Goal: Task Accomplishment & Management: Use online tool/utility

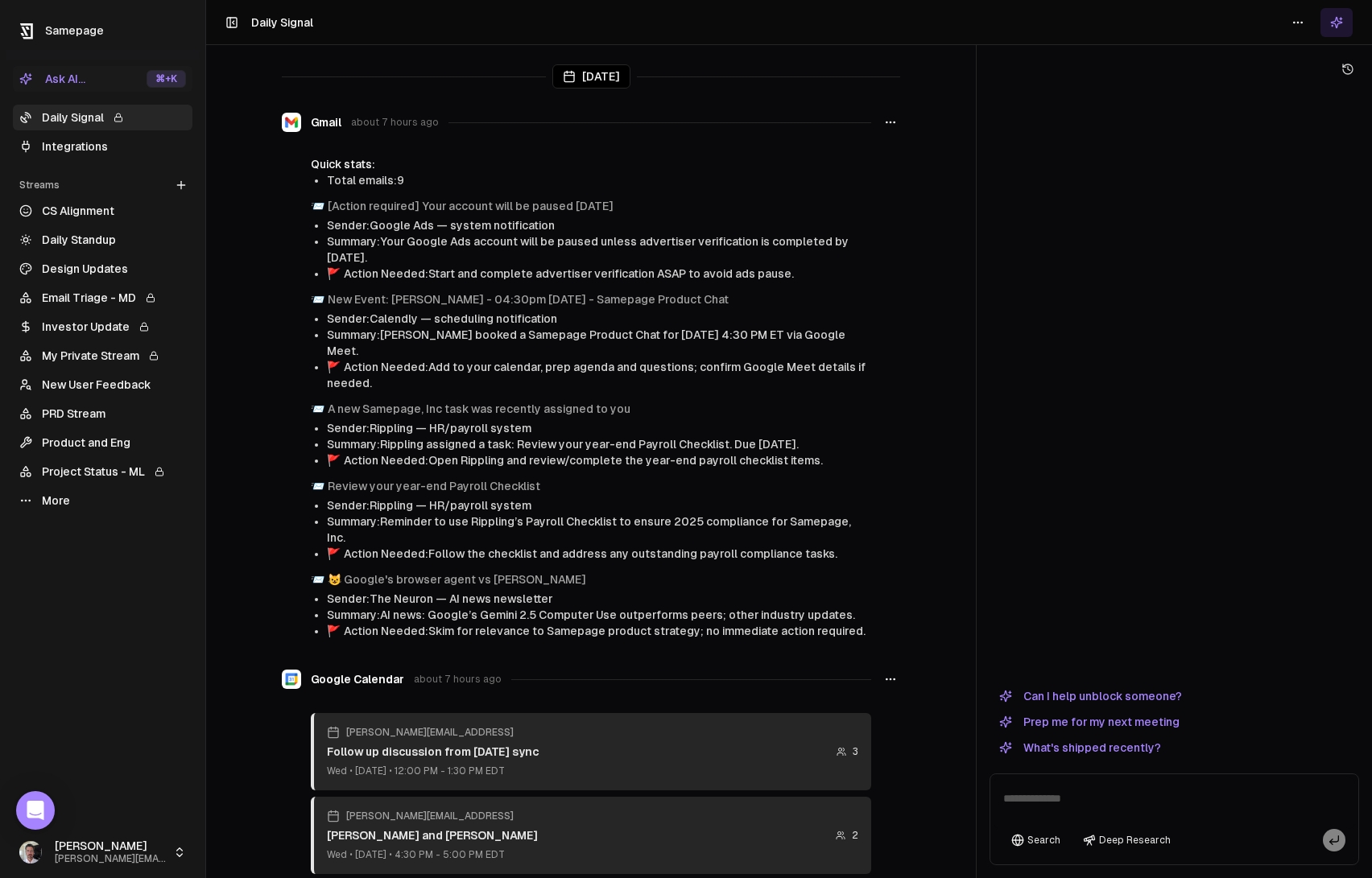
click at [49, 119] on link "Daily Signal" at bounding box center [102, 118] width 179 height 26
click at [106, 459] on link "Project Status - ML" at bounding box center [102, 472] width 179 height 26
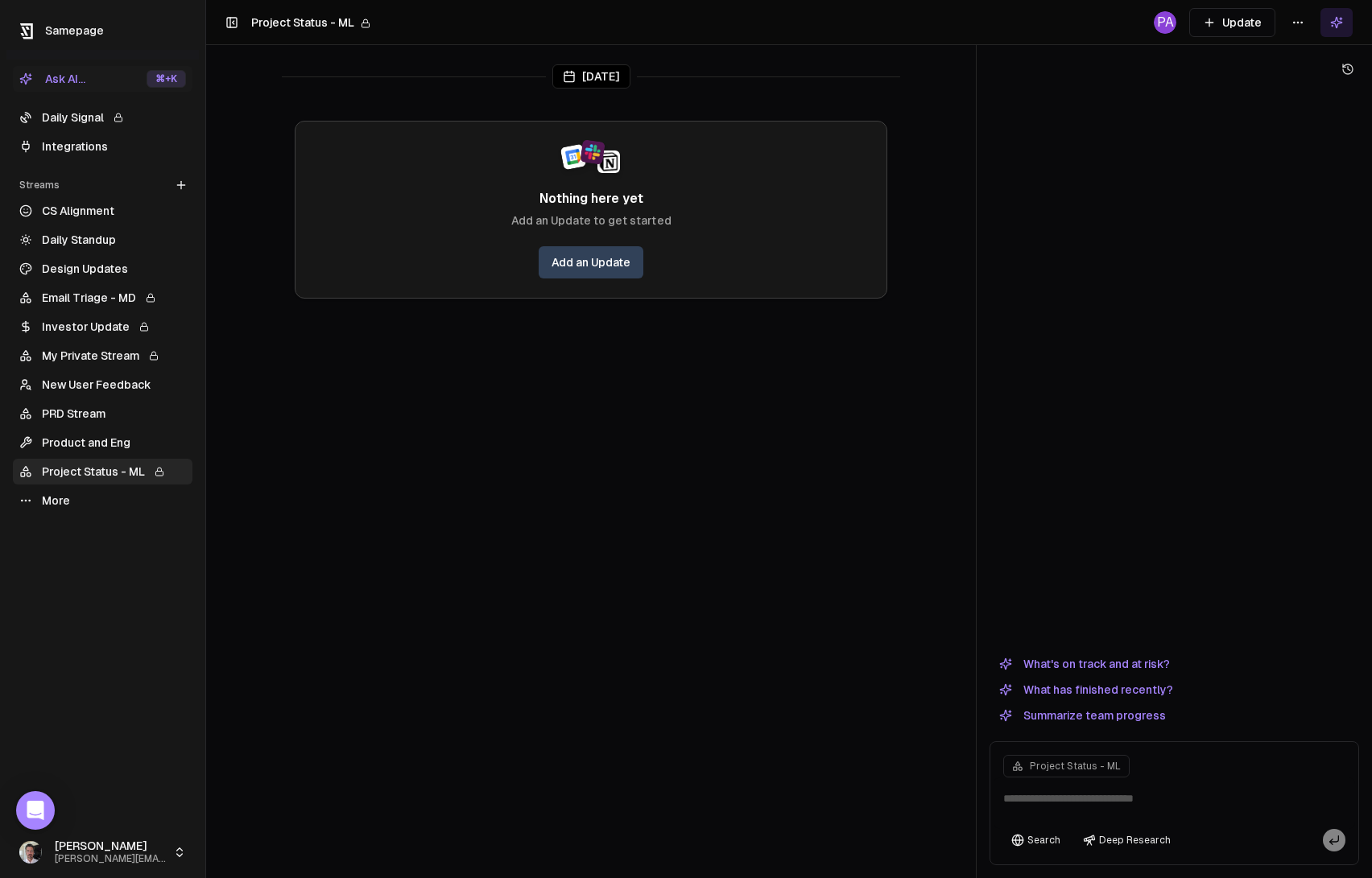
click at [92, 300] on link "Email Triage - MD" at bounding box center [102, 298] width 179 height 26
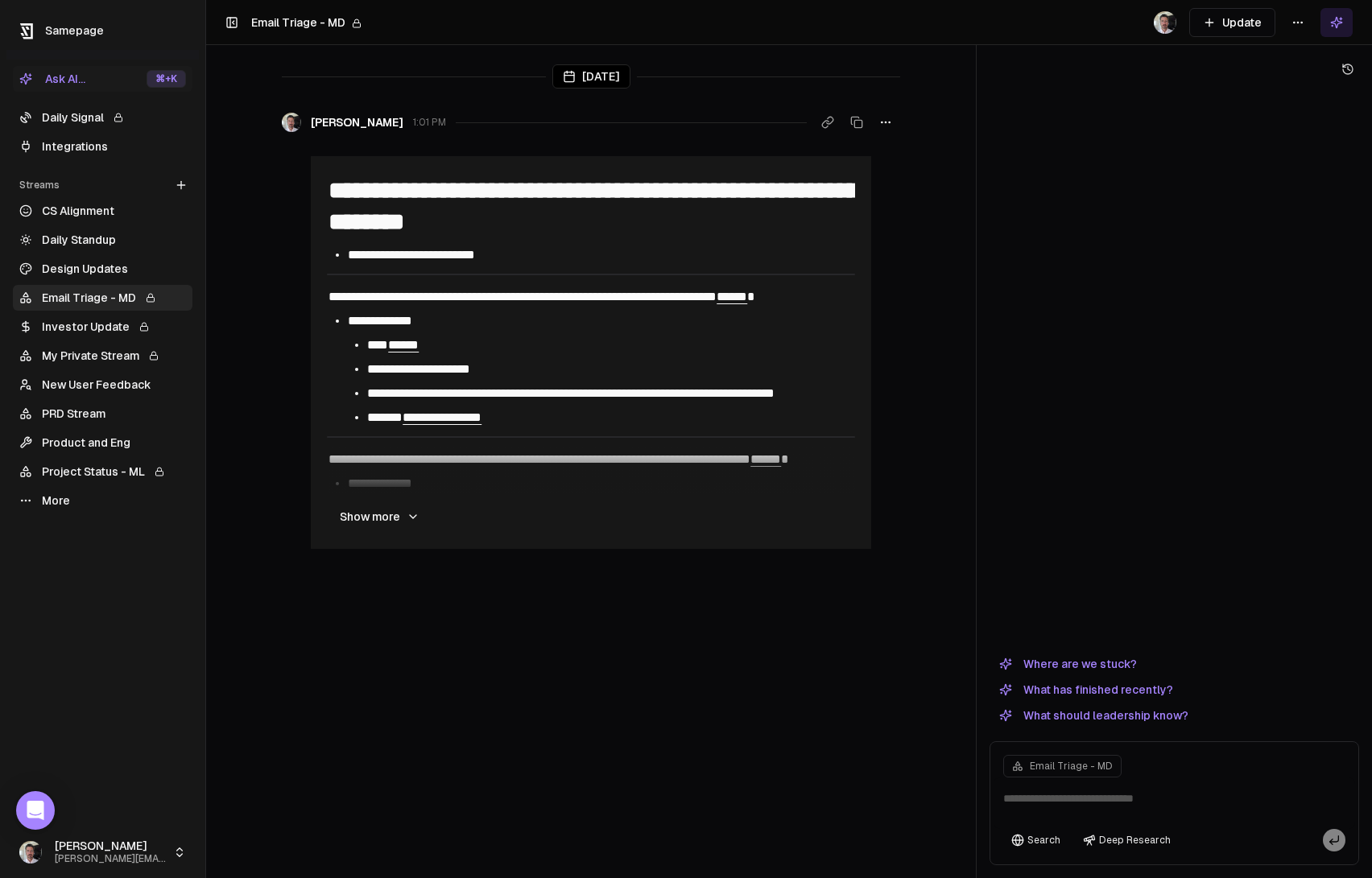
click at [1247, 28] on button "Update" at bounding box center [1232, 22] width 86 height 29
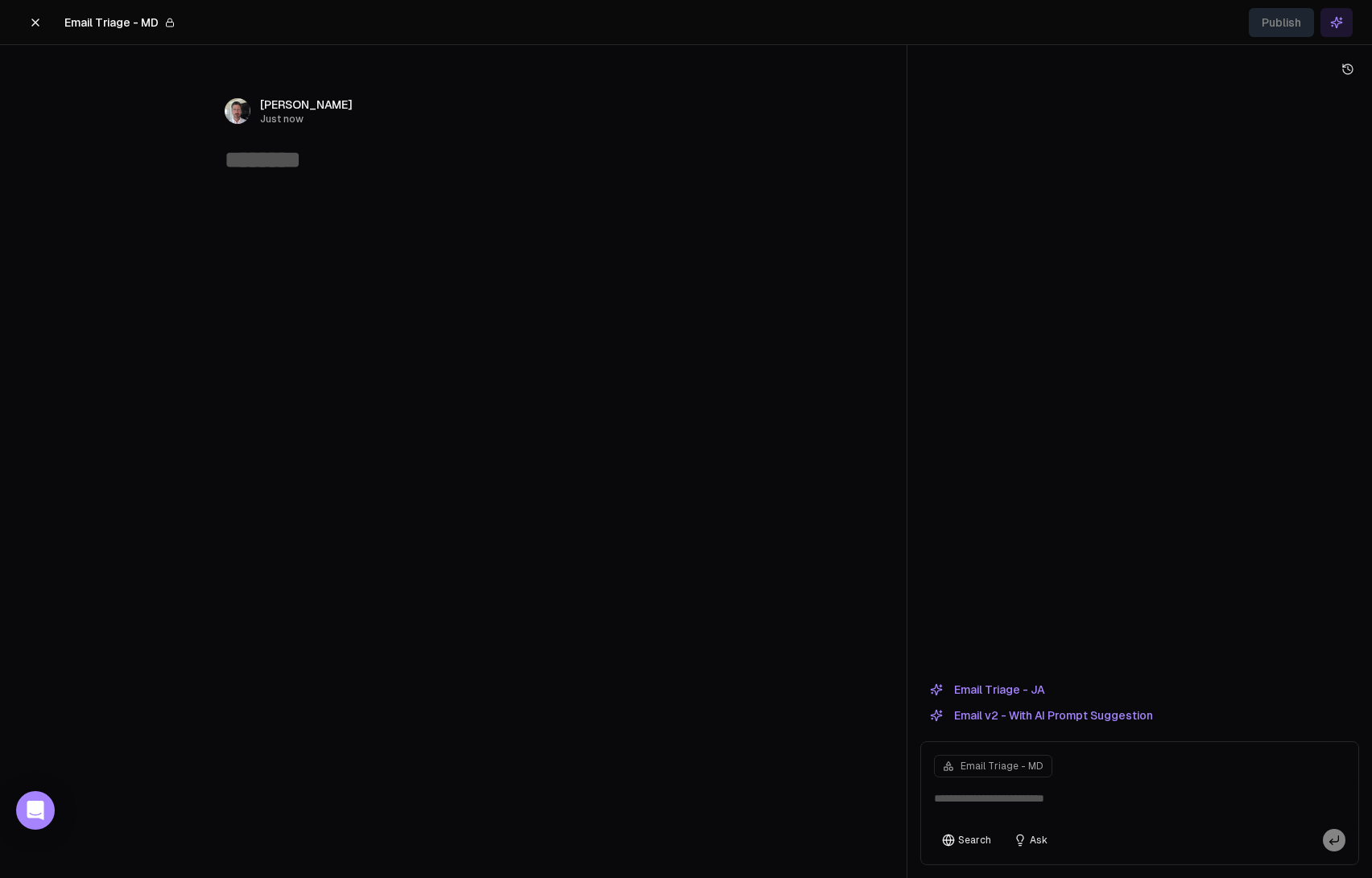
click at [1011, 687] on button "Email Triage - JA" at bounding box center [987, 690] width 133 height 19
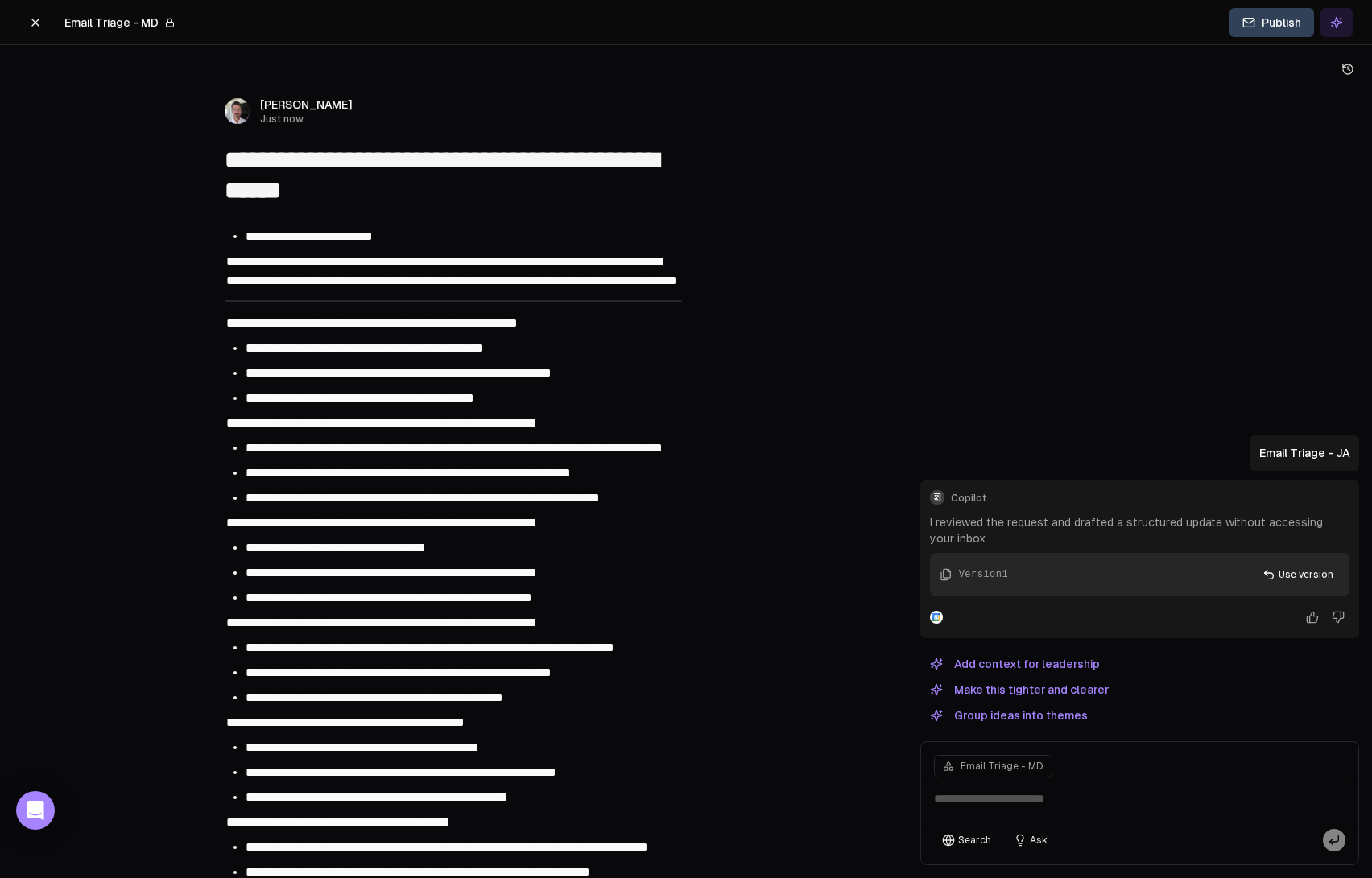
type textarea "**********"
click at [29, 24] on icon at bounding box center [35, 23] width 13 height 13
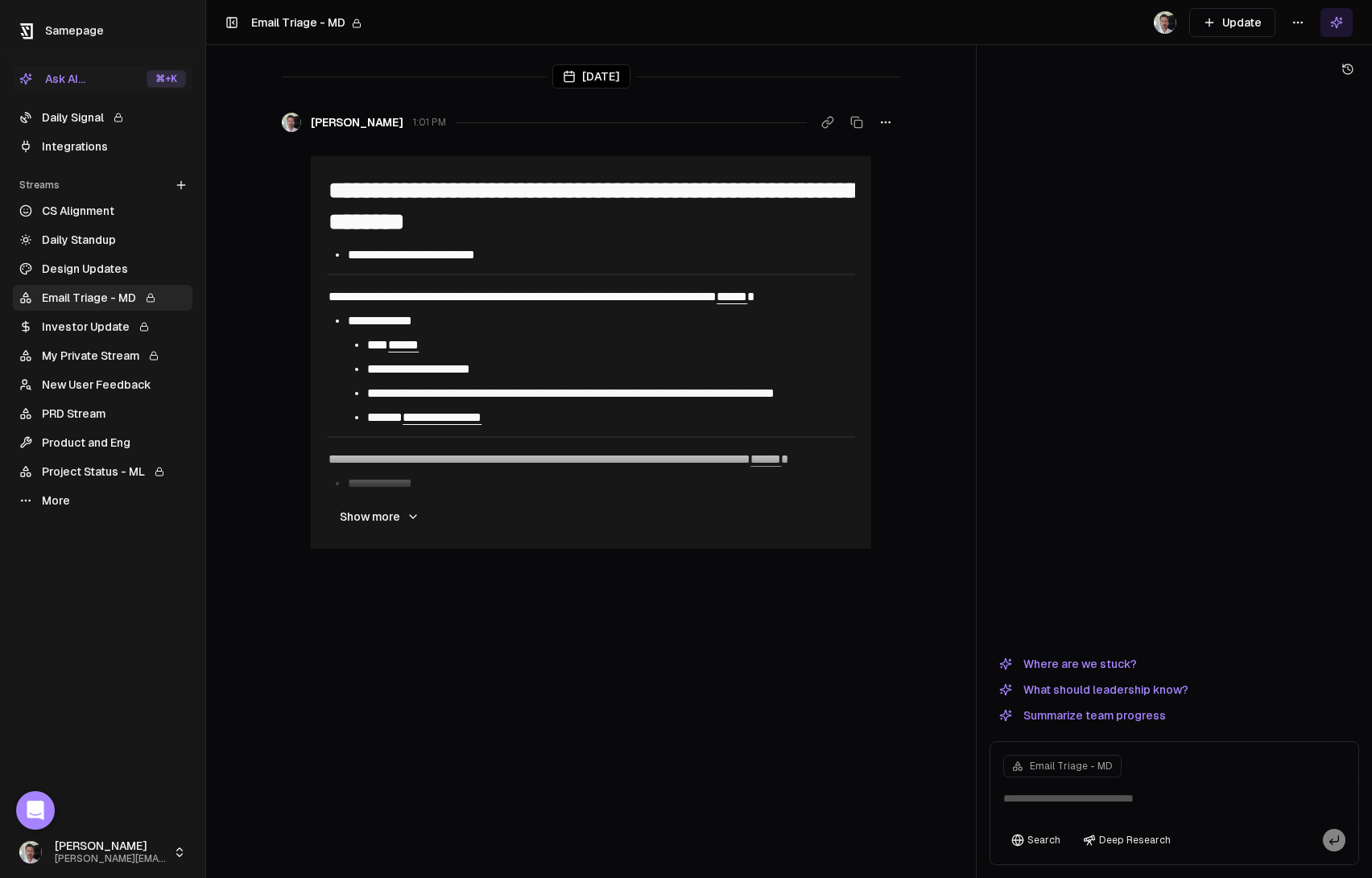
click at [94, 134] on link "Integrations" at bounding box center [102, 146] width 179 height 26
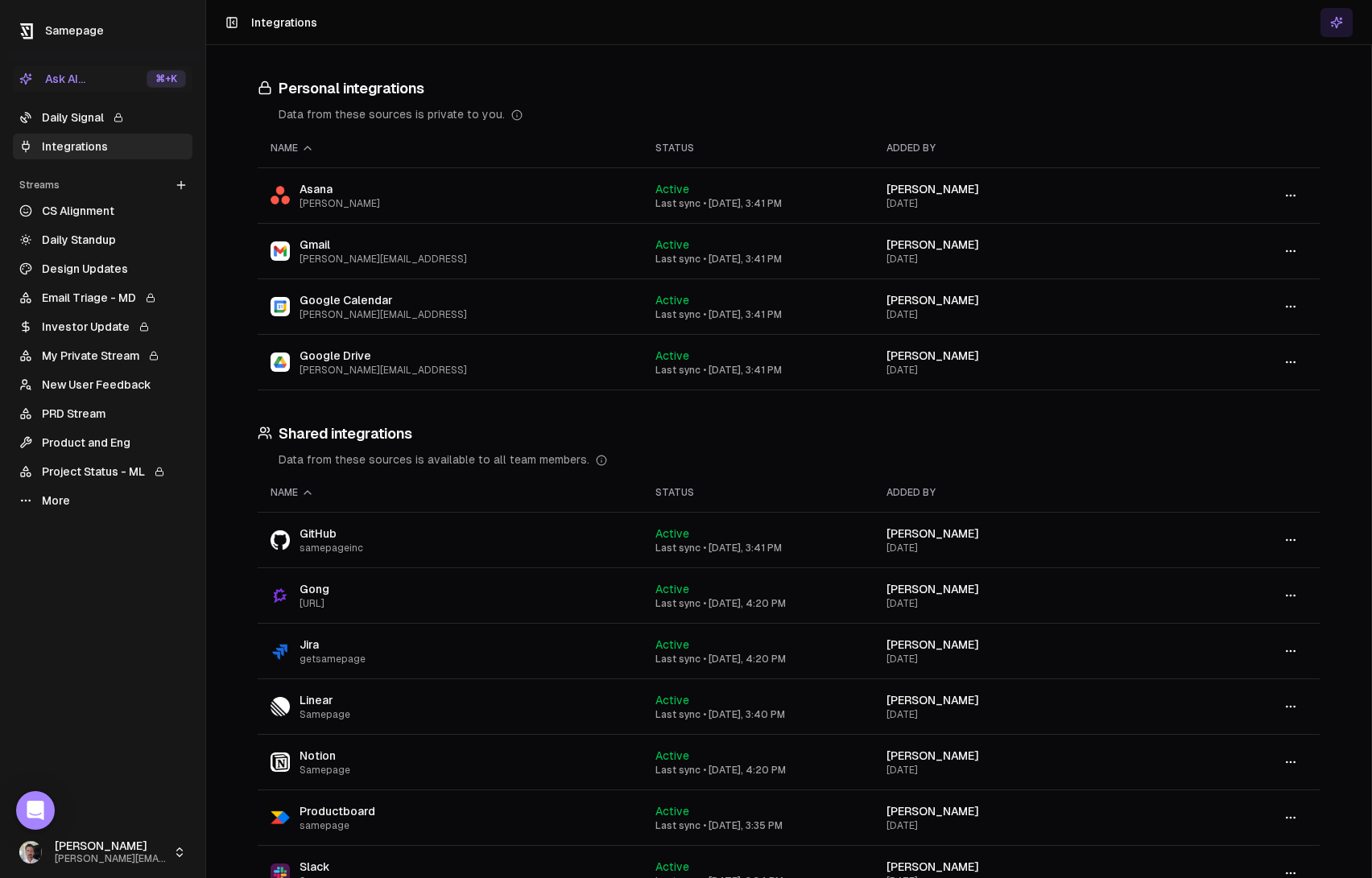
click at [94, 299] on link "Email Triage - MD" at bounding box center [102, 298] width 179 height 26
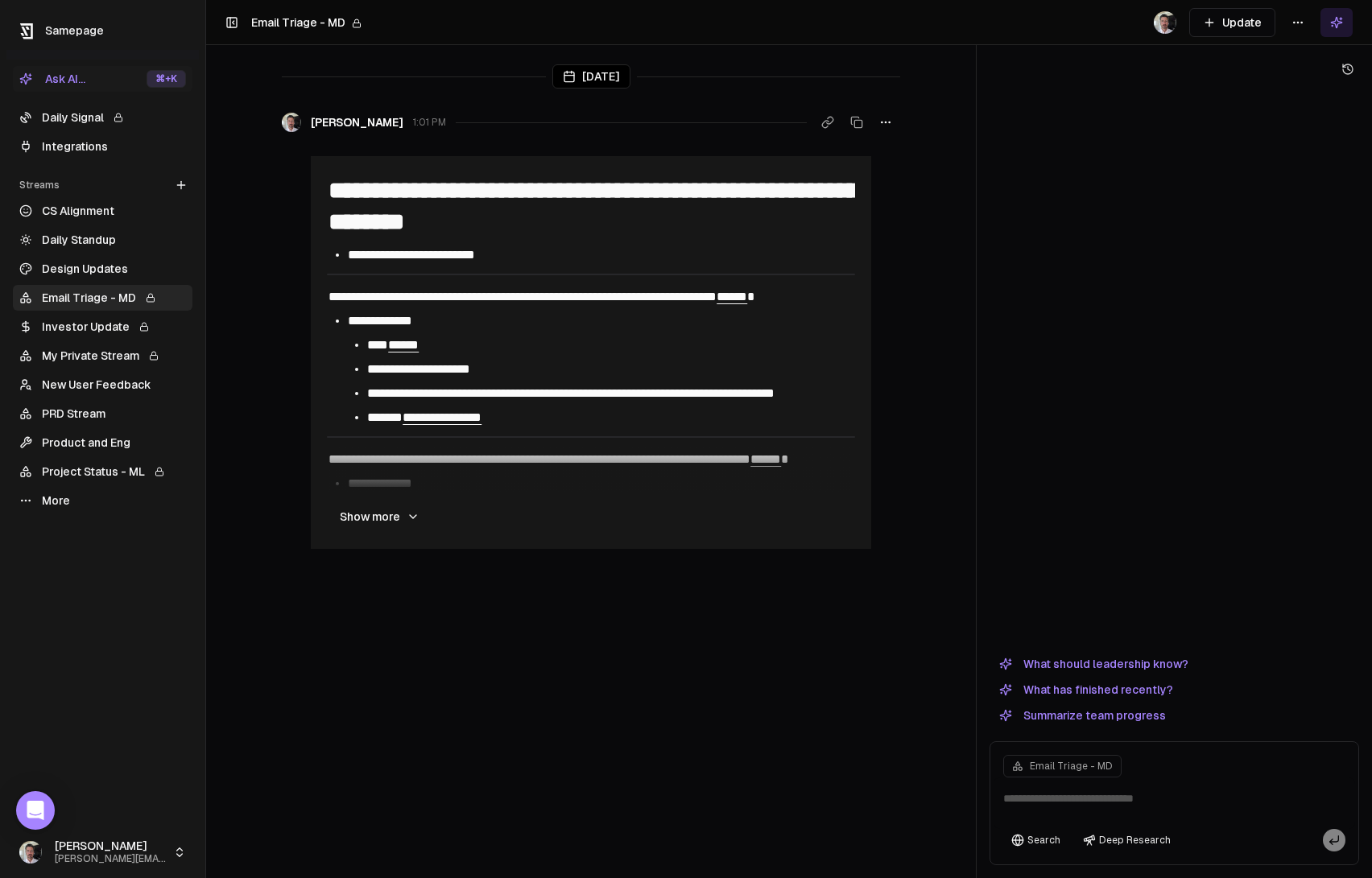
click at [1219, 31] on button "Update" at bounding box center [1232, 22] width 86 height 29
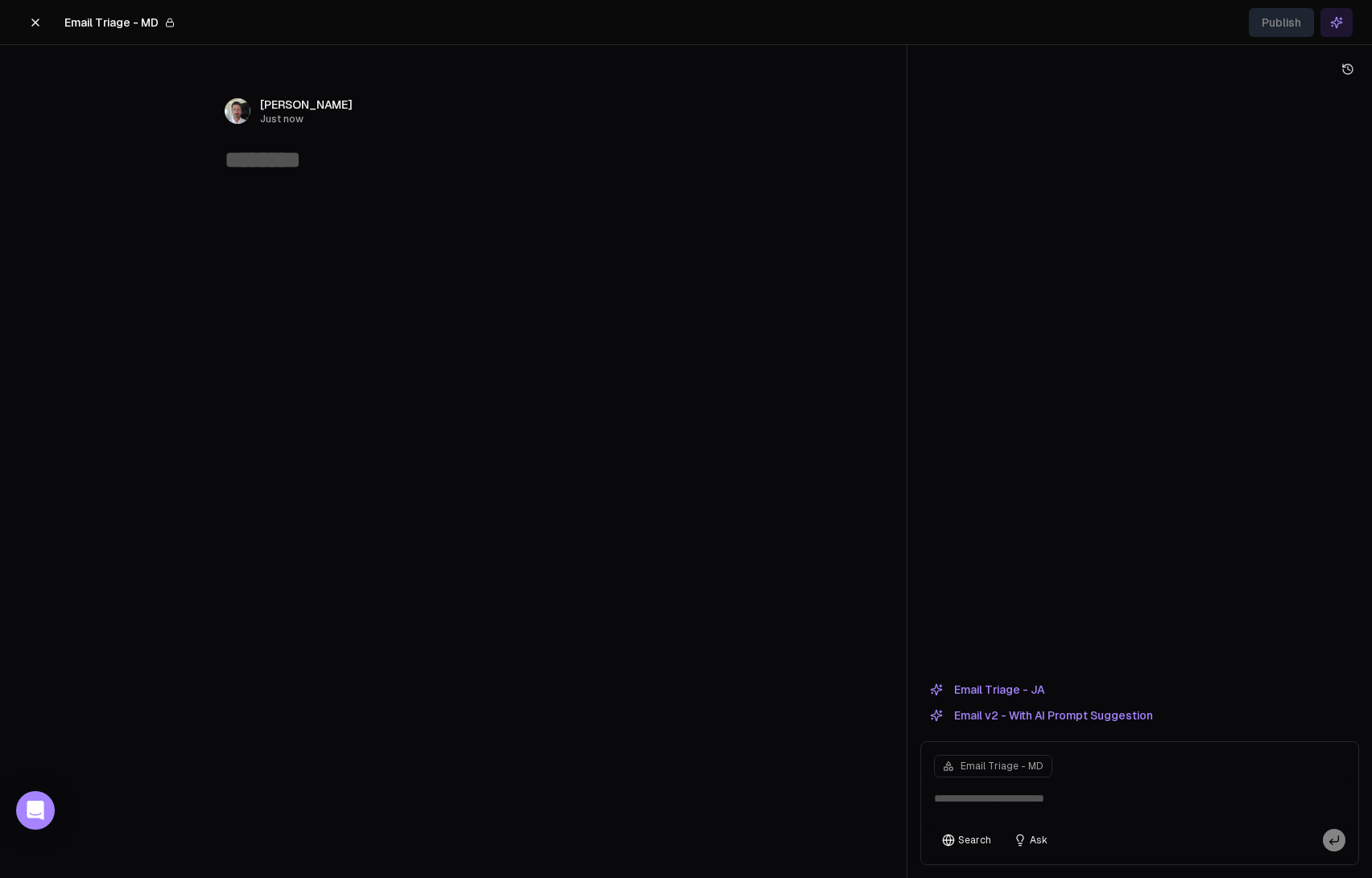
click at [1002, 684] on button "Email Triage - JA" at bounding box center [987, 690] width 133 height 19
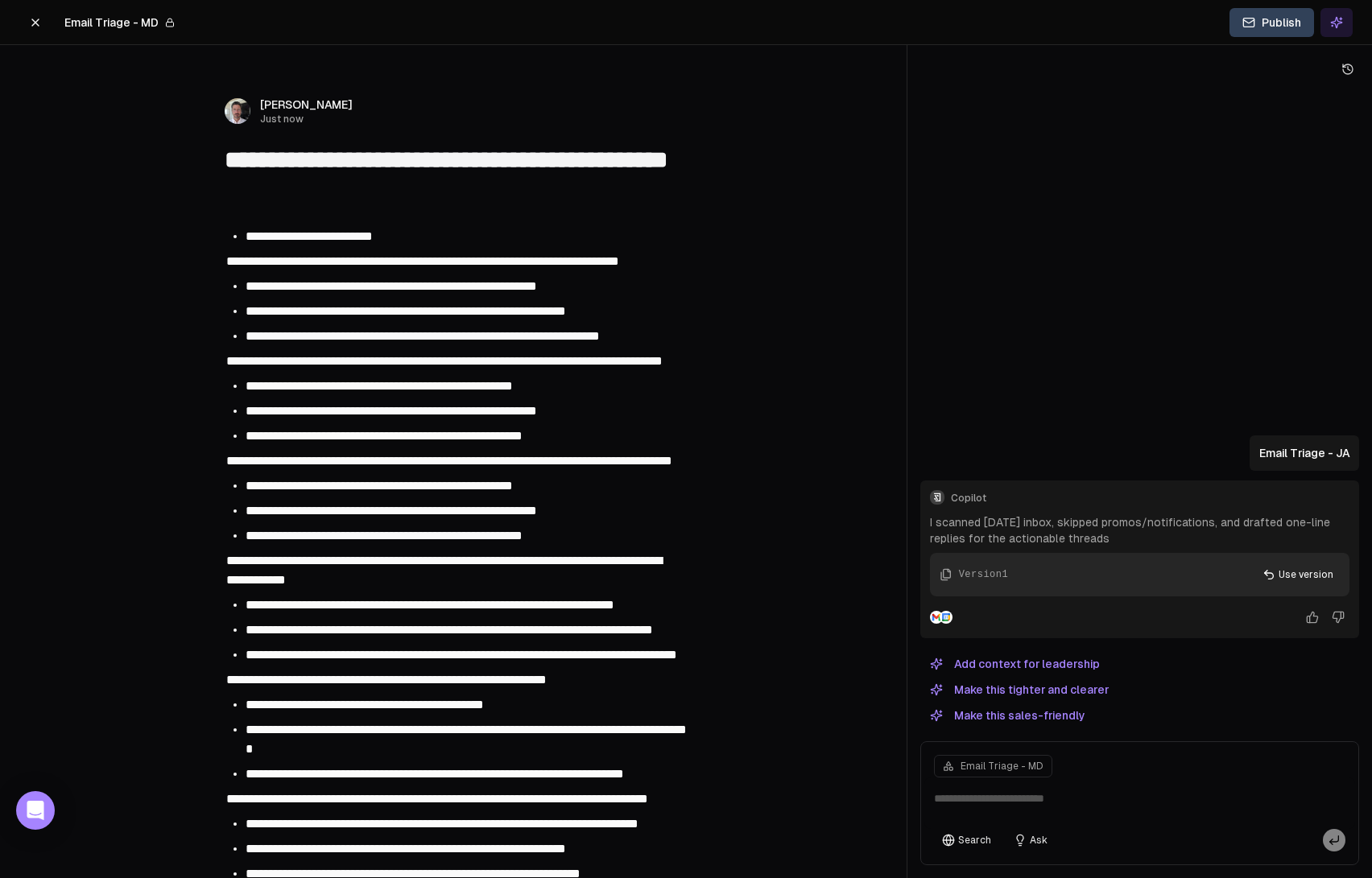
type textarea "**********"
click at [34, 19] on icon at bounding box center [35, 23] width 13 height 13
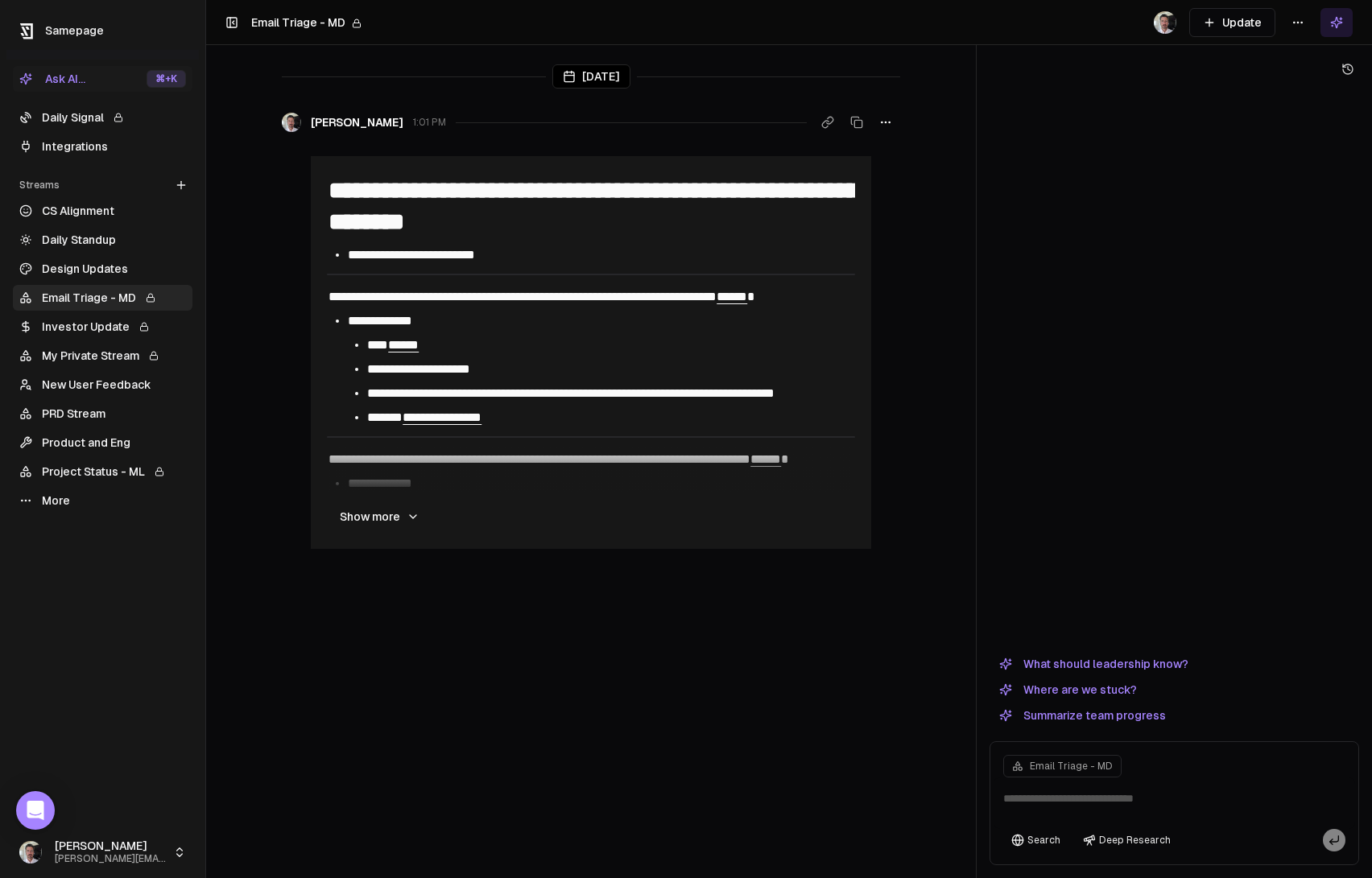
click at [76, 296] on link "Email Triage - MD" at bounding box center [102, 298] width 179 height 26
click at [1227, 23] on button "Update" at bounding box center [1232, 22] width 86 height 29
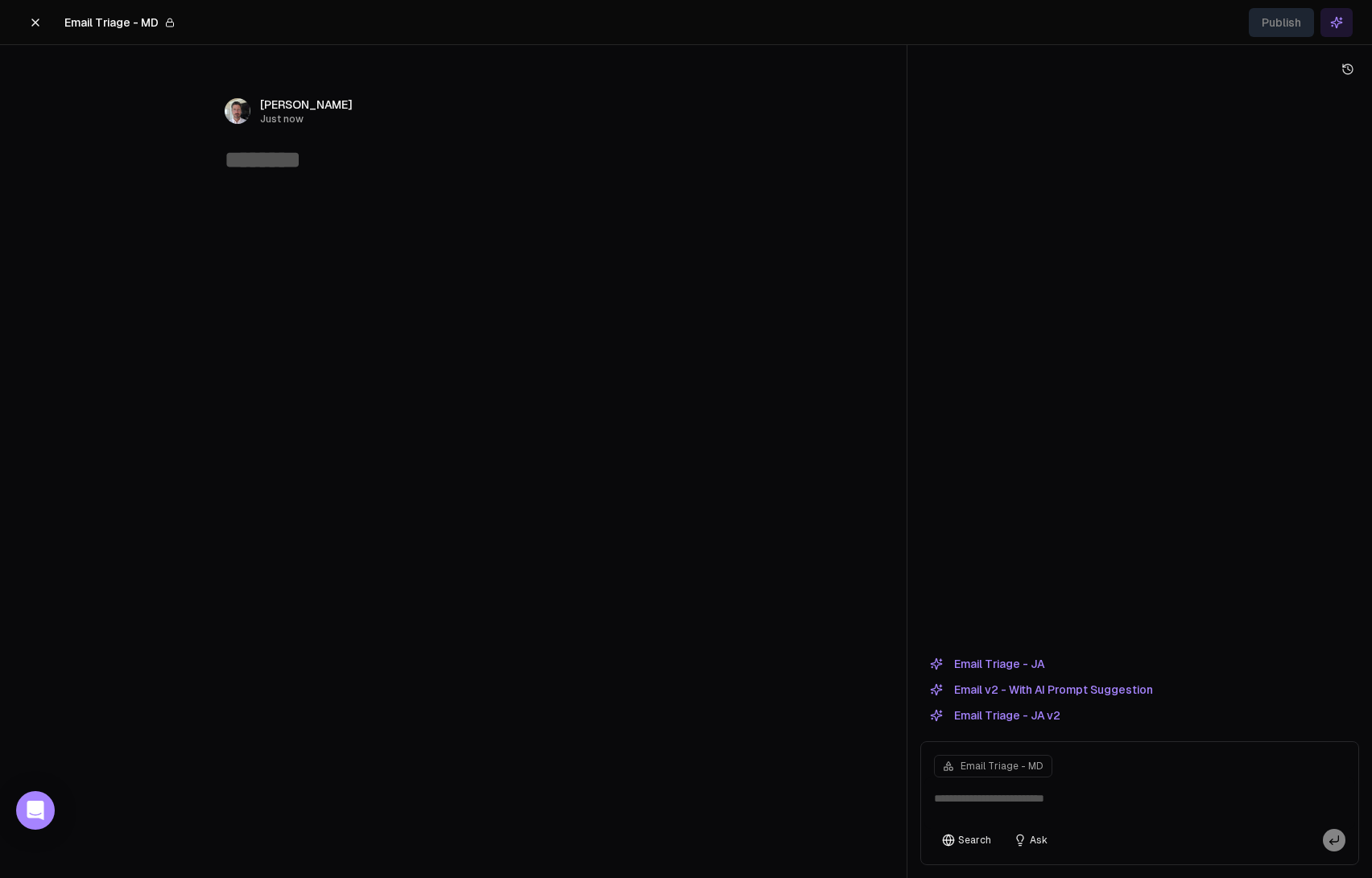
click at [1040, 707] on button "Email Triage - JA v2" at bounding box center [995, 716] width 150 height 19
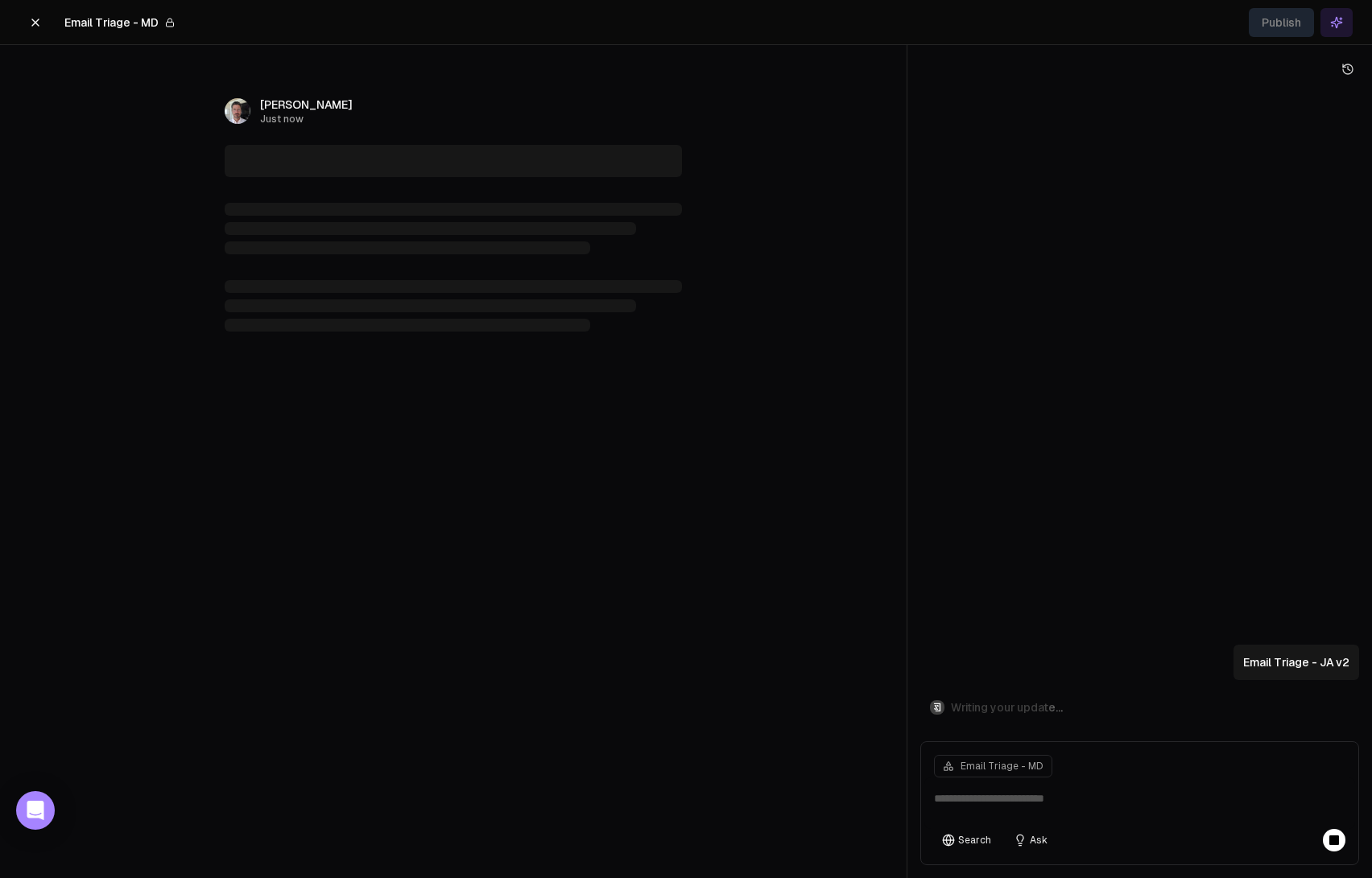
type textarea "**********"
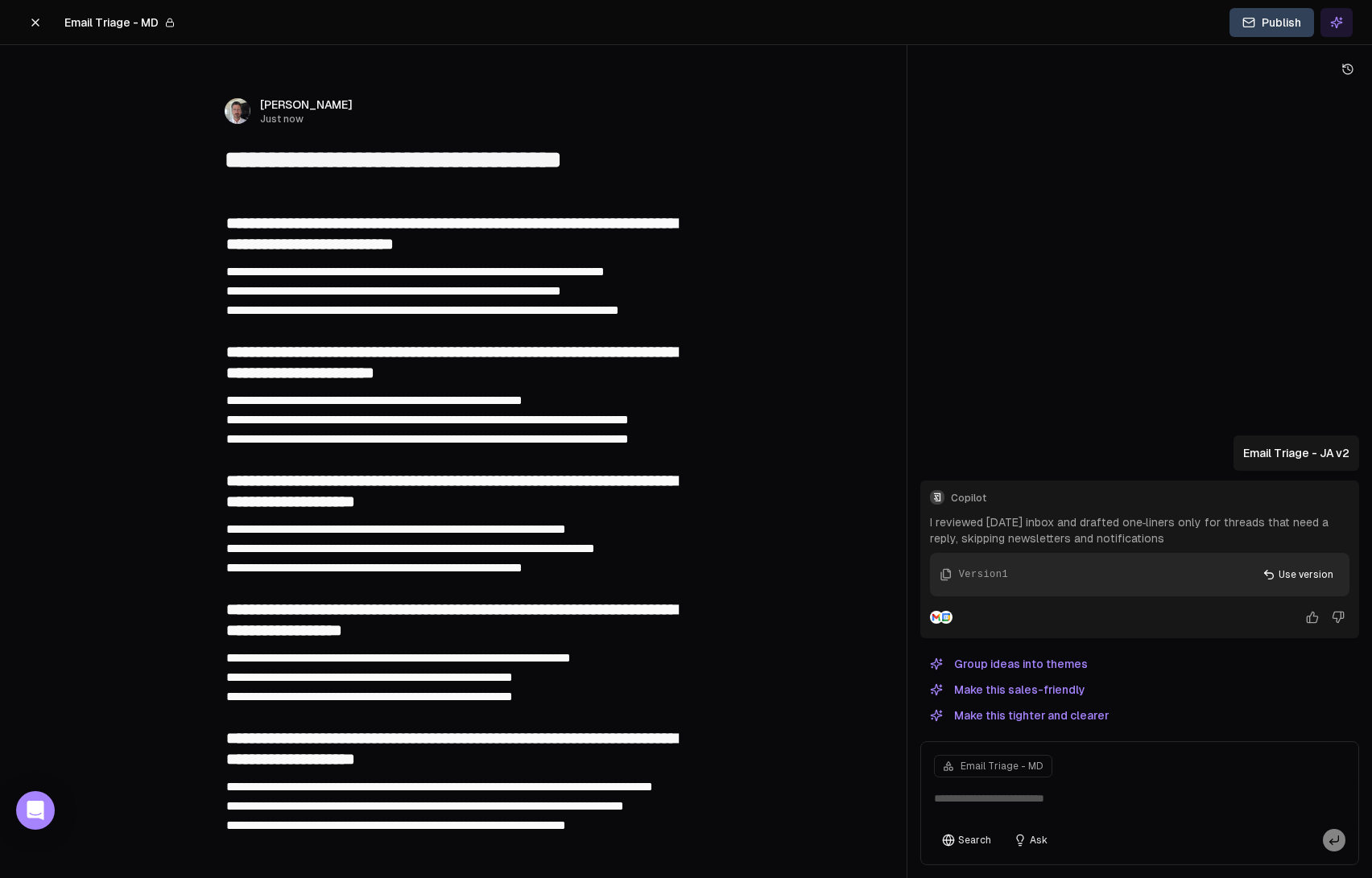
click at [32, 24] on icon at bounding box center [35, 22] width 6 height 6
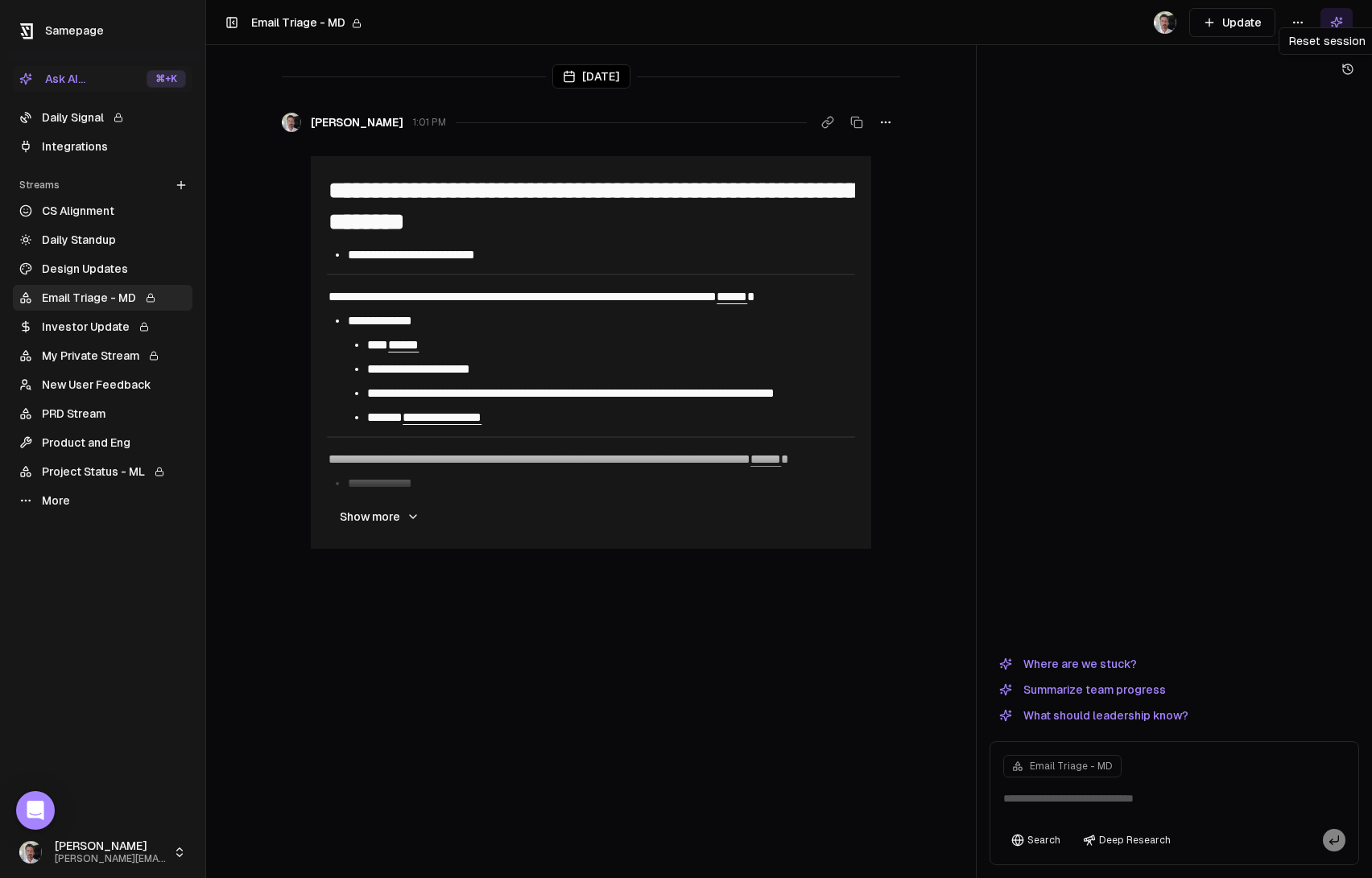
click at [1353, 72] on icon at bounding box center [1347, 68] width 13 height 13
click at [1239, 14] on button "Update" at bounding box center [1232, 22] width 86 height 29
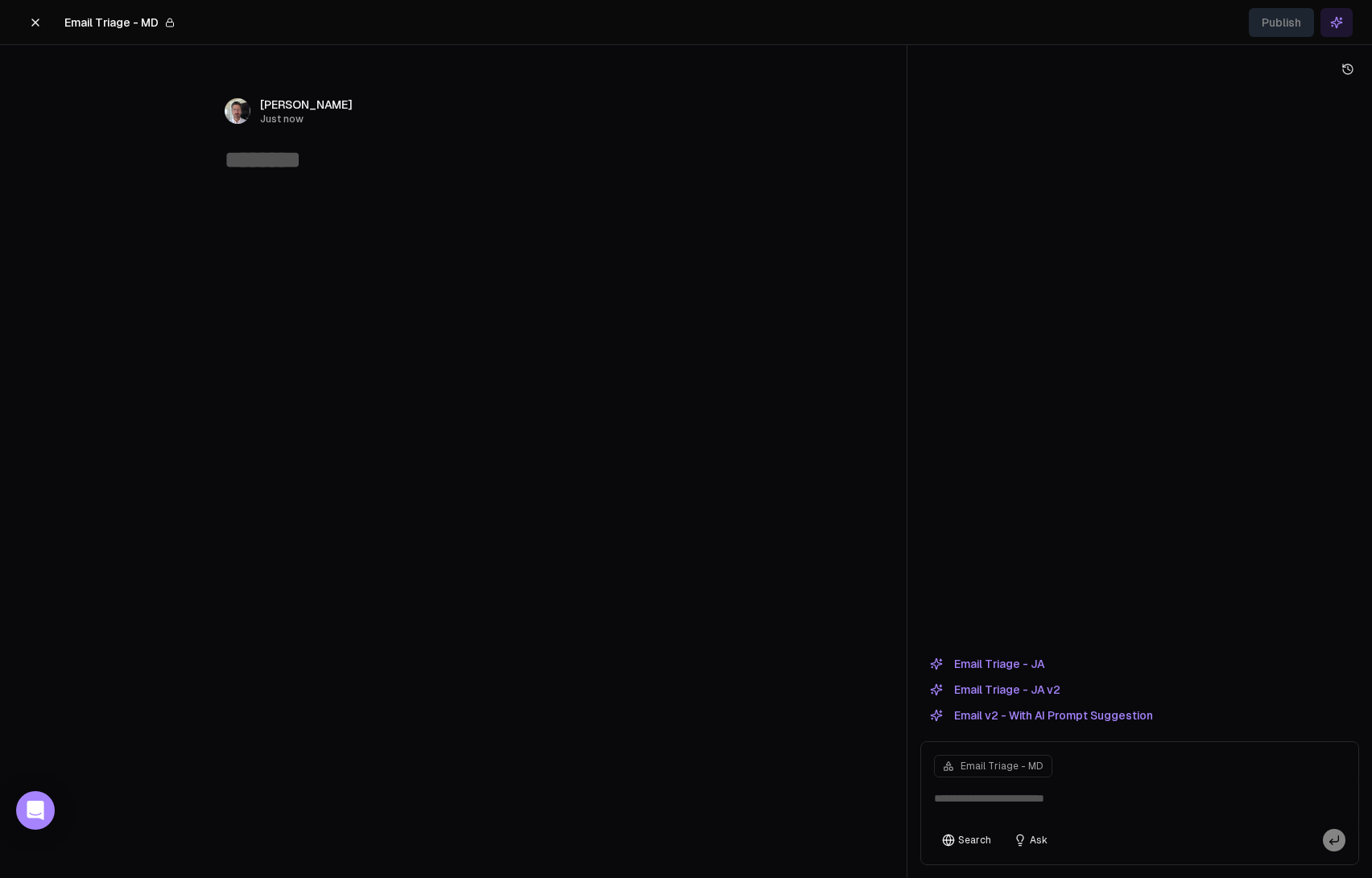
click at [1021, 691] on button "Email Triage - JA v2" at bounding box center [995, 690] width 150 height 19
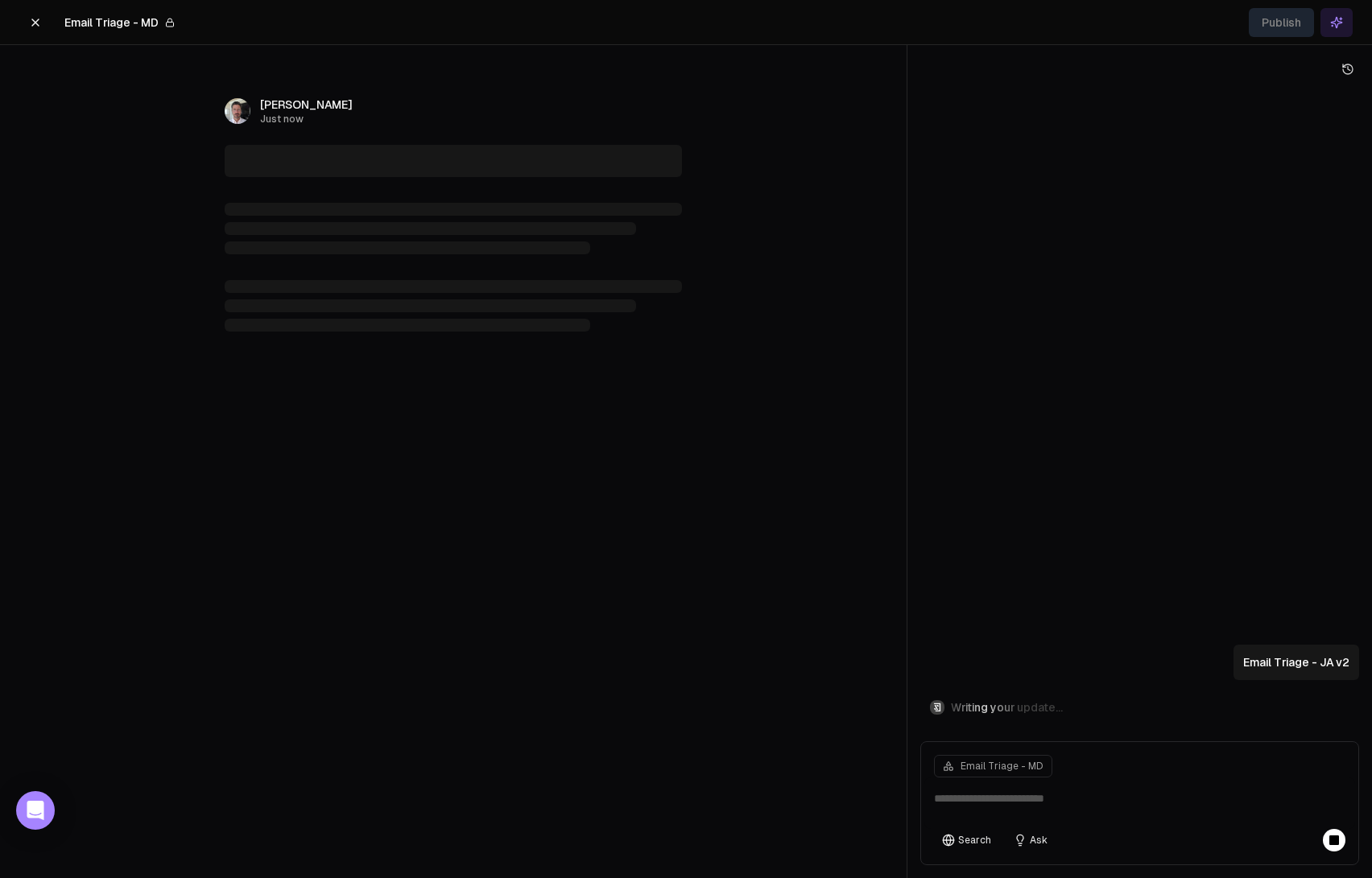
type textarea "**********"
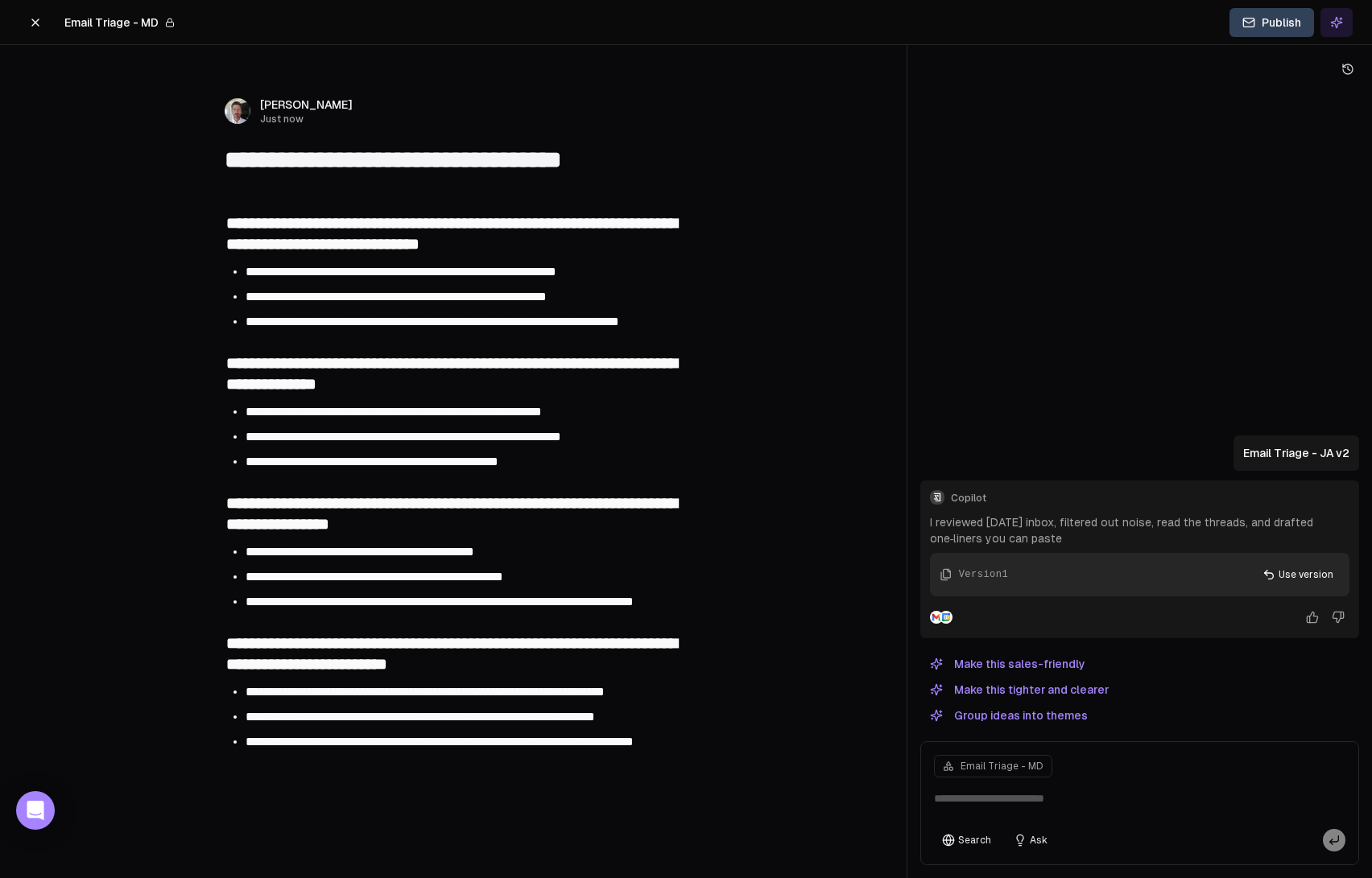
click at [1276, 16] on button "Publish" at bounding box center [1271, 22] width 85 height 29
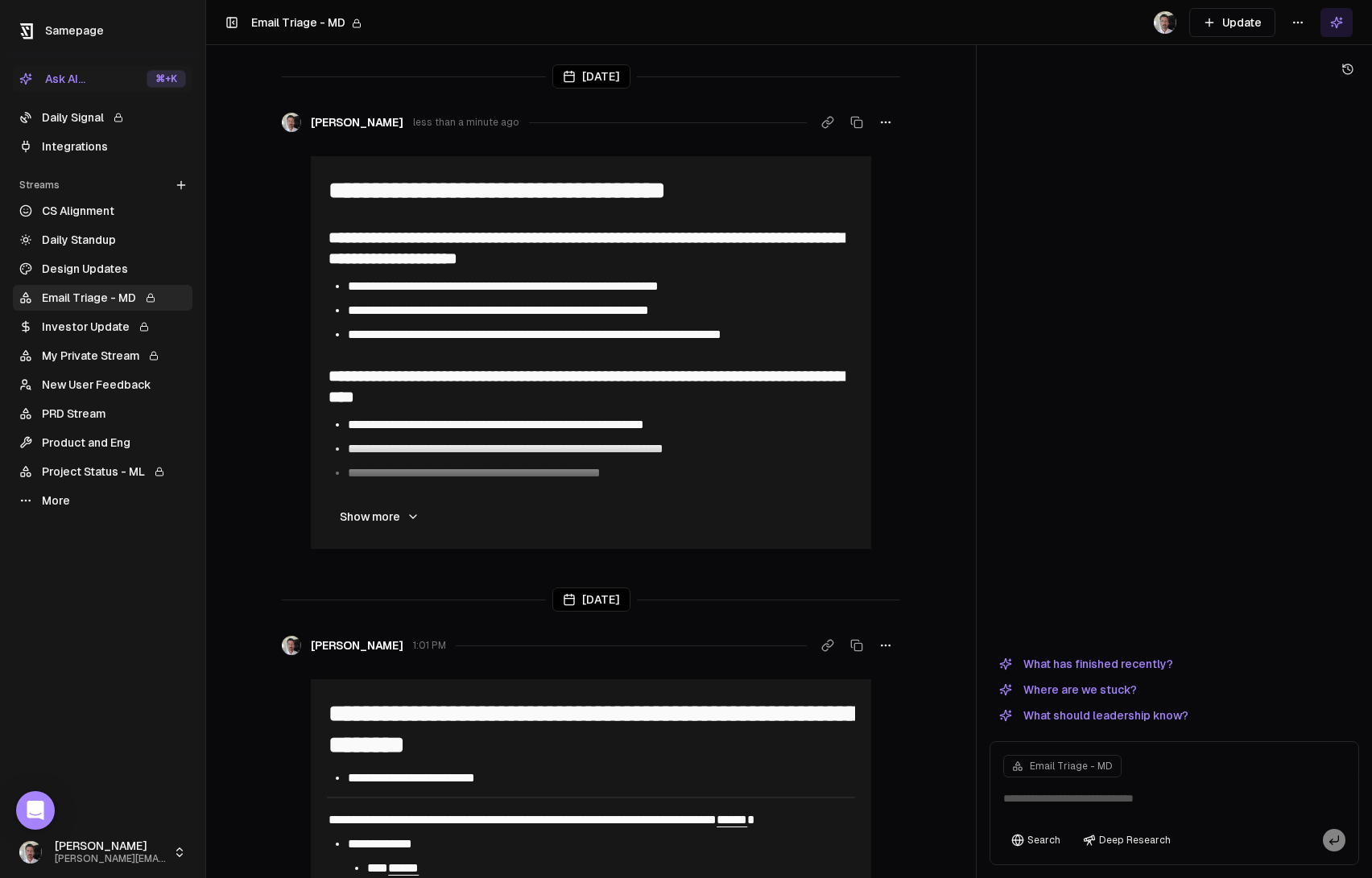
click at [396, 515] on button "Show more" at bounding box center [380, 517] width 106 height 32
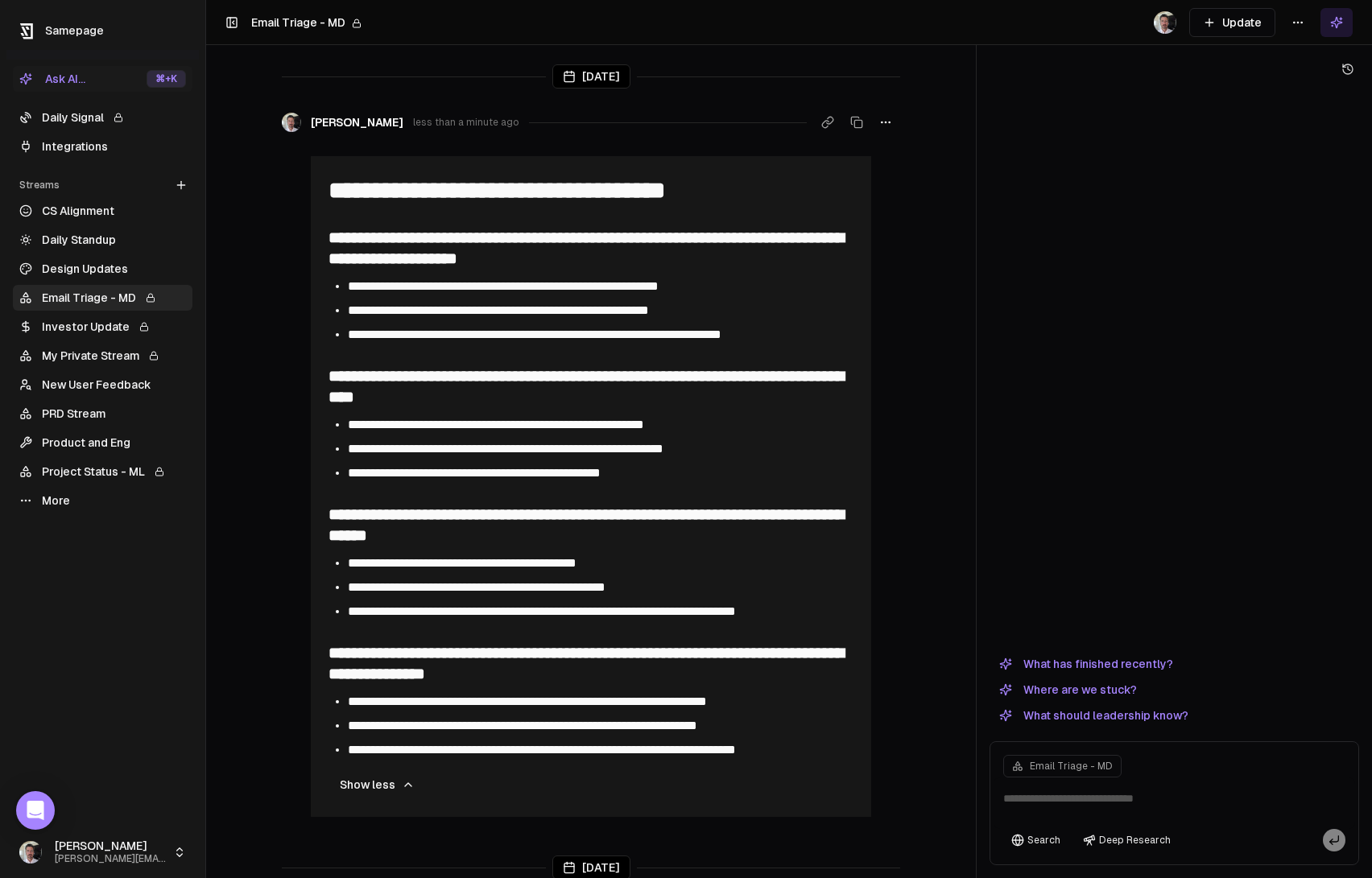
click at [414, 520] on span "**********" at bounding box center [586, 524] width 515 height 37
click at [478, 526] on span "**********" at bounding box center [586, 524] width 515 height 37
click at [1104, 793] on textarea at bounding box center [1174, 803] width 361 height 51
click at [1105, 798] on textarea at bounding box center [1174, 803] width 361 height 51
click at [1112, 804] on textarea at bounding box center [1174, 803] width 361 height 51
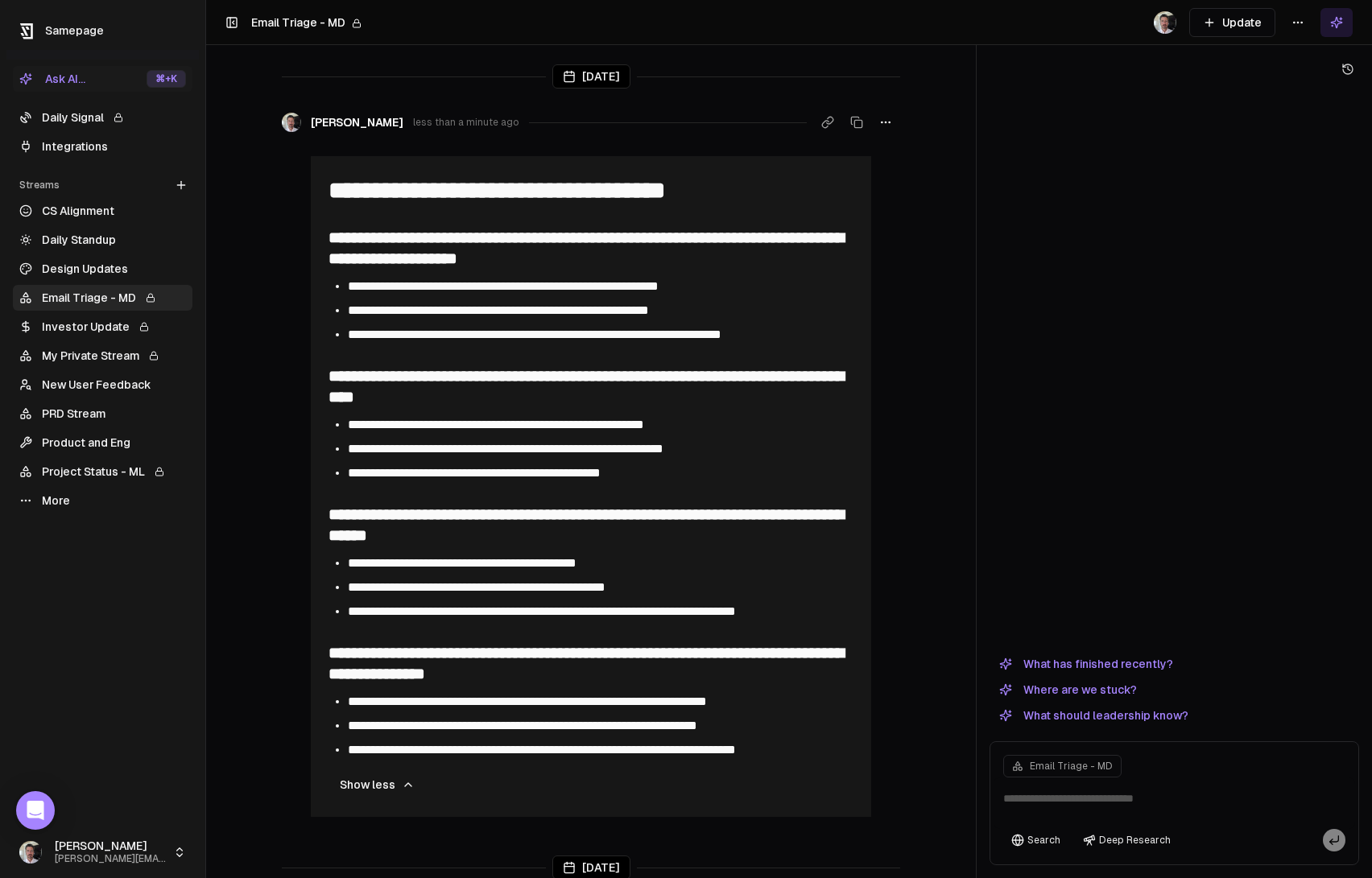
click at [1067, 802] on textarea at bounding box center [1174, 803] width 361 height 51
click at [413, 122] on span "less than a minute ago" at bounding box center [465, 122] width 107 height 13
click at [1228, 22] on button "Update" at bounding box center [1232, 22] width 86 height 29
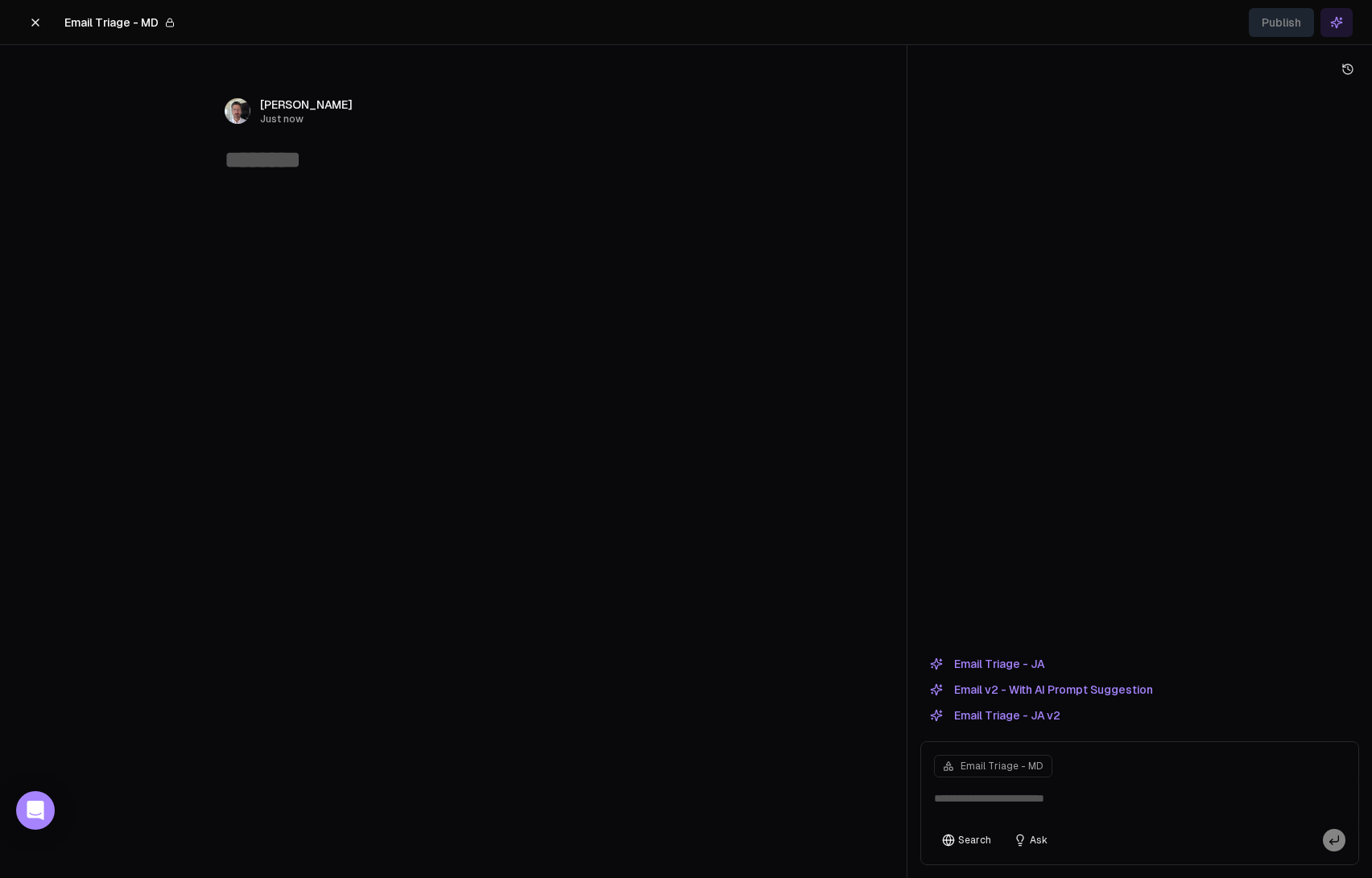
click at [1042, 715] on button "Email Triage - JA v2" at bounding box center [995, 716] width 150 height 19
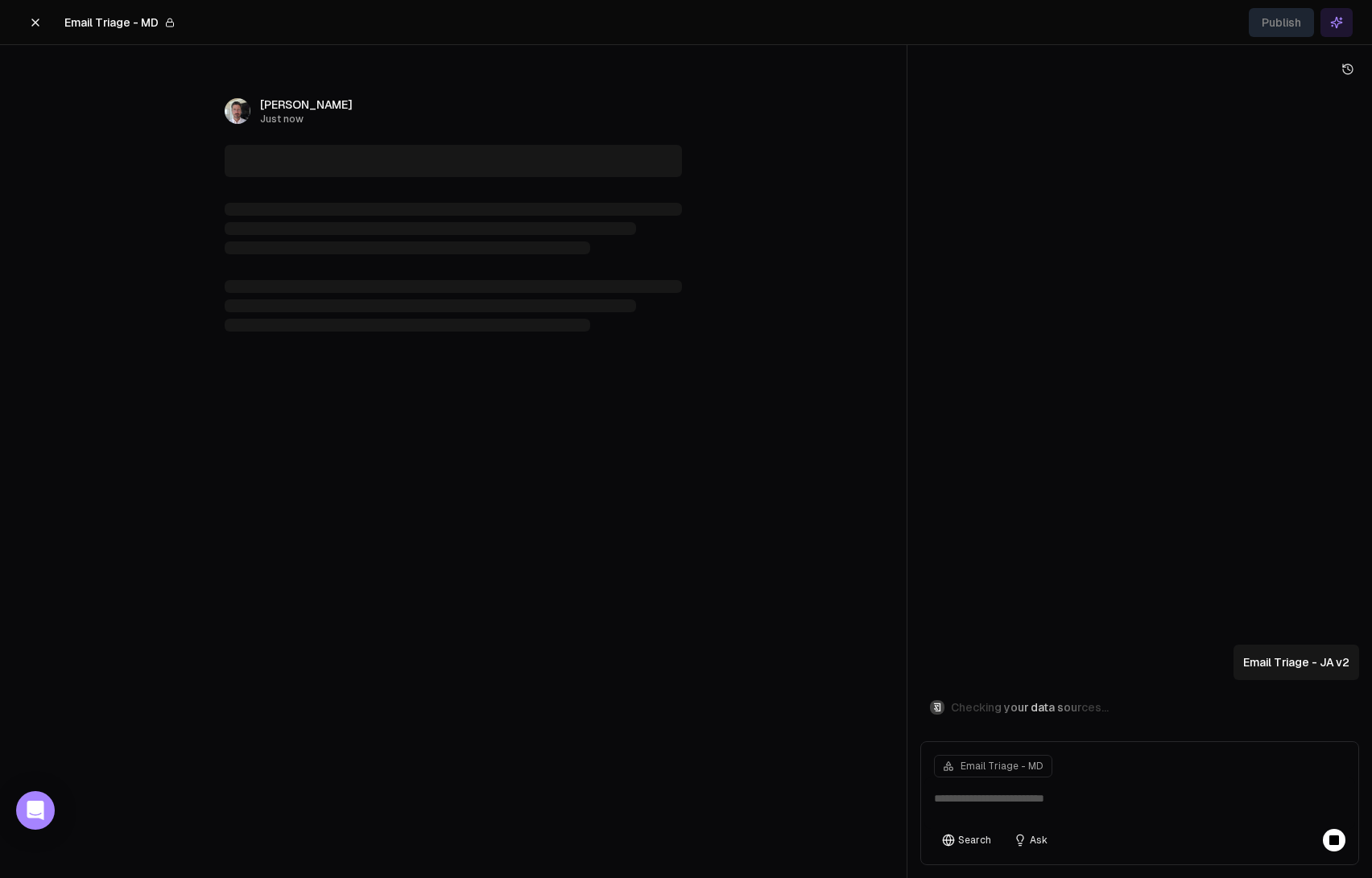
click at [1032, 797] on textarea at bounding box center [1139, 803] width 431 height 51
type textarea "*"
type textarea "**********"
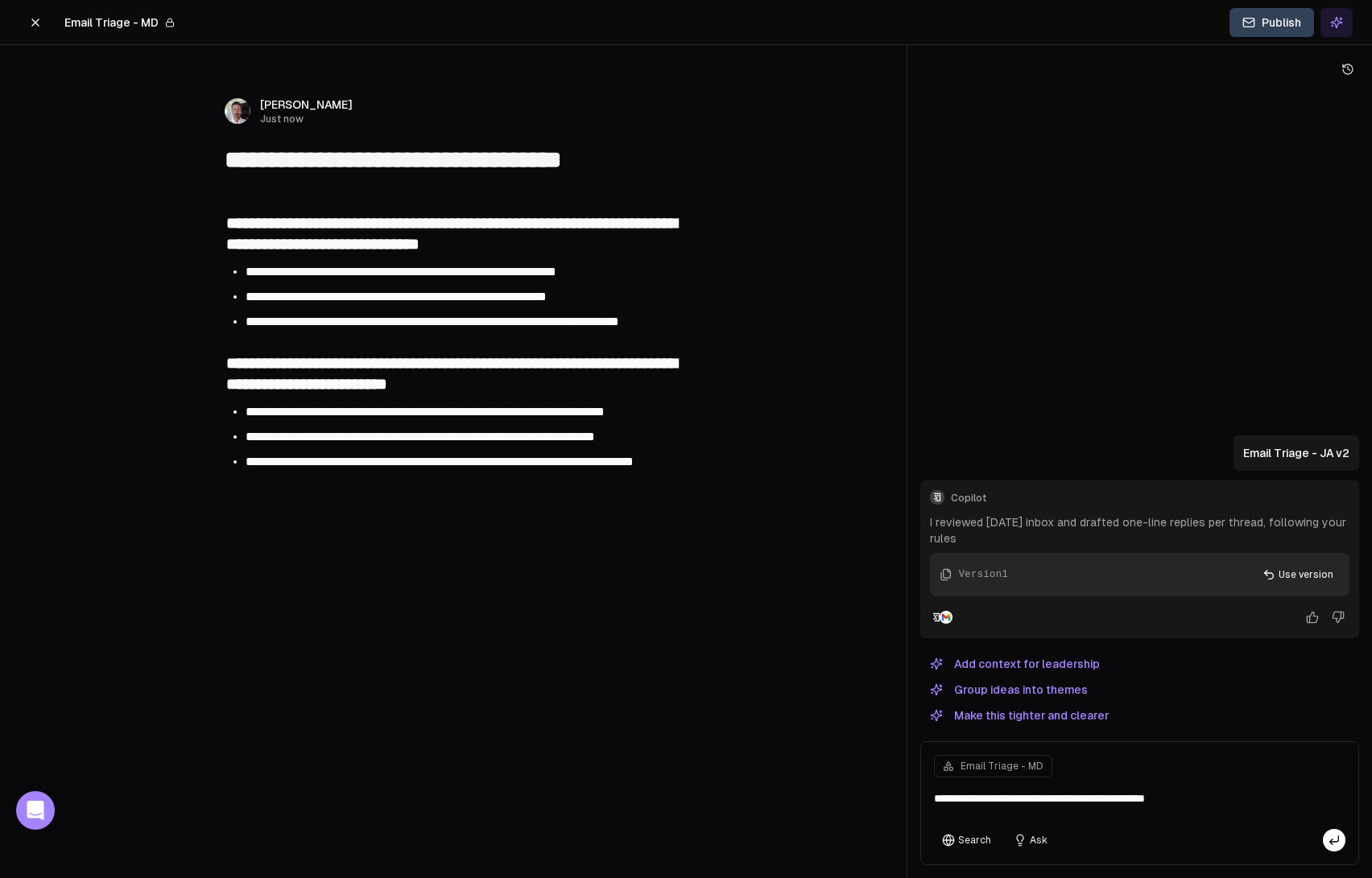
type textarea "**********"
drag, startPoint x: 1239, startPoint y: 800, endPoint x: 906, endPoint y: 781, distance: 333.5
click at [906, 781] on div "**********" at bounding box center [686, 439] width 1372 height 878
click at [1031, 801] on textarea at bounding box center [1139, 803] width 431 height 51
click at [1018, 800] on textarea at bounding box center [1139, 803] width 431 height 51
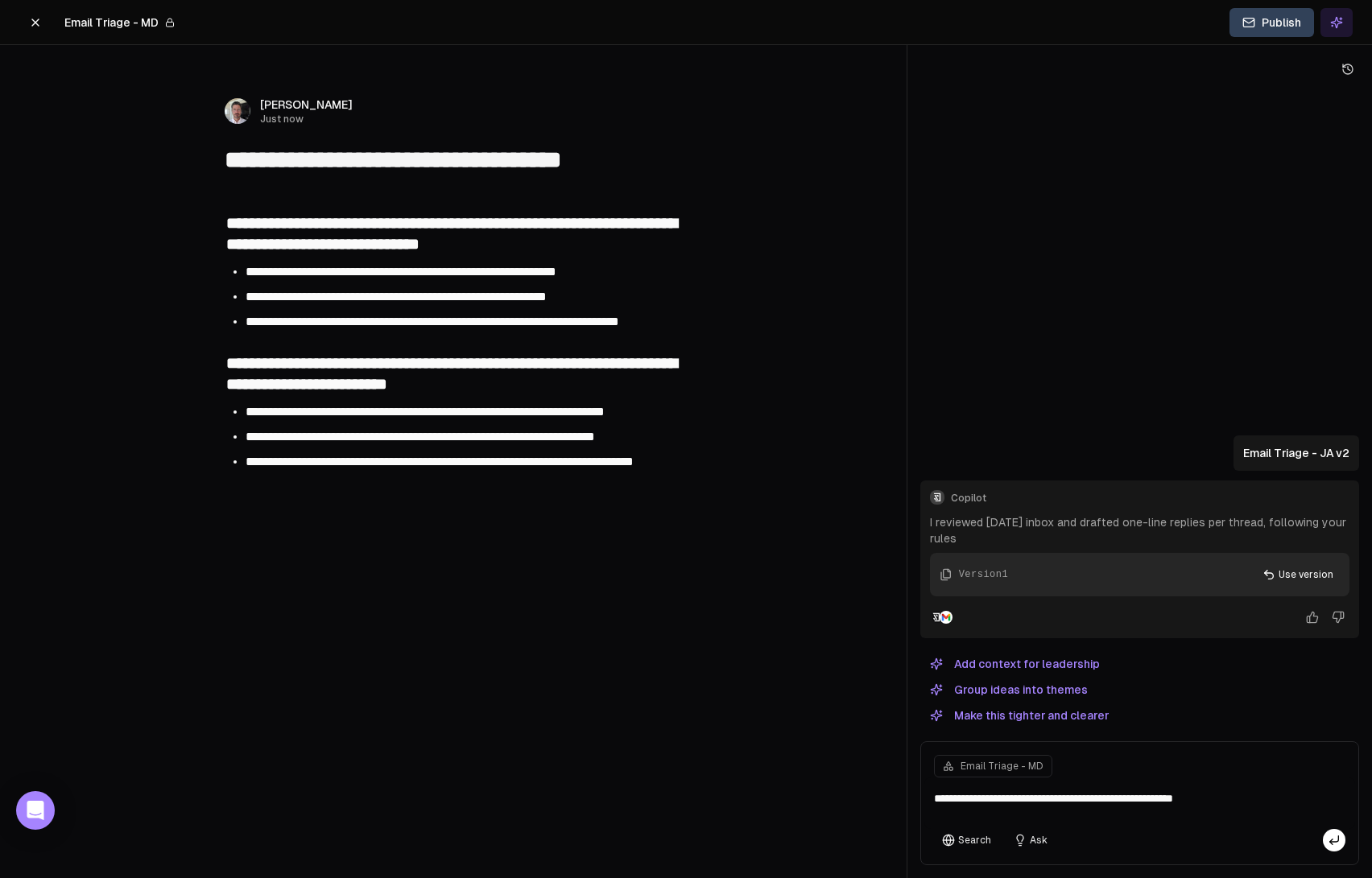
type textarea "**********"
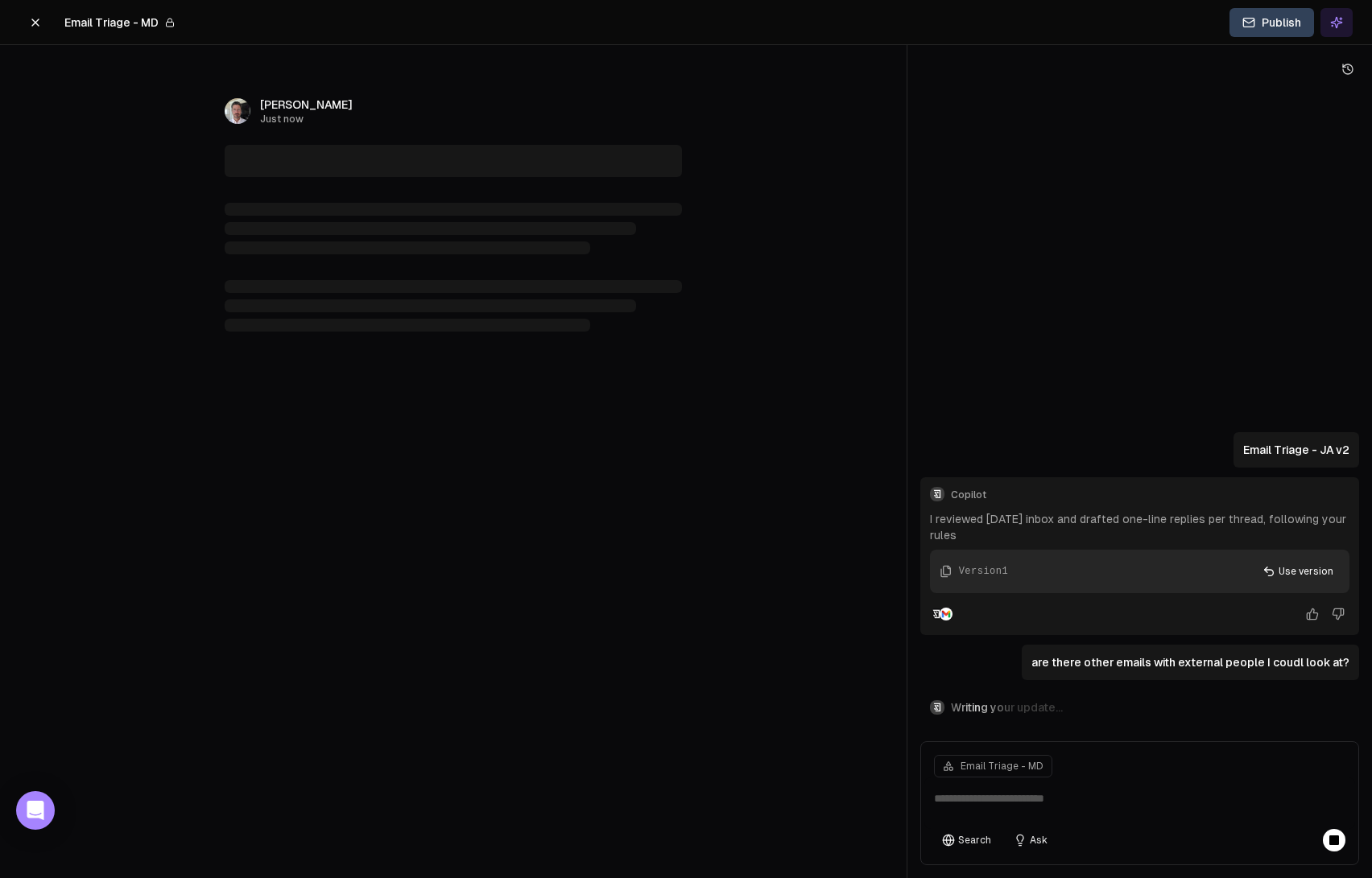
type textarea "**********"
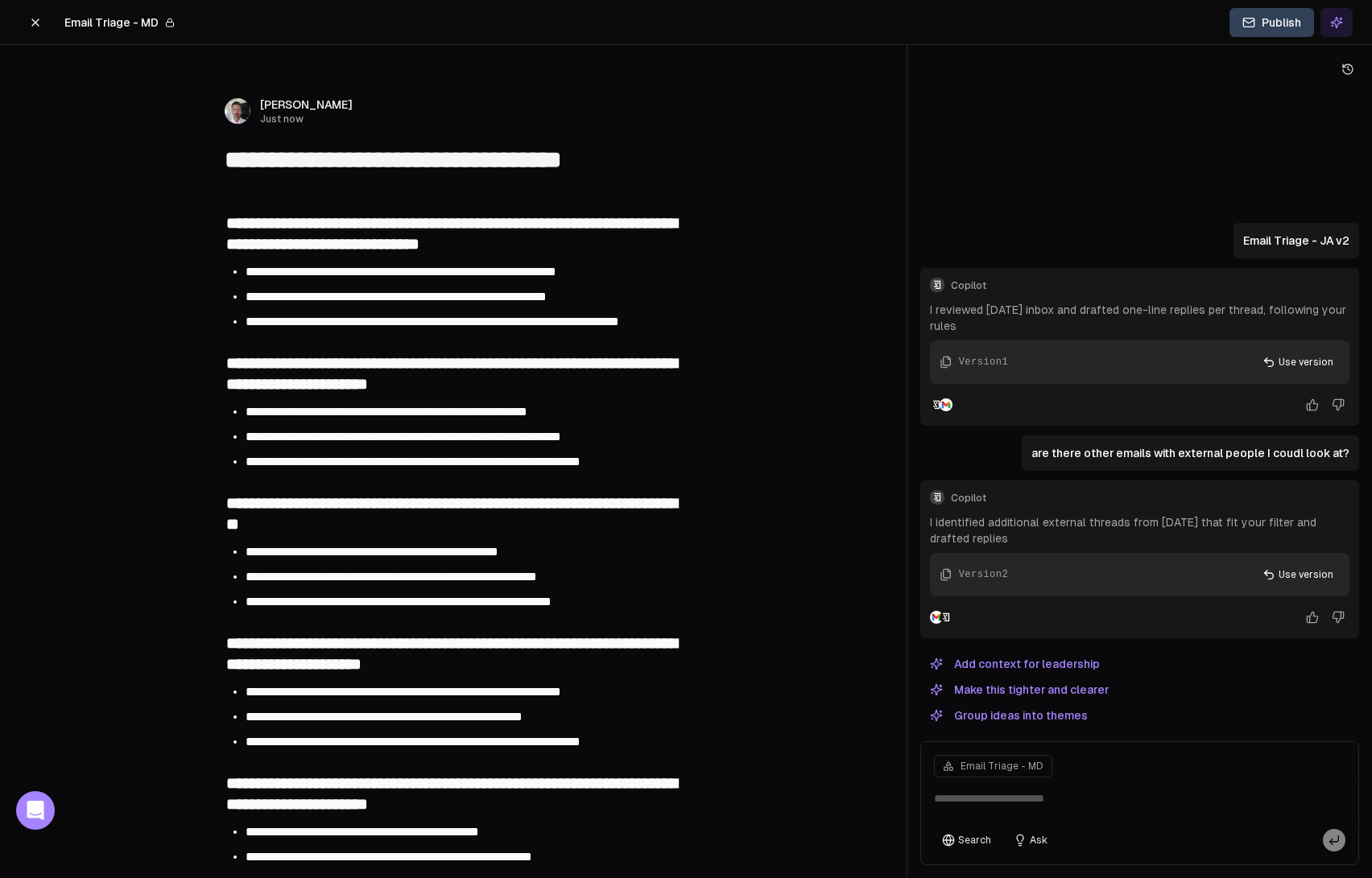
click at [39, 19] on icon at bounding box center [35, 22] width 6 height 6
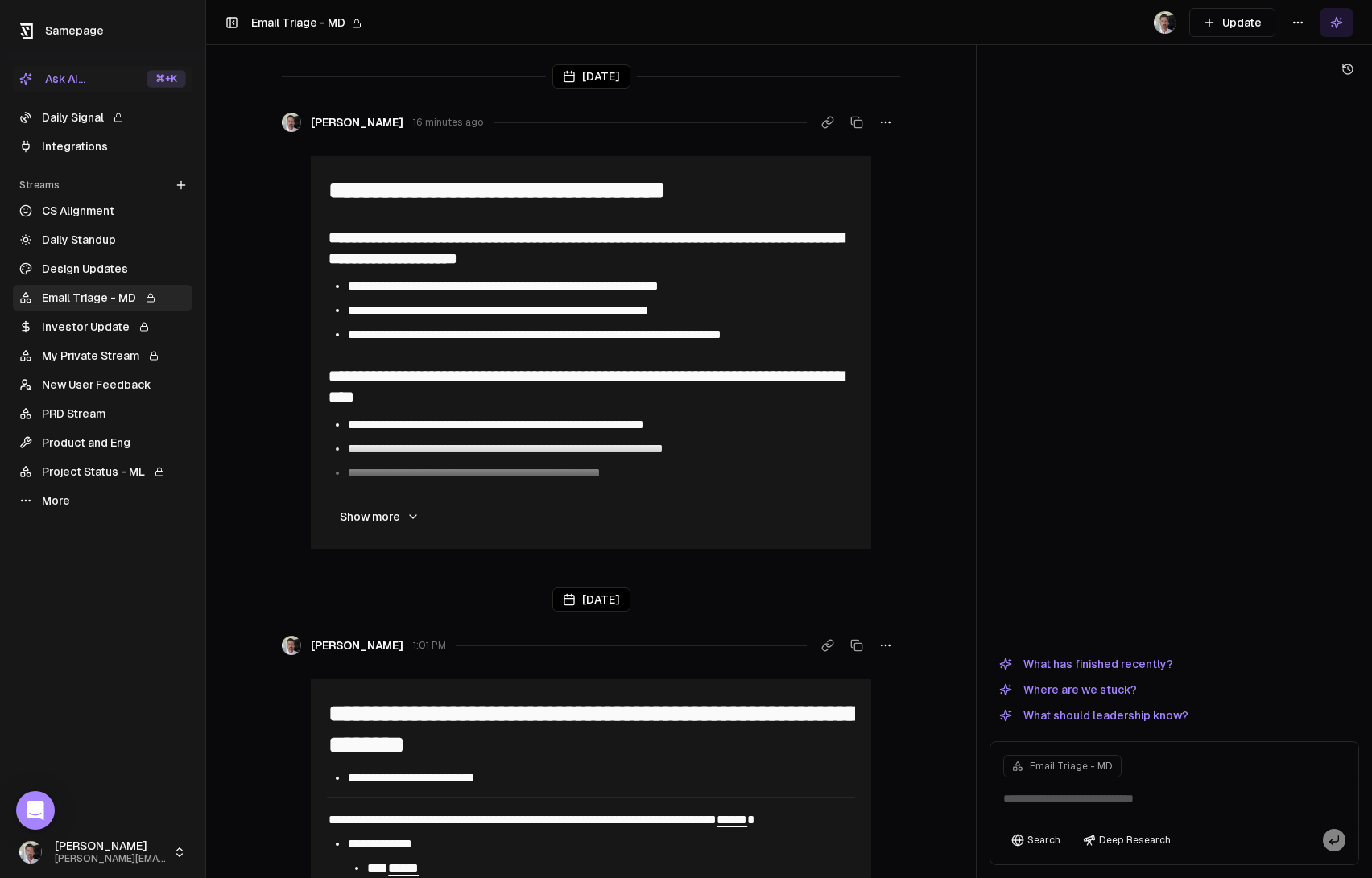
click at [546, 242] on span "**********" at bounding box center [586, 248] width 515 height 37
click at [546, 230] on span "**********" at bounding box center [586, 248] width 515 height 37
click at [549, 250] on span "**********" at bounding box center [586, 248] width 515 height 37
click at [501, 296] on li "**********" at bounding box center [600, 287] width 505 height 19
click at [1301, 21] on html "**********" at bounding box center [686, 439] width 1372 height 878
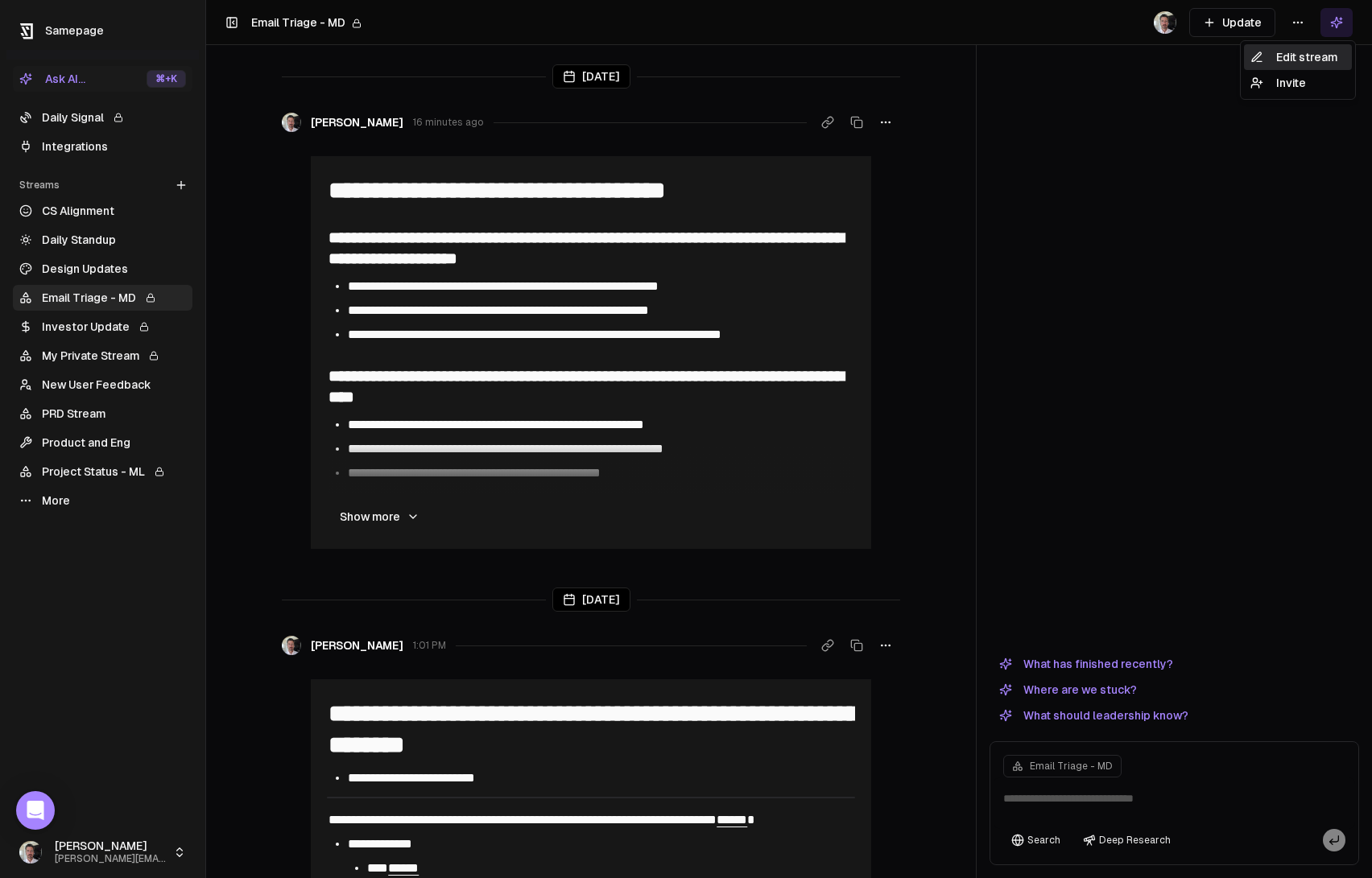
click at [1291, 55] on div "Edit stream" at bounding box center [1297, 57] width 107 height 26
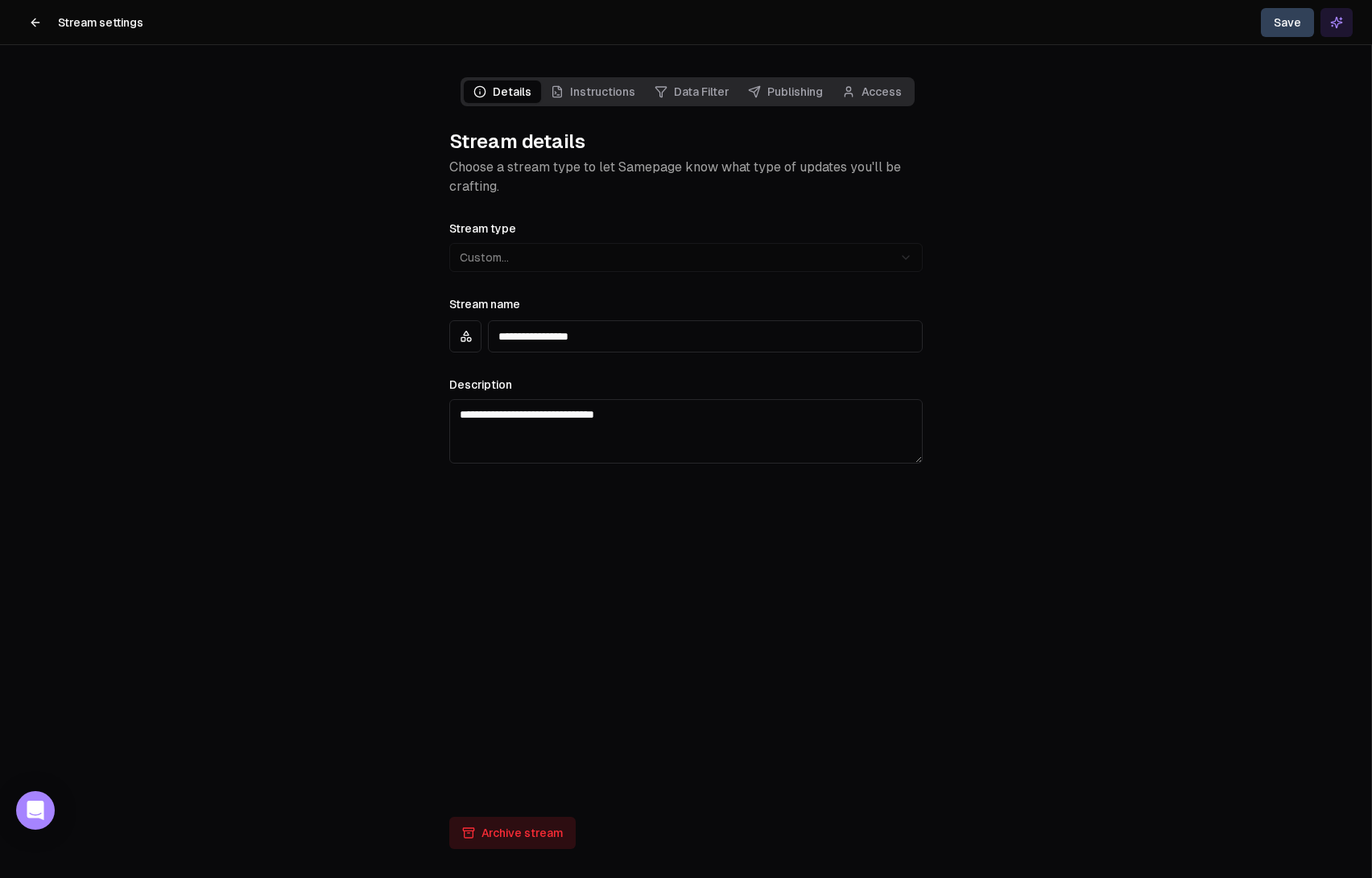
click at [607, 88] on link "Instructions" at bounding box center [593, 92] width 104 height 23
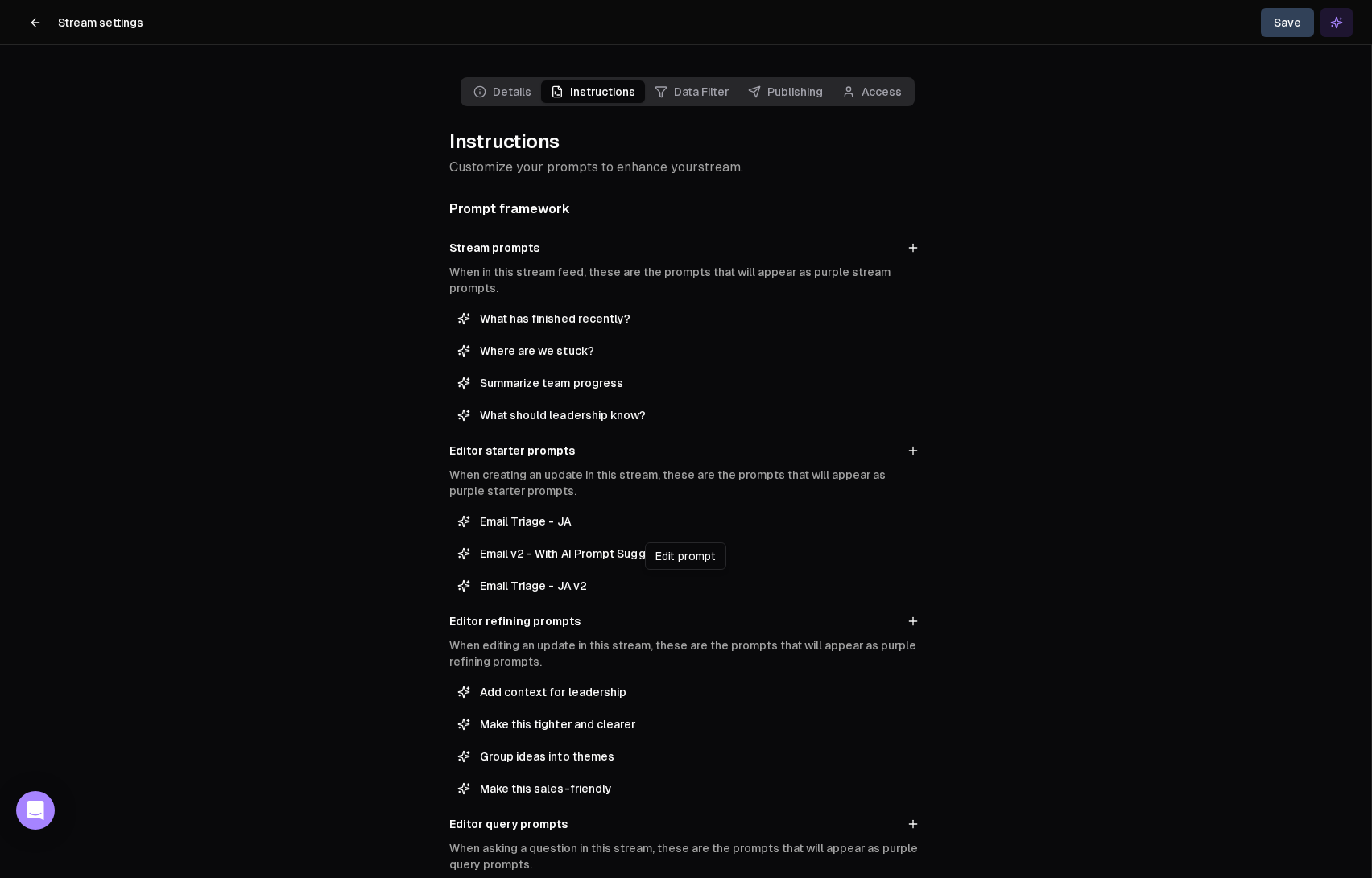
click at [556, 594] on span "Email Triage - JA v2" at bounding box center [698, 586] width 435 height 16
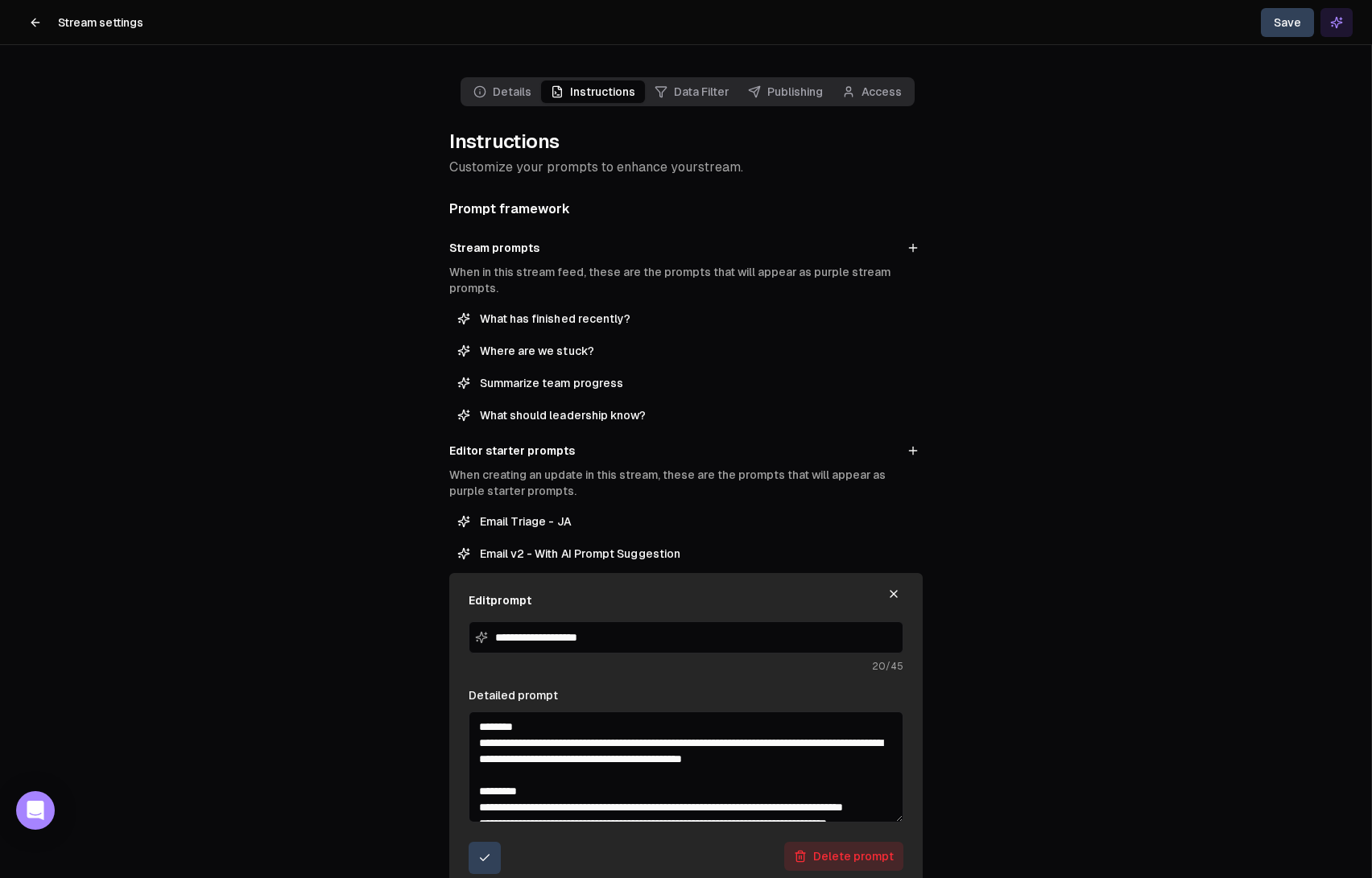
scroll to position [290, 0]
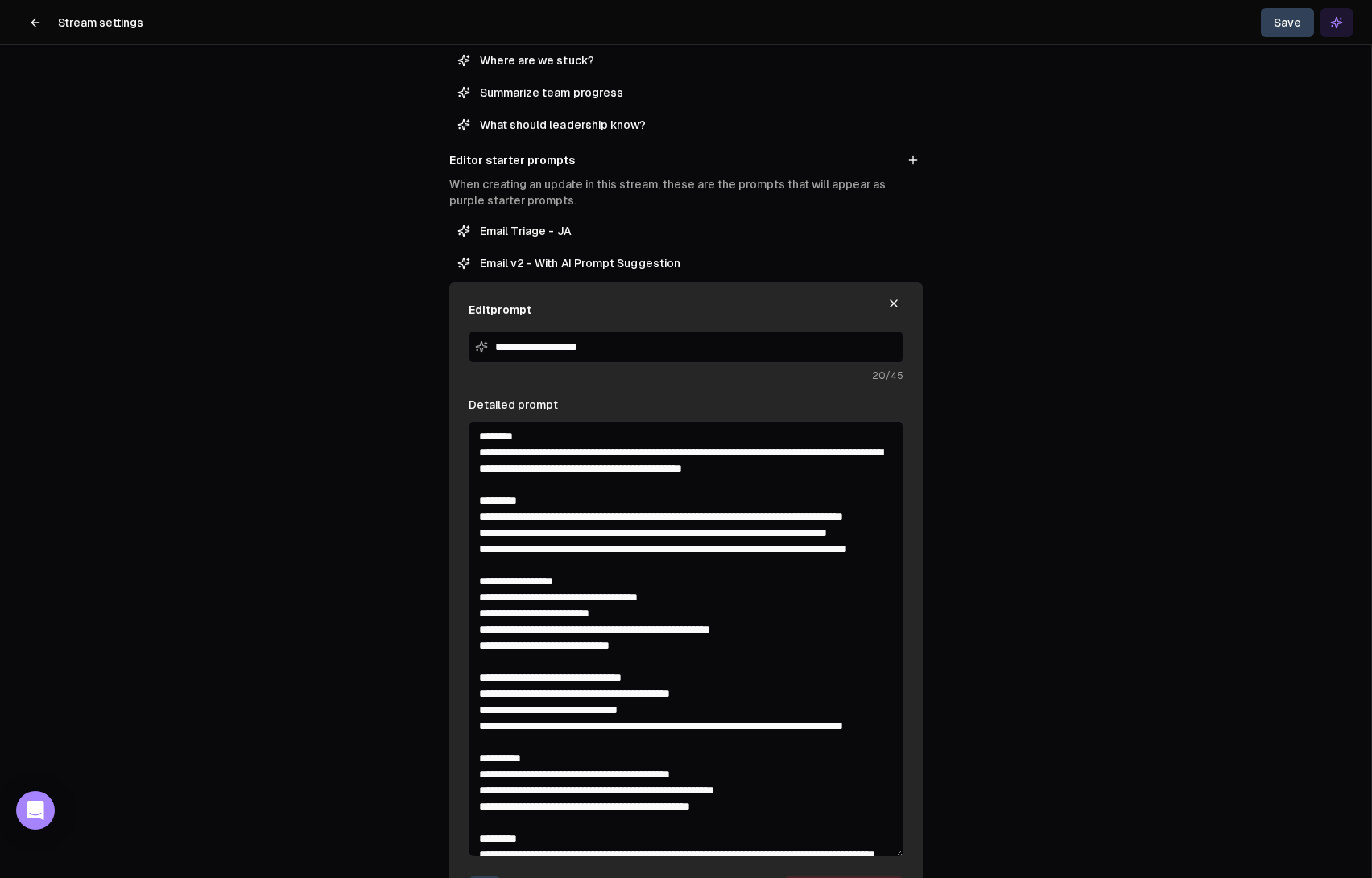
drag, startPoint x: 991, startPoint y: 854, endPoint x: 915, endPoint y: 859, distance: 76.2
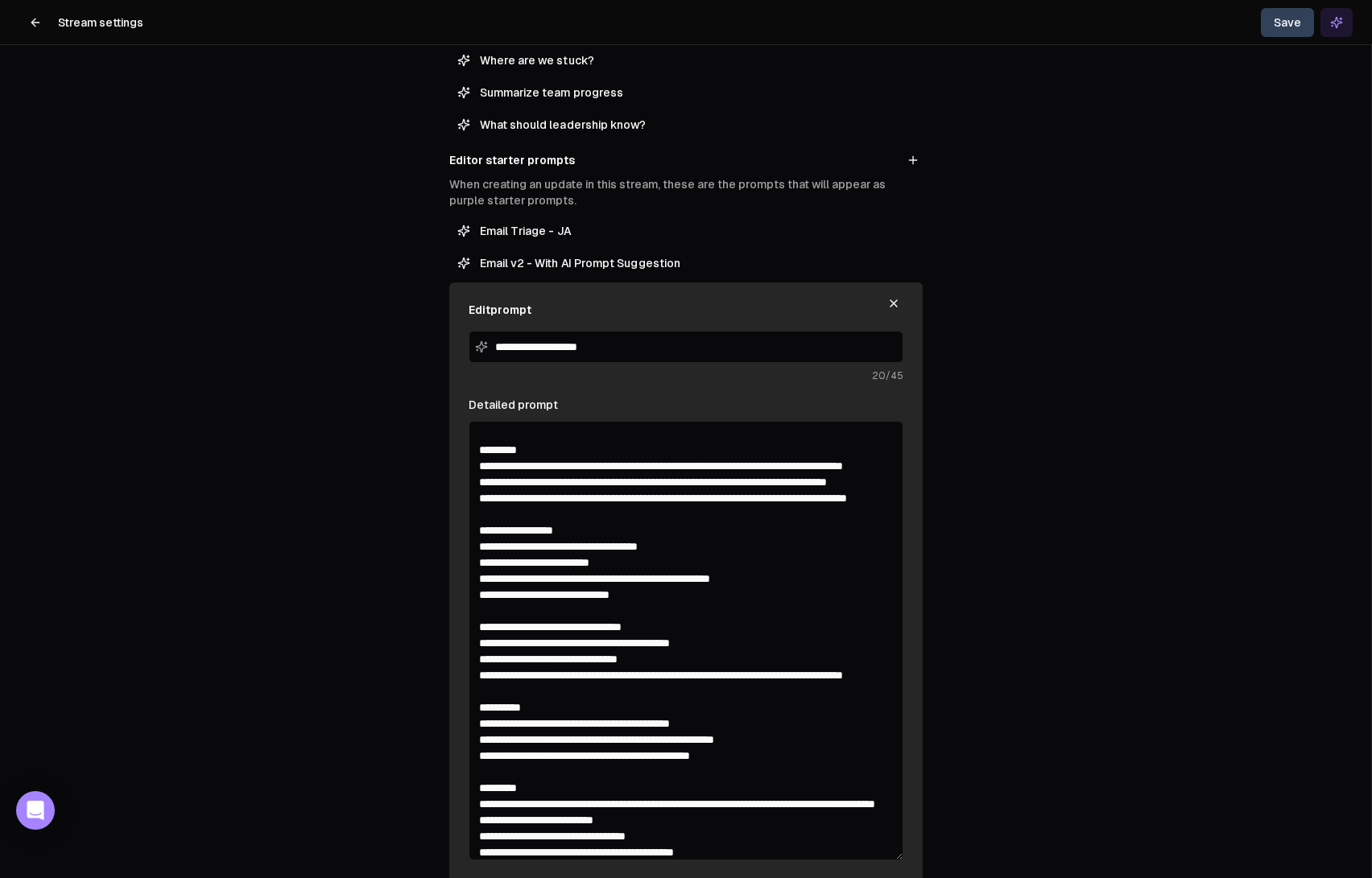
scroll to position [0, 0]
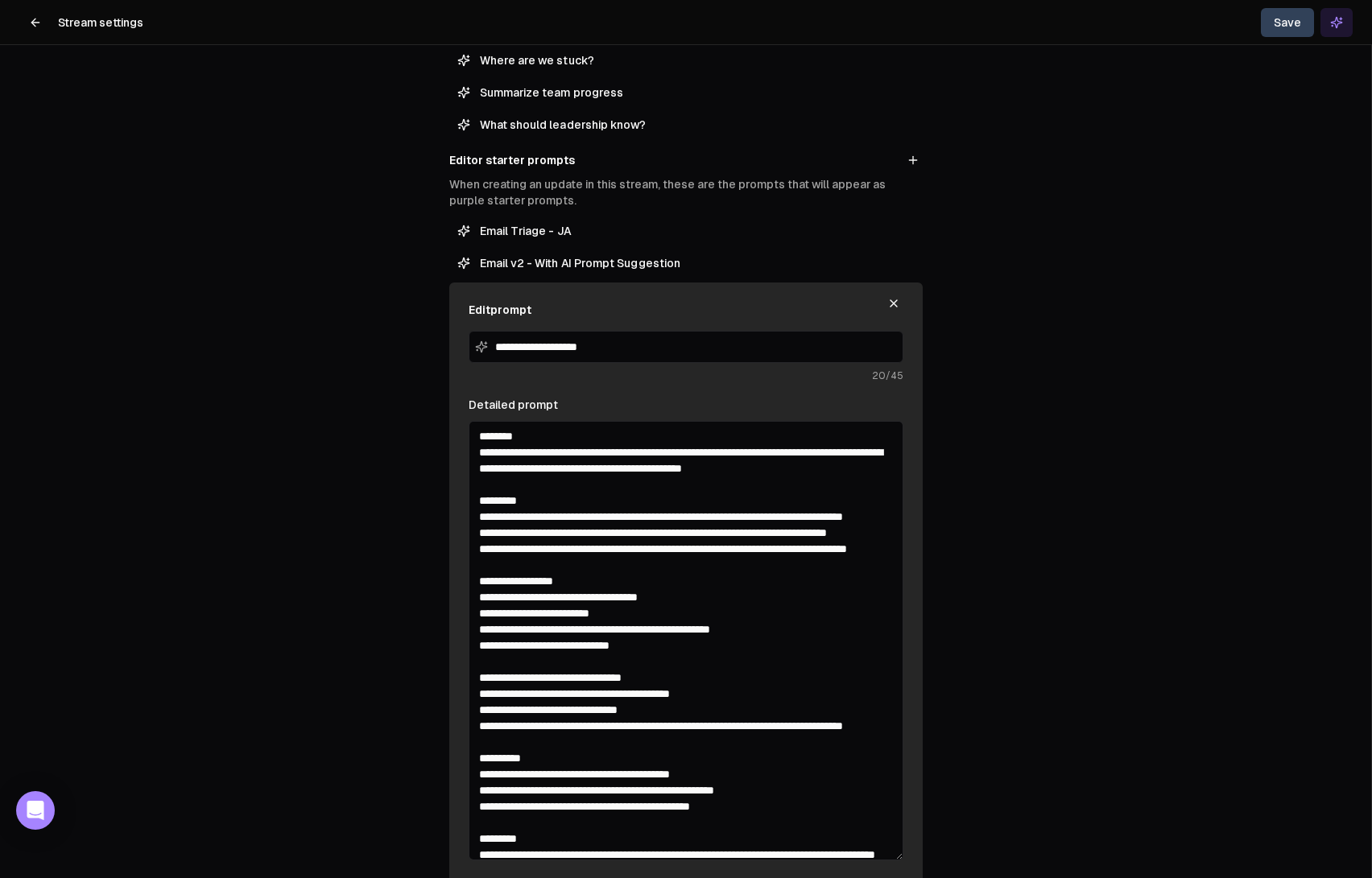
click at [562, 598] on textarea "Detailed prompt" at bounding box center [686, 641] width 435 height 439
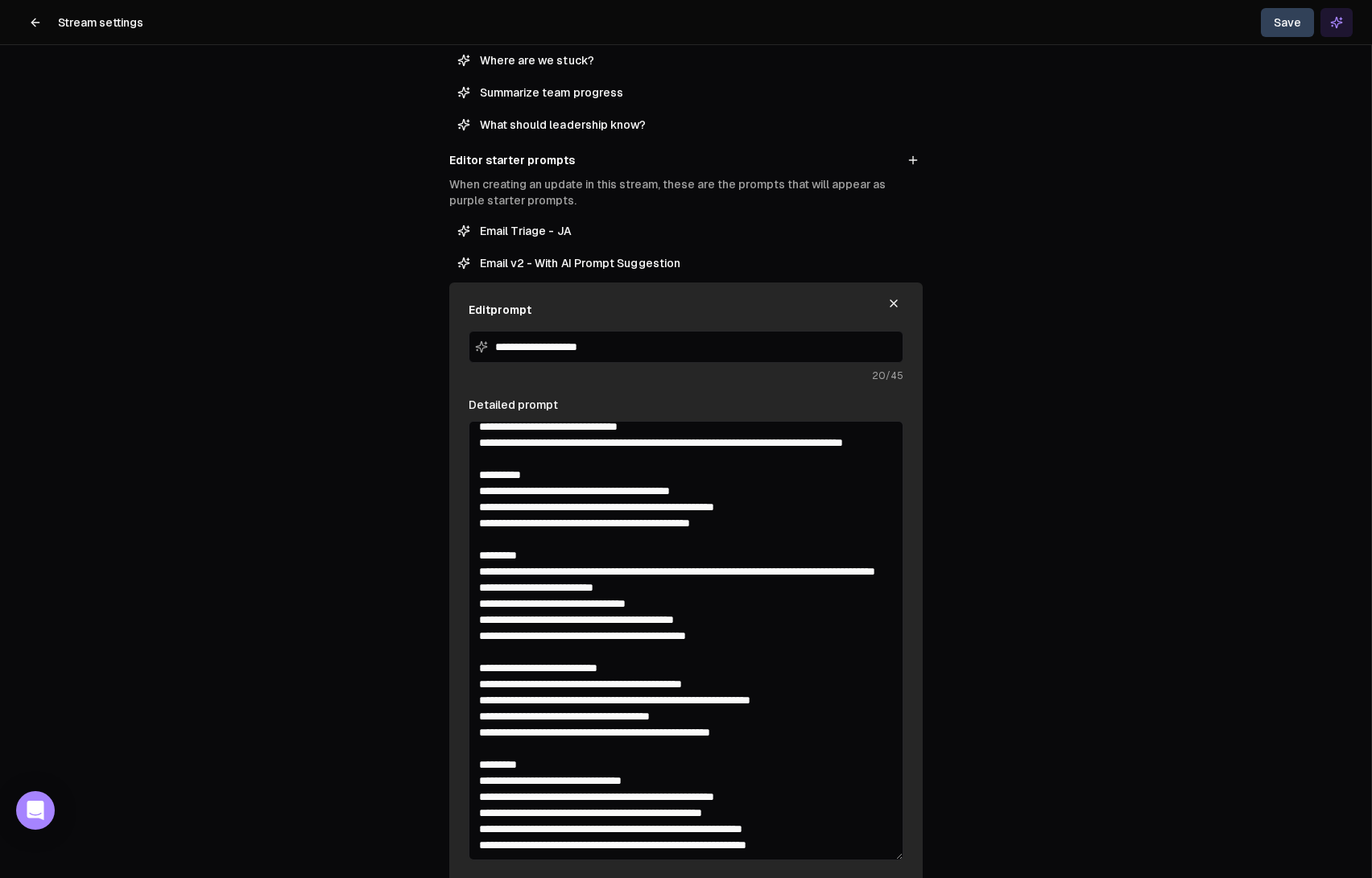
scroll to position [364, 0]
click at [786, 682] on textarea "Detailed prompt" at bounding box center [686, 641] width 435 height 439
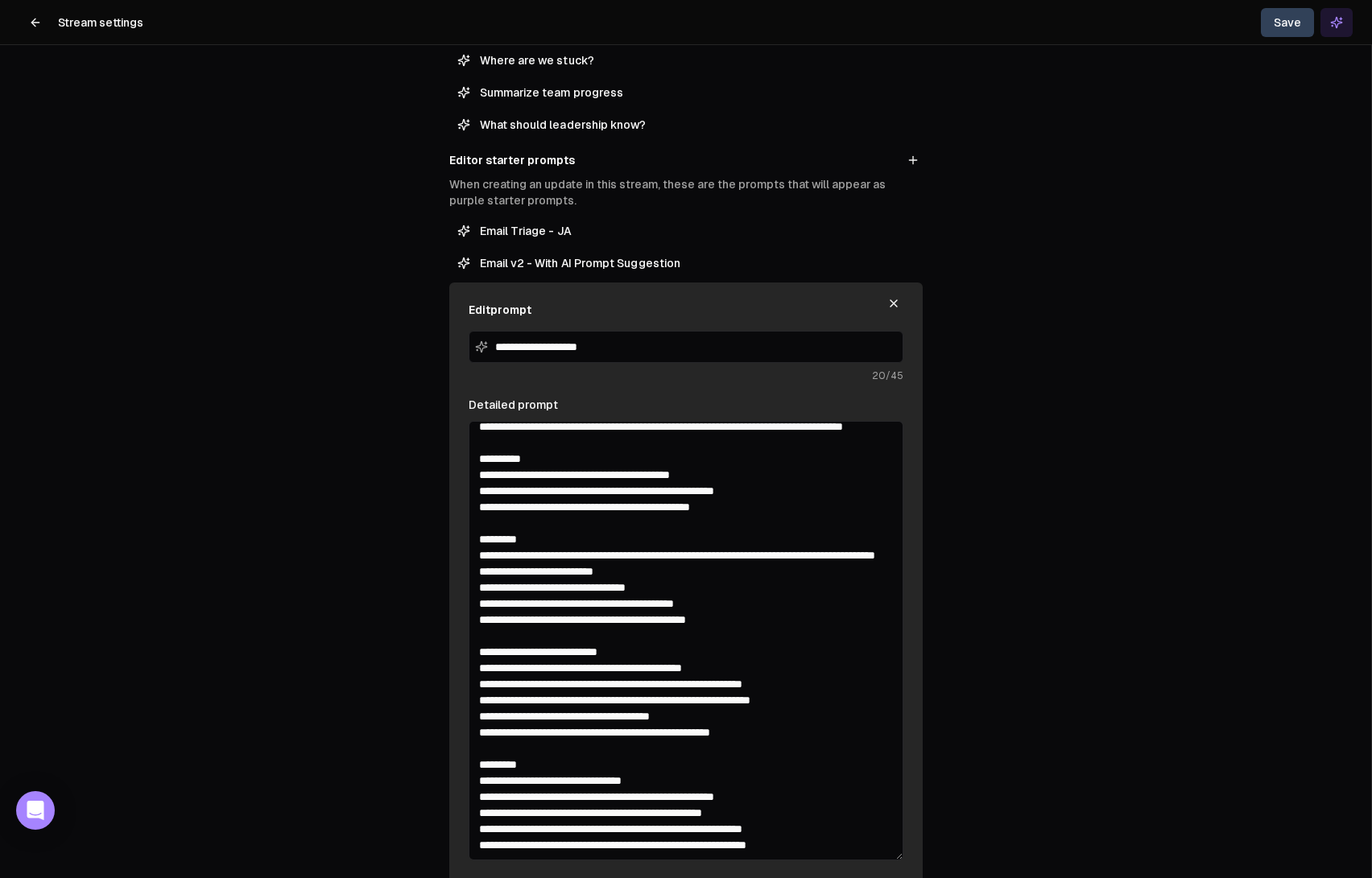
scroll to position [380, 0]
click at [545, 684] on textarea "Detailed prompt" at bounding box center [686, 641] width 435 height 439
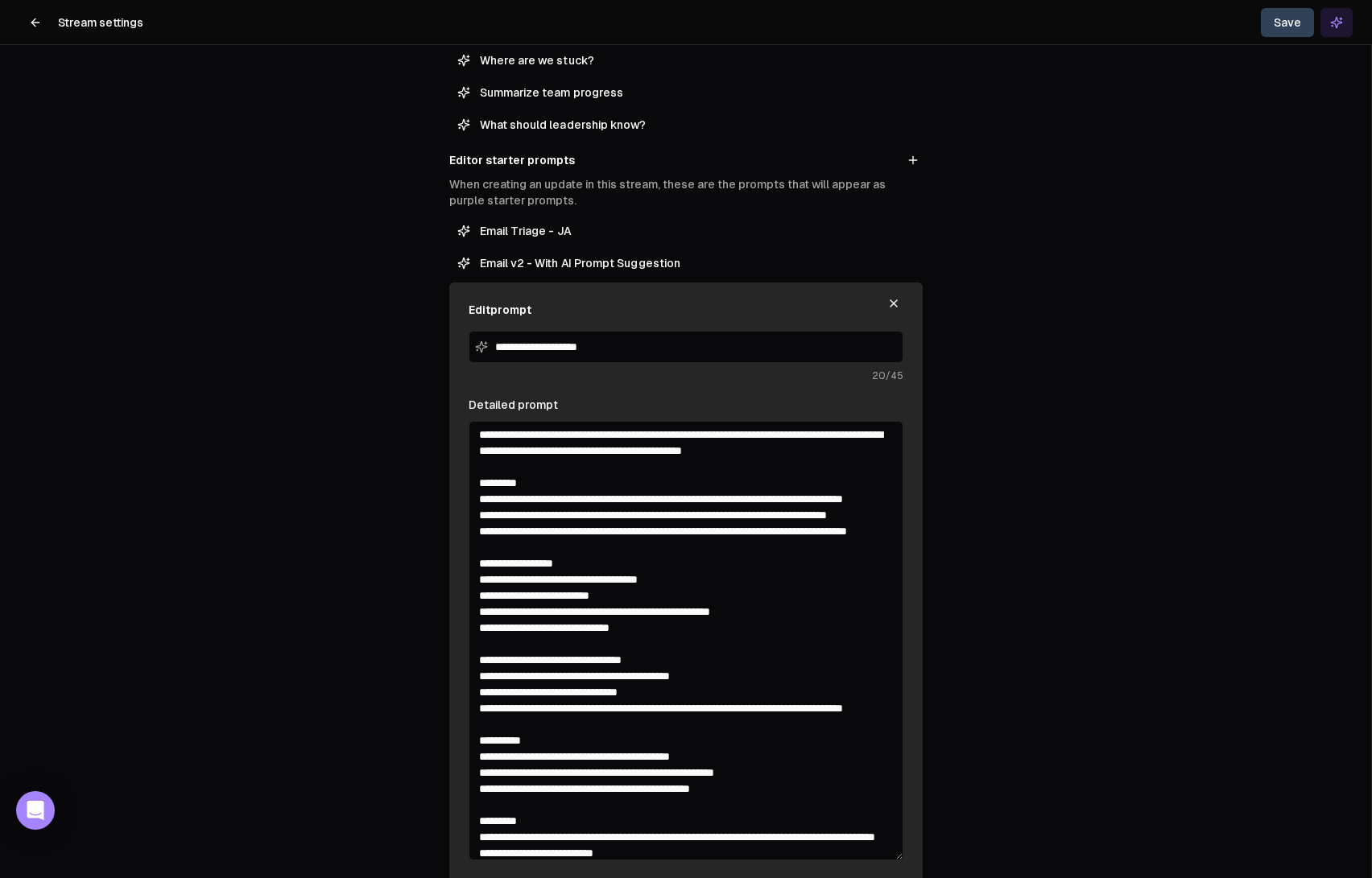
scroll to position [16, 0]
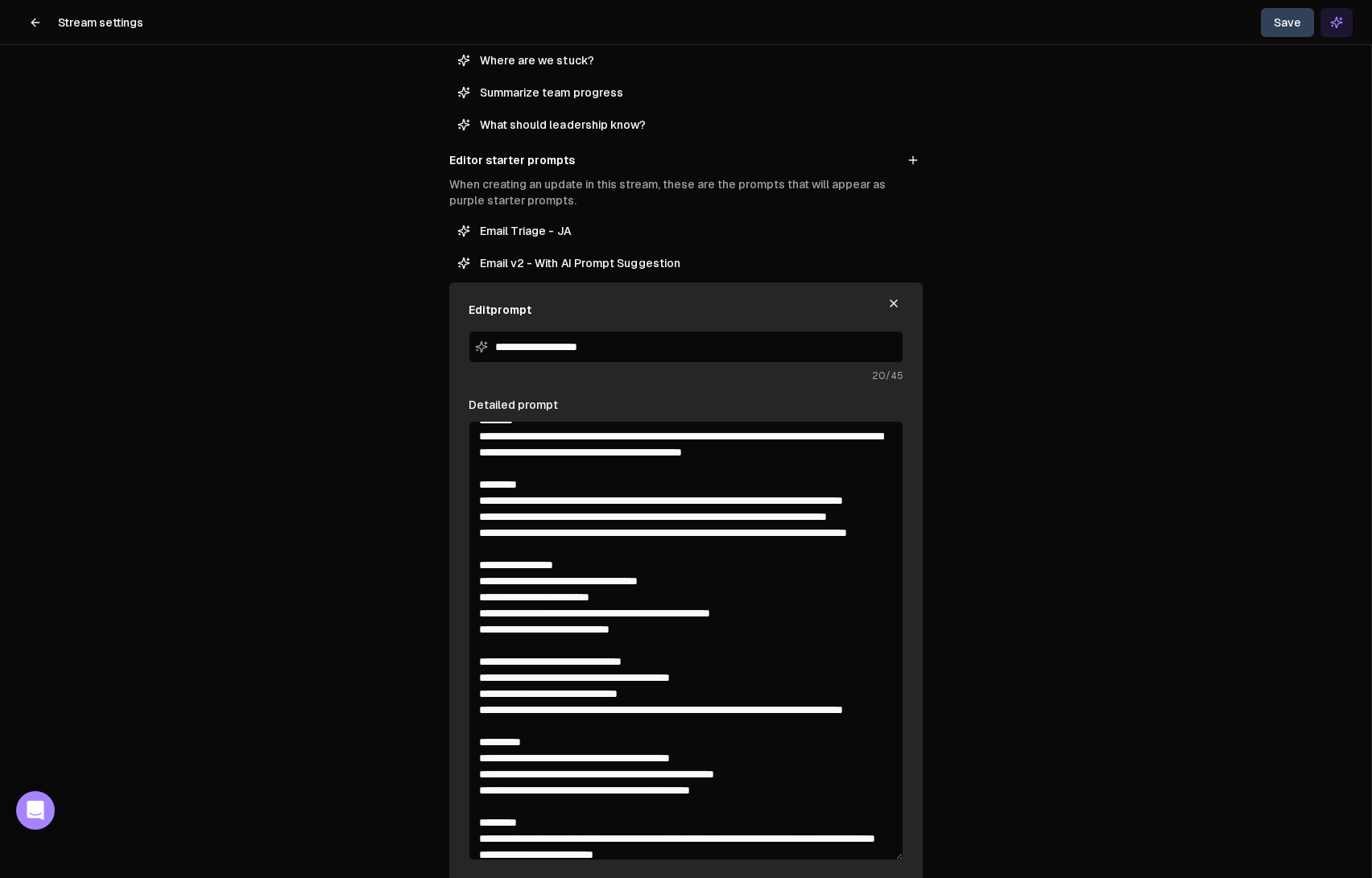
click at [582, 579] on textarea "Detailed prompt" at bounding box center [686, 641] width 435 height 439
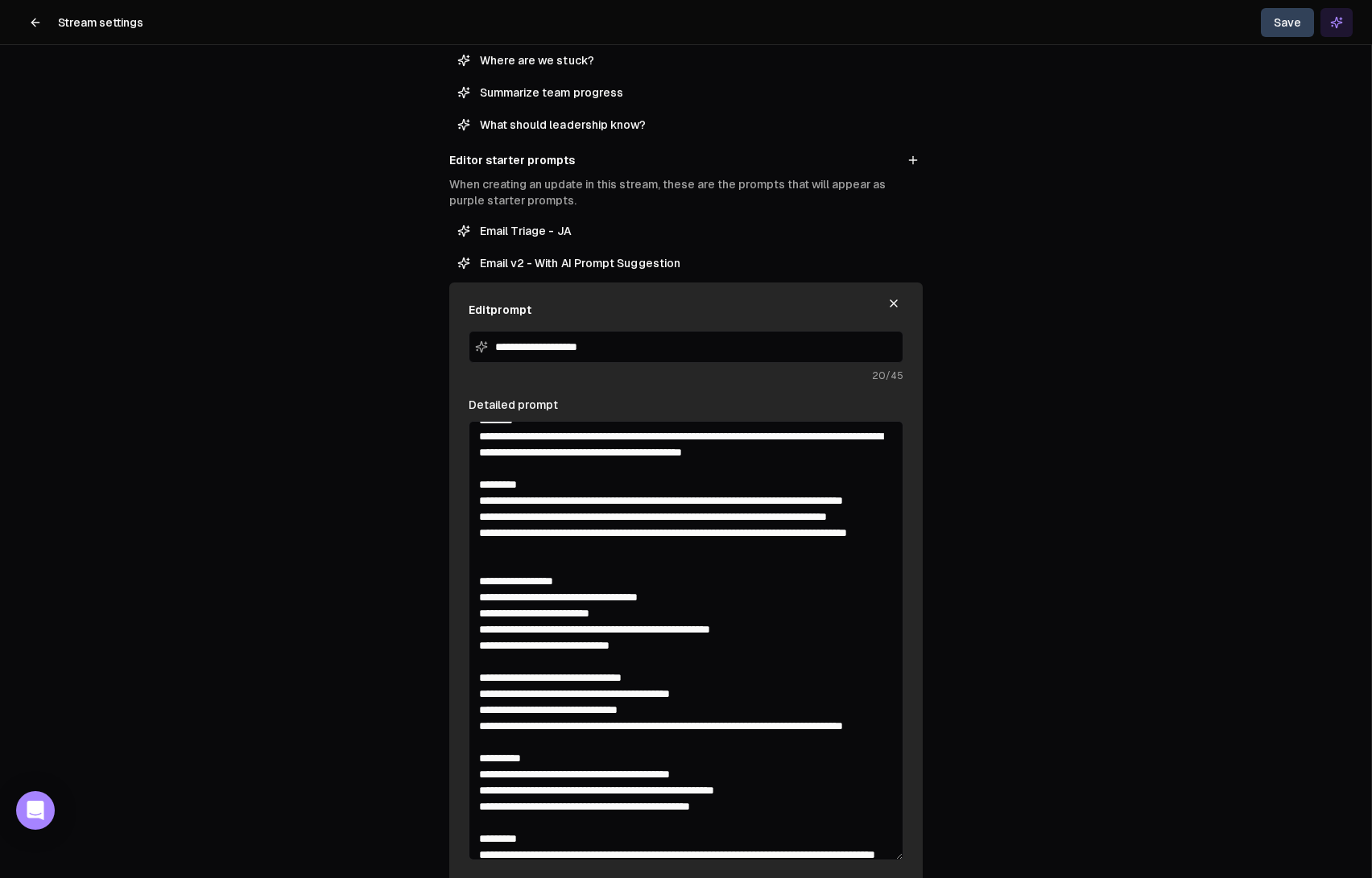
paste textarea "**********"
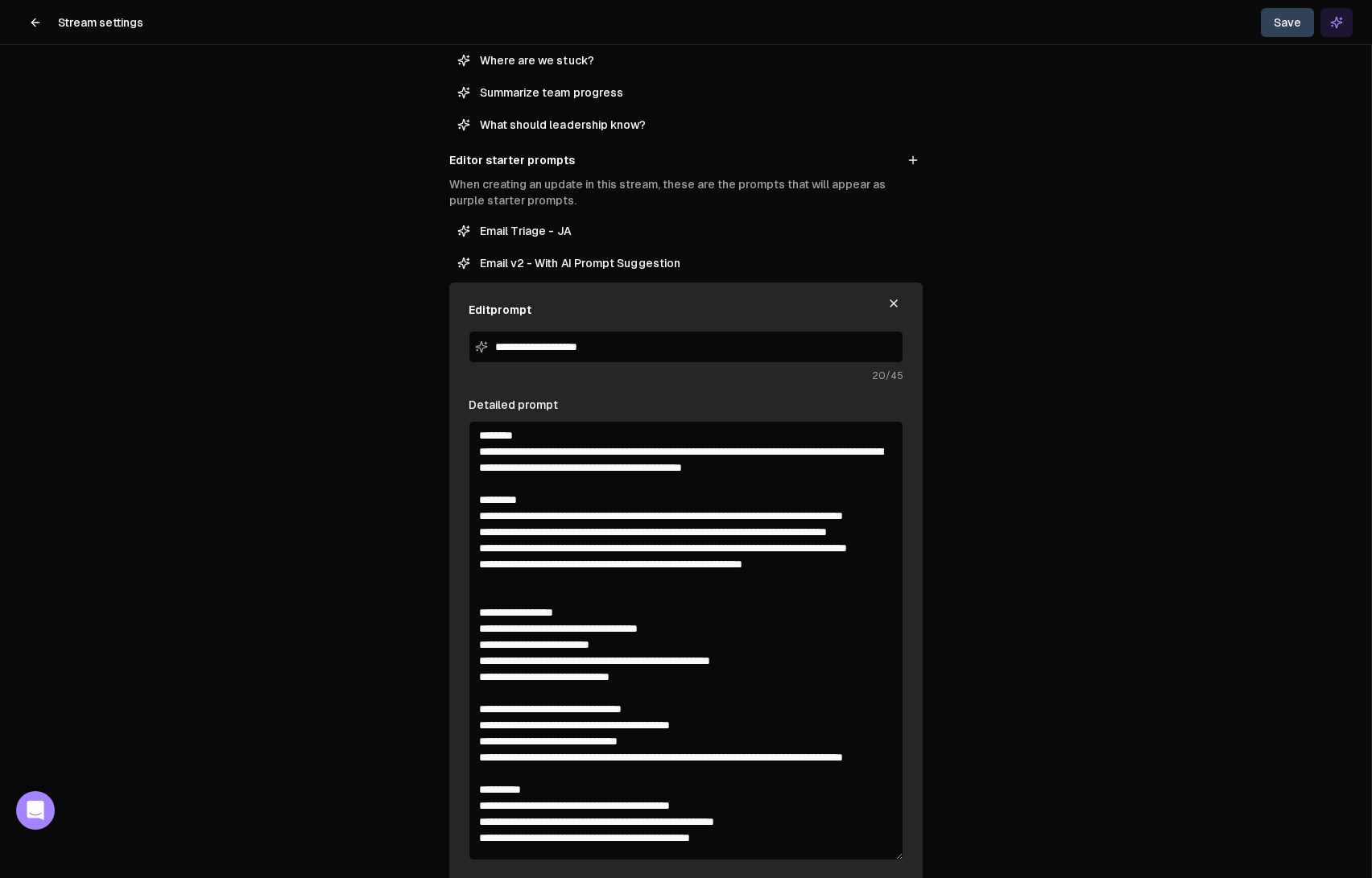
scroll to position [0, 0]
click at [829, 468] on textarea "Detailed prompt" at bounding box center [686, 641] width 435 height 439
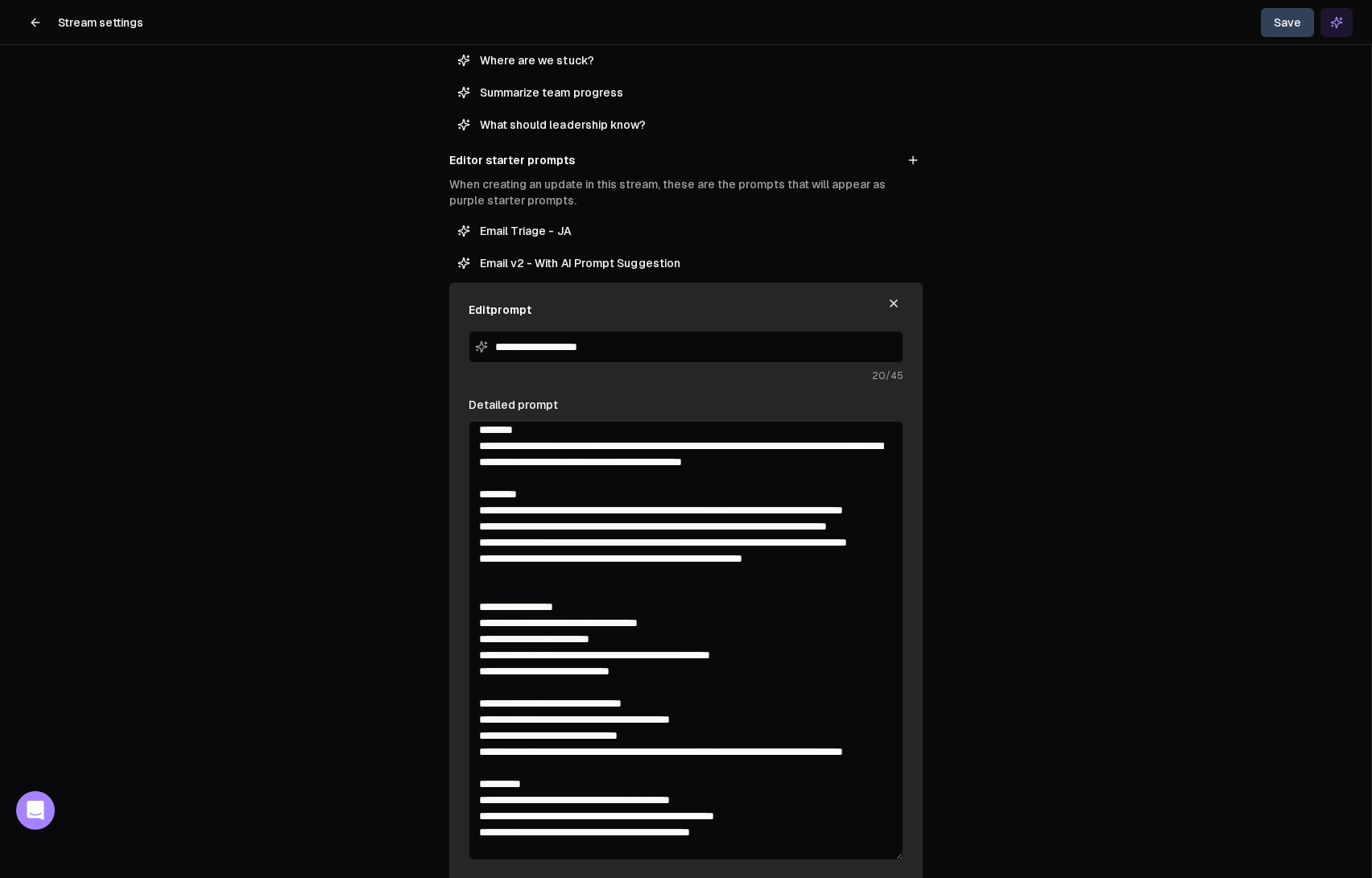
scroll to position [17, 0]
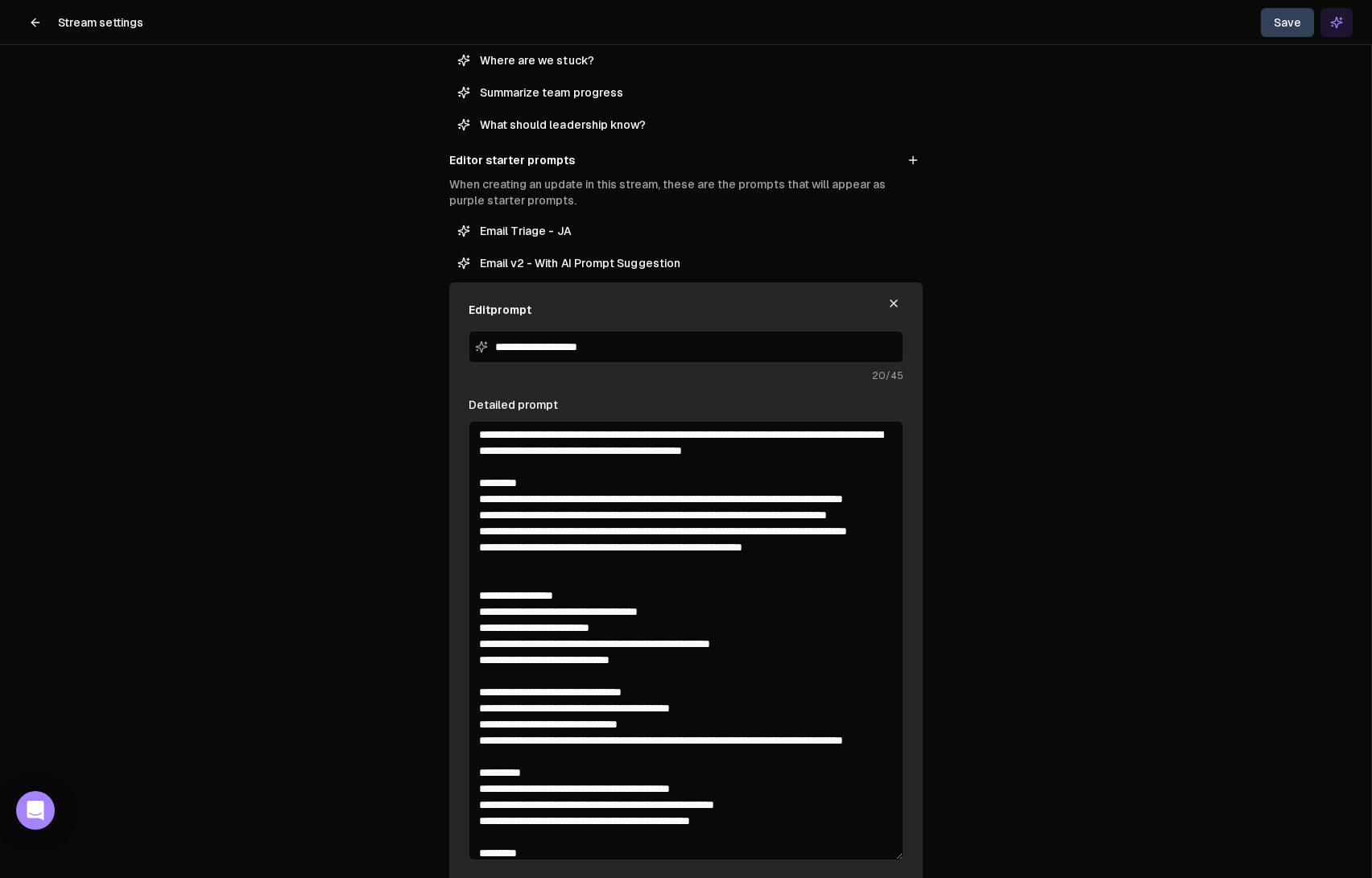
click at [565, 578] on textarea "Detailed prompt" at bounding box center [686, 641] width 435 height 439
click at [820, 597] on textarea "Detailed prompt" at bounding box center [686, 641] width 435 height 439
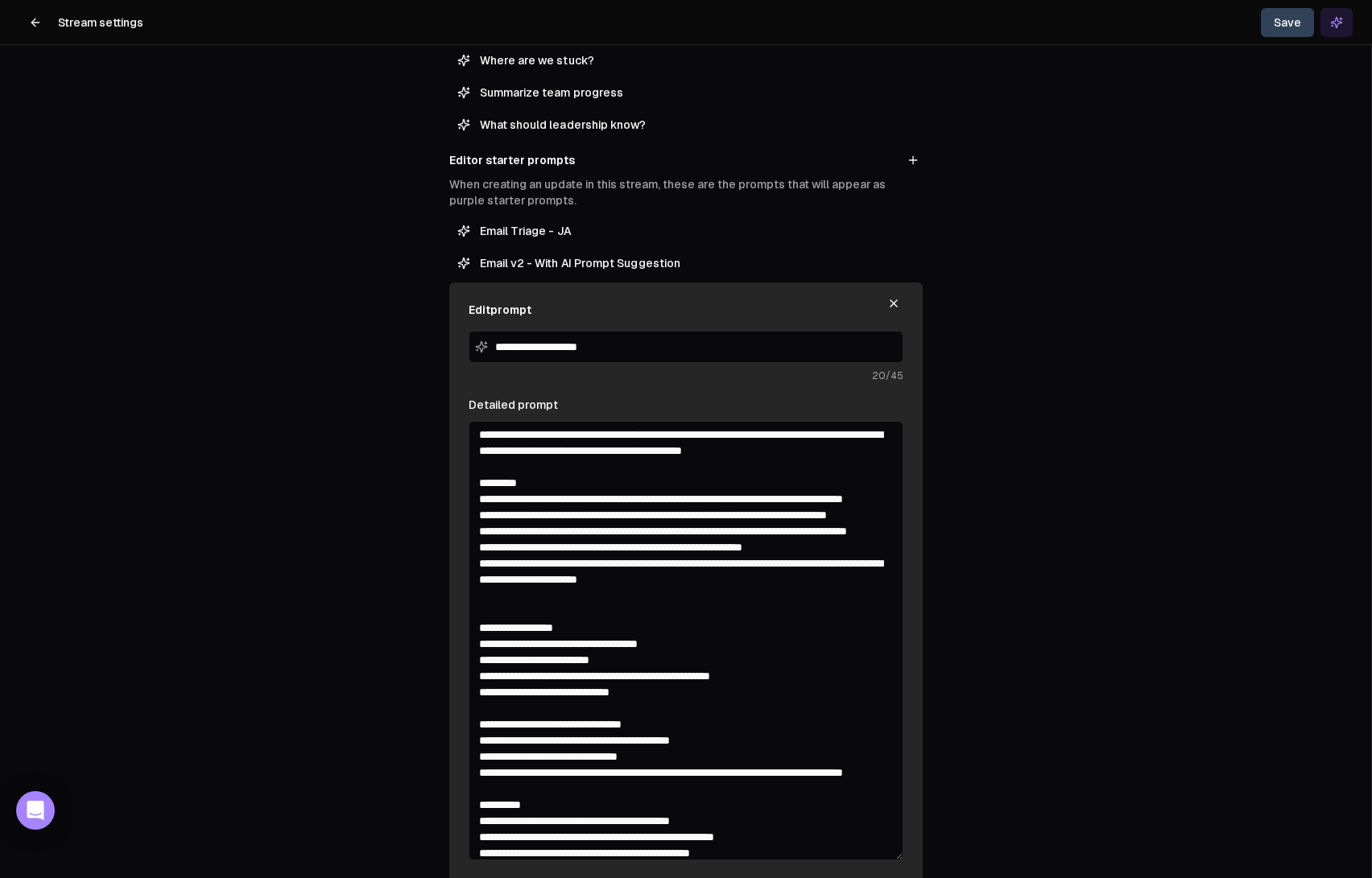
click at [541, 628] on textarea "Detailed prompt" at bounding box center [686, 641] width 435 height 439
click at [737, 628] on textarea "Detailed prompt" at bounding box center [686, 641] width 435 height 439
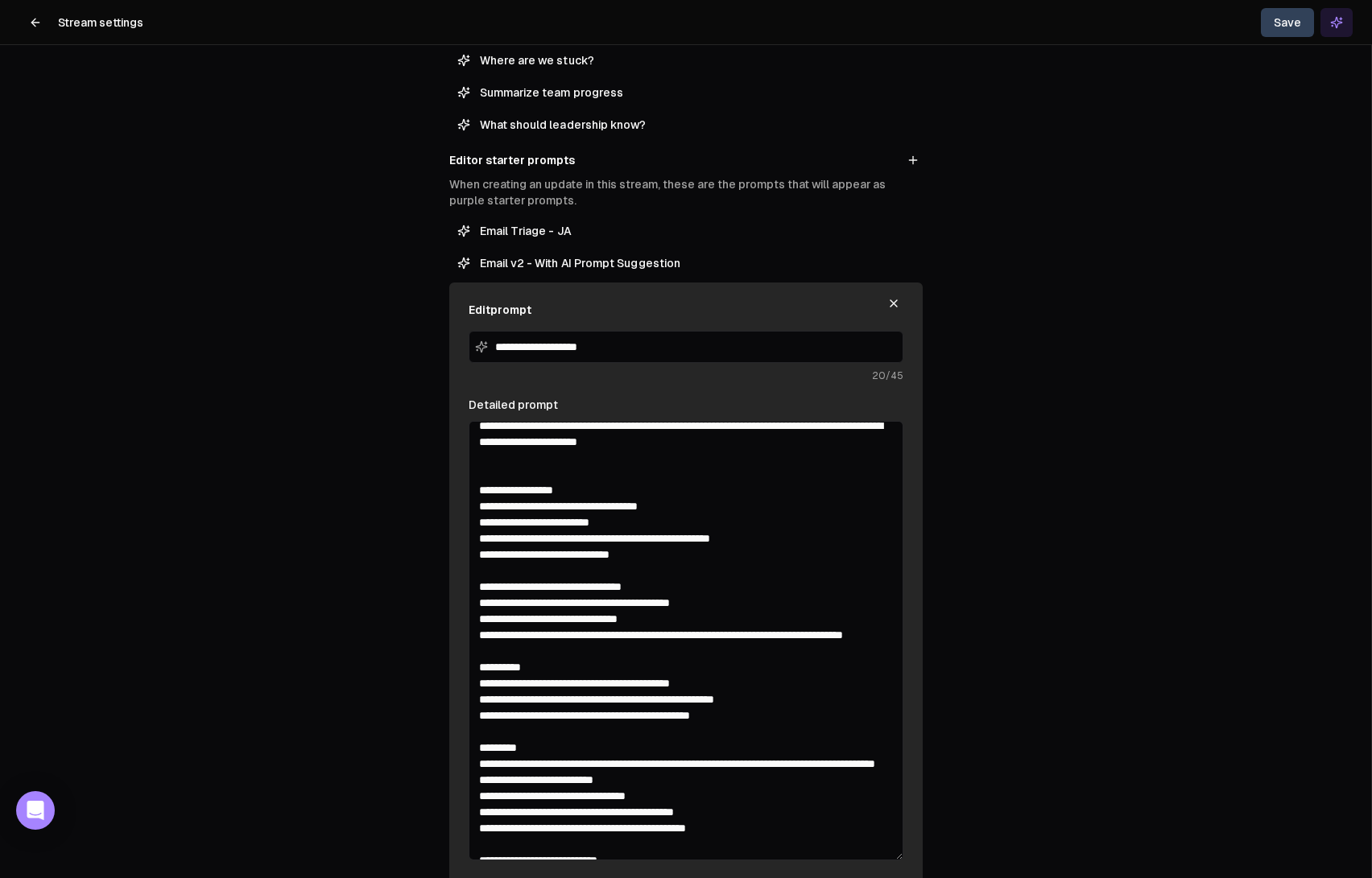
scroll to position [156, 0]
click at [698, 557] on textarea "Detailed prompt" at bounding box center [686, 641] width 435 height 439
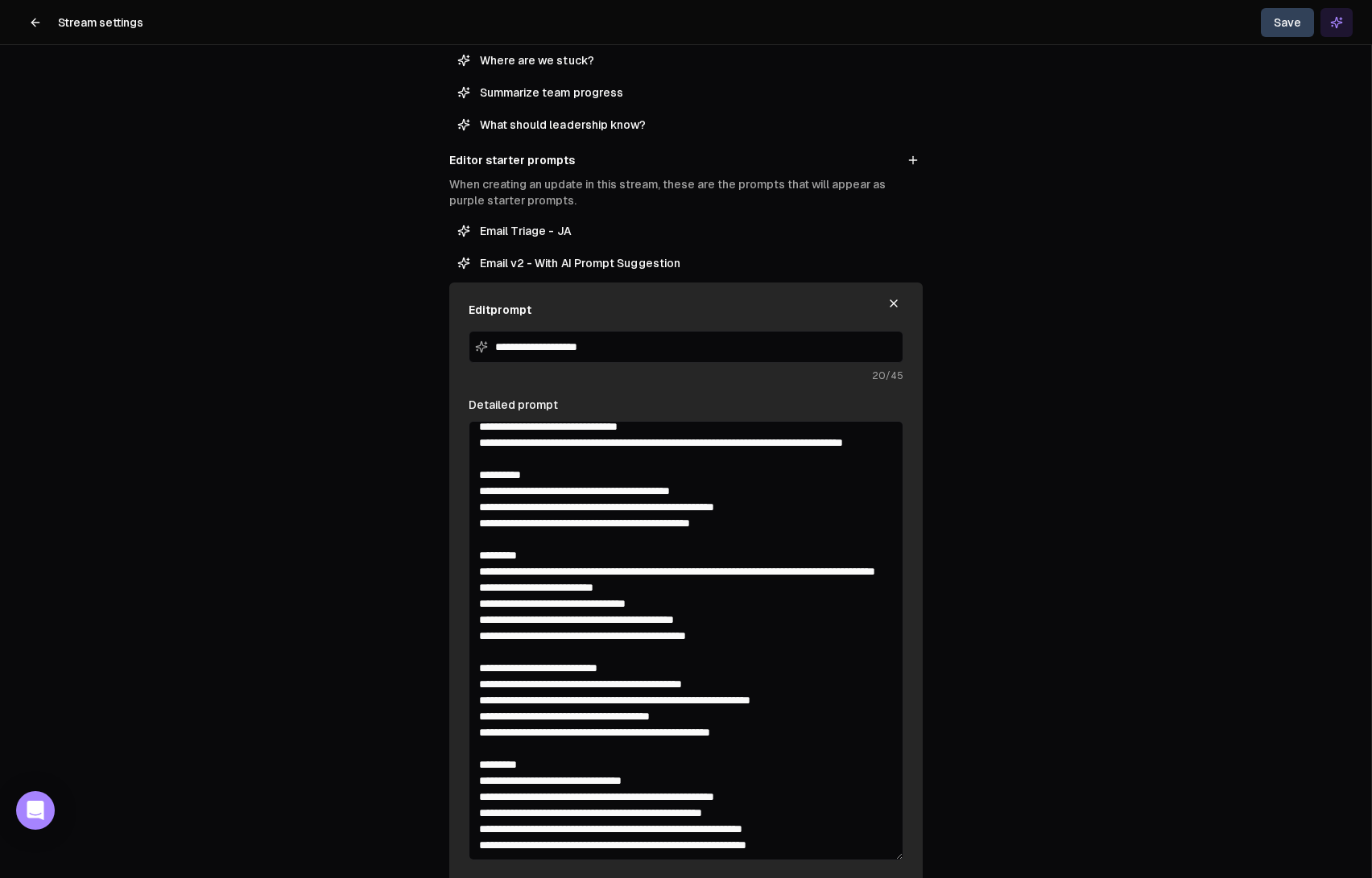
scroll to position [427, 0]
click at [633, 587] on textarea "Detailed prompt" at bounding box center [686, 641] width 435 height 439
click at [696, 602] on textarea "Detailed prompt" at bounding box center [686, 641] width 435 height 439
click at [798, 684] on textarea "Detailed prompt" at bounding box center [686, 641] width 435 height 439
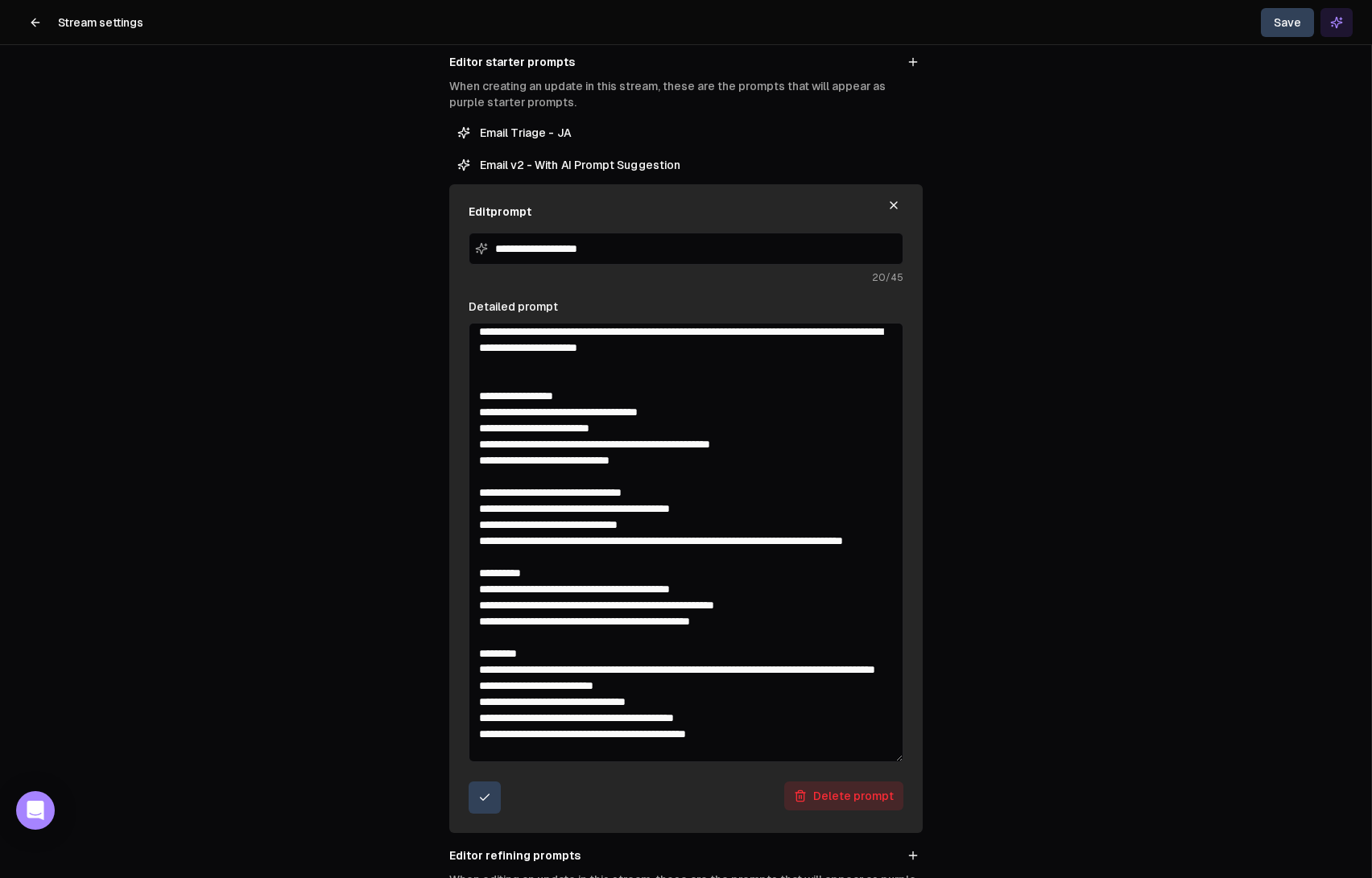
scroll to position [155, 0]
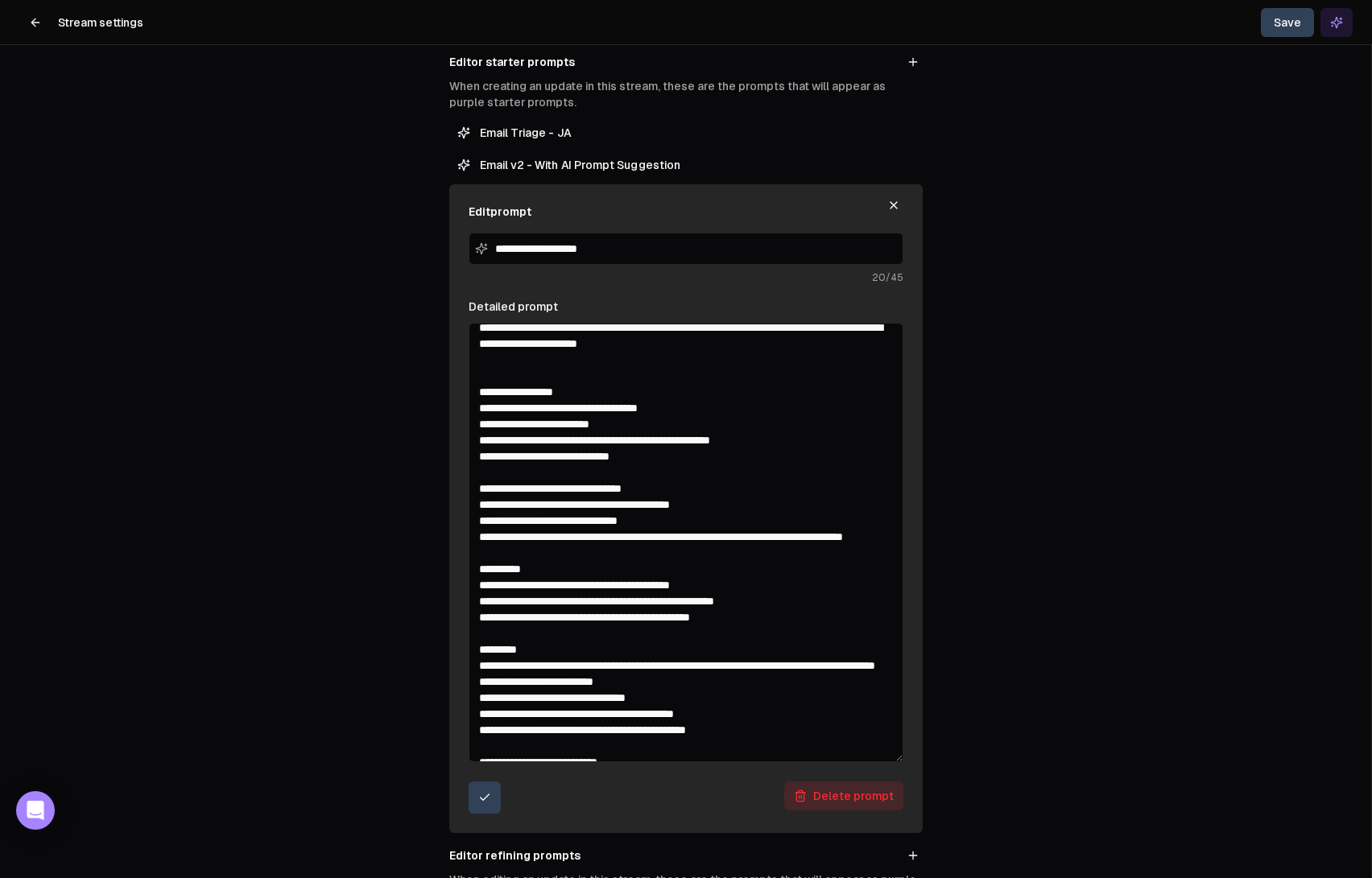
click at [708, 457] on textarea "Detailed prompt" at bounding box center [686, 542] width 435 height 439
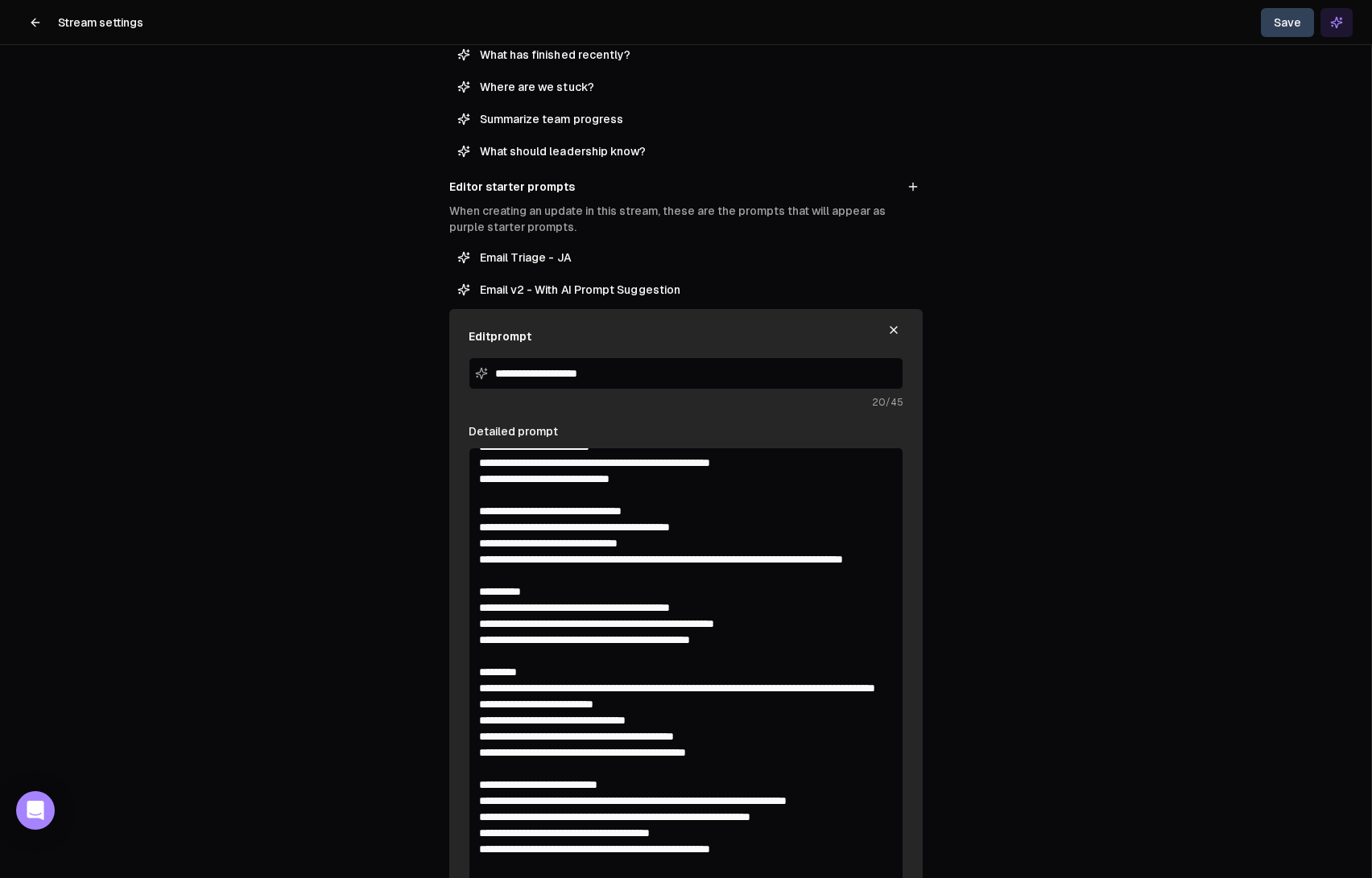
scroll to position [237, 0]
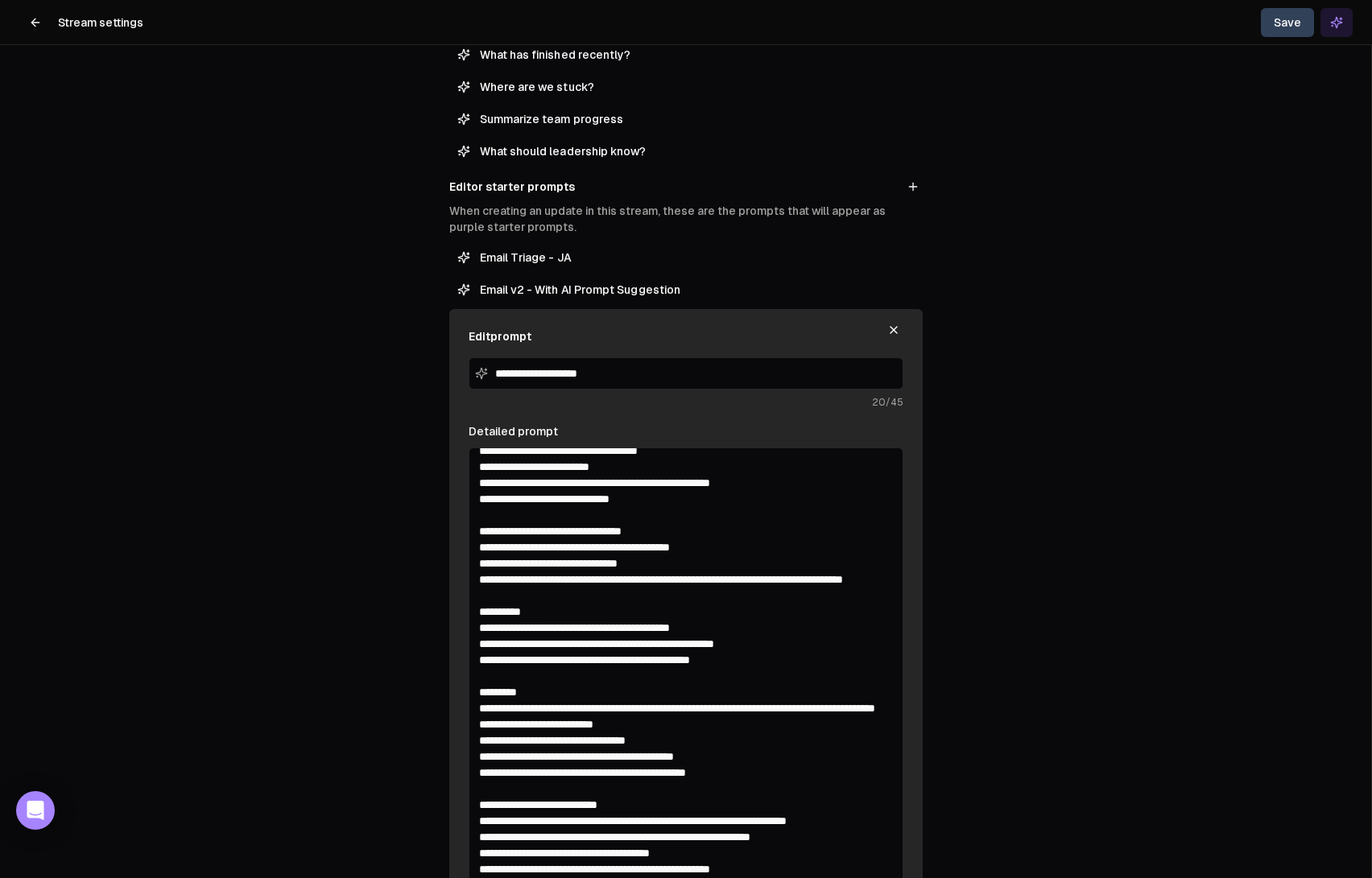
drag, startPoint x: 479, startPoint y: 499, endPoint x: 705, endPoint y: 501, distance: 226.0
click at [705, 501] on textarea "Detailed prompt" at bounding box center [686, 667] width 435 height 439
click at [519, 502] on textarea "Detailed prompt" at bounding box center [686, 667] width 435 height 439
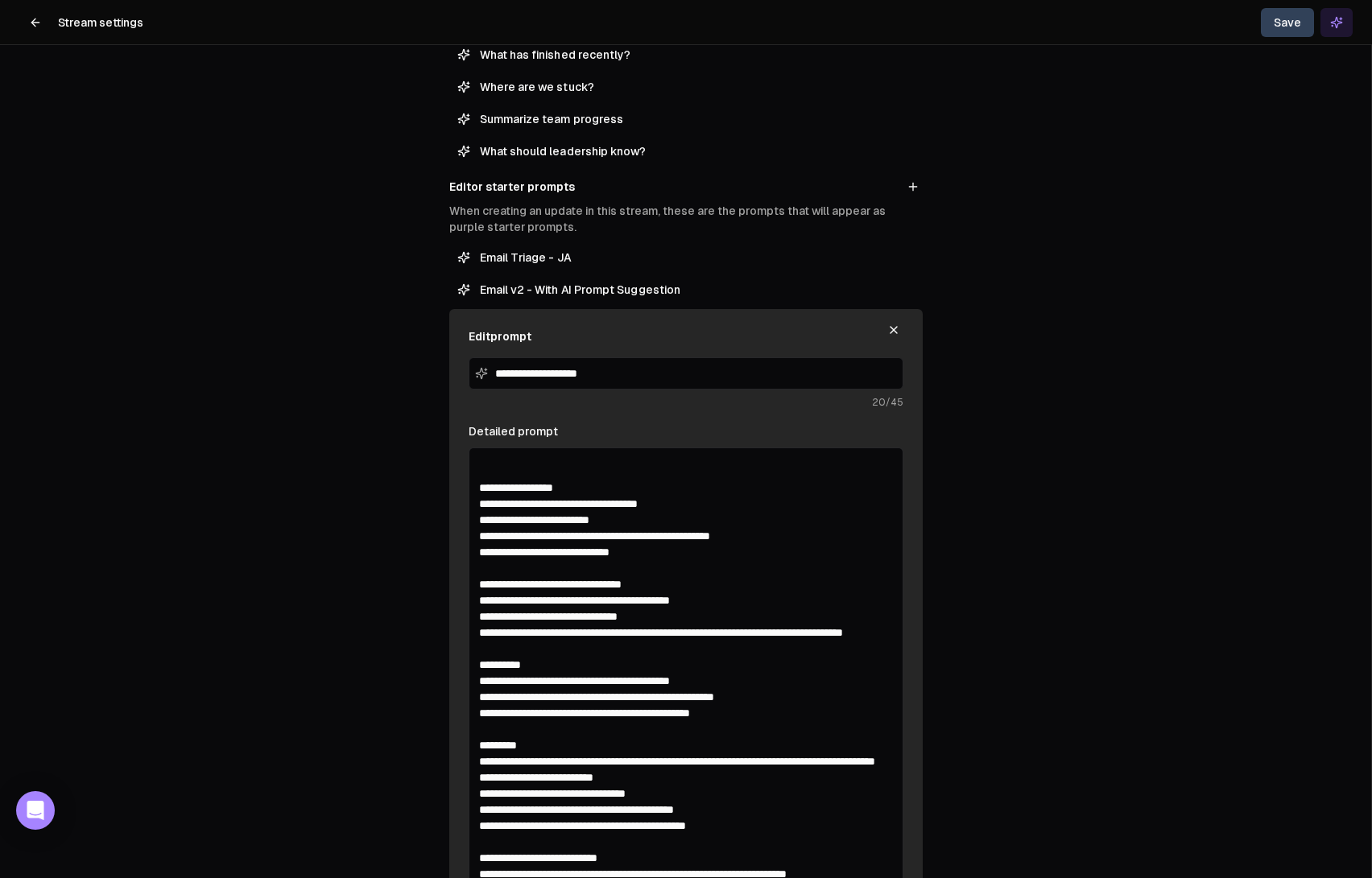
scroll to position [177, 0]
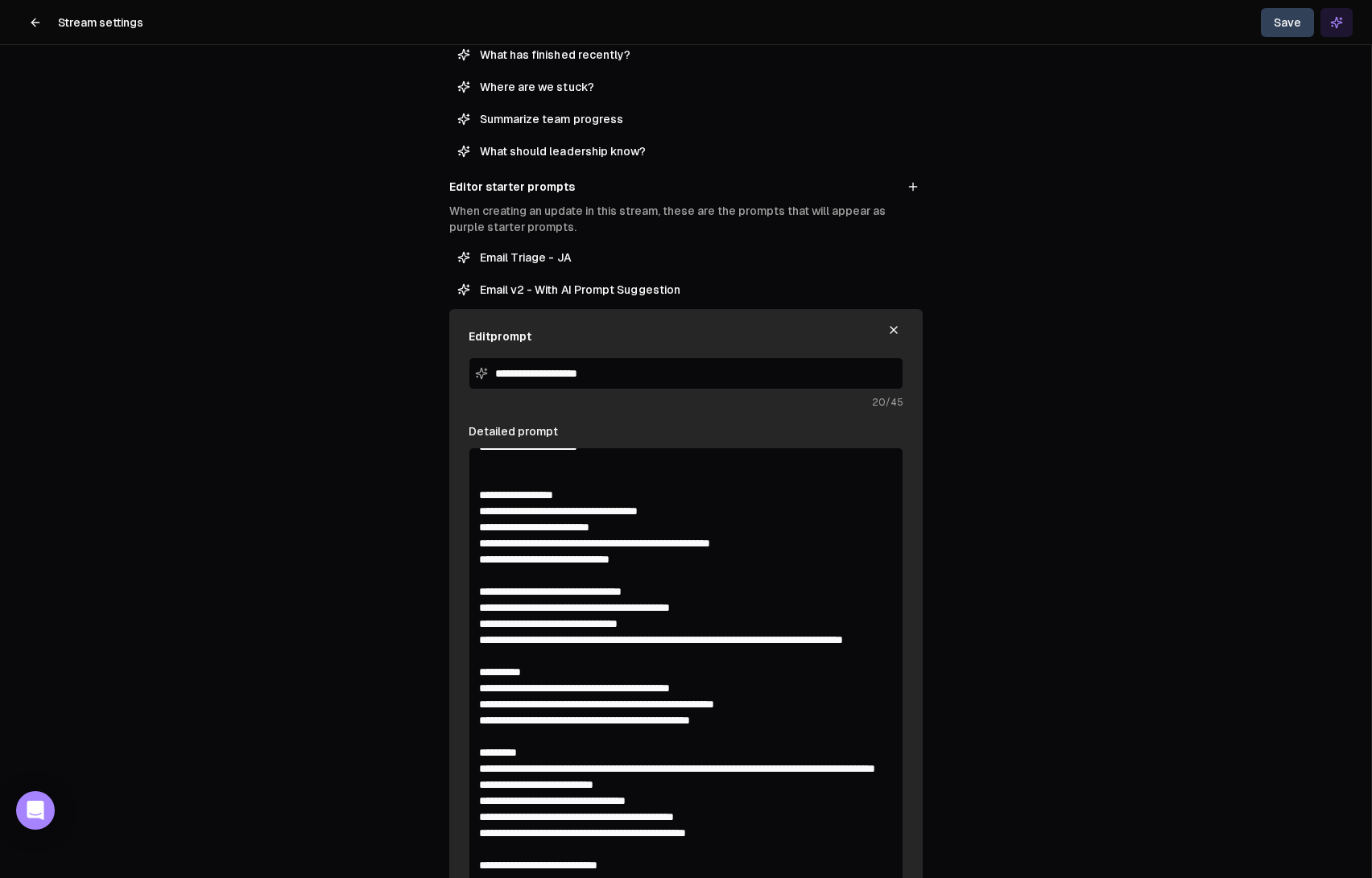
click at [477, 561] on textarea "Detailed prompt" at bounding box center [686, 667] width 435 height 439
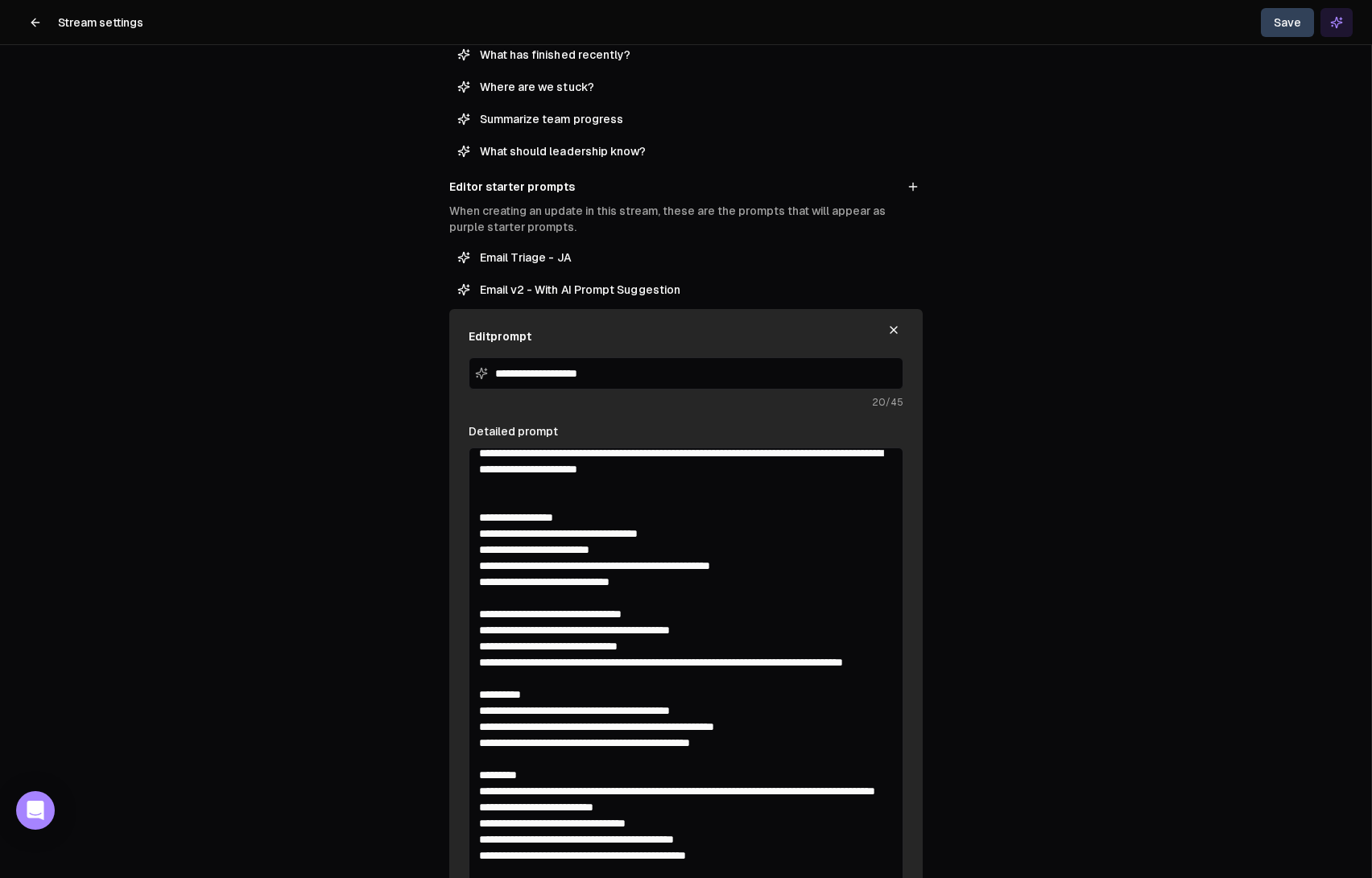
scroll to position [158, 0]
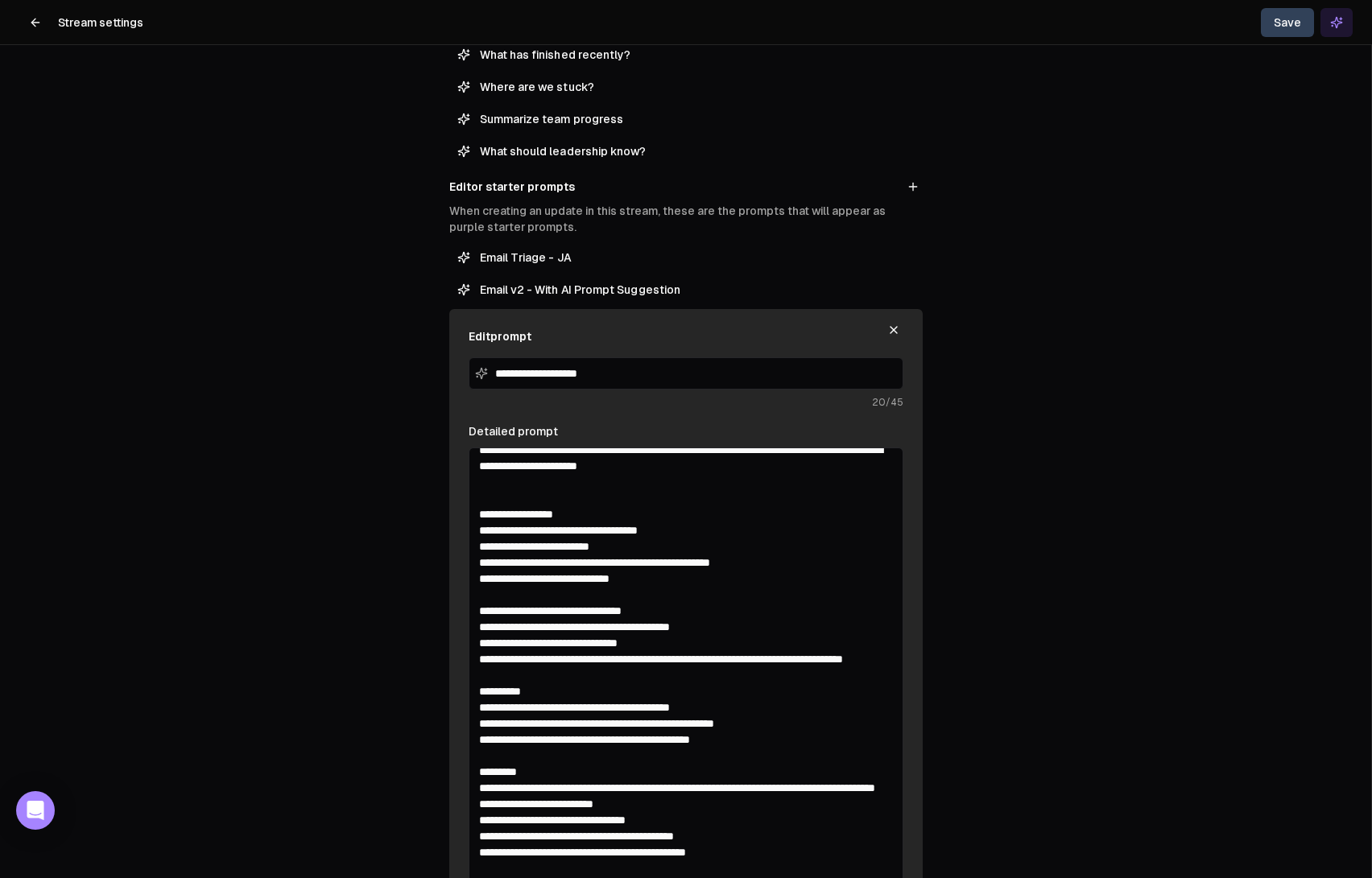
click at [497, 498] on textarea "Detailed prompt" at bounding box center [686, 667] width 435 height 439
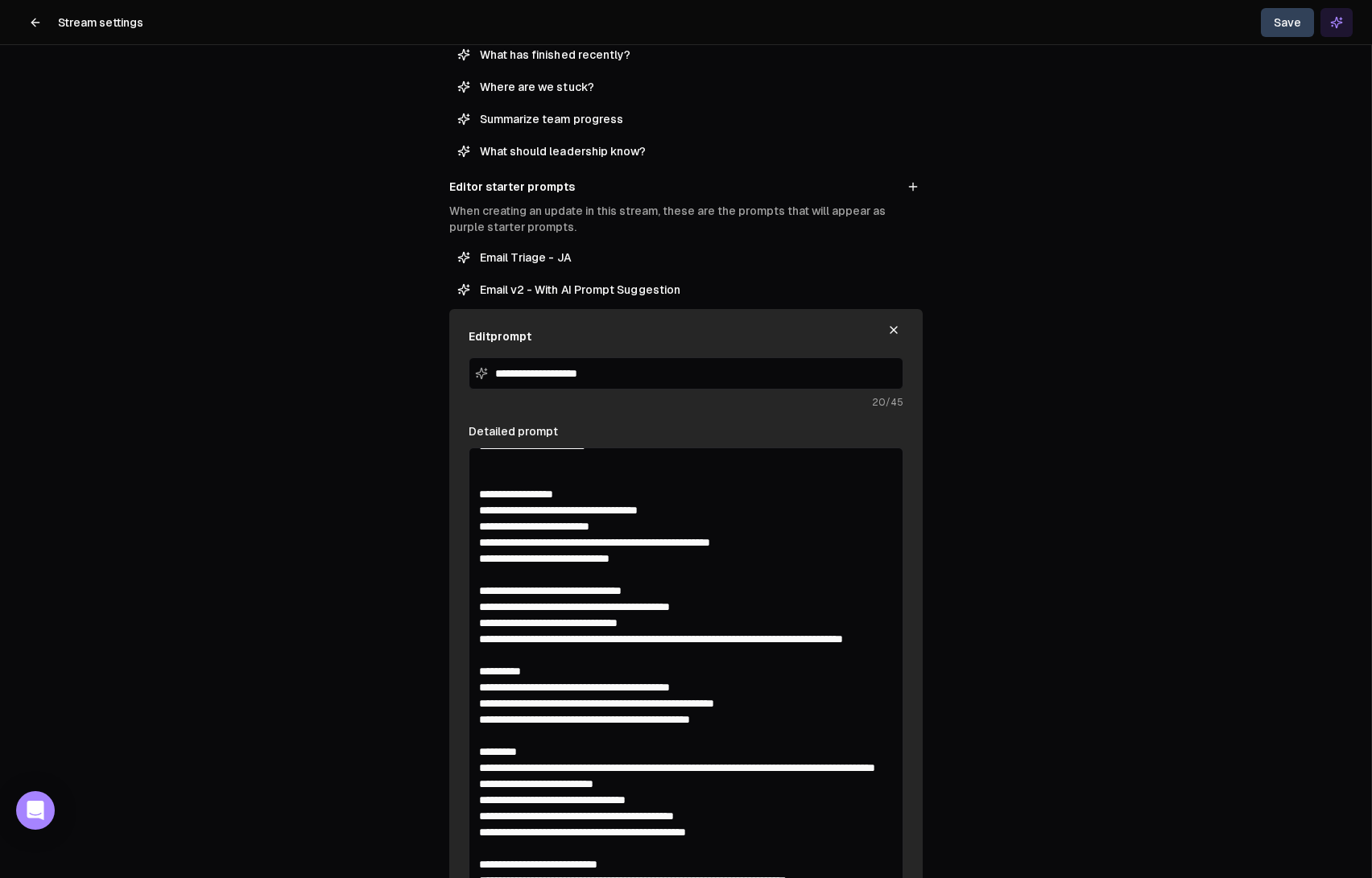
scroll to position [239, 0]
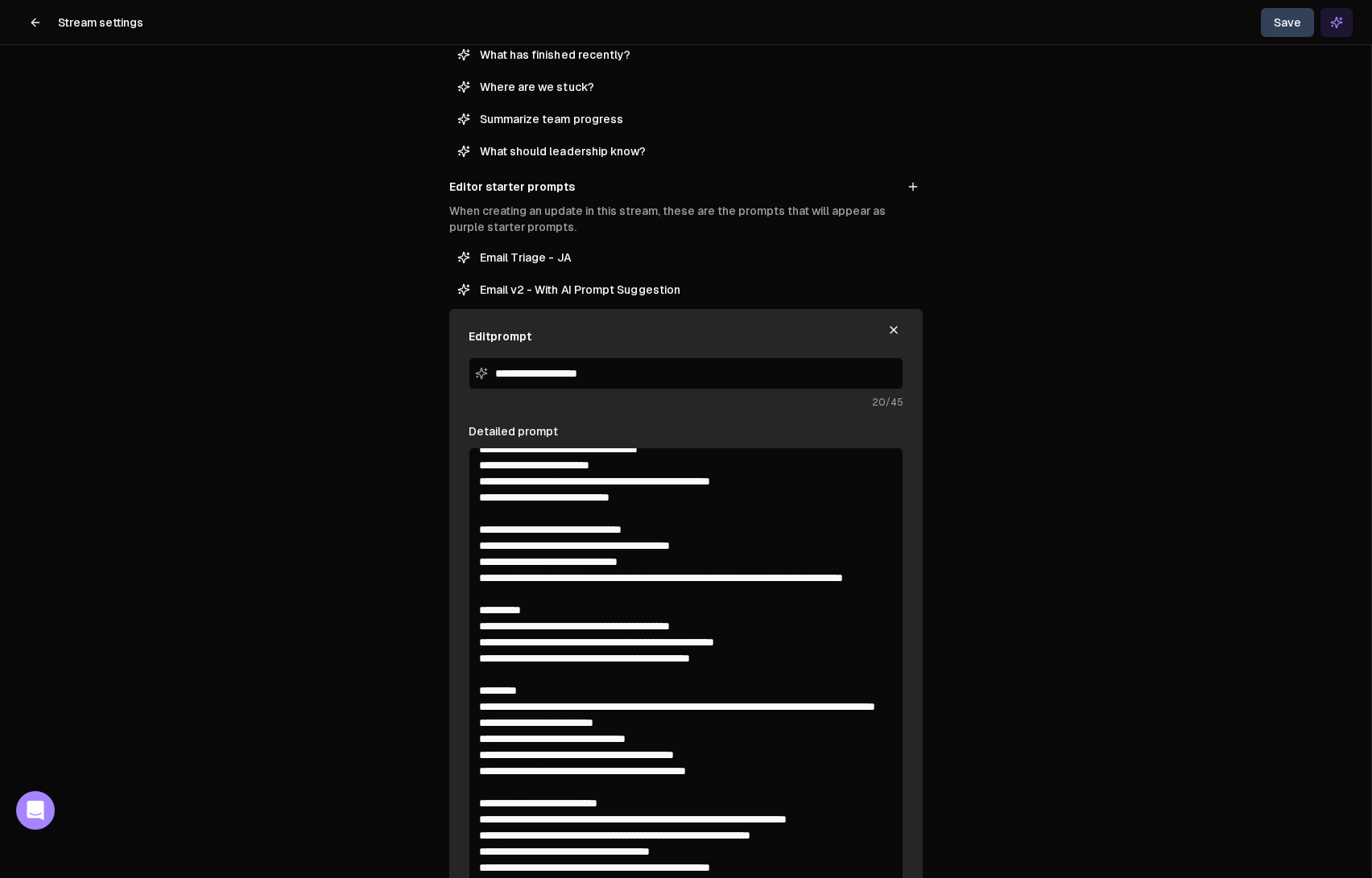
drag, startPoint x: 478, startPoint y: 499, endPoint x: 777, endPoint y: 650, distance: 335.0
click at [777, 650] on textarea "Detailed prompt" at bounding box center [686, 667] width 435 height 439
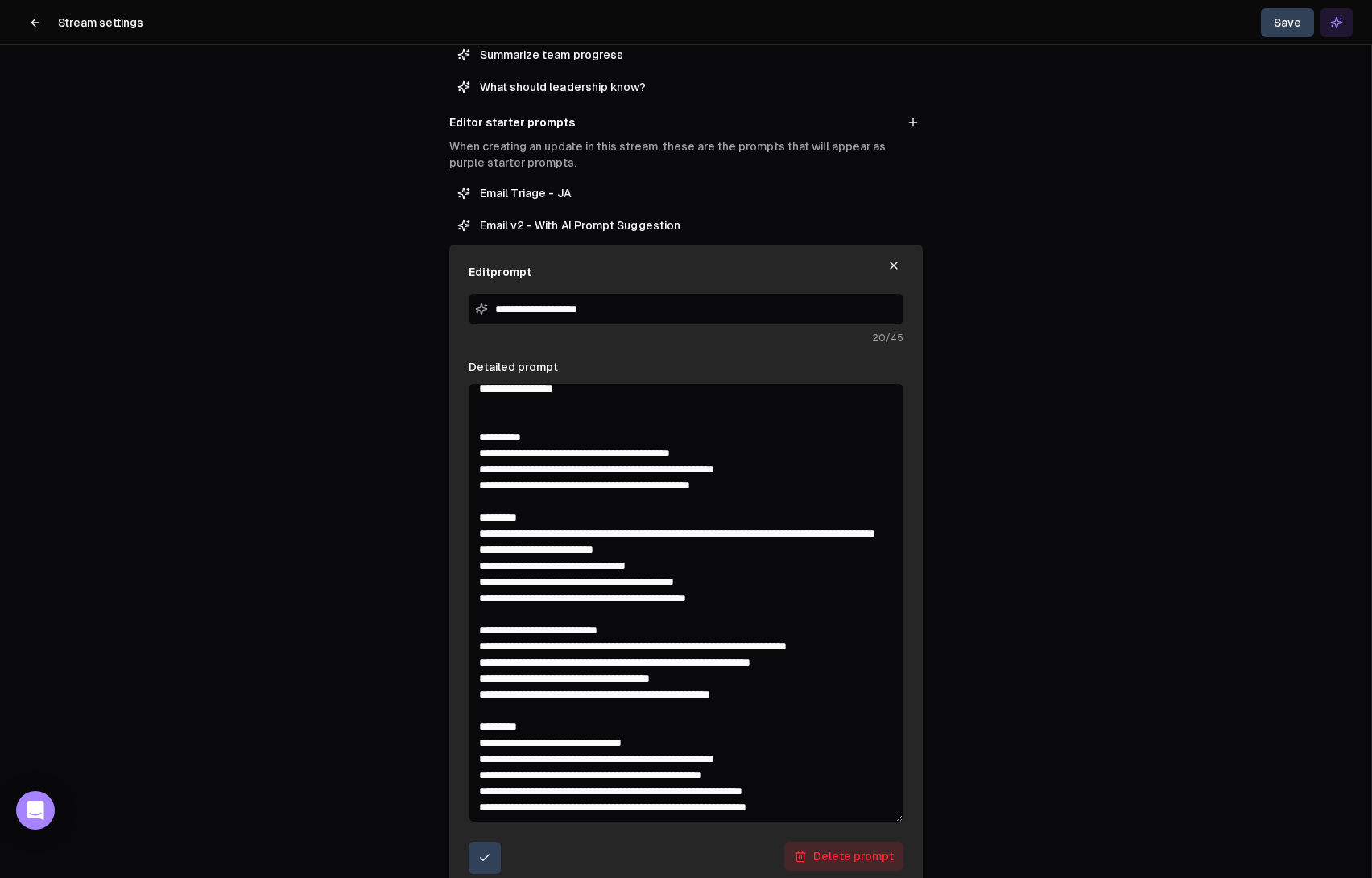
scroll to position [0, 0]
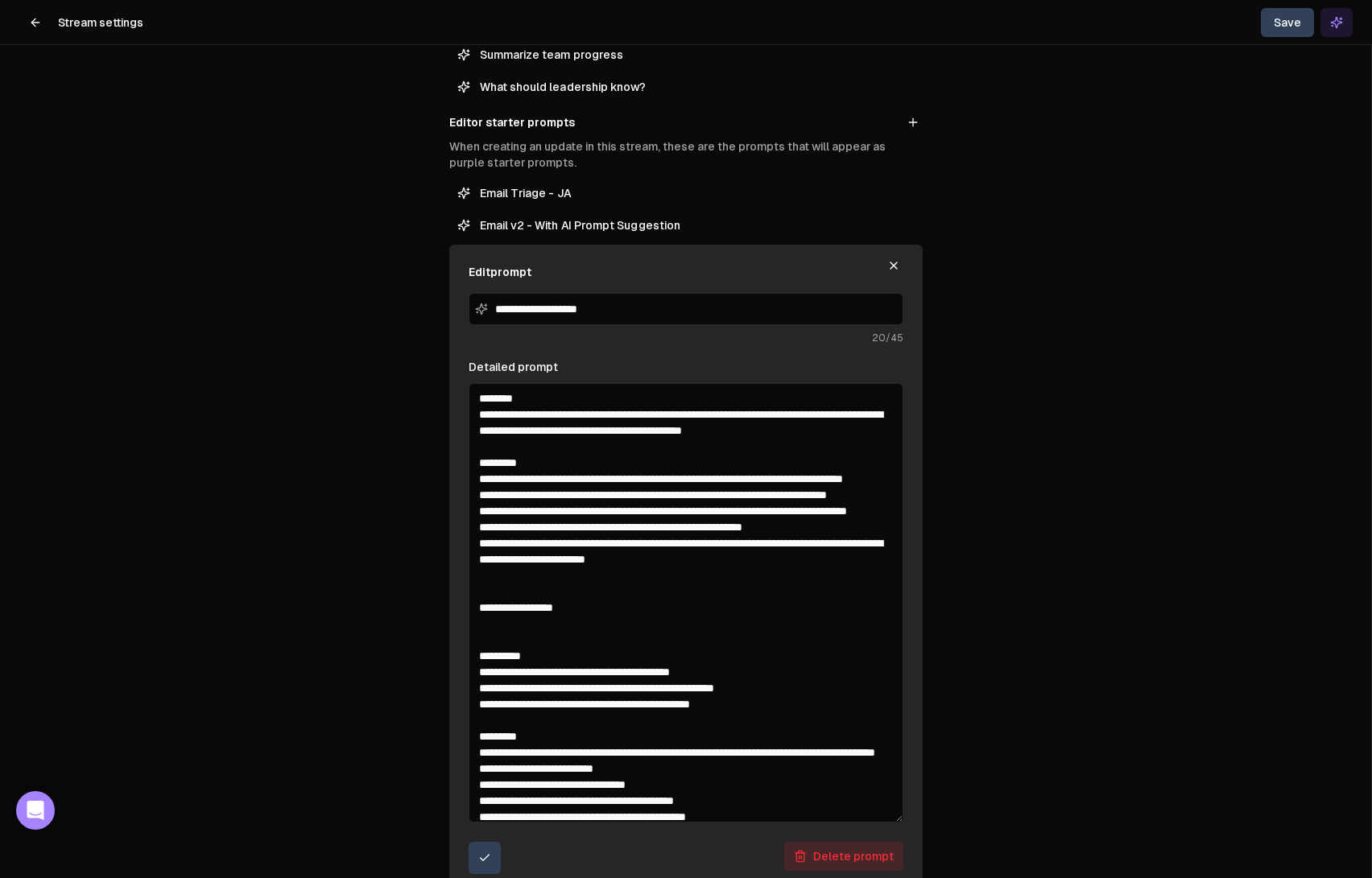
click at [855, 434] on textarea "Detailed prompt" at bounding box center [686, 602] width 435 height 439
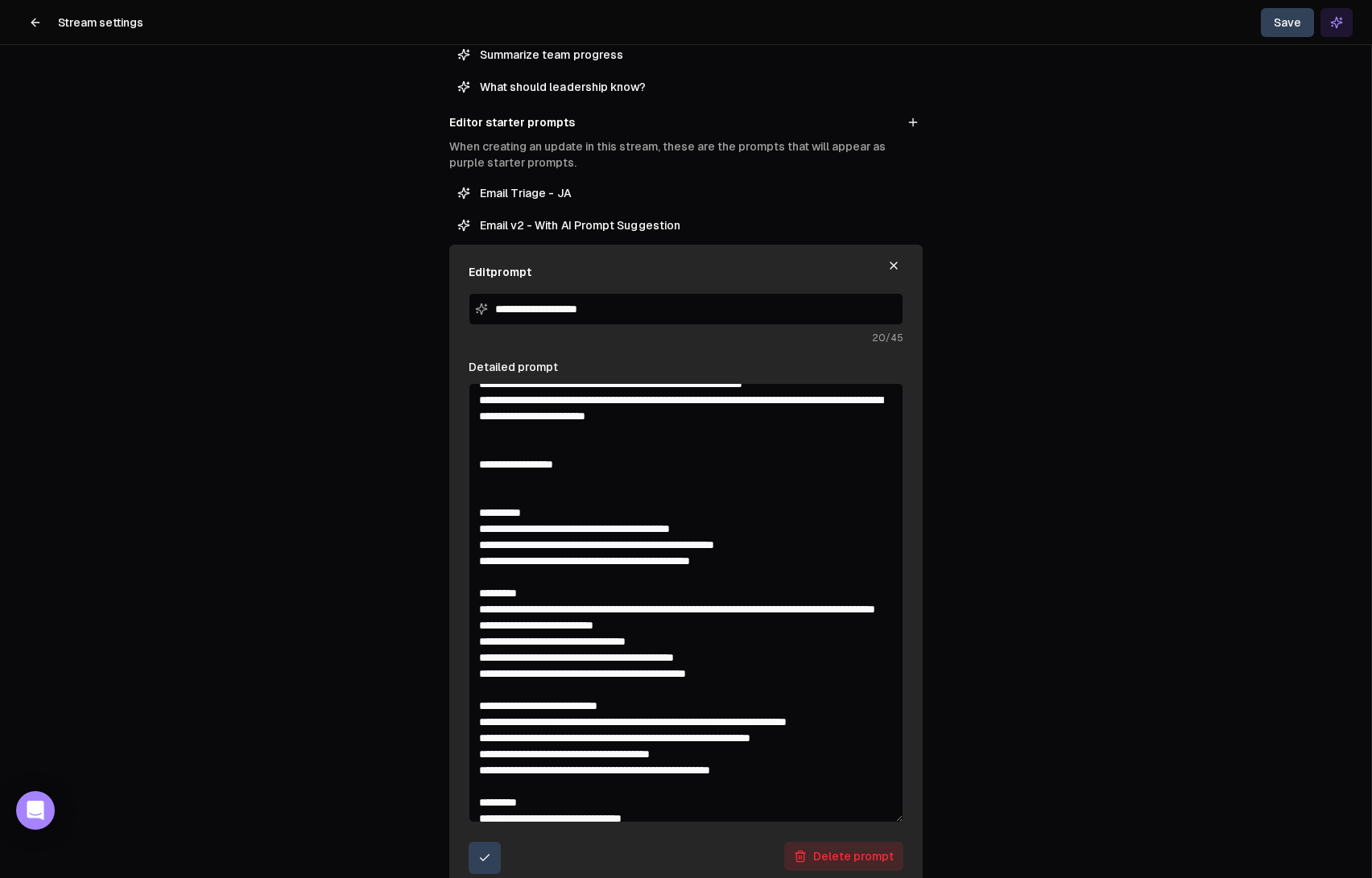
scroll to position [147, 0]
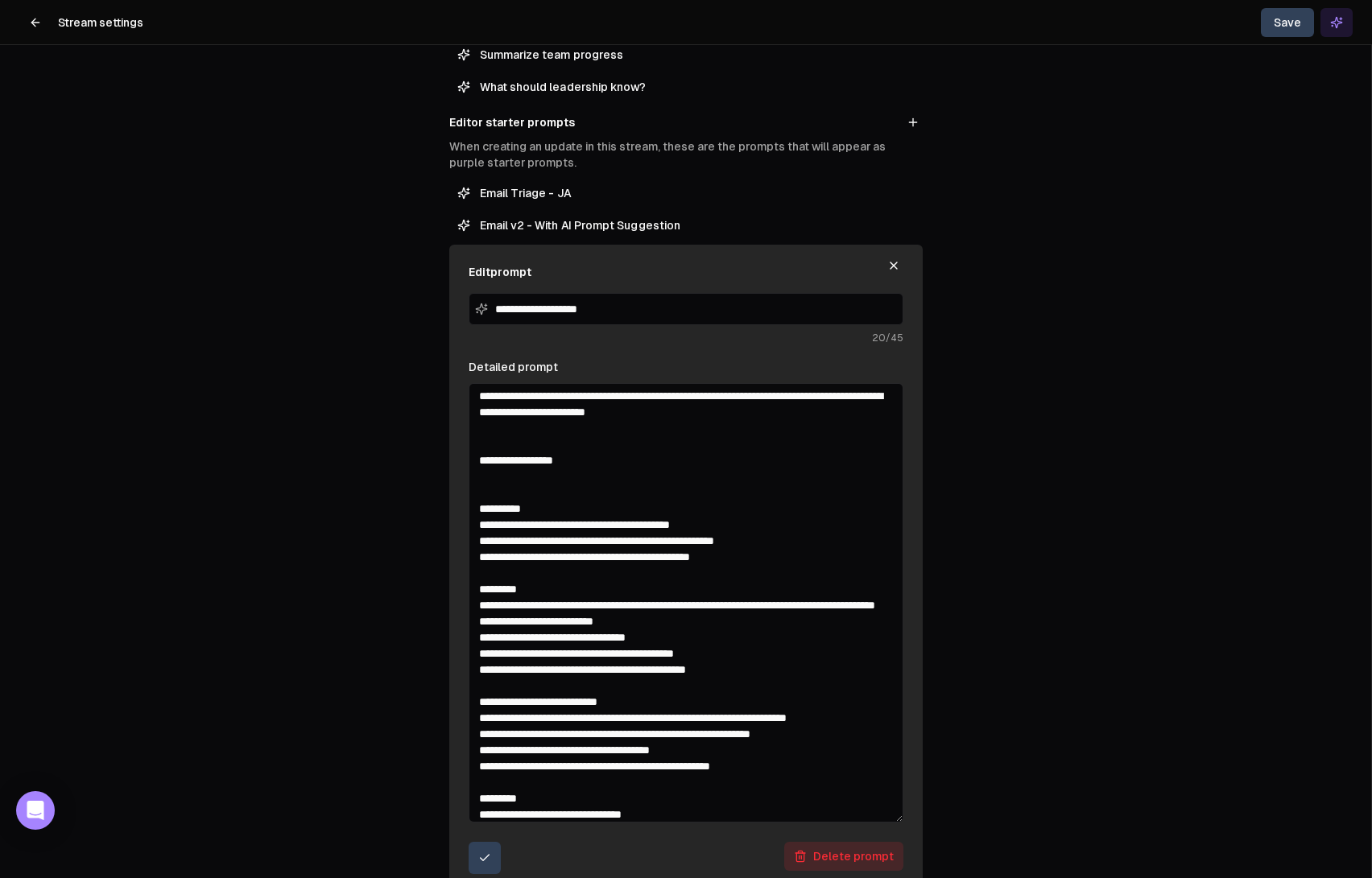
drag, startPoint x: 613, startPoint y: 510, endPoint x: 457, endPoint y: 511, distance: 156.0
click at [457, 511] on div "**********" at bounding box center [686, 569] width 473 height 649
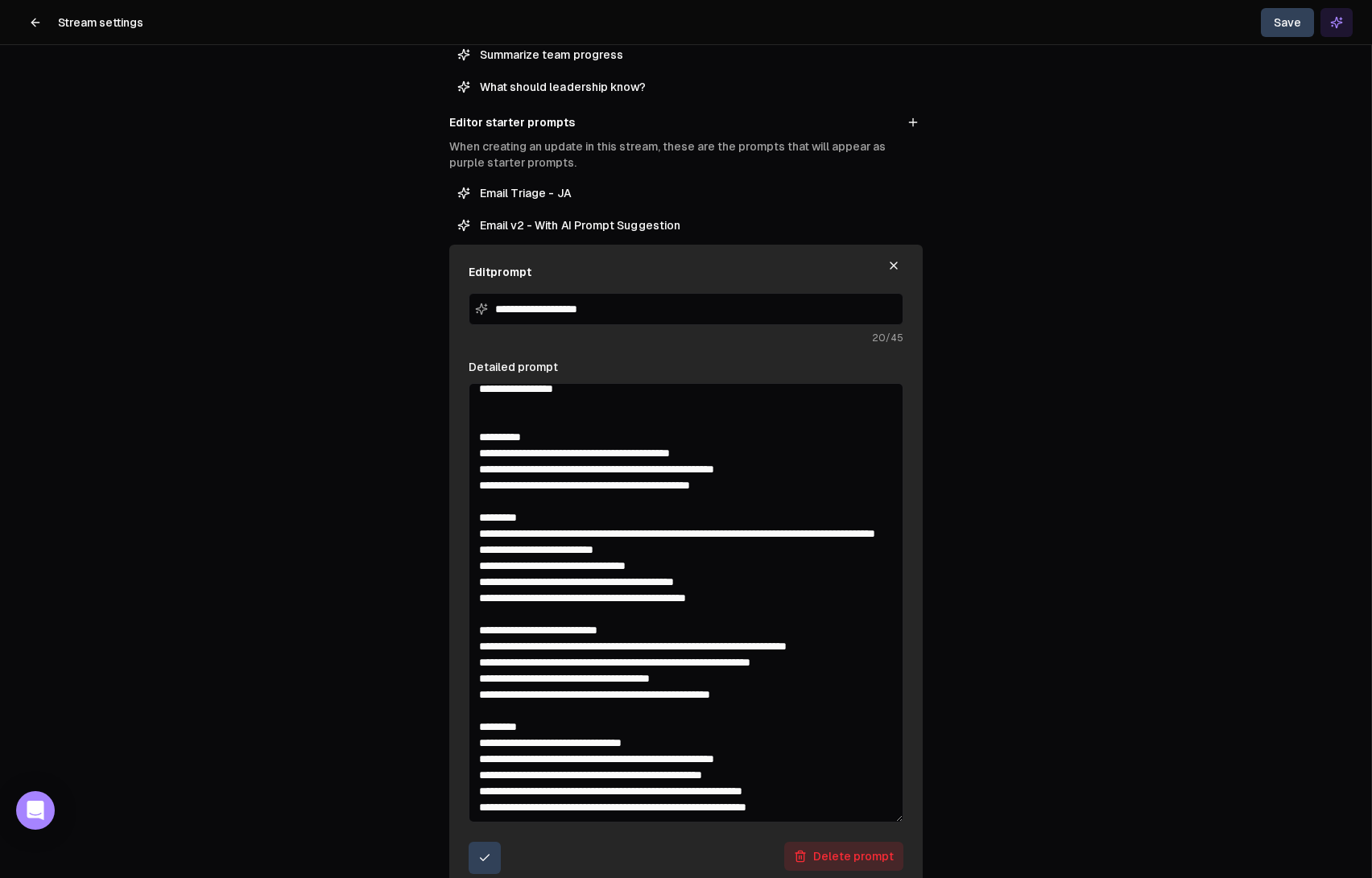
scroll to position [251, 0]
drag, startPoint x: 781, startPoint y: 502, endPoint x: 469, endPoint y: 446, distance: 317.0
click at [469, 446] on textarea "Detailed prompt" at bounding box center [686, 602] width 435 height 439
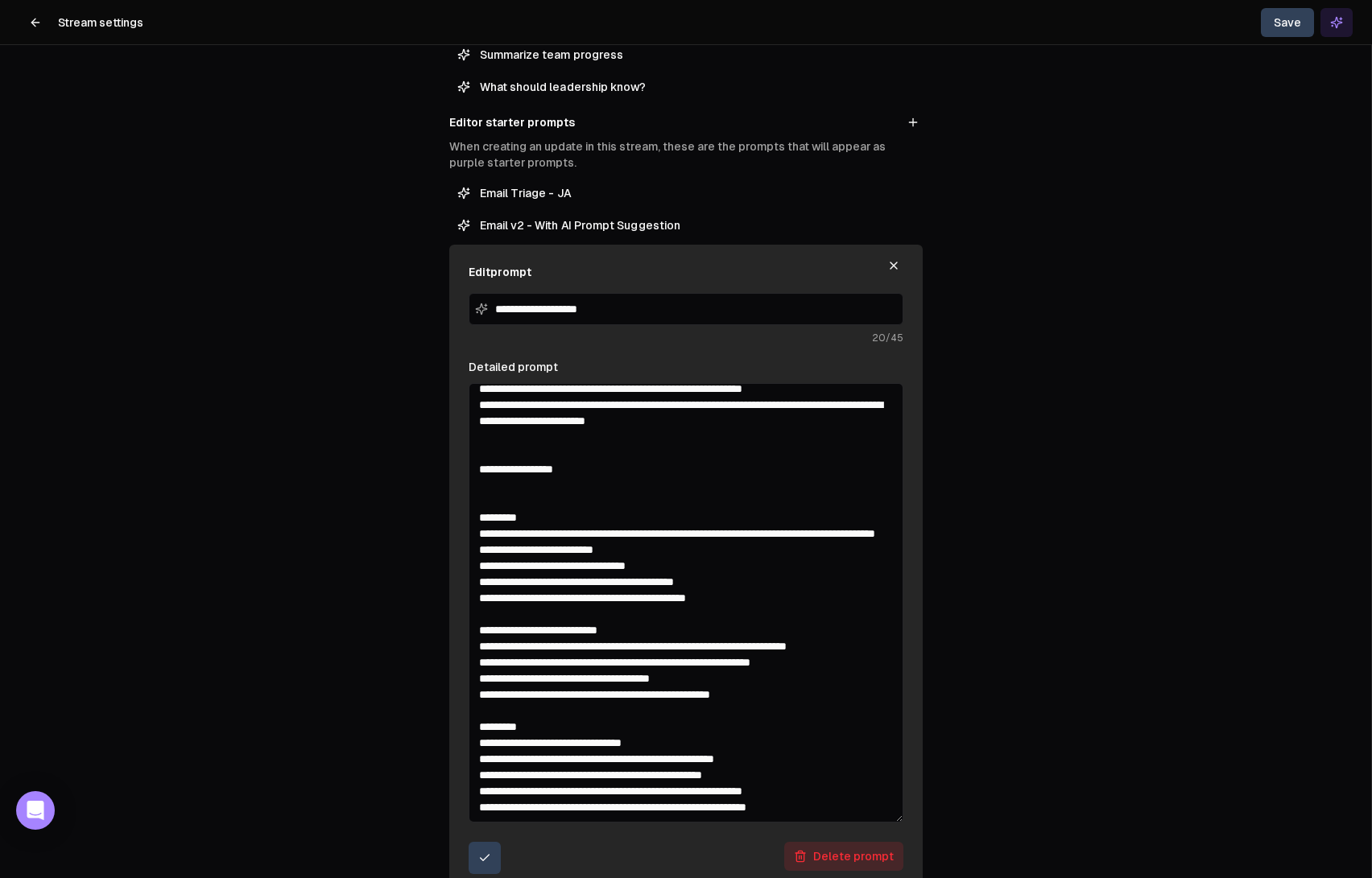
scroll to position [203, 0]
click at [536, 417] on textarea "Detailed prompt" at bounding box center [686, 602] width 435 height 439
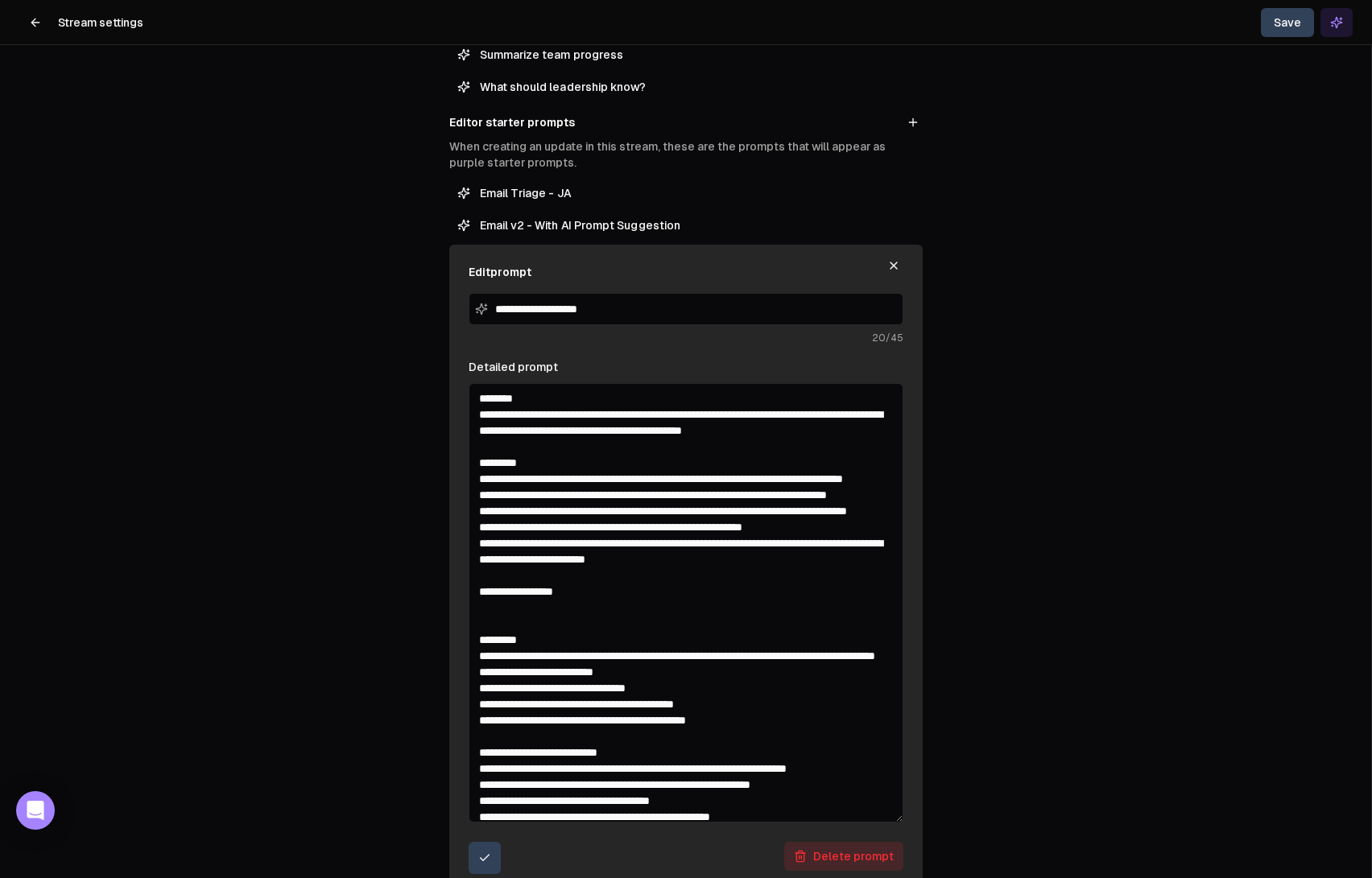
click at [810, 605] on textarea "Detailed prompt" at bounding box center [686, 602] width 435 height 439
click at [792, 605] on textarea "Detailed prompt" at bounding box center [686, 602] width 435 height 439
drag, startPoint x: 474, startPoint y: 660, endPoint x: 445, endPoint y: 653, distance: 29.8
click at [445, 653] on div "**********" at bounding box center [686, 511] width 499 height 1589
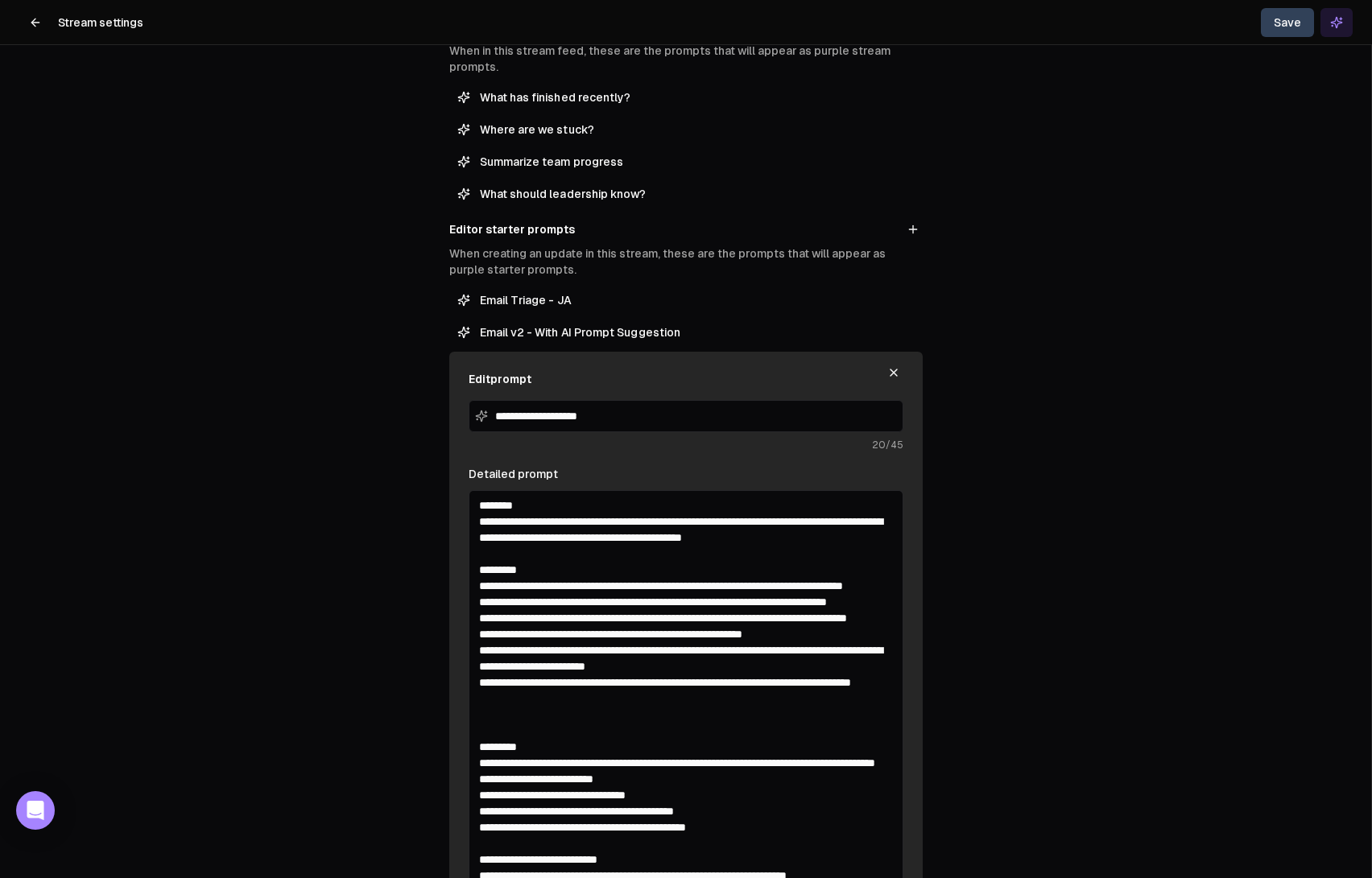
scroll to position [218, 0]
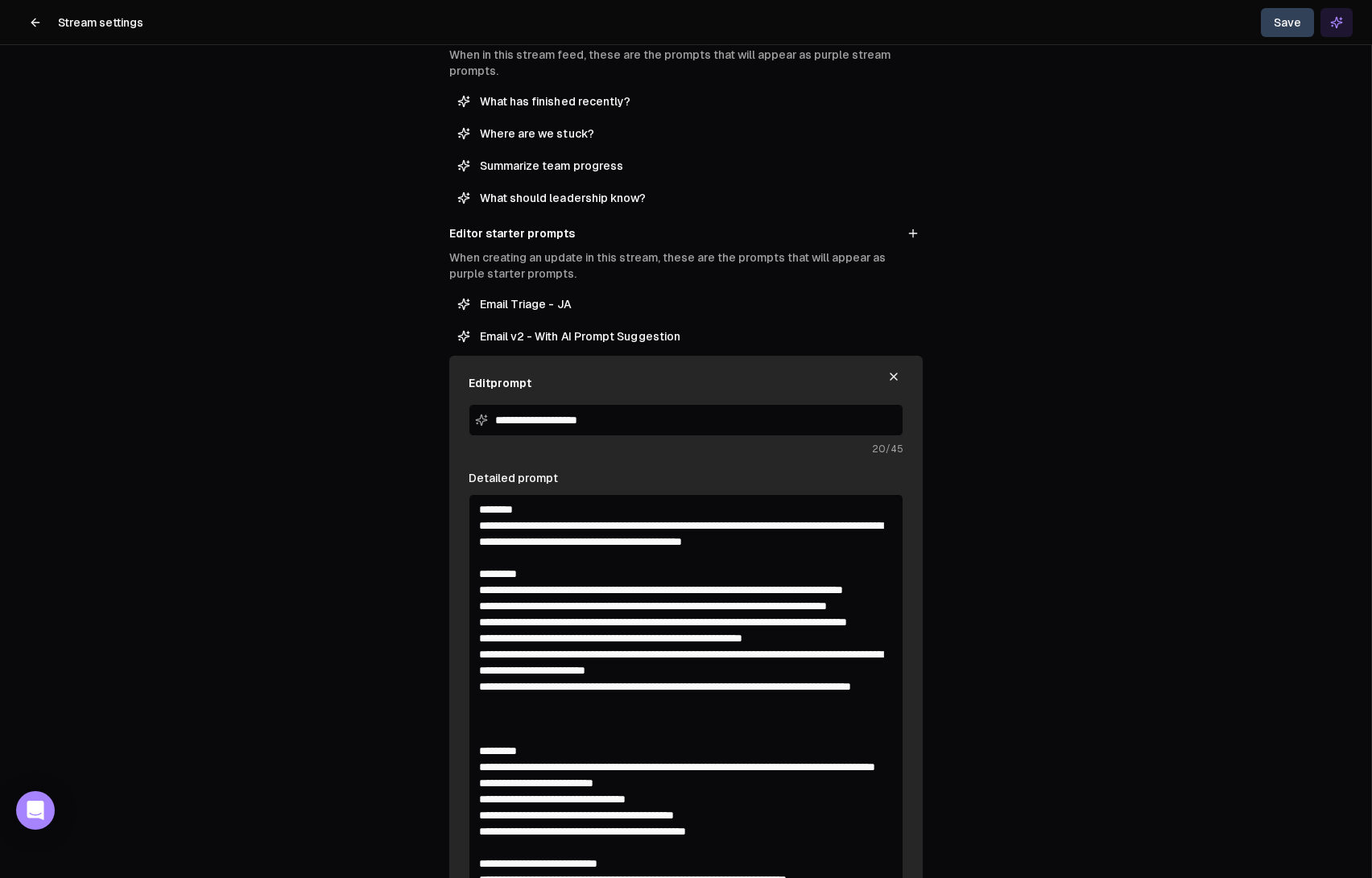
click at [854, 542] on textarea "Detailed prompt" at bounding box center [686, 713] width 435 height 439
paste textarea "**********"
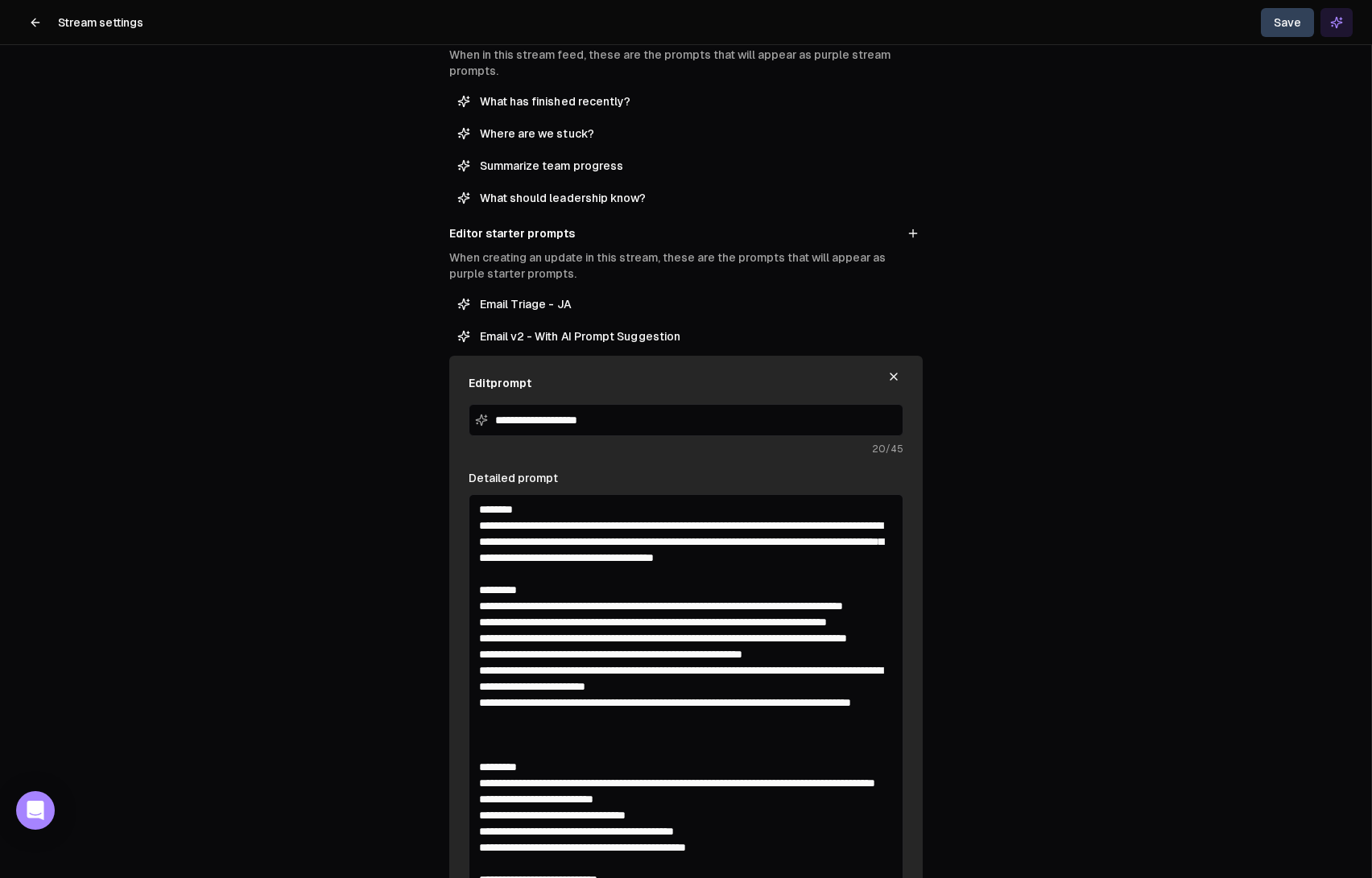
click at [566, 565] on textarea "Detailed prompt" at bounding box center [686, 713] width 435 height 439
click at [636, 562] on textarea "Detailed prompt" at bounding box center [686, 713] width 435 height 439
drag, startPoint x: 553, startPoint y: 555, endPoint x: 685, endPoint y: 558, distance: 132.0
click at [685, 558] on textarea "Detailed prompt" at bounding box center [686, 713] width 435 height 439
click at [604, 550] on textarea "Detailed prompt" at bounding box center [686, 713] width 435 height 439
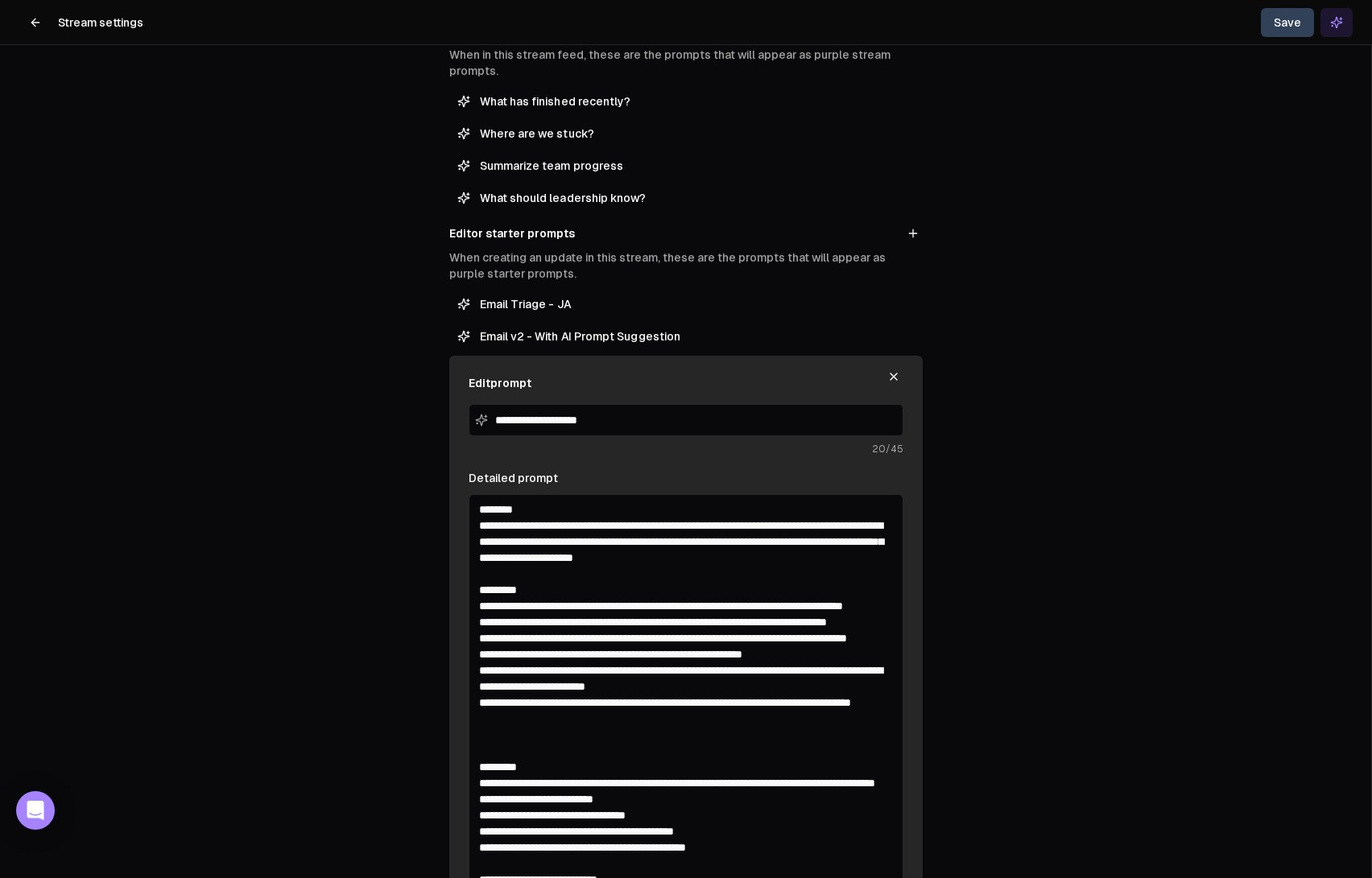
click at [604, 550] on textarea "Detailed prompt" at bounding box center [686, 713] width 435 height 439
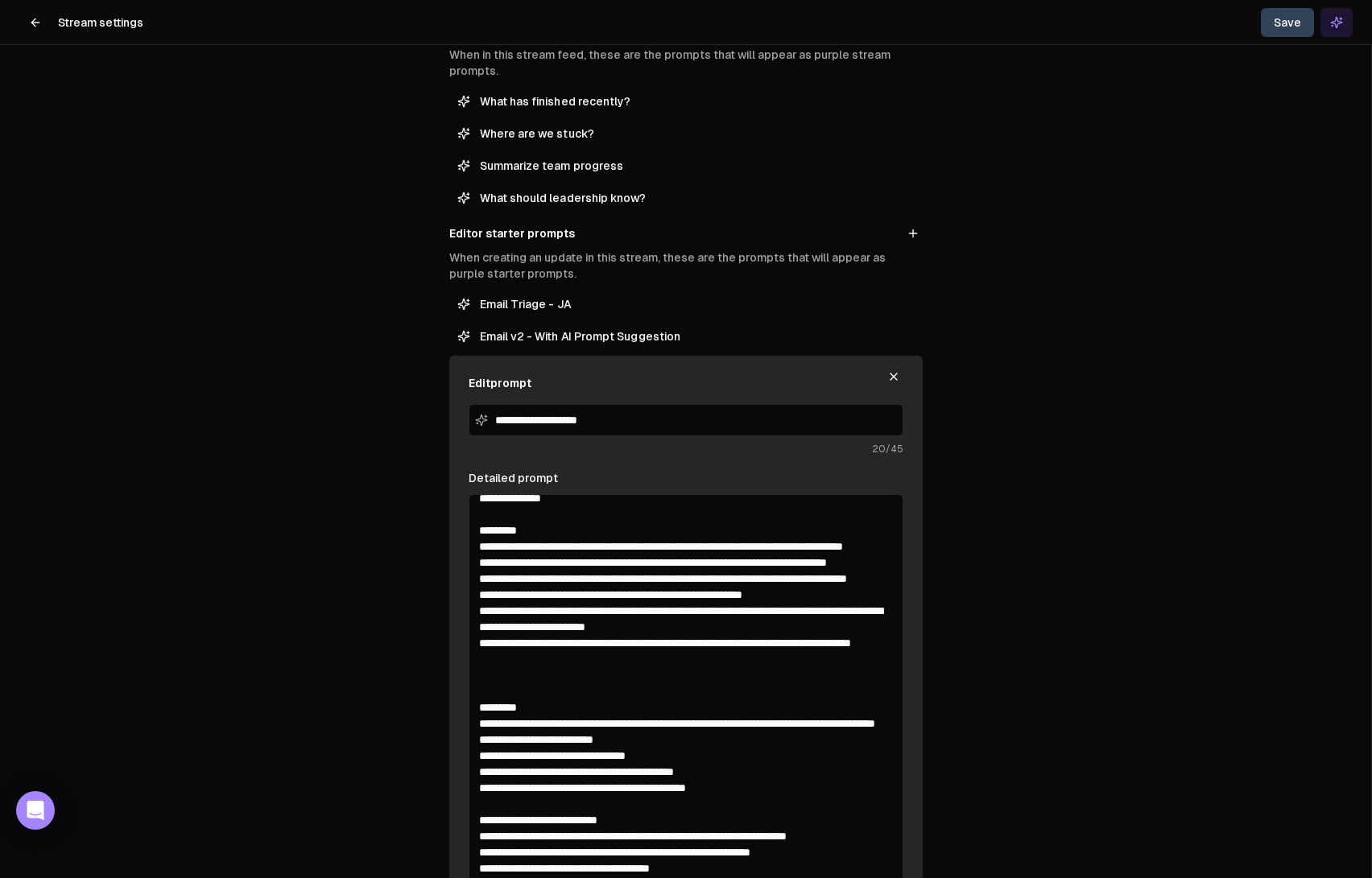
scroll to position [75, 0]
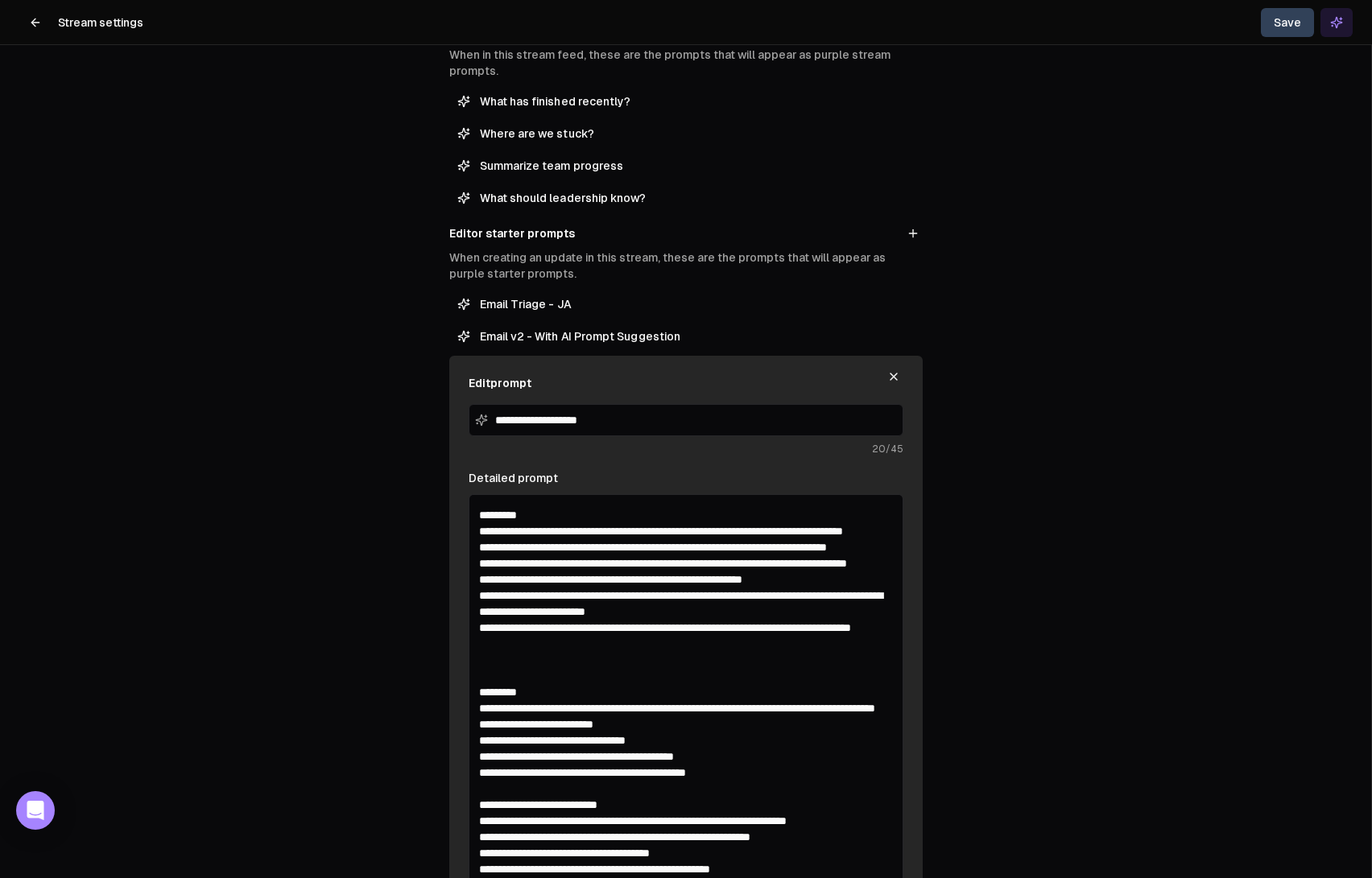
click at [569, 686] on textarea "Detailed prompt" at bounding box center [686, 713] width 435 height 439
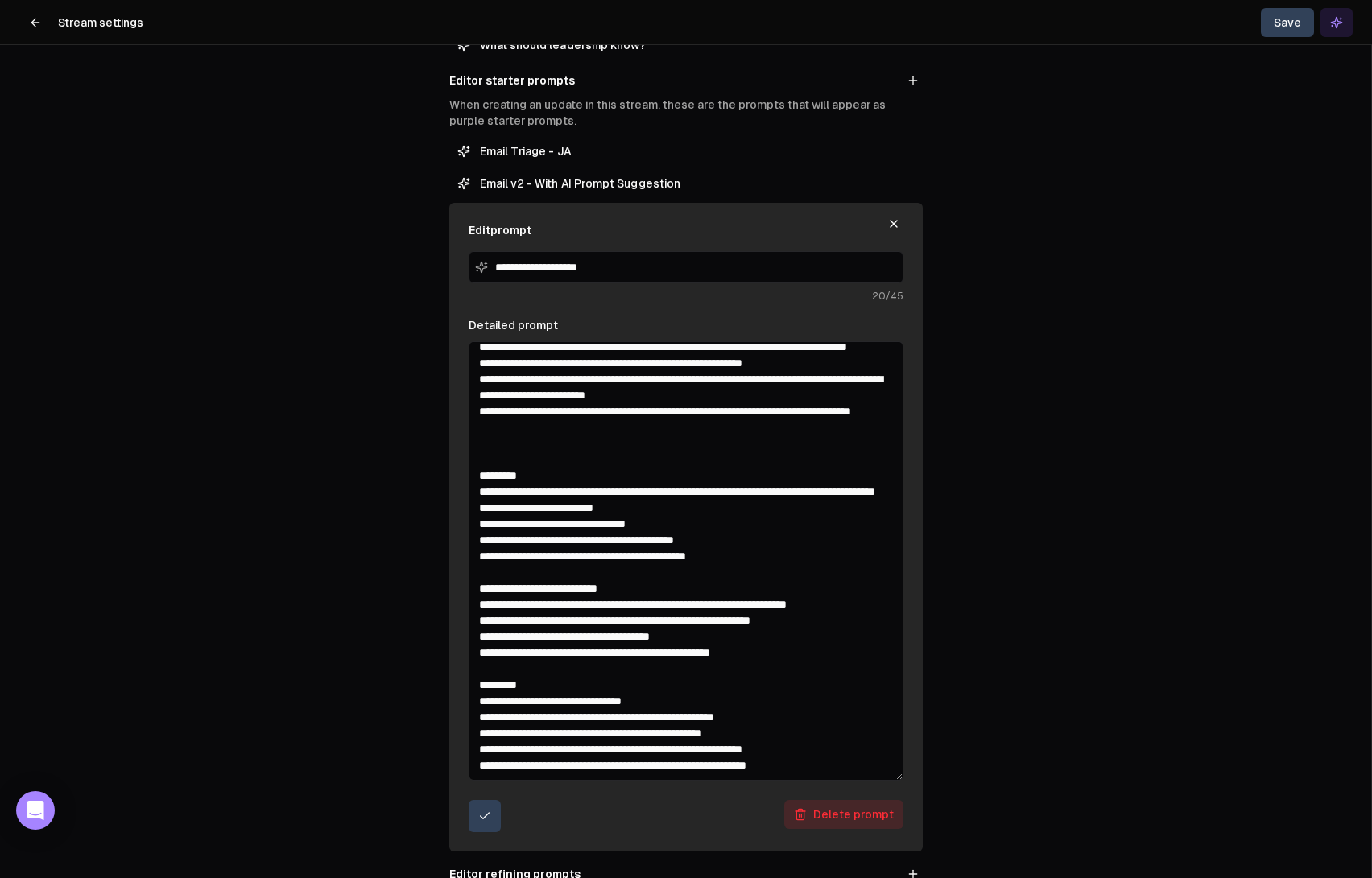
scroll to position [413, 0]
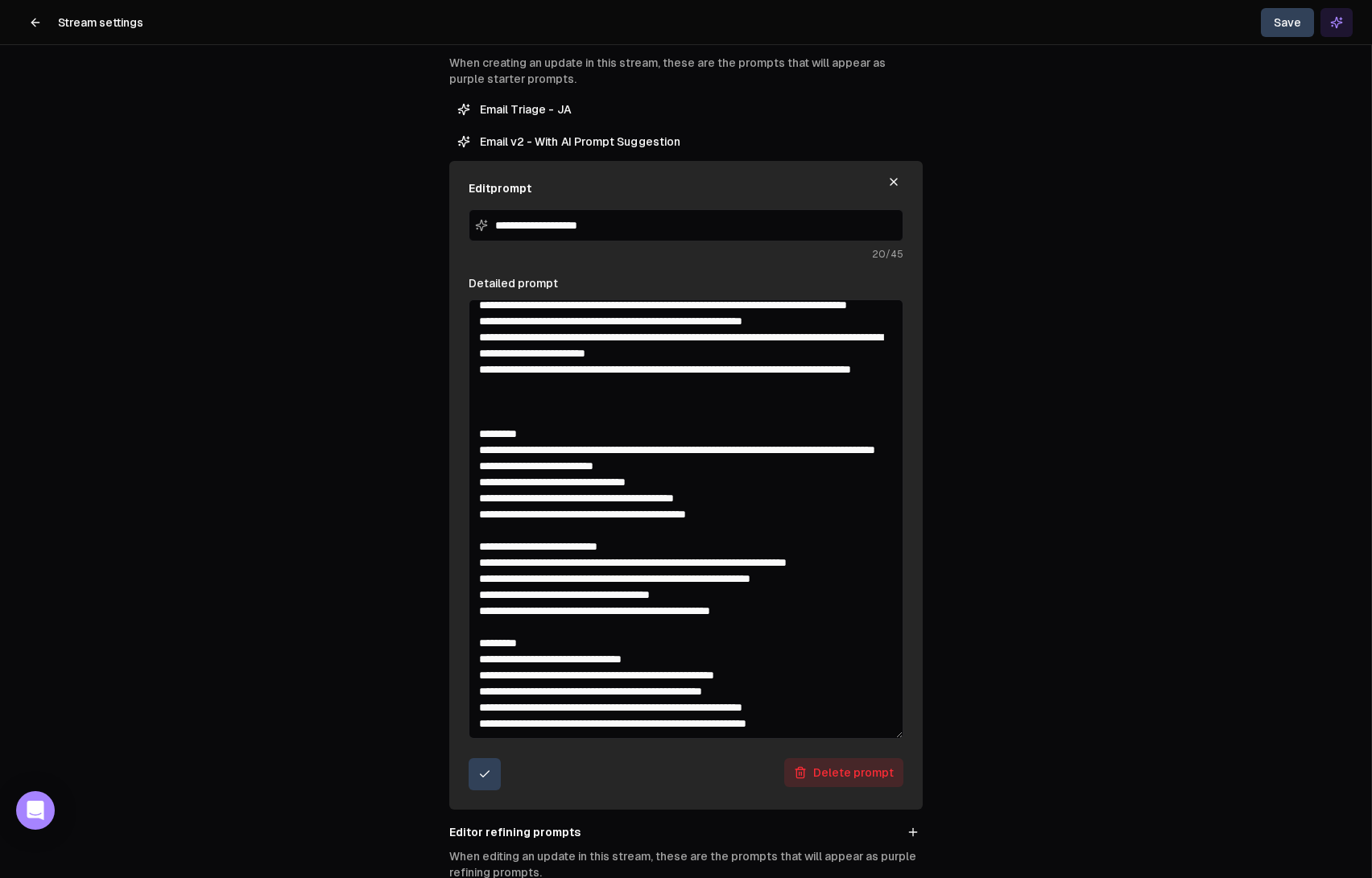
drag, startPoint x: 571, startPoint y: 583, endPoint x: 482, endPoint y: 580, distance: 89.1
click at [482, 580] on textarea "Detailed prompt" at bounding box center [686, 519] width 435 height 439
click at [486, 579] on textarea "Detailed prompt" at bounding box center [686, 519] width 435 height 439
drag, startPoint x: 569, startPoint y: 575, endPoint x: 825, endPoint y: 613, distance: 258.8
click at [825, 613] on textarea "Detailed prompt" at bounding box center [686, 519] width 435 height 439
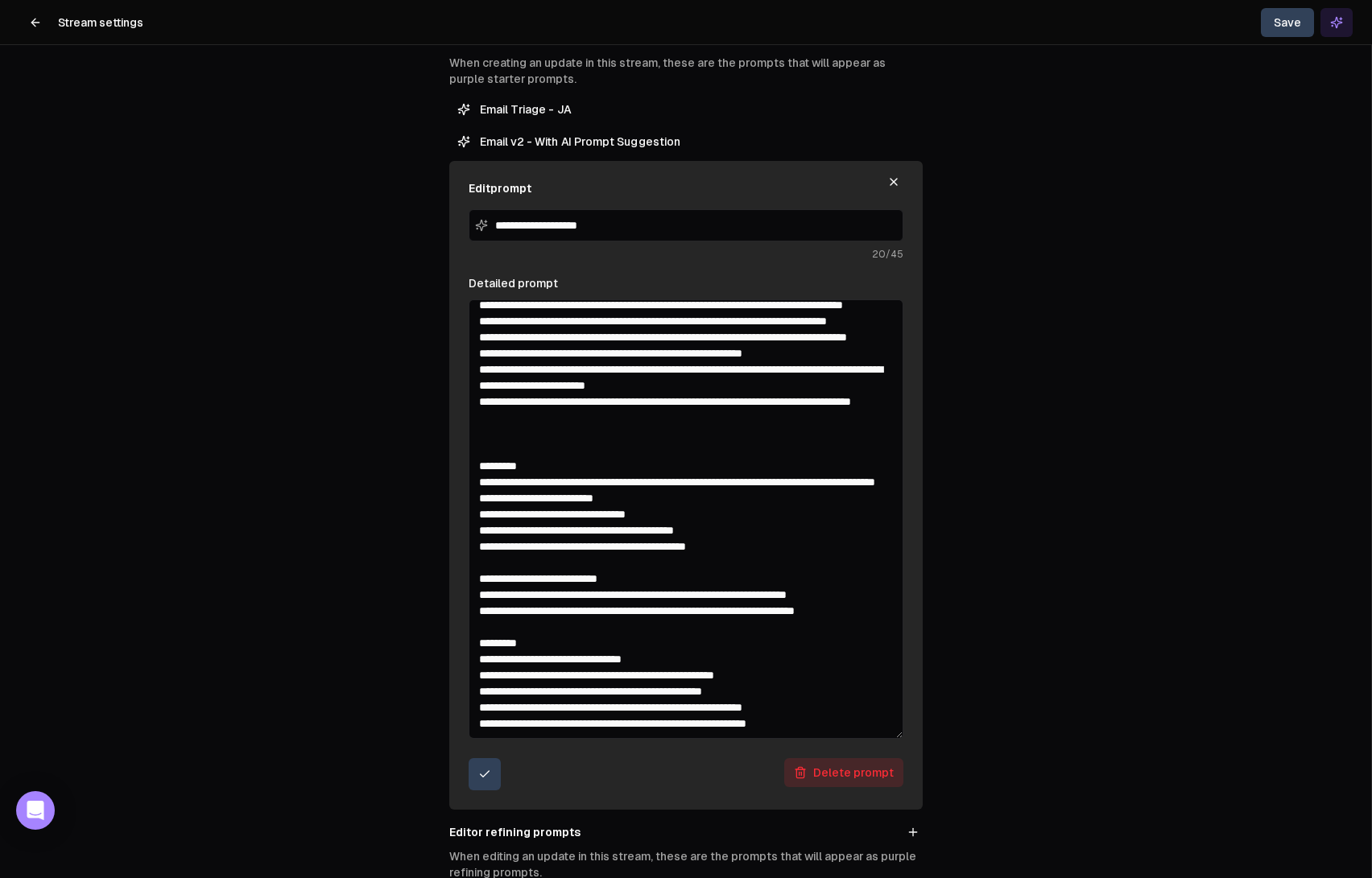
scroll to position [203, 0]
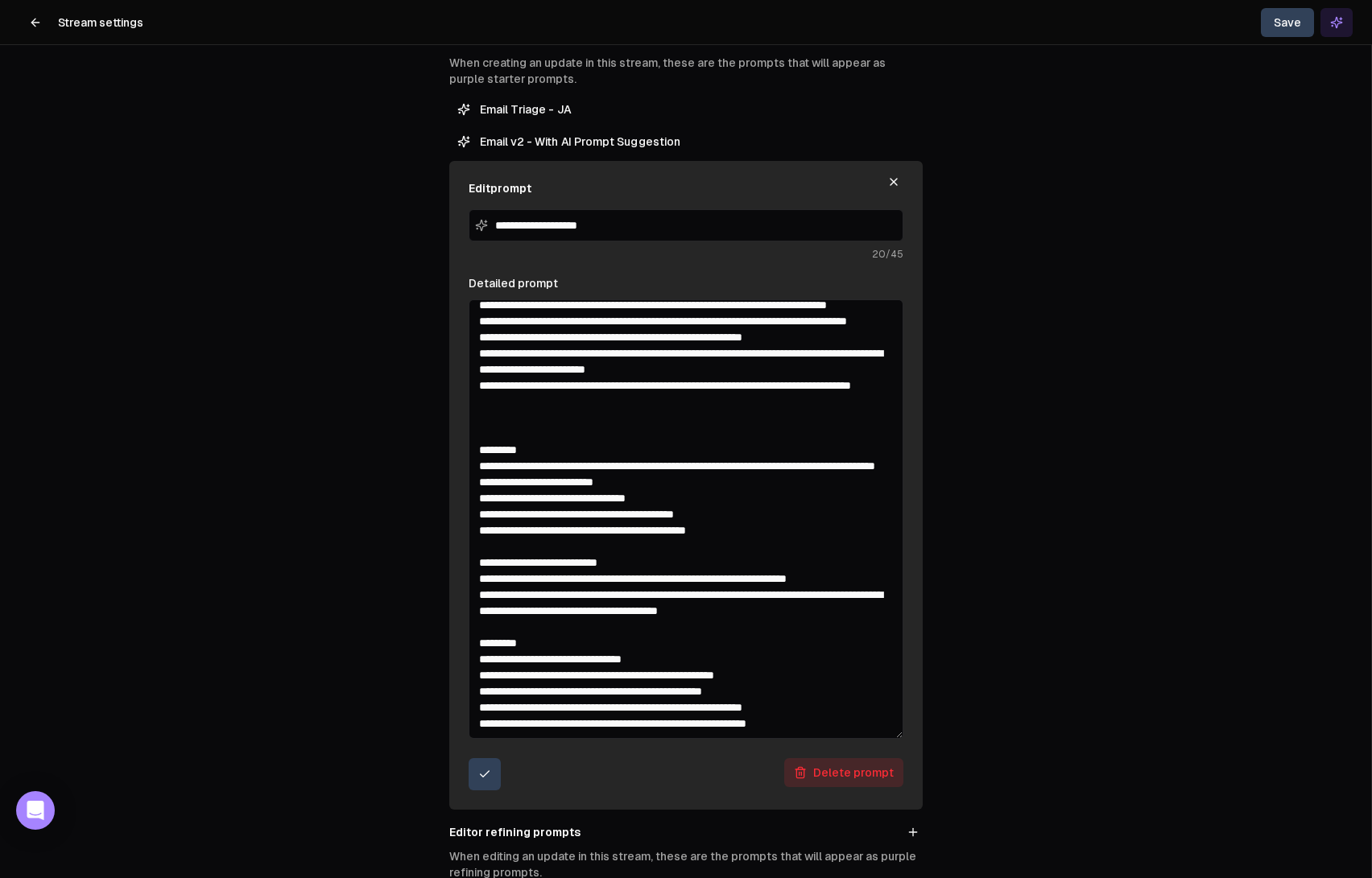
click at [634, 611] on textarea "Detailed prompt" at bounding box center [686, 519] width 435 height 439
click at [723, 610] on textarea "Detailed prompt" at bounding box center [686, 519] width 435 height 439
click at [787, 610] on textarea "Detailed prompt" at bounding box center [686, 519] width 435 height 439
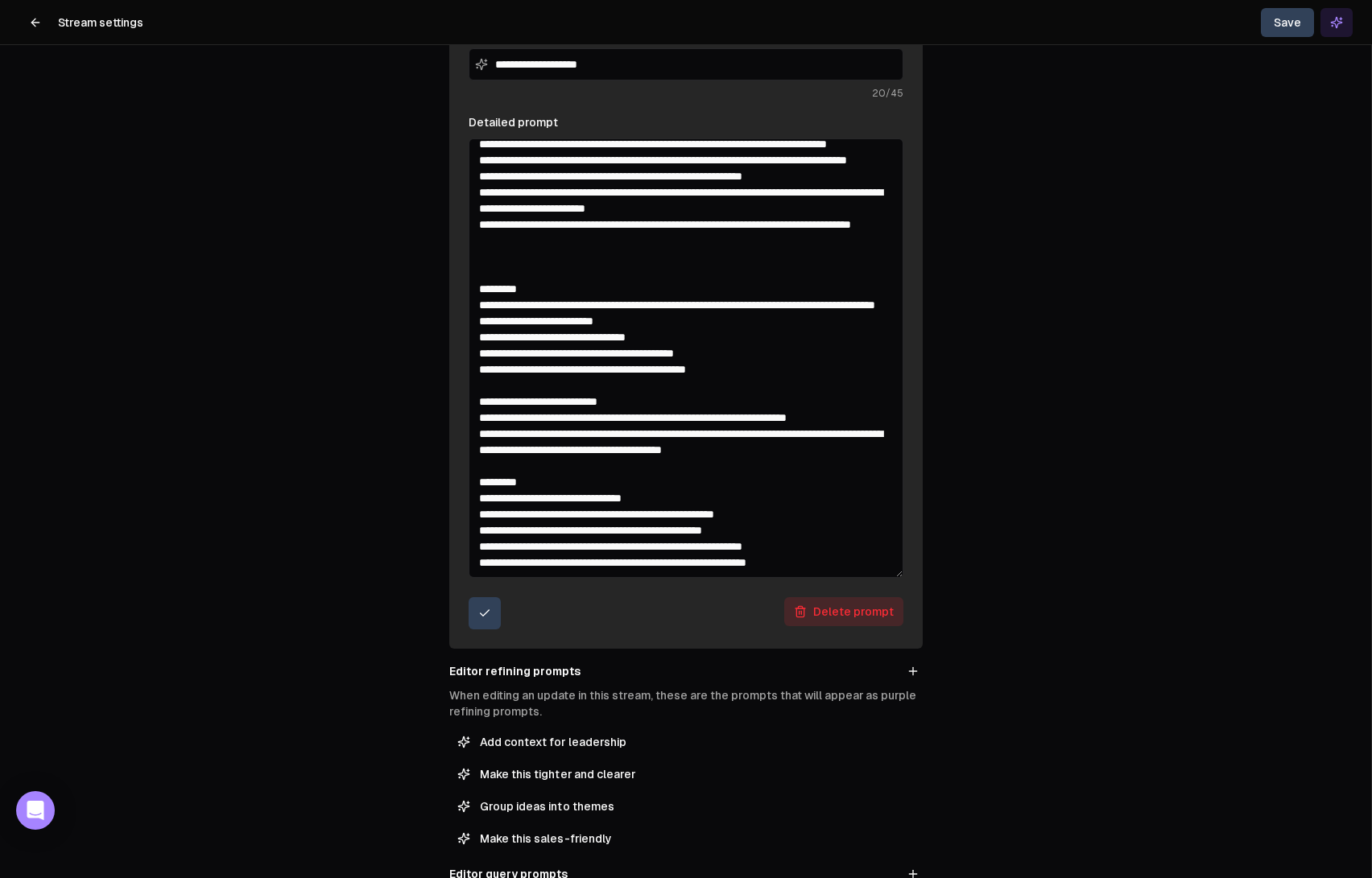
scroll to position [587, 0]
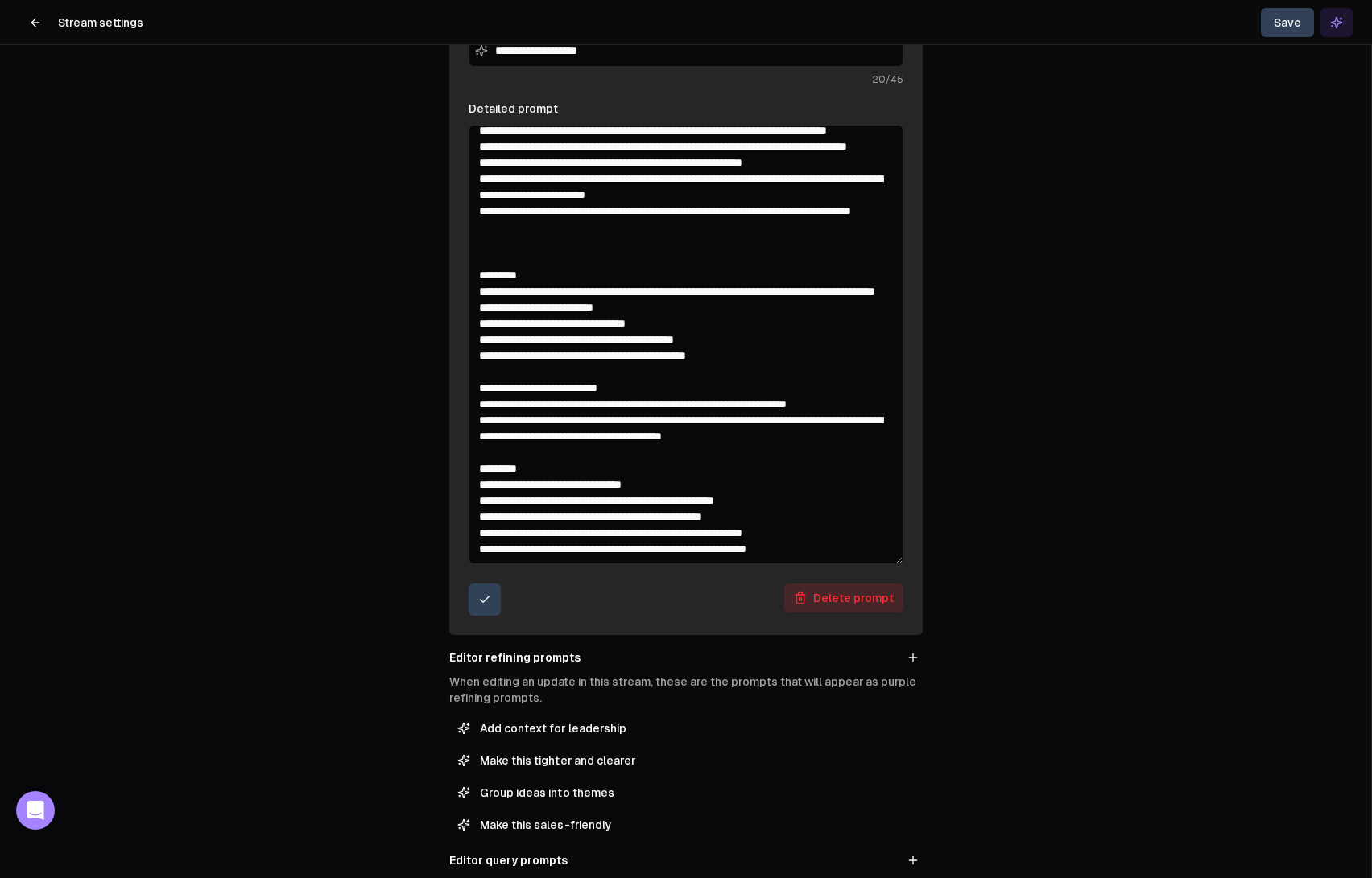
click at [667, 501] on textarea "Detailed prompt" at bounding box center [686, 344] width 435 height 439
click at [673, 503] on textarea "Detailed prompt" at bounding box center [686, 344] width 435 height 439
drag, startPoint x: 478, startPoint y: 515, endPoint x: 854, endPoint y: 553, distance: 377.9
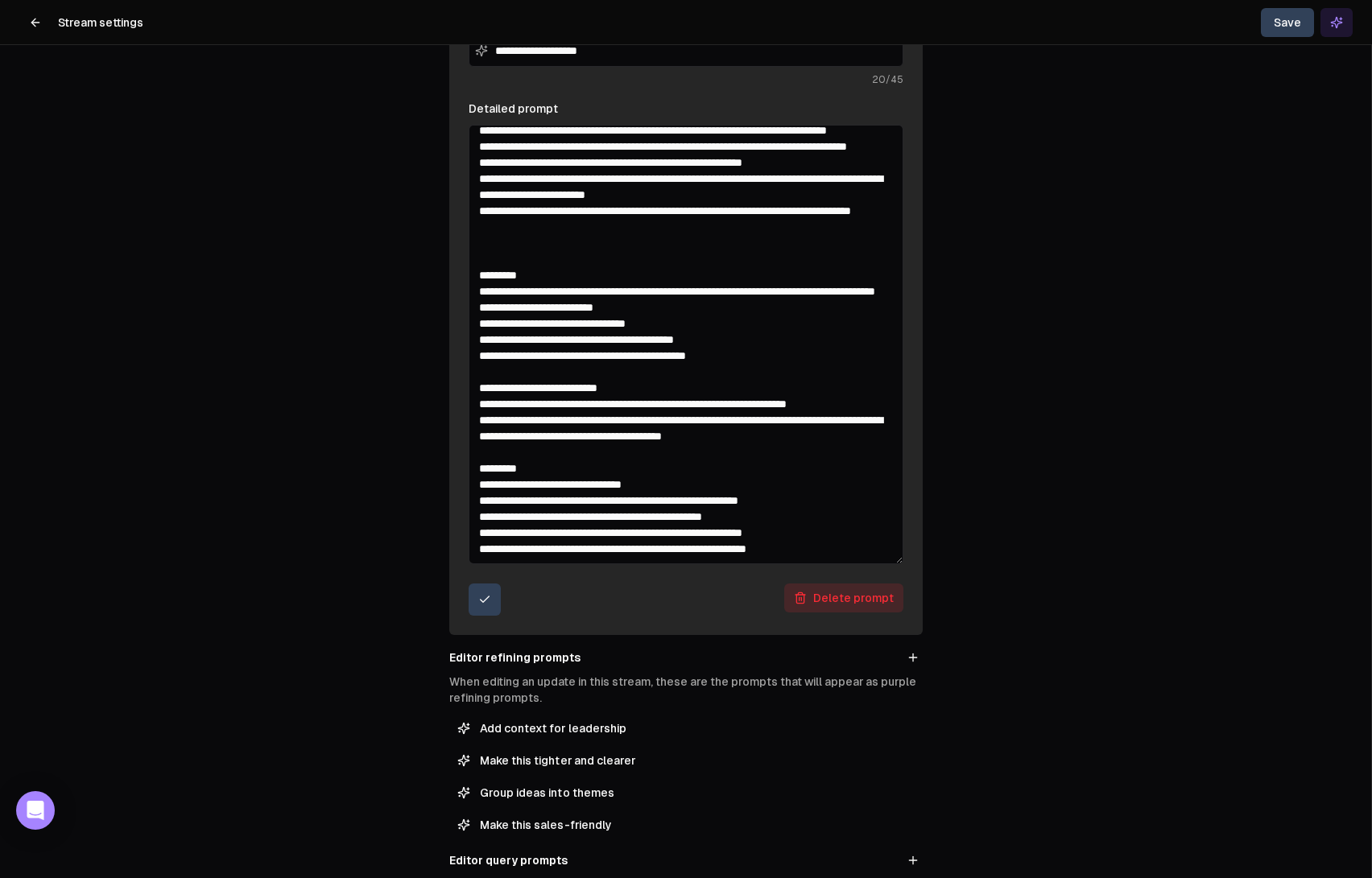
click at [854, 553] on textarea "Detailed prompt" at bounding box center [686, 344] width 435 height 439
click at [539, 522] on textarea "Detailed prompt" at bounding box center [686, 344] width 435 height 439
drag, startPoint x: 738, startPoint y: 549, endPoint x: 461, endPoint y: 537, distance: 277.3
click at [461, 537] on div "**********" at bounding box center [686, 310] width 473 height 649
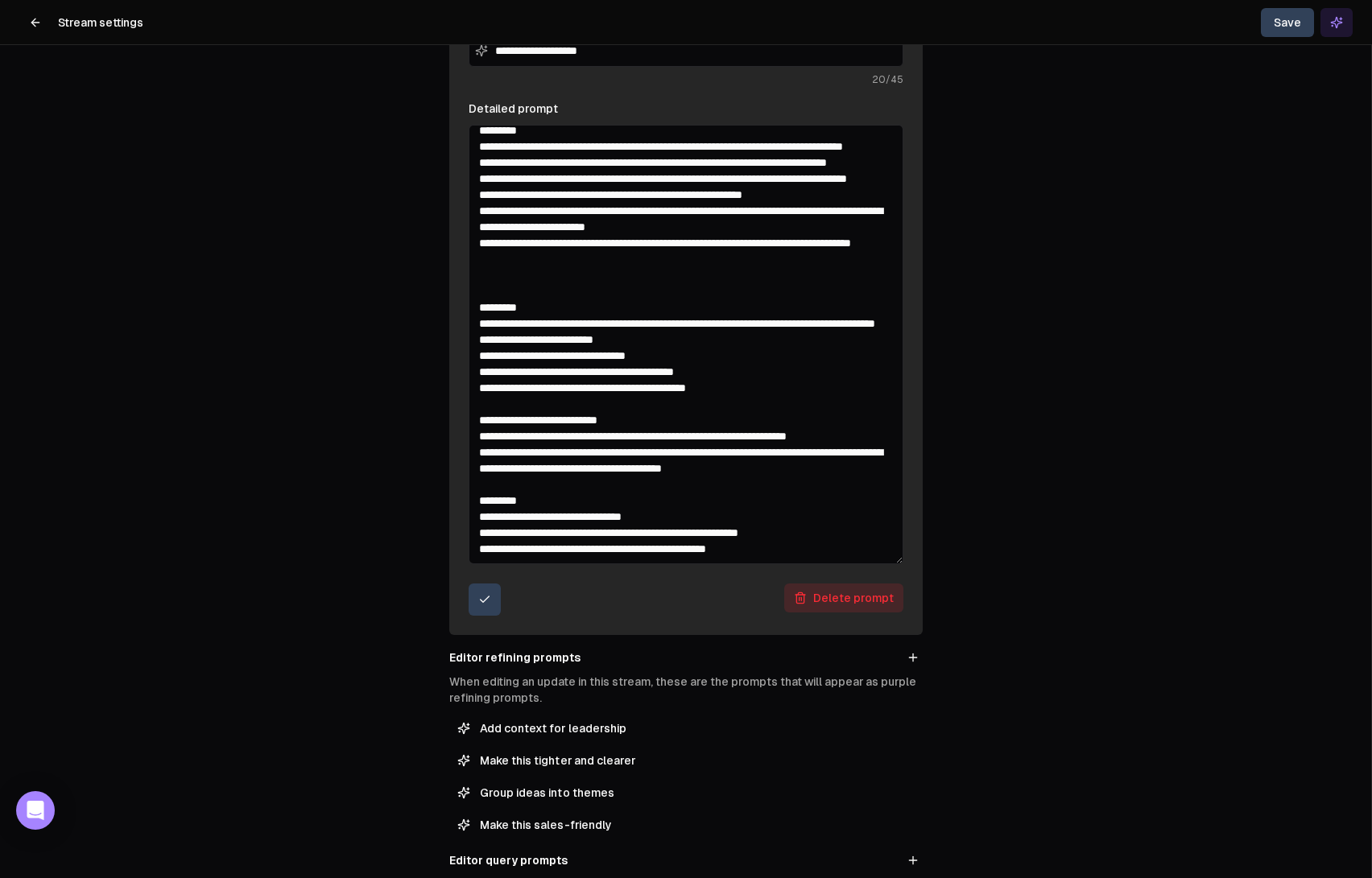
scroll to position [186, 0]
click at [500, 535] on textarea "Detailed prompt" at bounding box center [686, 344] width 435 height 439
click at [540, 244] on textarea "Detailed prompt" at bounding box center [686, 344] width 435 height 439
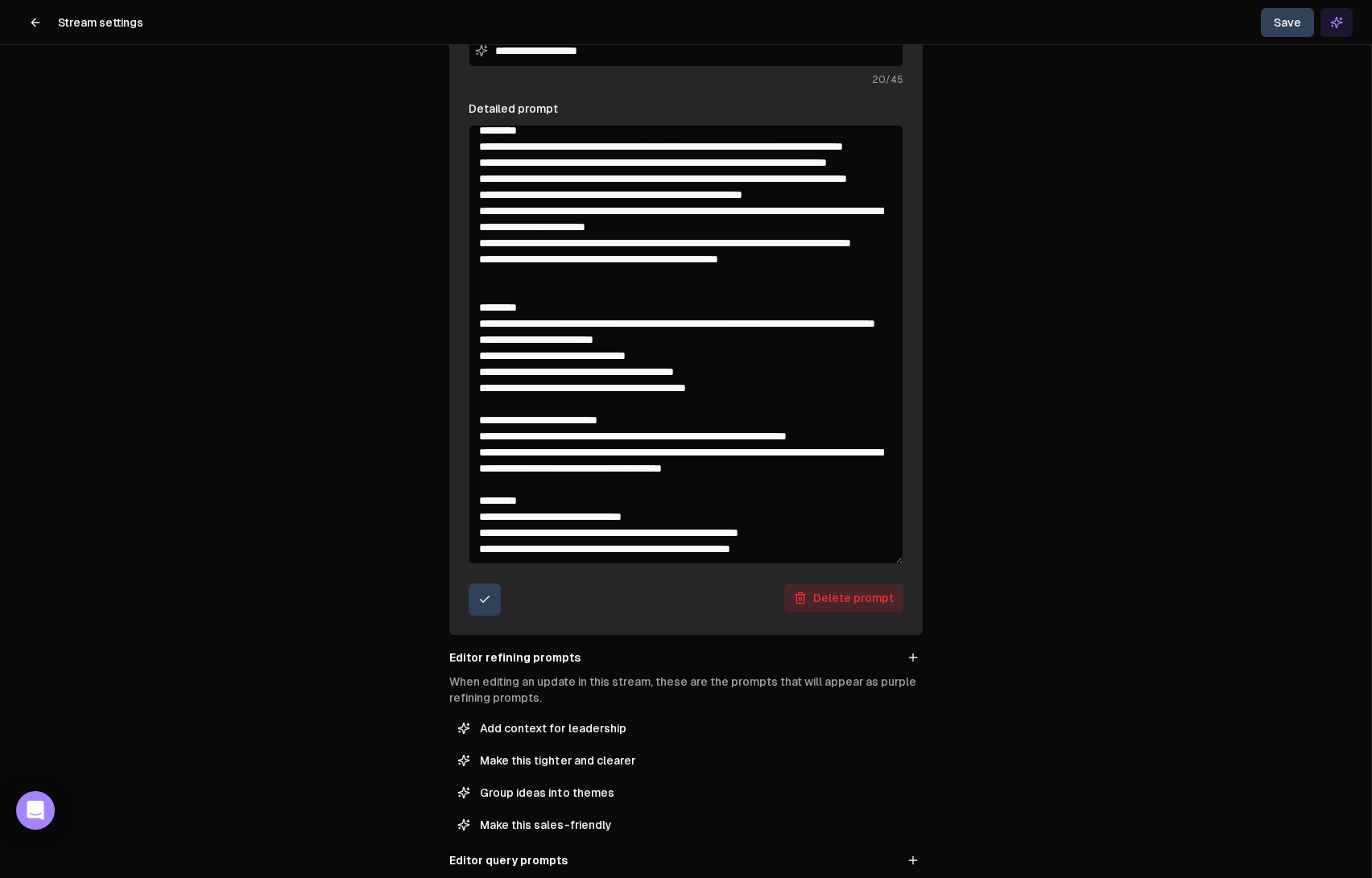
click at [679, 254] on textarea "Detailed prompt" at bounding box center [686, 344] width 435 height 439
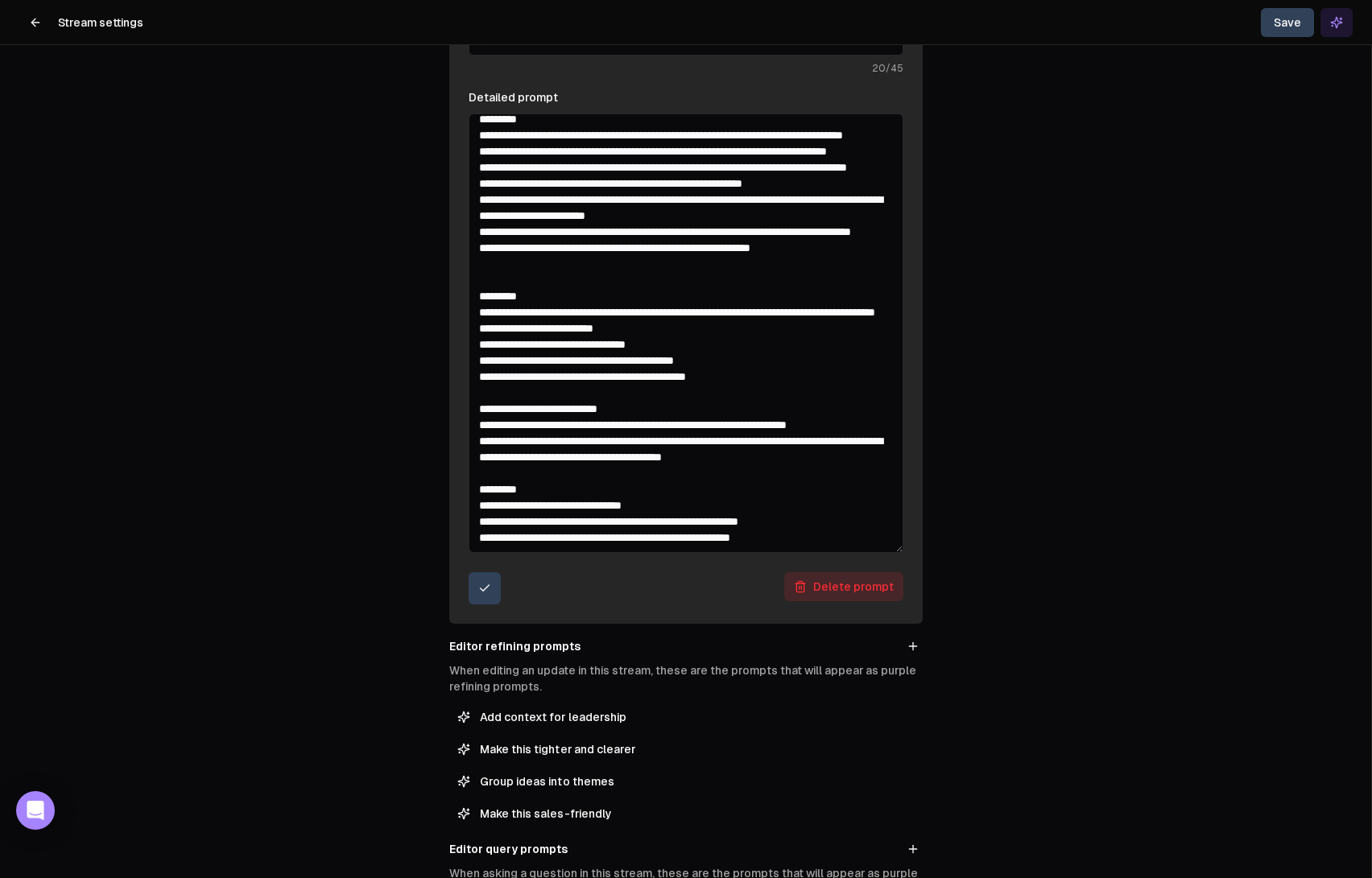
scroll to position [608, 0]
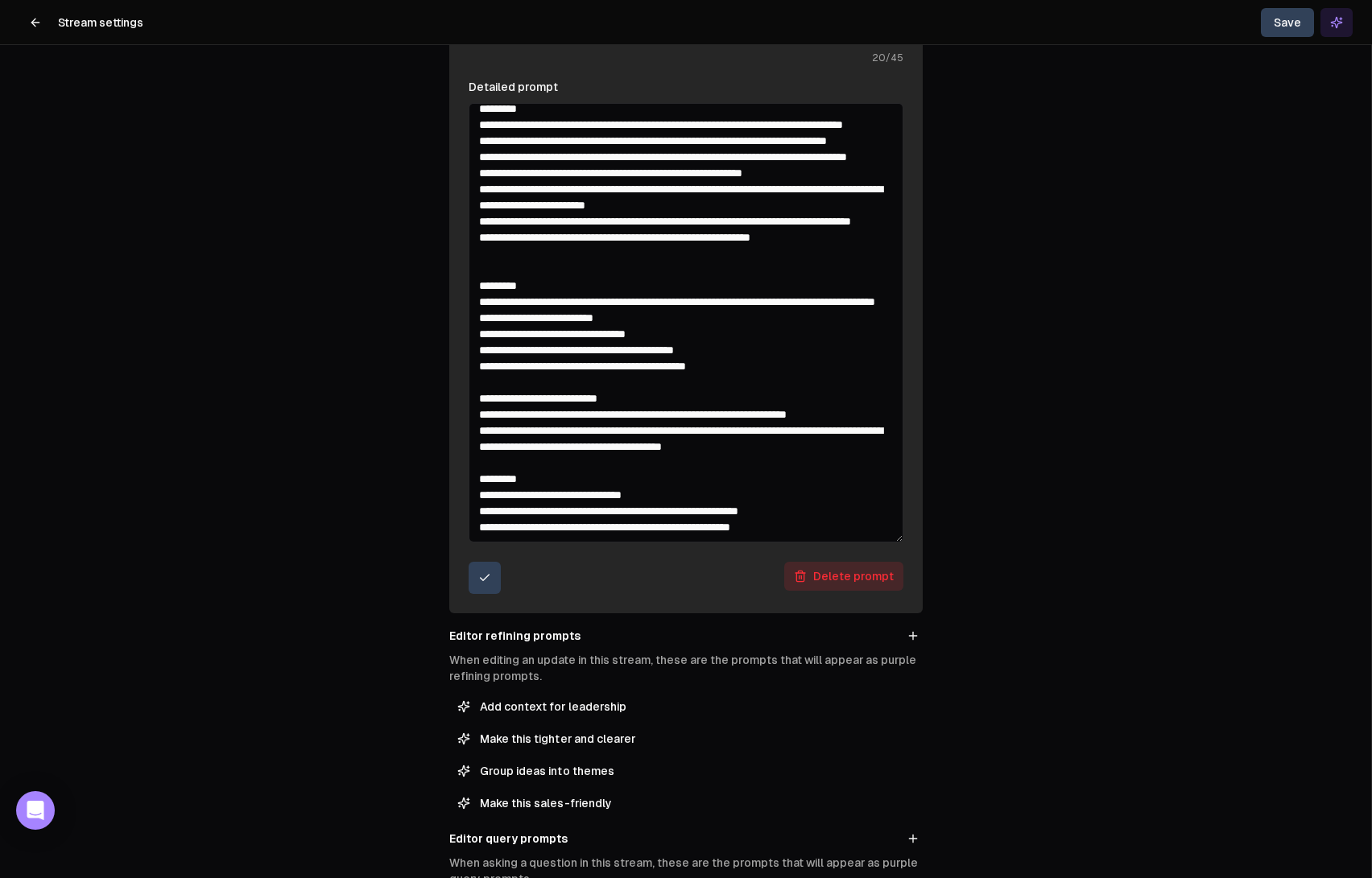
drag, startPoint x: 568, startPoint y: 413, endPoint x: 805, endPoint y: 426, distance: 237.4
click at [805, 426] on textarea "Detailed prompt" at bounding box center [686, 322] width 435 height 439
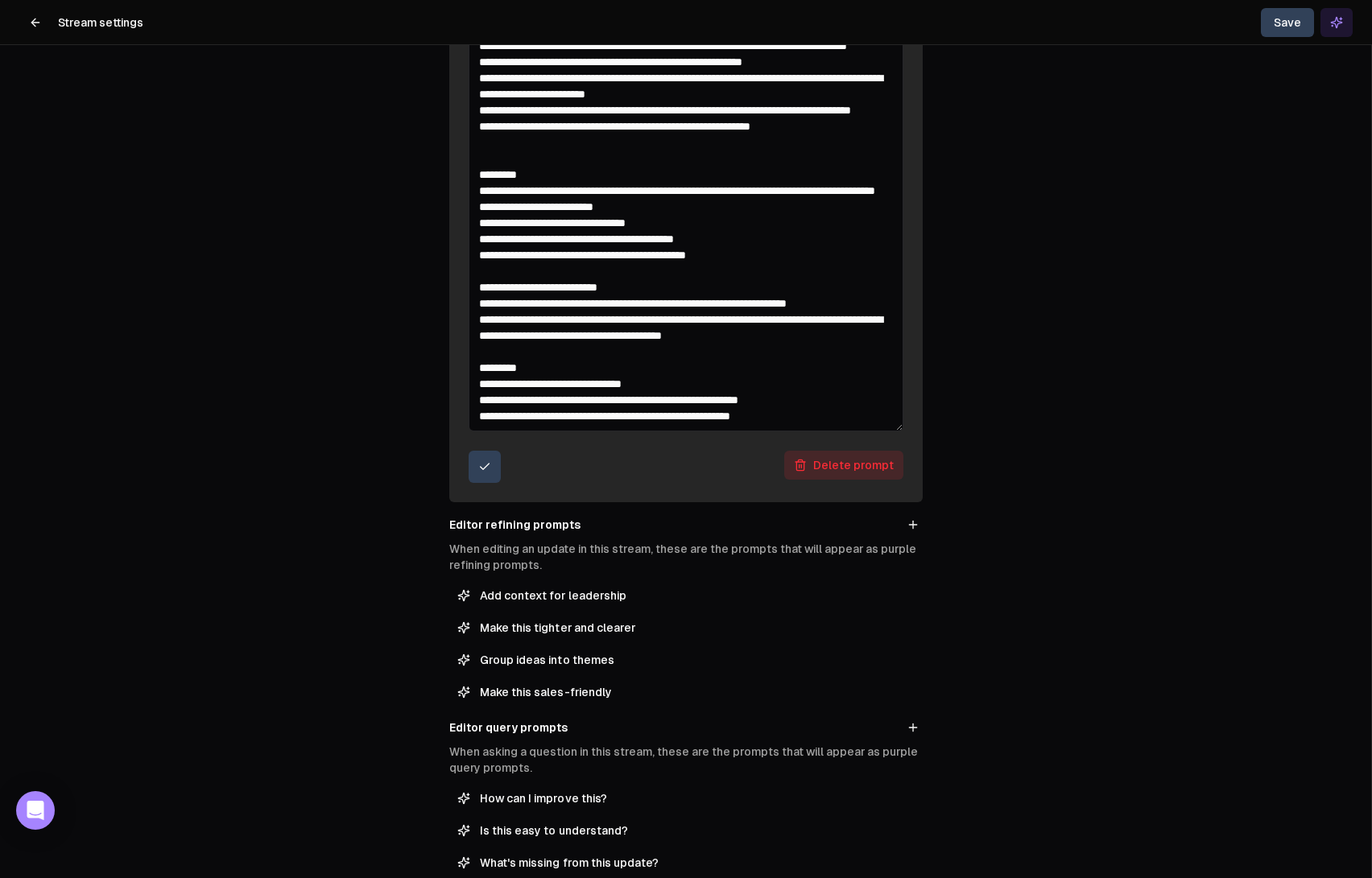
scroll to position [726, 0]
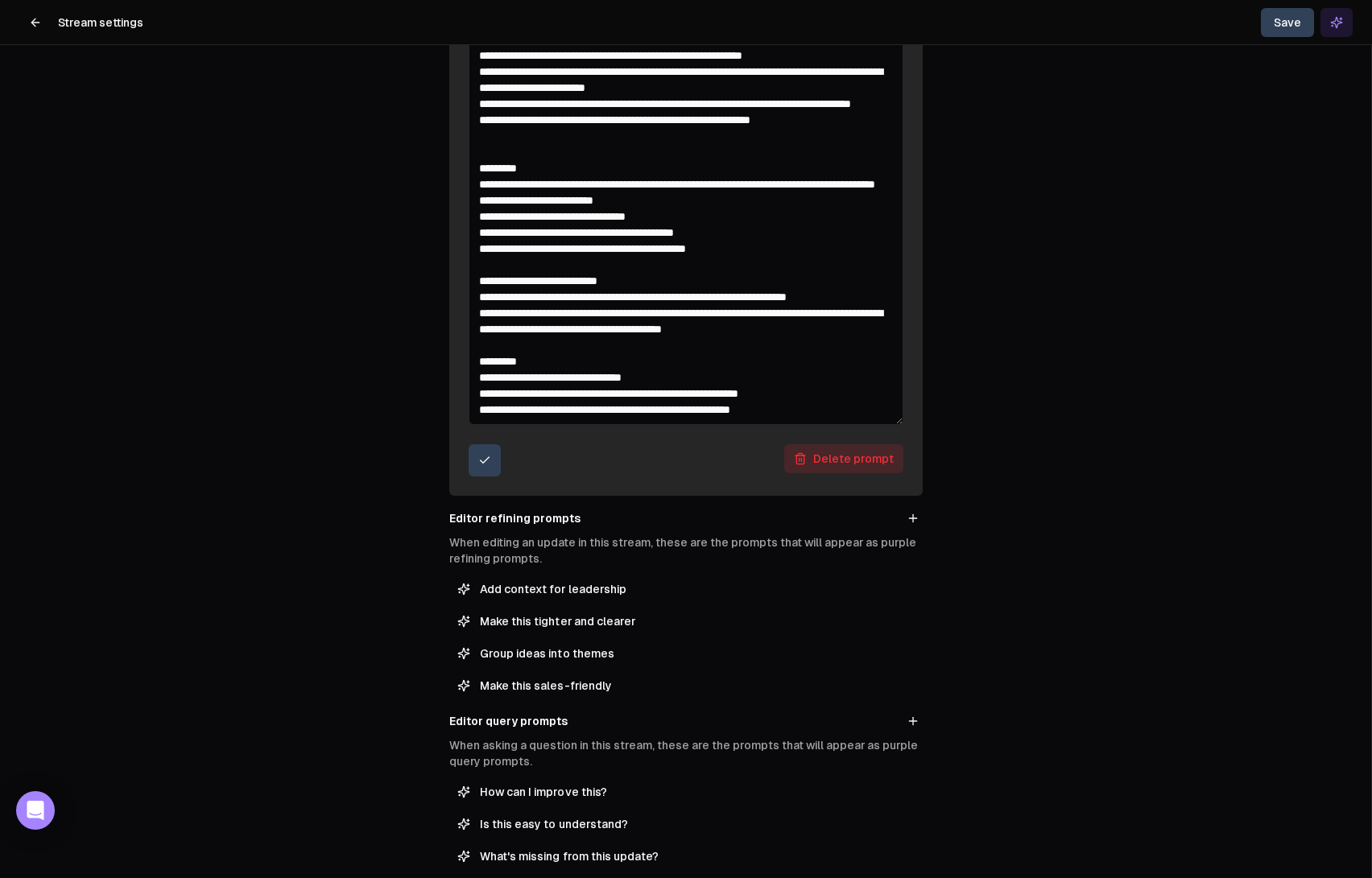
click at [632, 333] on textarea "Detailed prompt" at bounding box center [686, 205] width 435 height 439
click at [855, 311] on textarea "Detailed prompt" at bounding box center [686, 205] width 435 height 439
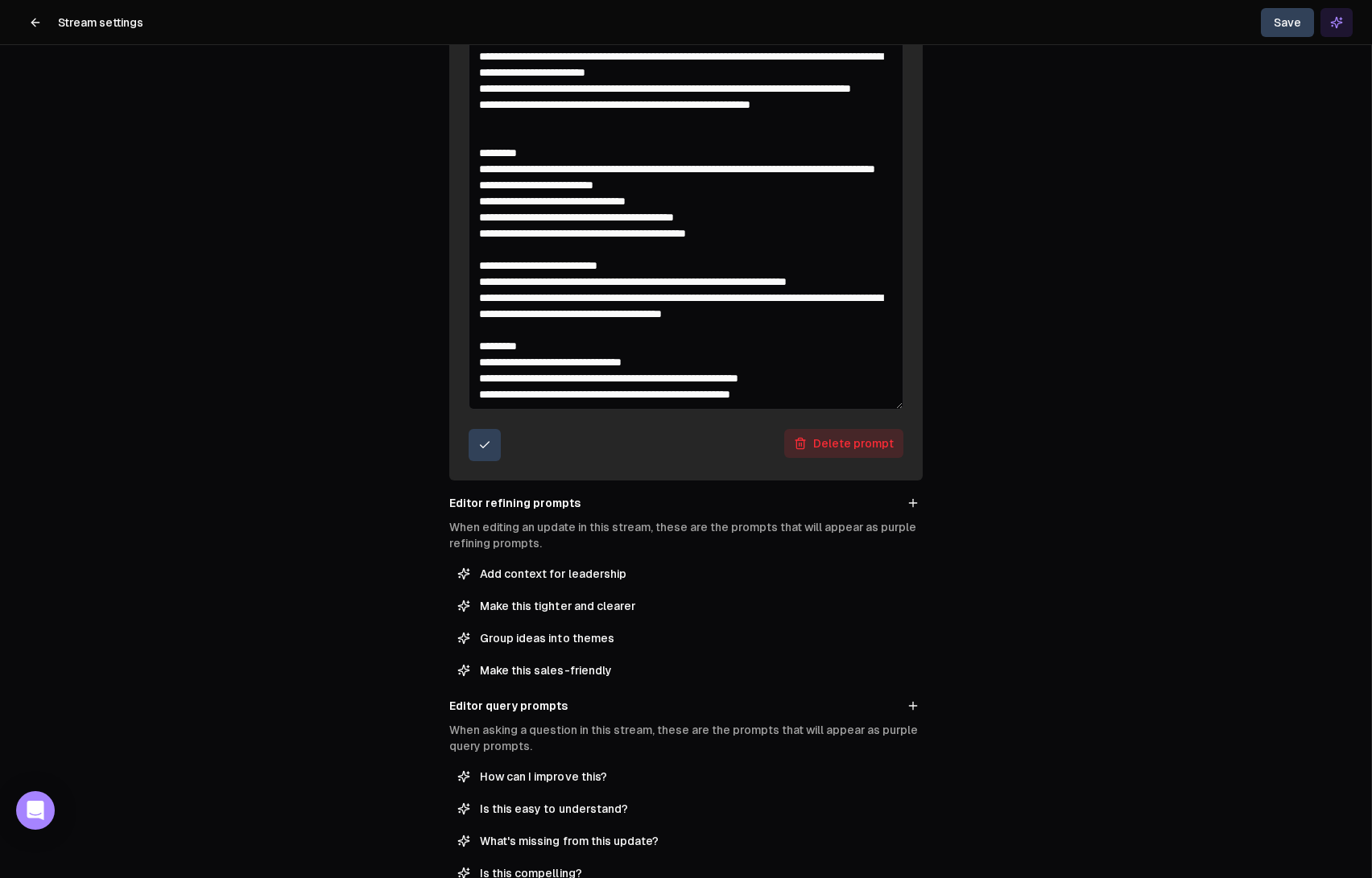
scroll to position [744, 0]
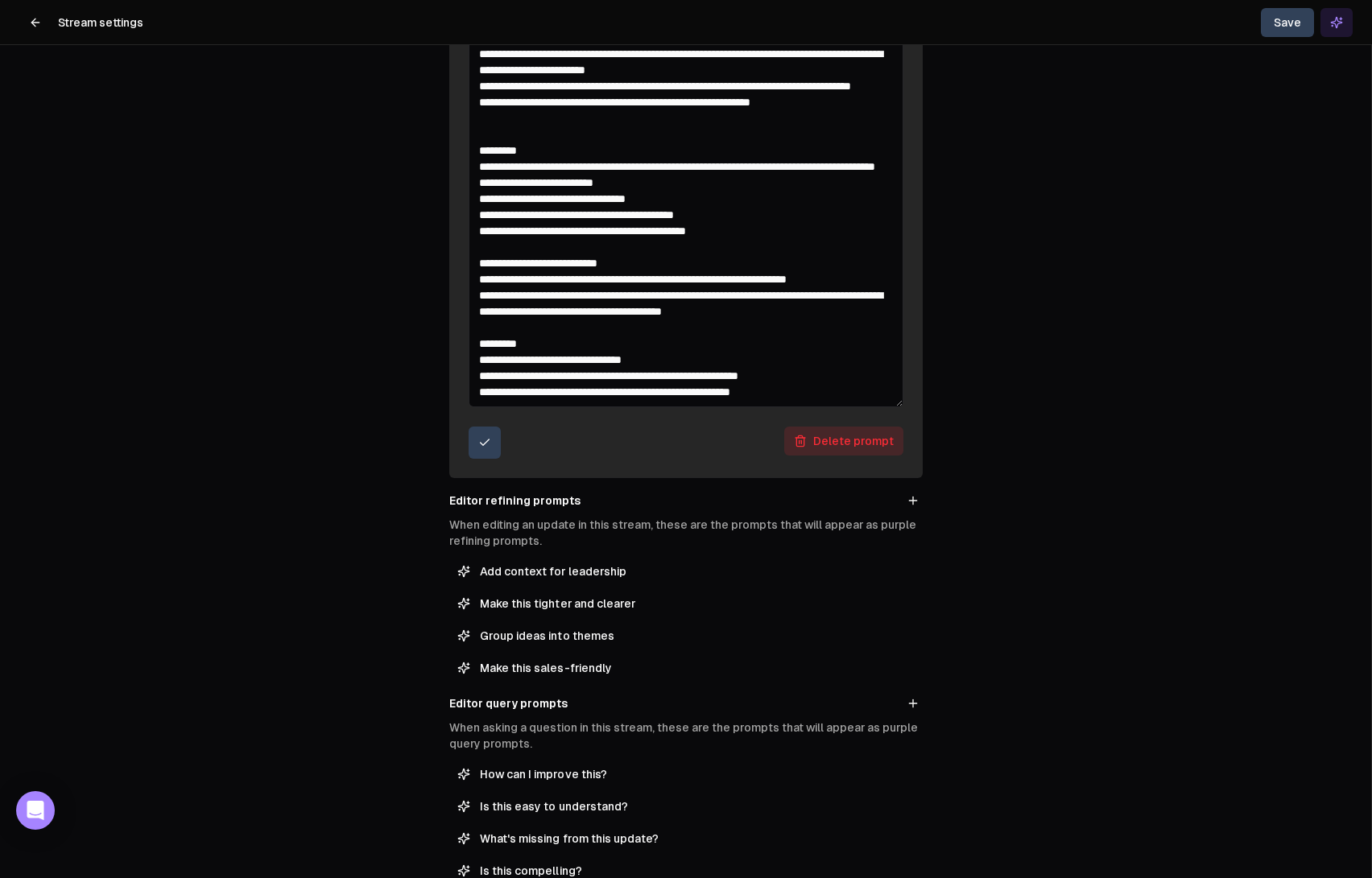
click at [818, 377] on textarea "Detailed prompt" at bounding box center [686, 187] width 435 height 439
click at [727, 343] on textarea "Detailed prompt" at bounding box center [686, 187] width 435 height 439
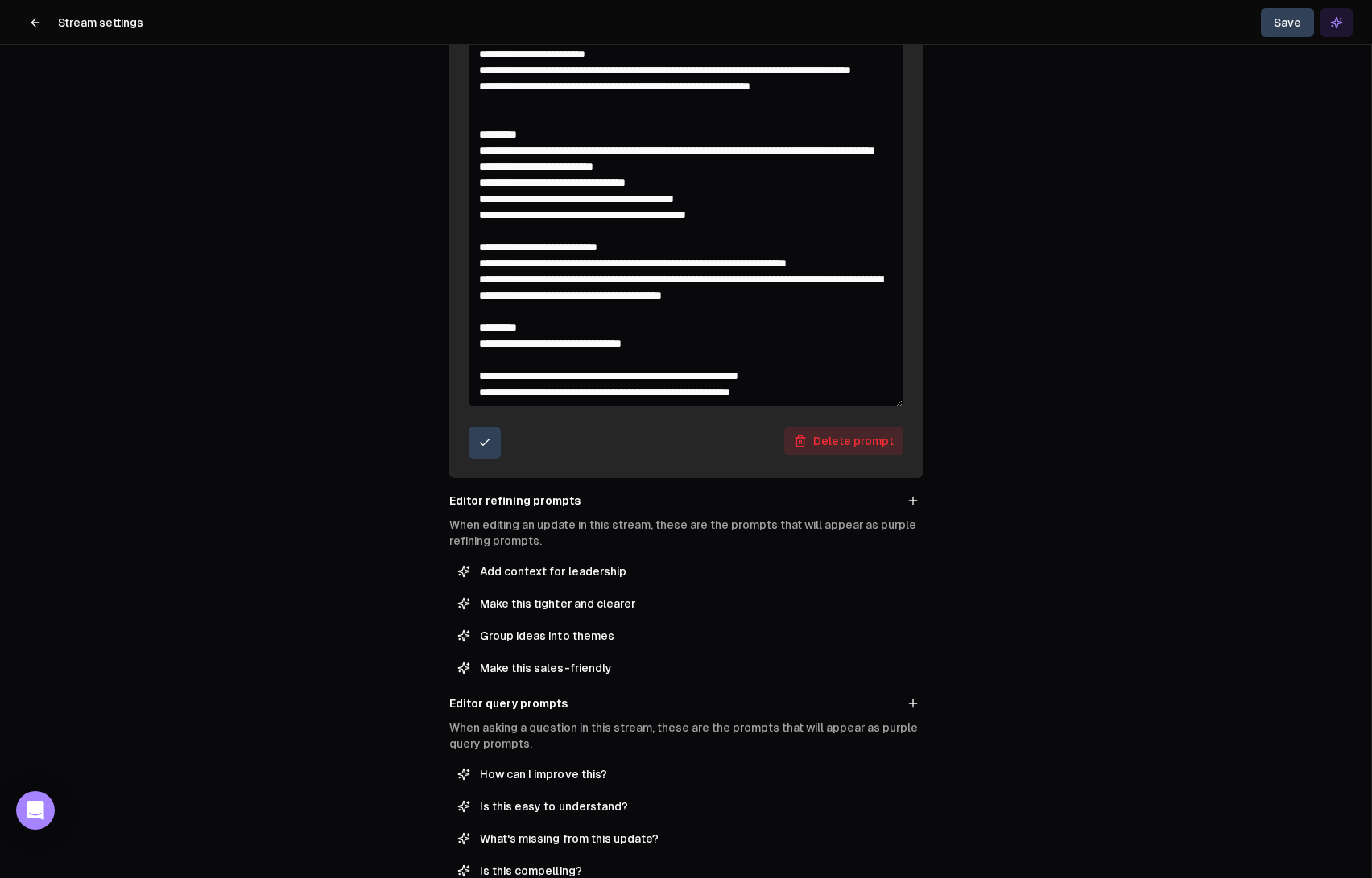
scroll to position [195, 0]
click at [575, 315] on textarea "Detailed prompt" at bounding box center [686, 187] width 435 height 439
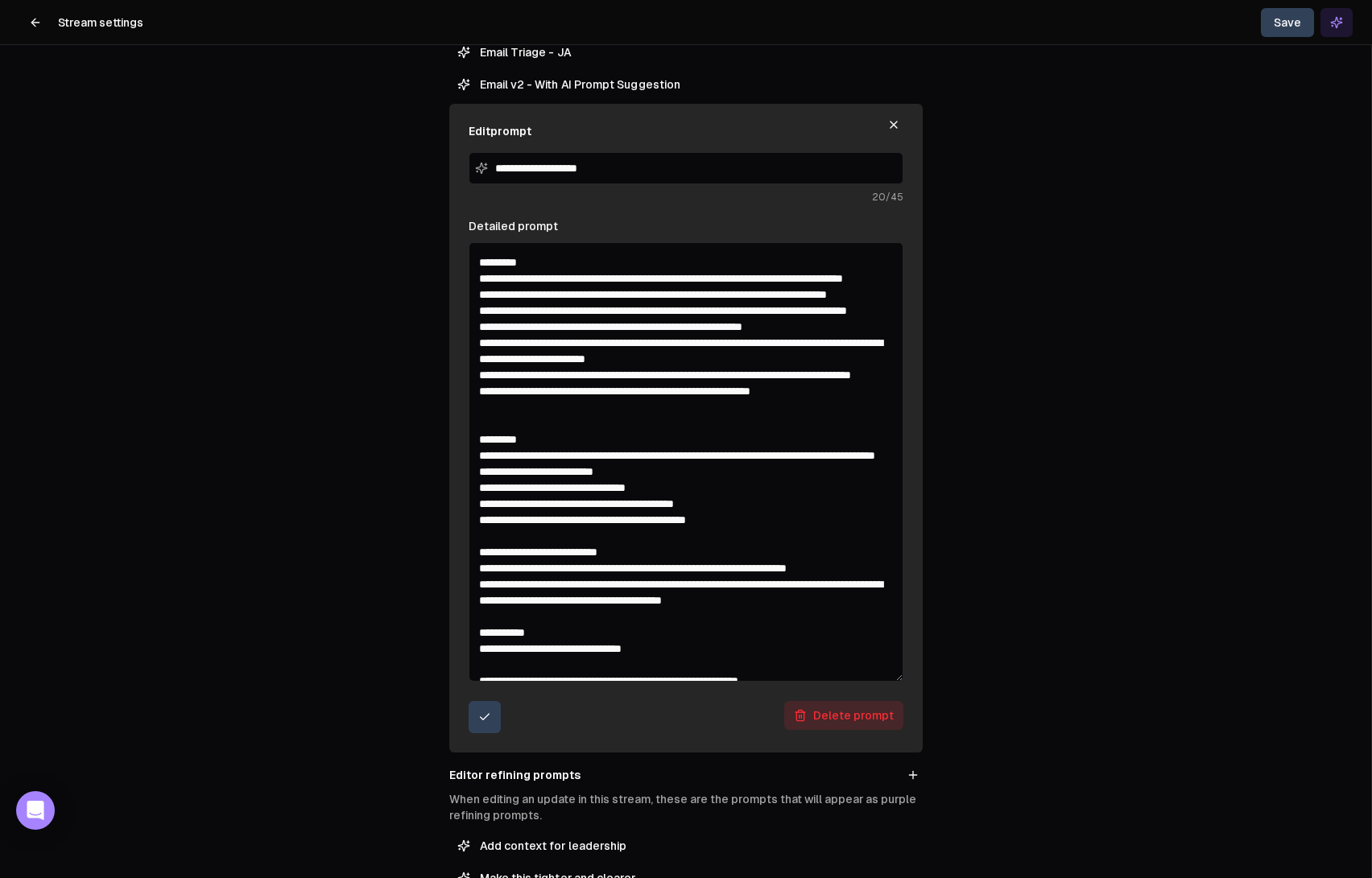
scroll to position [203, 0]
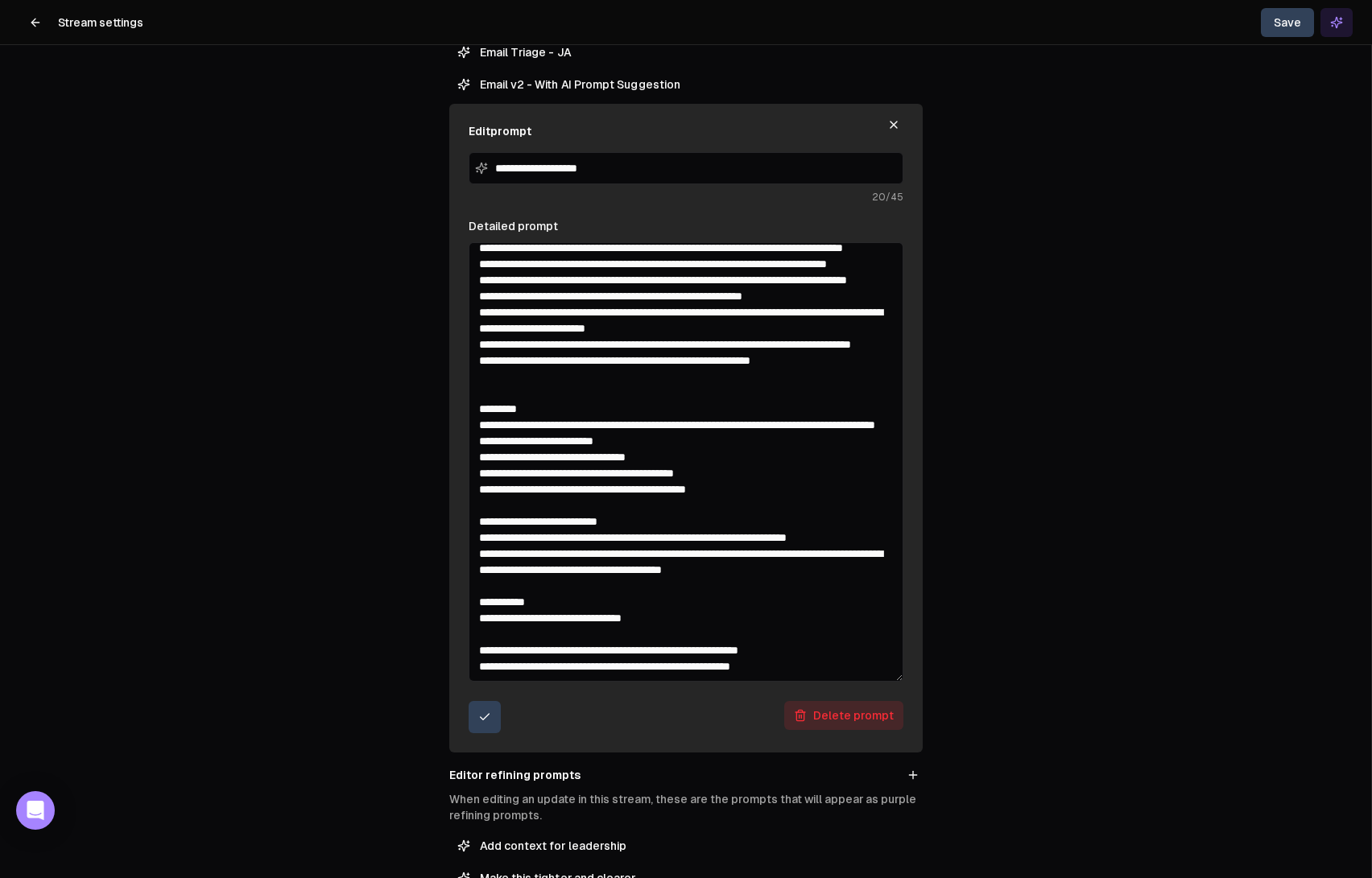
click at [684, 602] on textarea "Detailed prompt" at bounding box center [686, 462] width 435 height 439
click at [840, 637] on textarea "Detailed prompt" at bounding box center [686, 462] width 435 height 439
drag, startPoint x: 822, startPoint y: 654, endPoint x: 573, endPoint y: 651, distance: 249.0
click at [573, 651] on textarea "Detailed prompt" at bounding box center [686, 462] width 435 height 439
click at [765, 631] on textarea "Detailed prompt" at bounding box center [686, 462] width 435 height 439
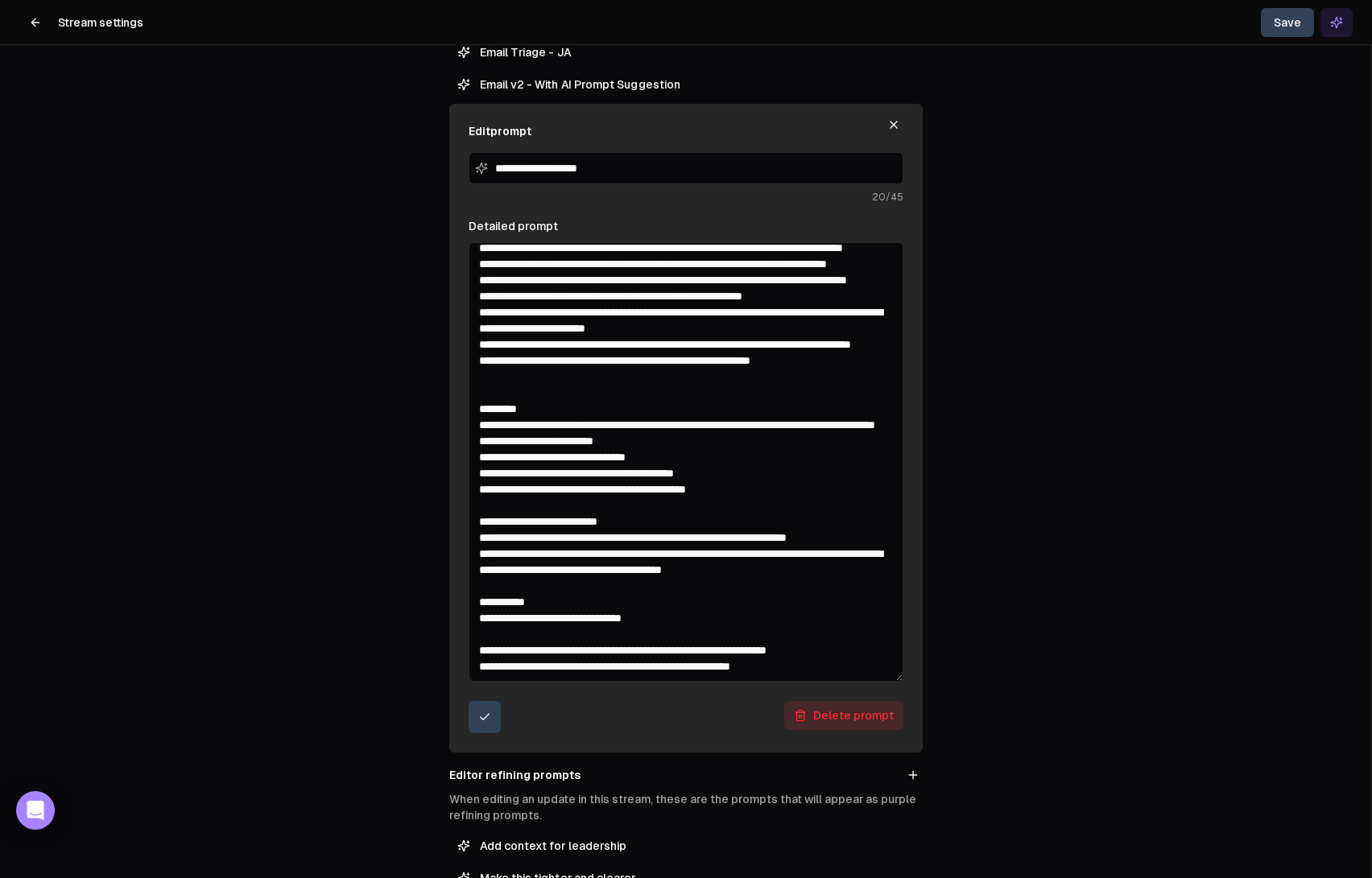
click at [765, 631] on textarea "Detailed prompt" at bounding box center [686, 462] width 435 height 439
drag, startPoint x: 715, startPoint y: 672, endPoint x: 574, endPoint y: 643, distance: 144.0
click at [574, 643] on textarea "Detailed prompt" at bounding box center [686, 462] width 435 height 439
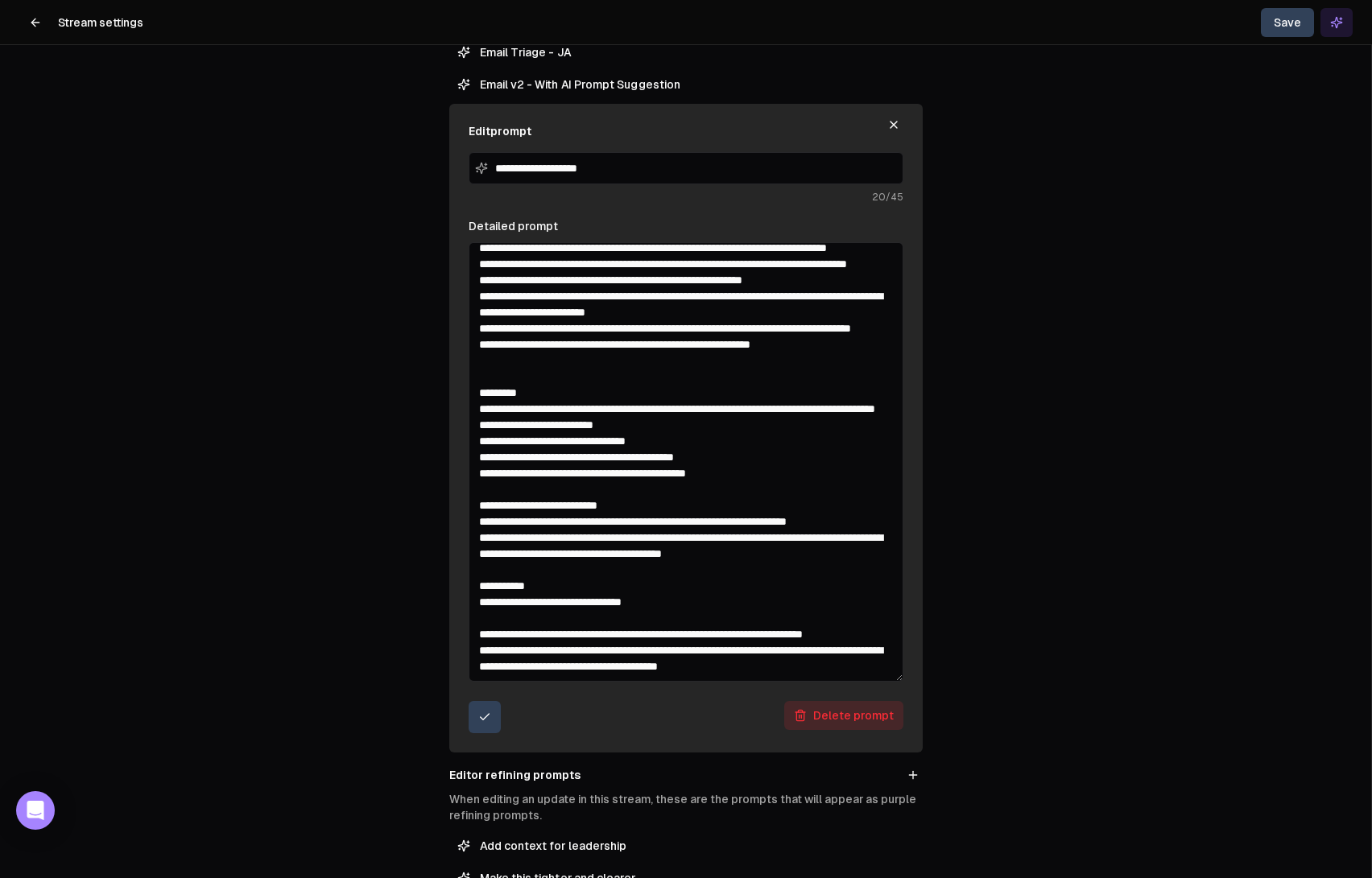
scroll to position [235, 0]
click at [829, 650] on textarea "Detailed prompt" at bounding box center [686, 462] width 435 height 439
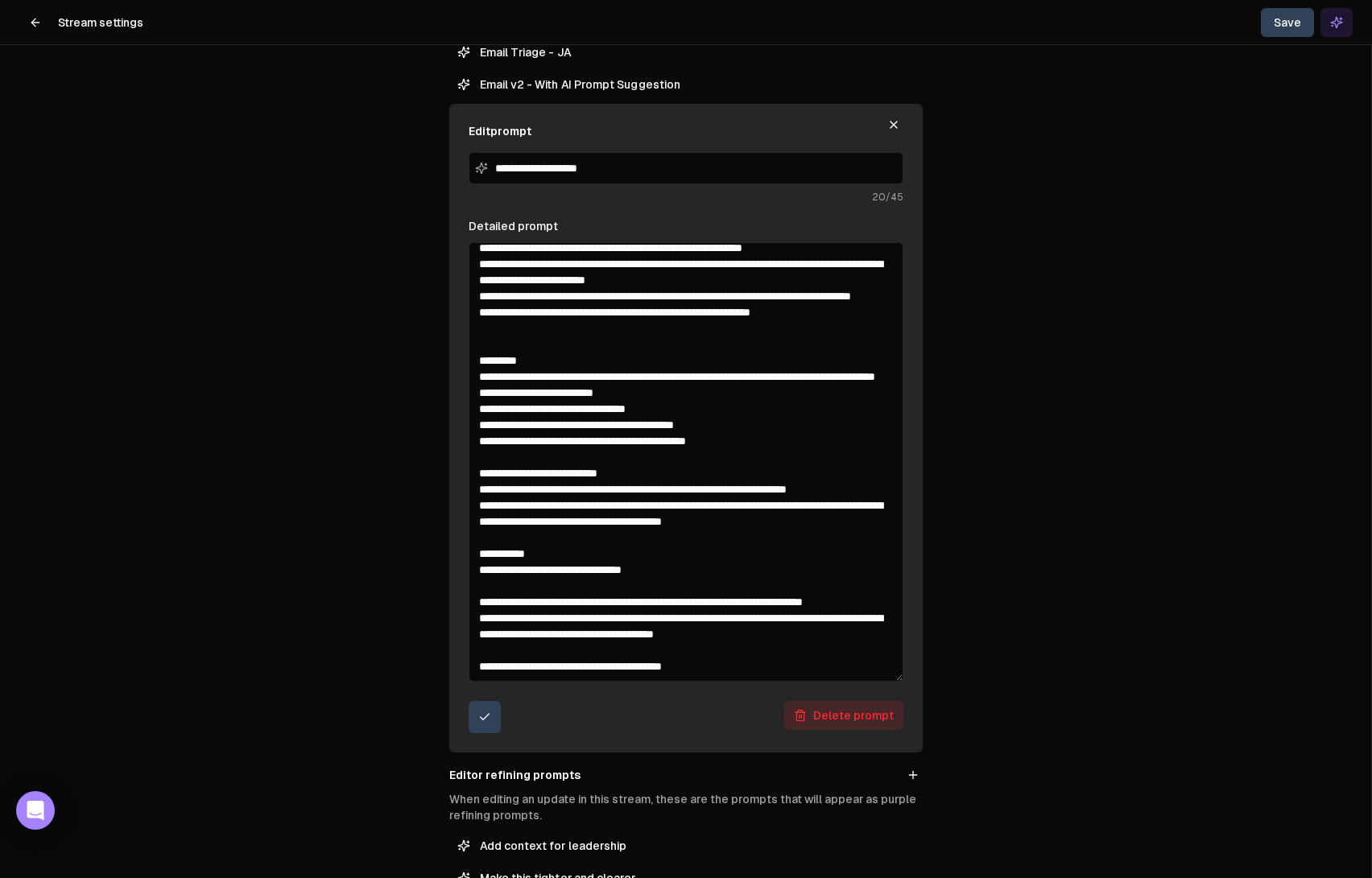
scroll to position [259, 0]
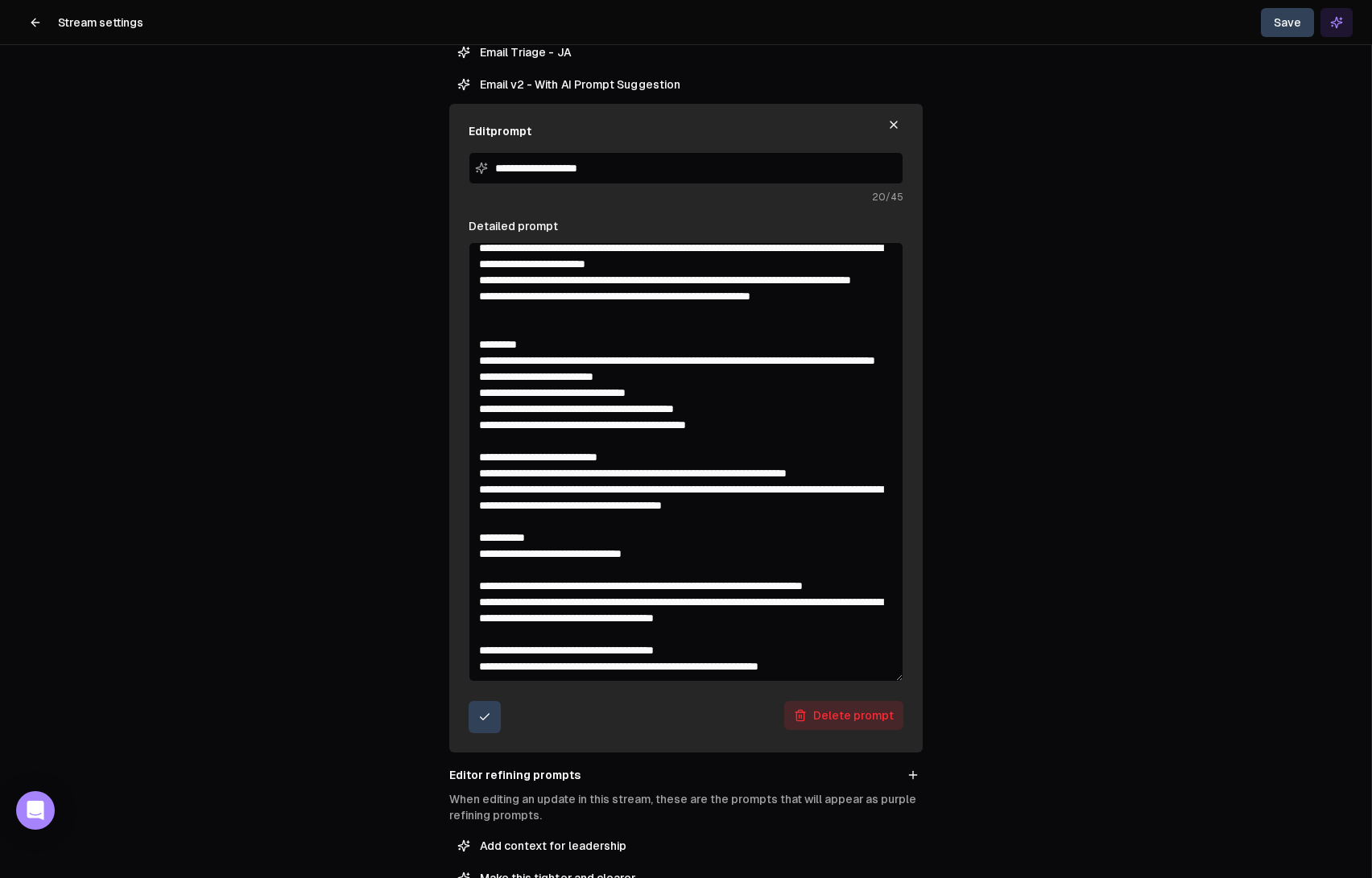
click at [741, 673] on textarea "Detailed prompt" at bounding box center [686, 462] width 435 height 439
click at [866, 647] on textarea "Detailed prompt" at bounding box center [686, 462] width 435 height 439
click at [780, 628] on textarea "Detailed prompt" at bounding box center [686, 462] width 435 height 439
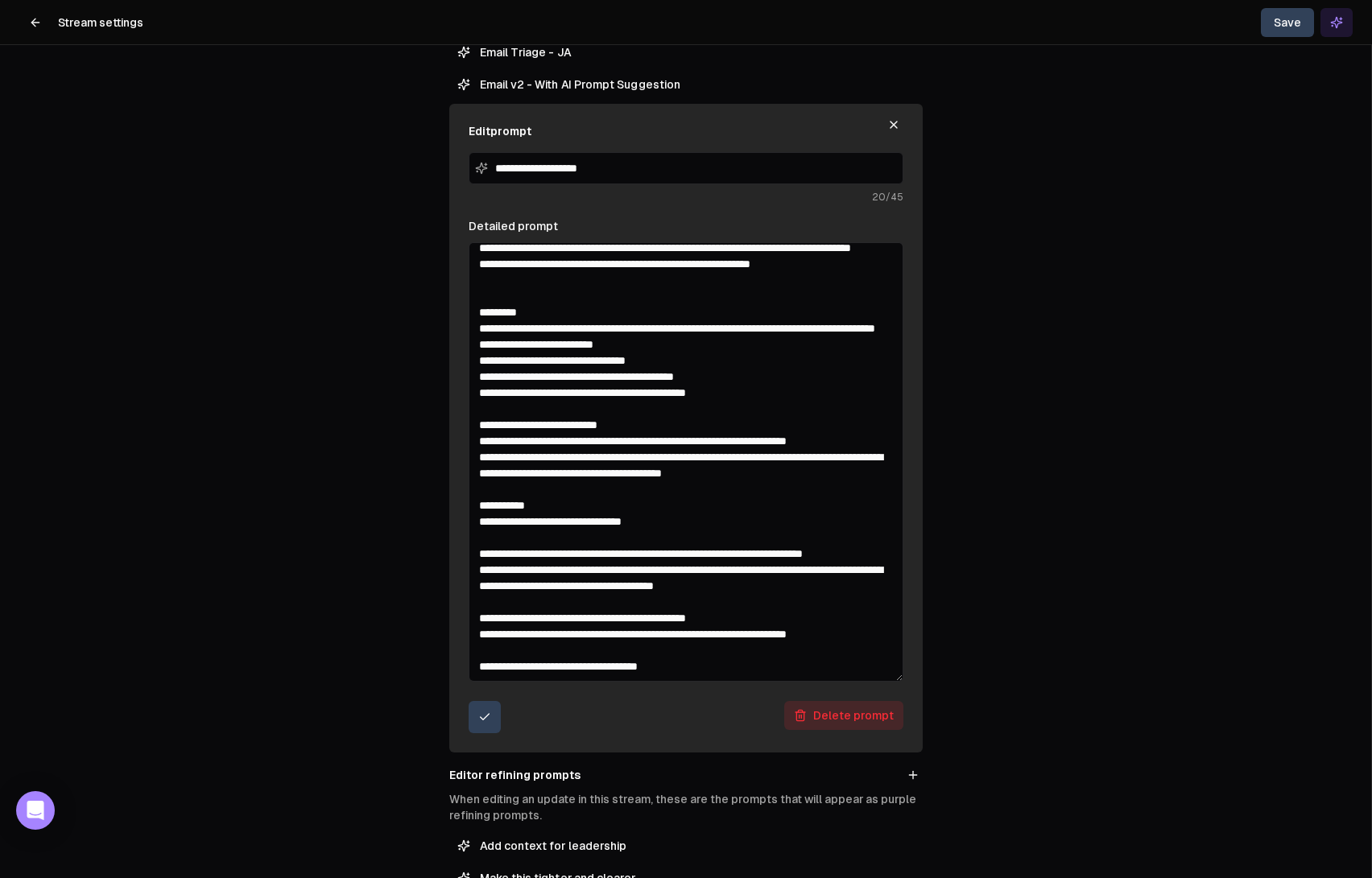
scroll to position [308, 0]
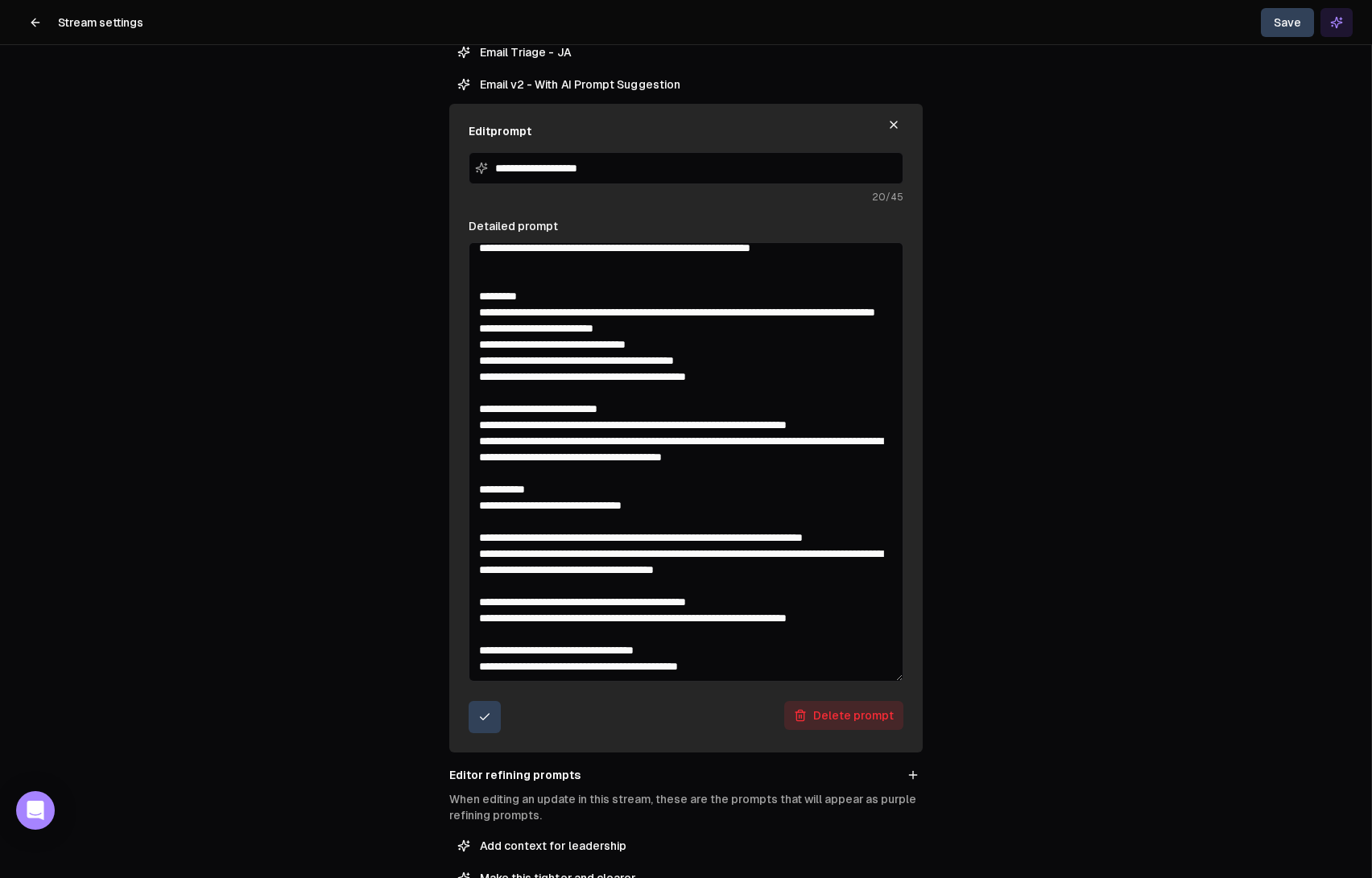
click at [671, 671] on textarea "Detailed prompt" at bounding box center [686, 462] width 435 height 439
click at [739, 680] on textarea "Detailed prompt" at bounding box center [686, 462] width 435 height 439
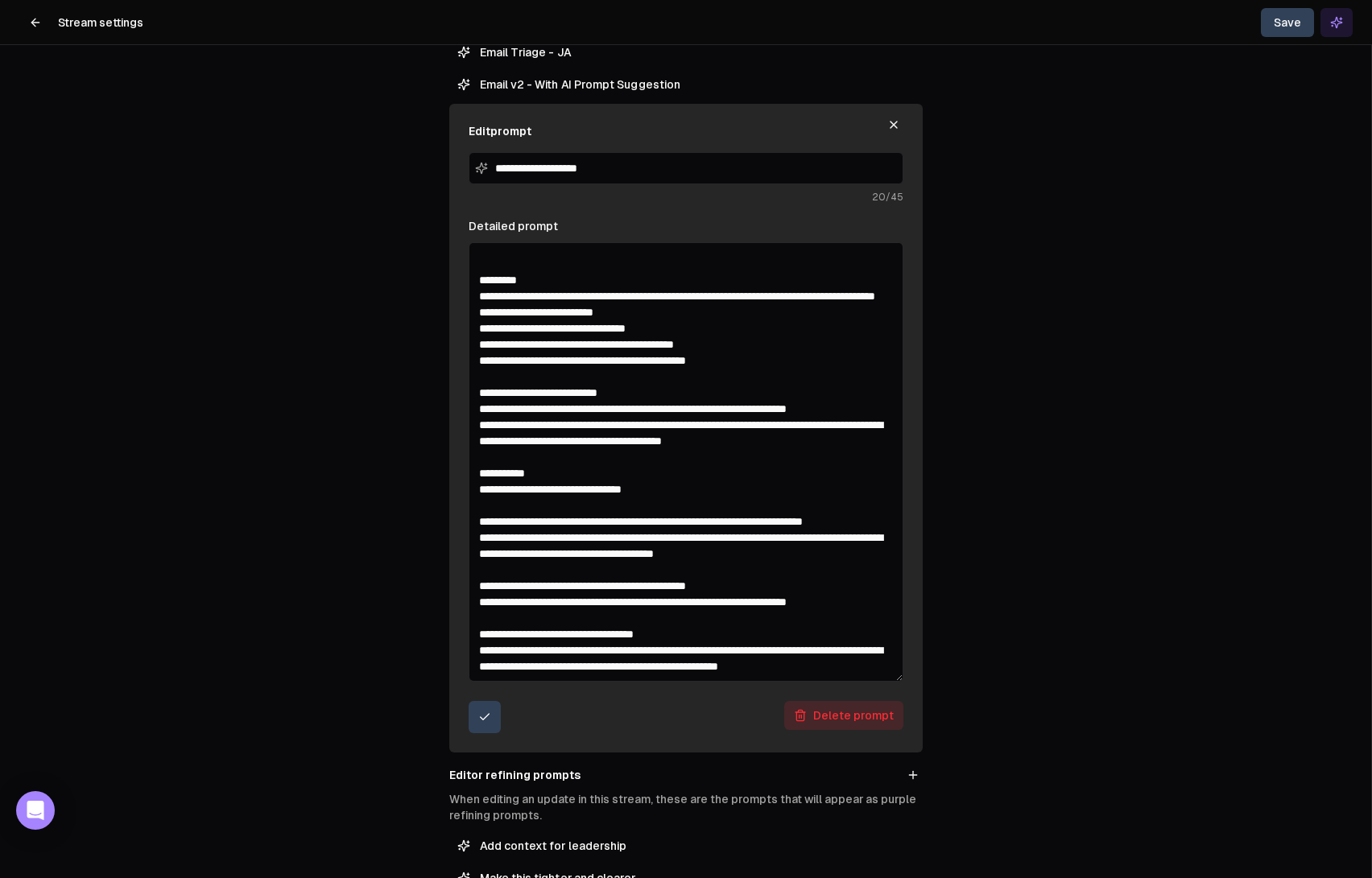
scroll to position [340, 0]
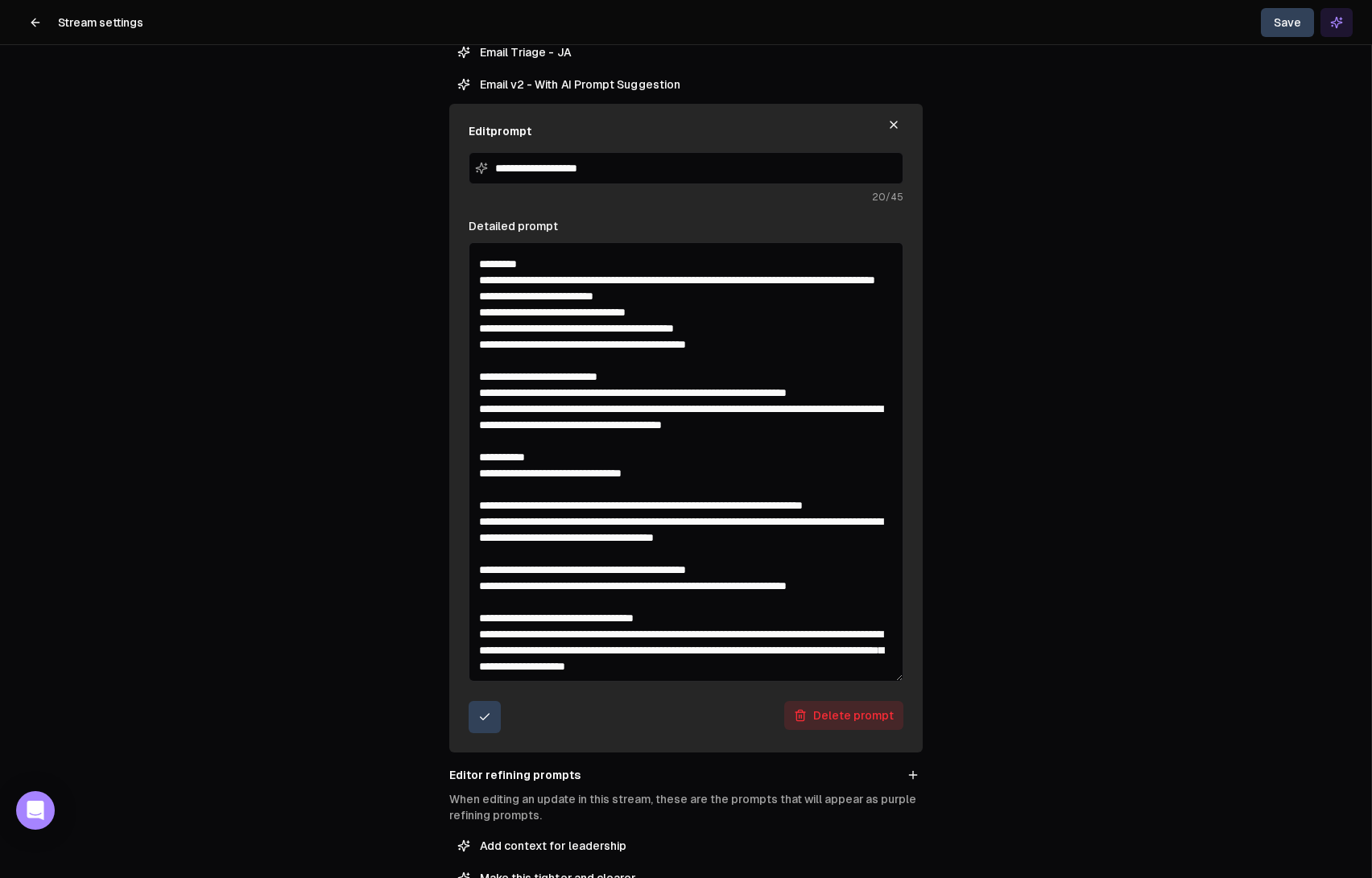
click at [708, 627] on textarea "Detailed prompt" at bounding box center [686, 462] width 435 height 439
click at [731, 624] on textarea "Detailed prompt" at bounding box center [686, 462] width 435 height 439
click at [786, 635] on textarea "Detailed prompt" at bounding box center [686, 462] width 435 height 439
click at [816, 659] on textarea "Detailed prompt" at bounding box center [686, 462] width 435 height 439
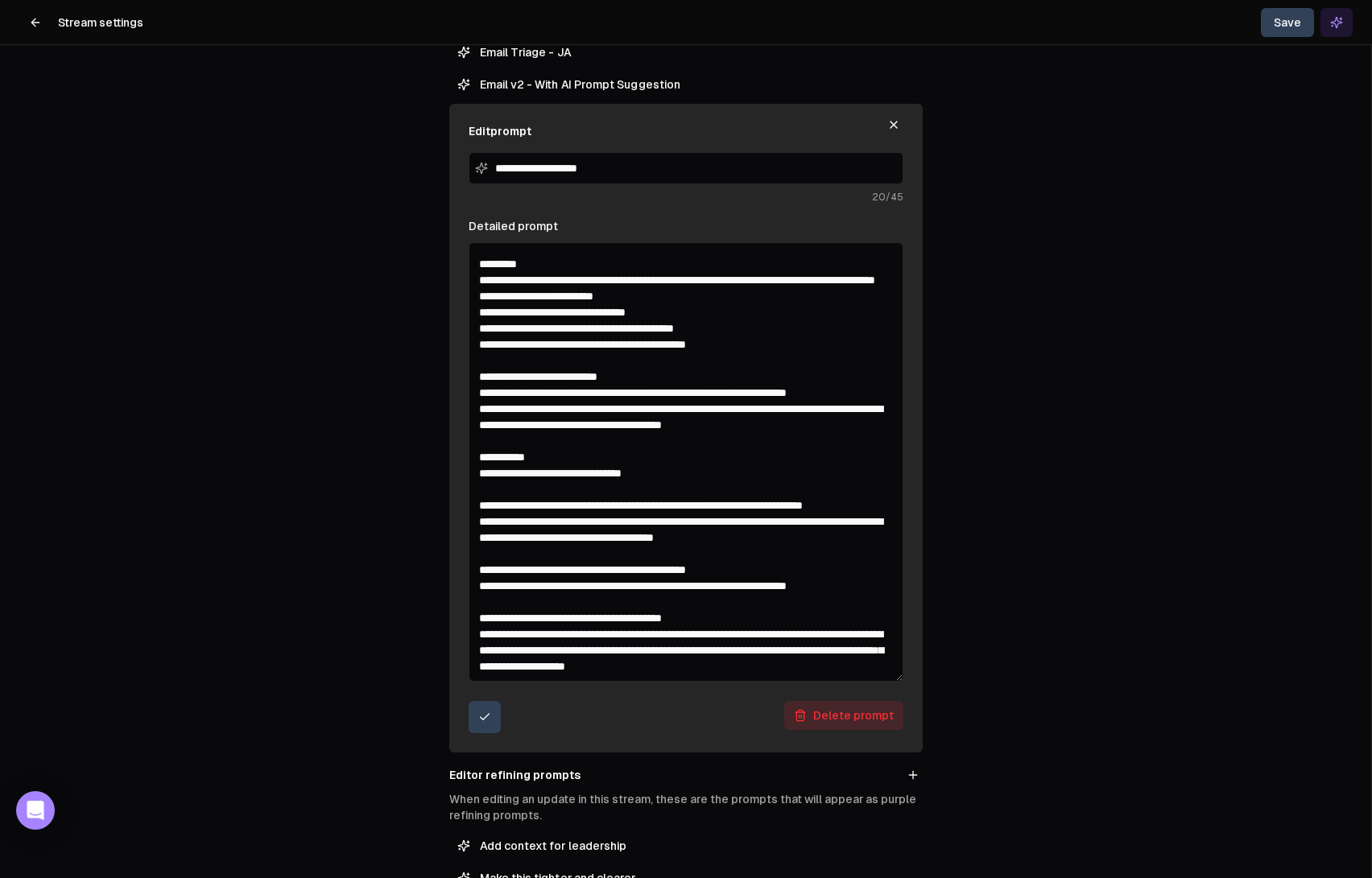
click at [596, 667] on textarea "Detailed prompt" at bounding box center [686, 462] width 435 height 439
type textarea "**********"
click at [484, 716] on icon "submit" at bounding box center [484, 717] width 13 height 13
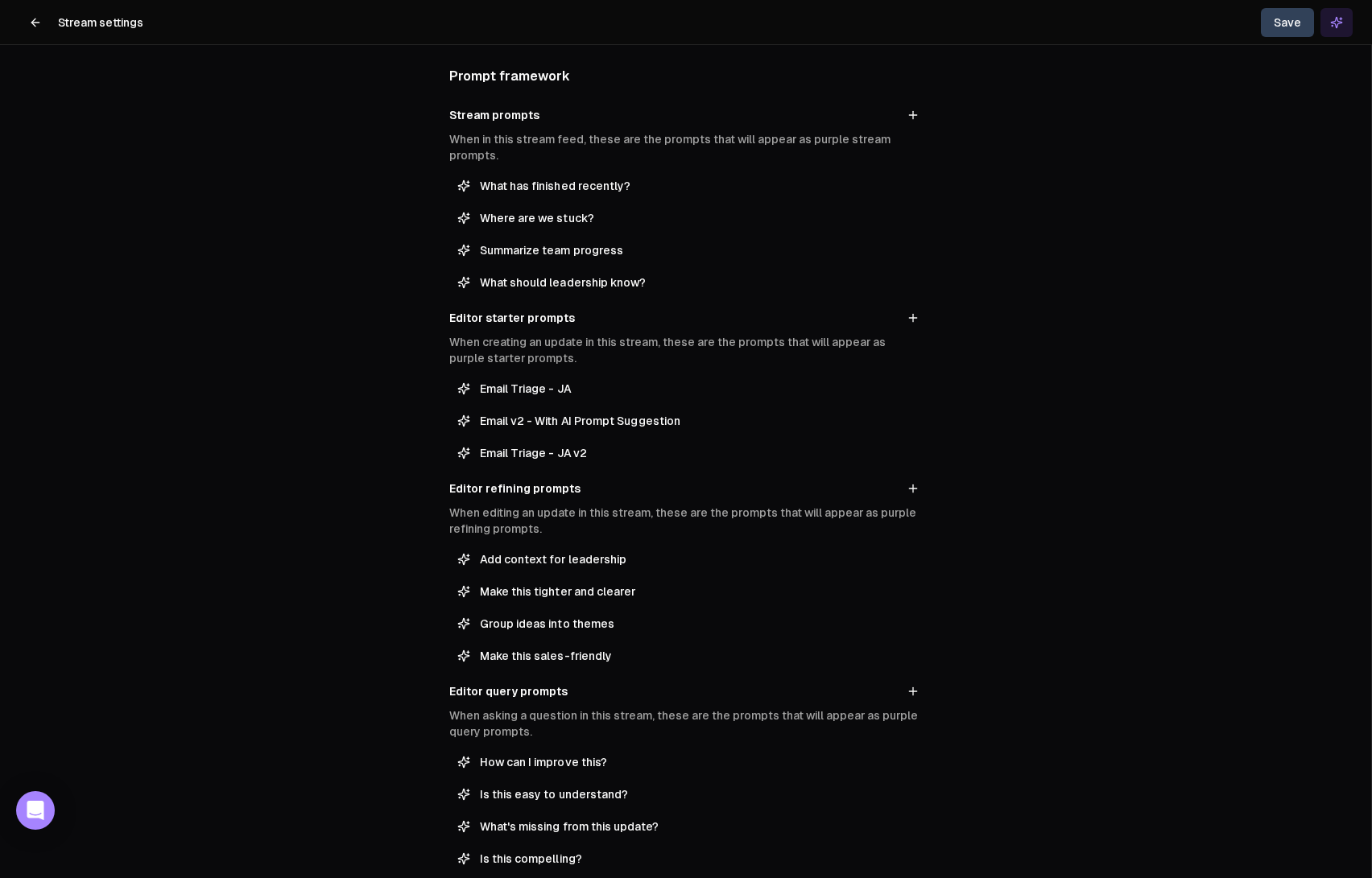
scroll to position [133, 0]
click at [1290, 17] on button "Save" at bounding box center [1286, 22] width 53 height 29
click at [39, 27] on icon at bounding box center [35, 23] width 13 height 13
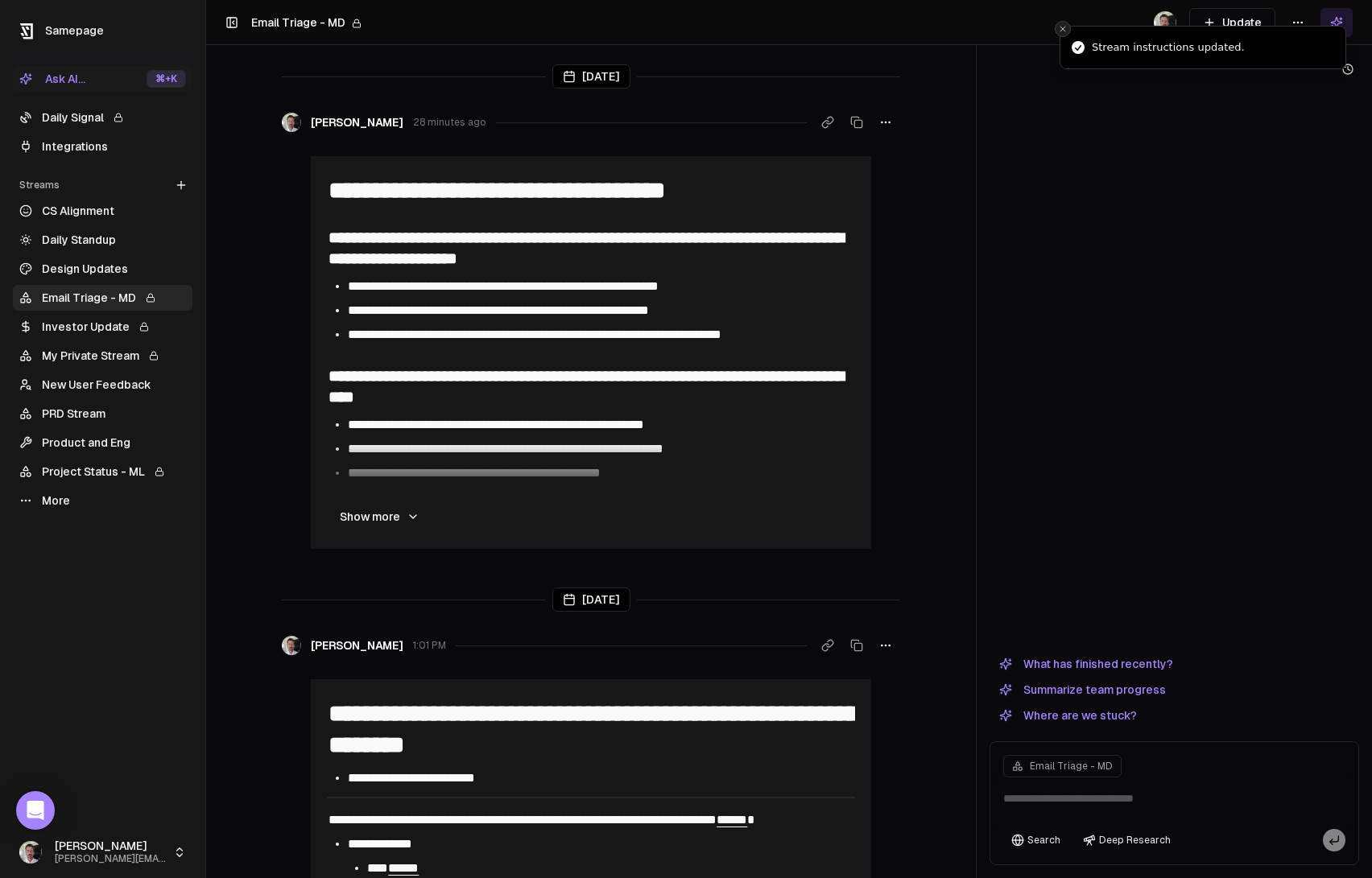
click at [1062, 28] on icon "Close toast" at bounding box center [1062, 29] width 10 height 10
drag, startPoint x: 1258, startPoint y: 12, endPoint x: 1250, endPoint y: 15, distance: 8.5
click at [1258, 13] on button "Update" at bounding box center [1232, 22] width 86 height 29
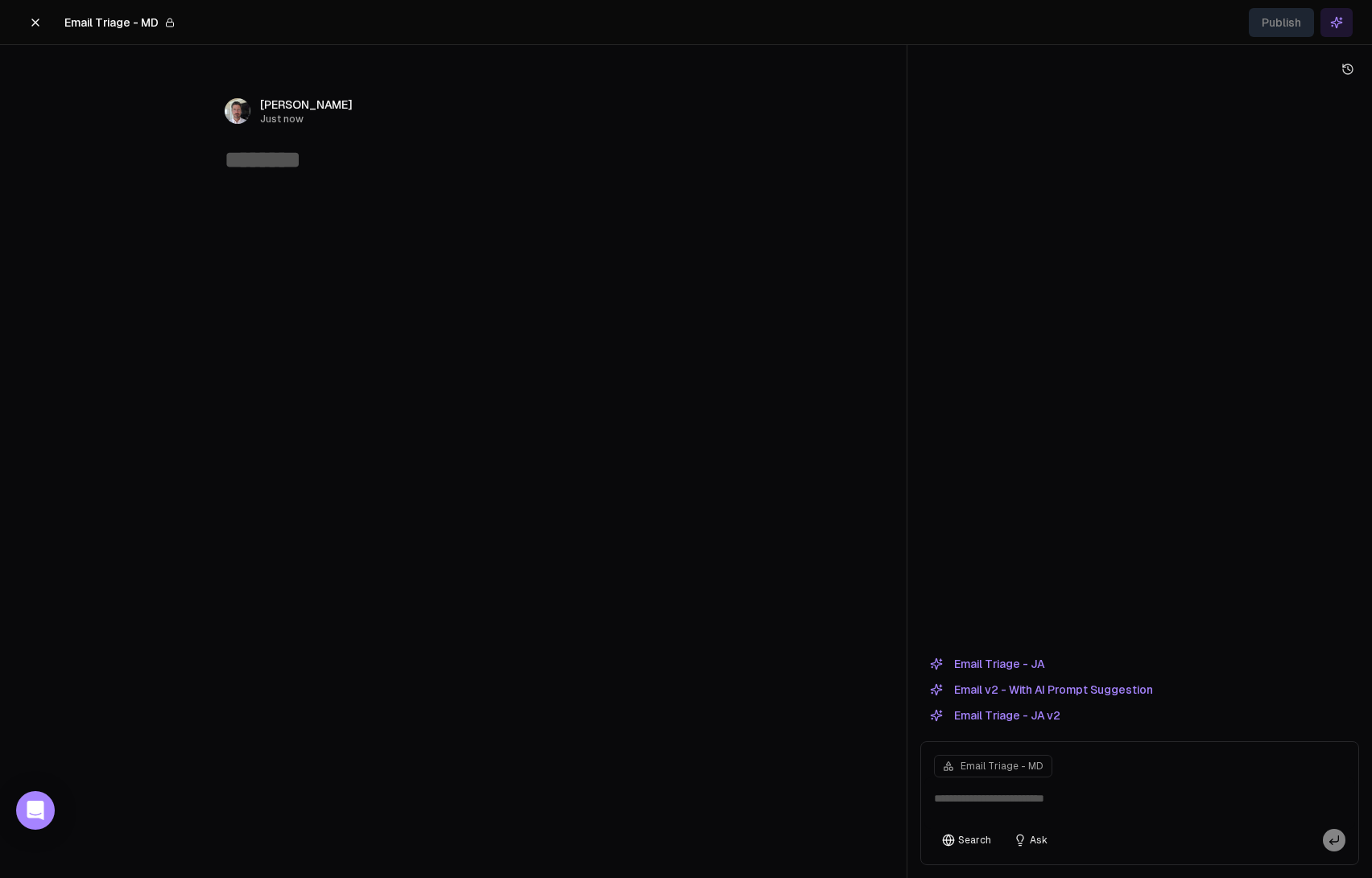
click at [1028, 717] on button "Email Triage - JA v2" at bounding box center [995, 716] width 150 height 19
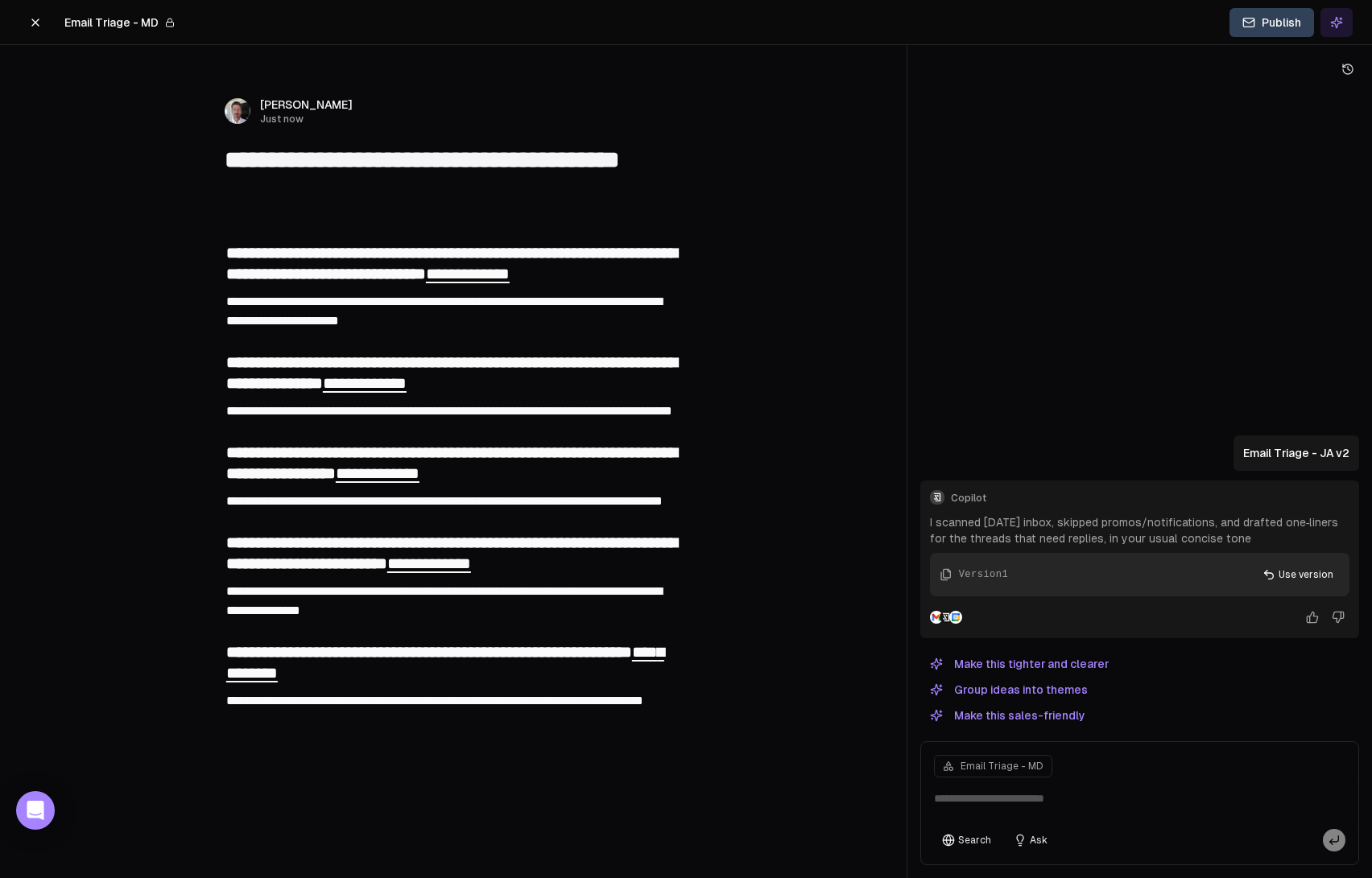
type textarea "**********"
click at [31, 23] on icon at bounding box center [35, 23] width 13 height 13
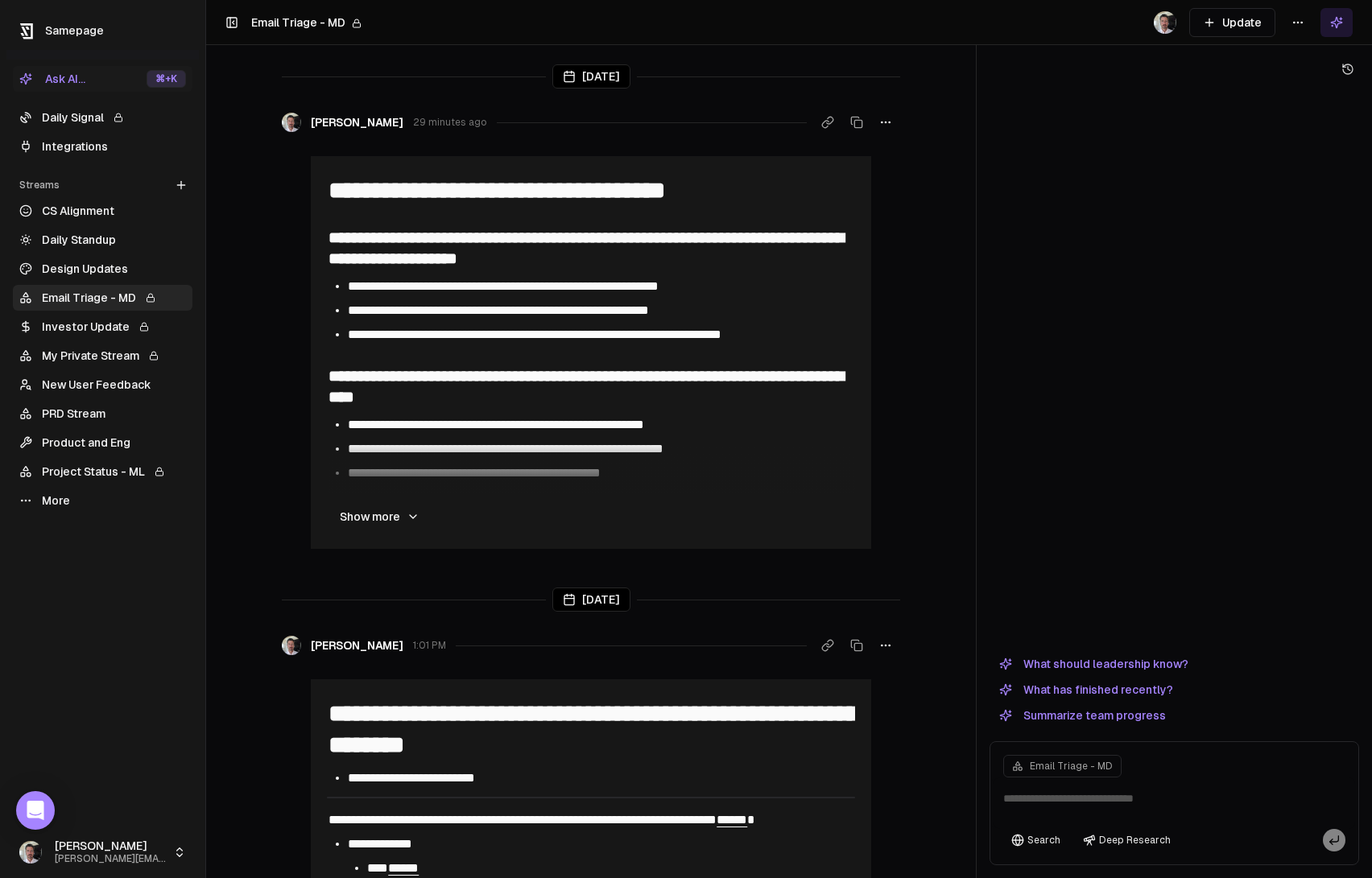
click at [1298, 19] on html "**********" at bounding box center [686, 439] width 1372 height 878
click at [1314, 54] on div "Edit stream" at bounding box center [1297, 57] width 107 height 26
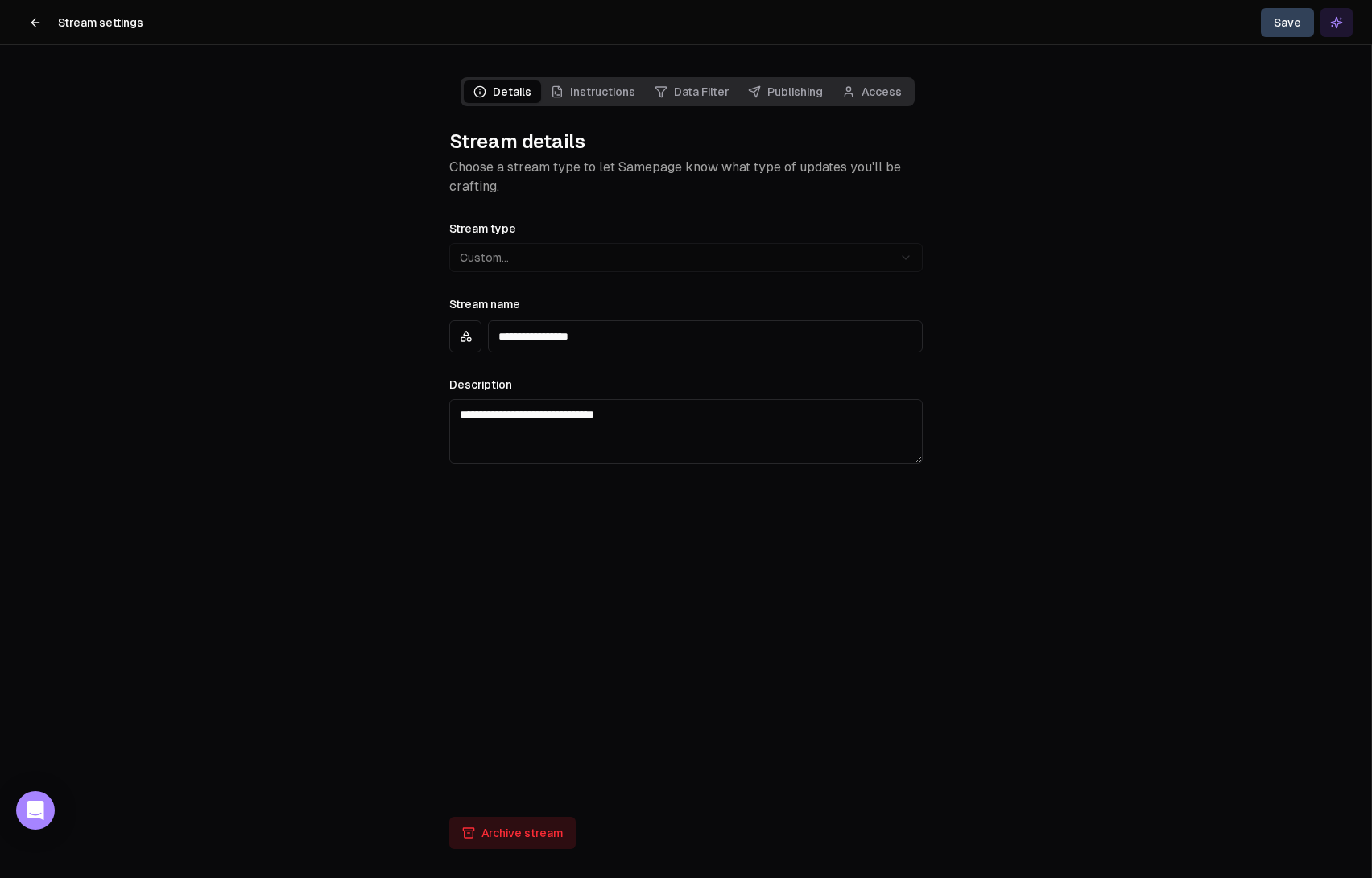
click at [712, 91] on link "Data Filter" at bounding box center [692, 92] width 94 height 23
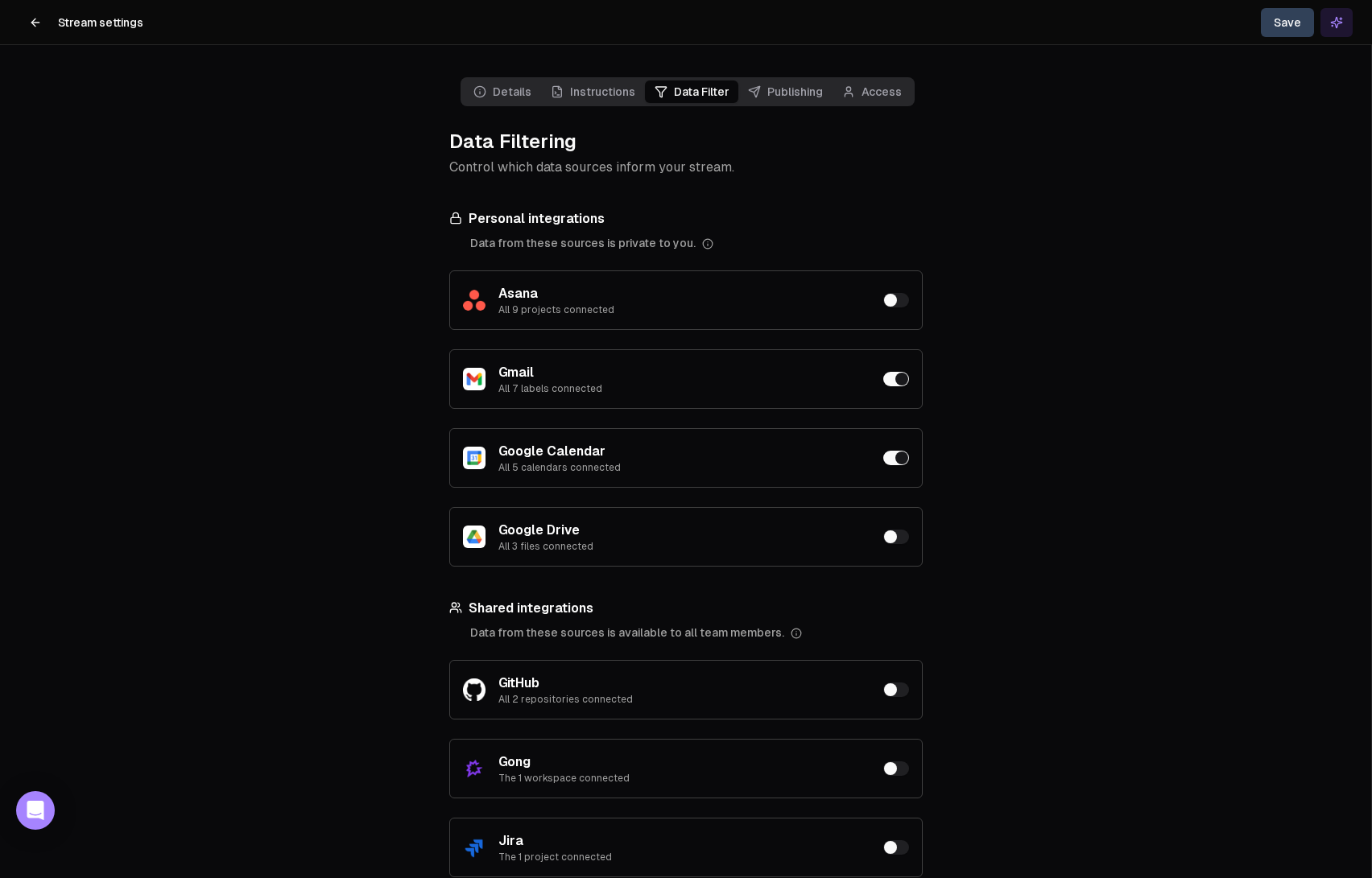
click at [625, 95] on link "Instructions" at bounding box center [593, 92] width 104 height 23
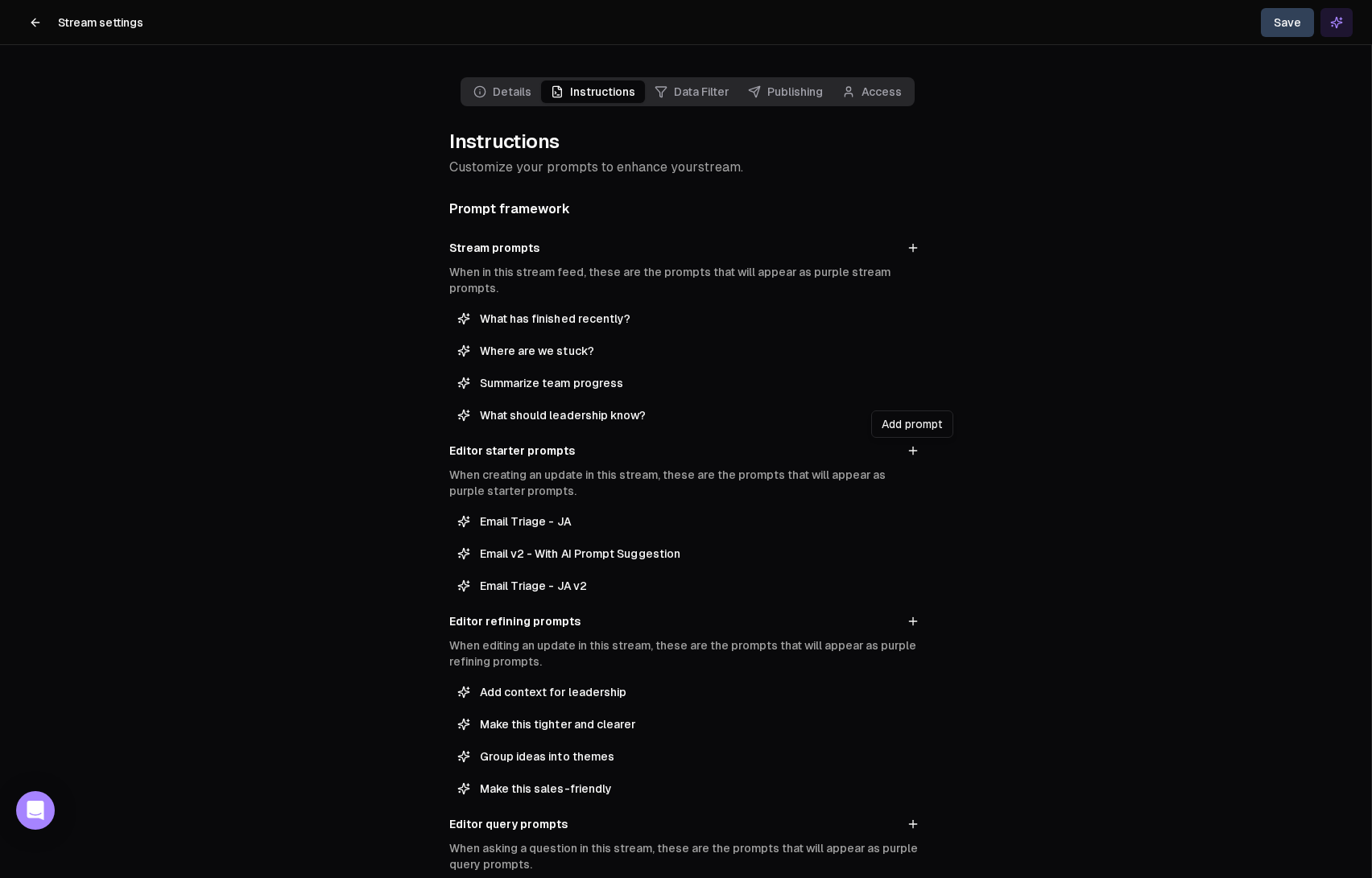
click at [915, 446] on icon at bounding box center [913, 451] width 13 height 13
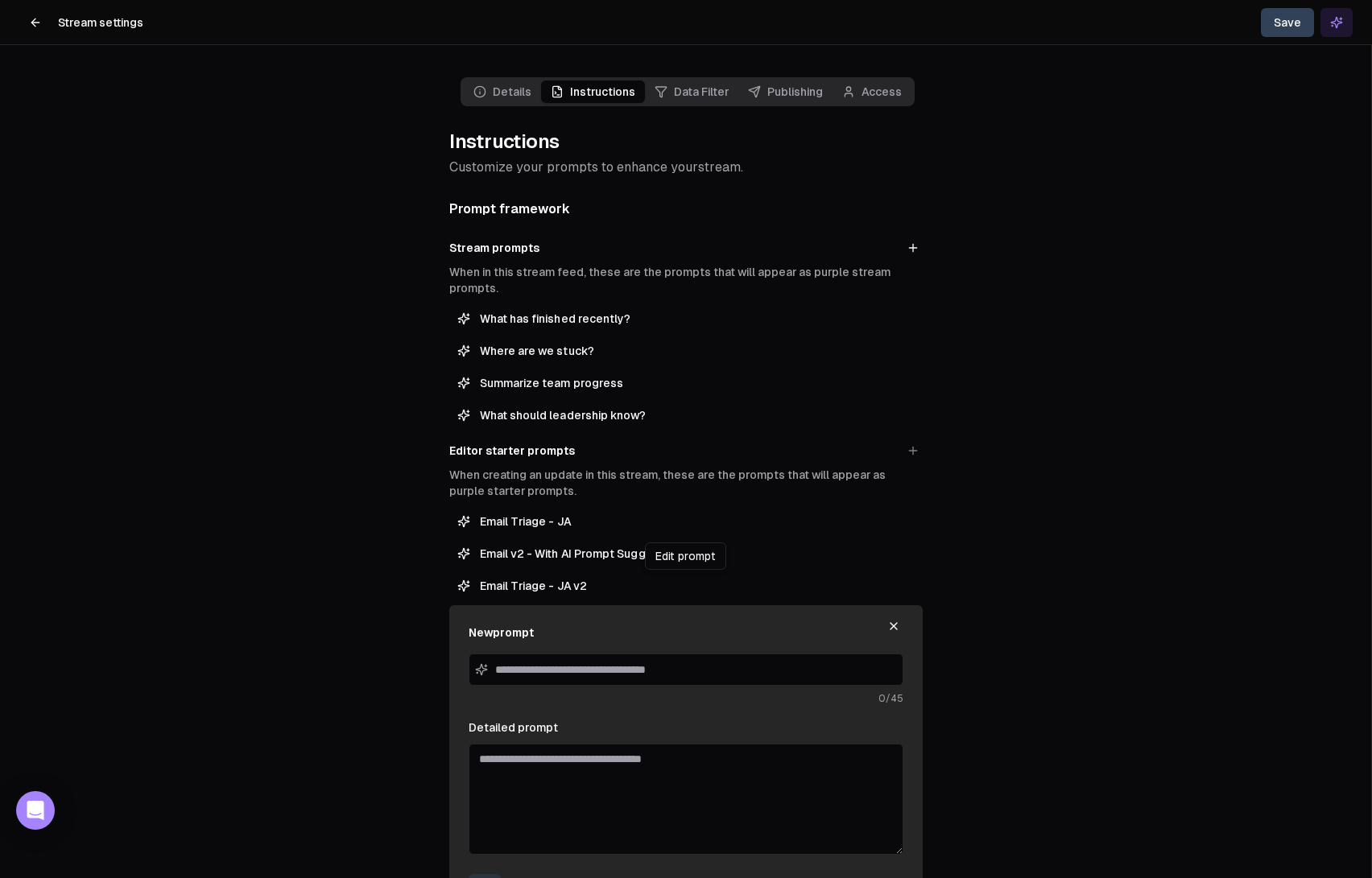
click at [582, 582] on span "Email Triage - JA v2" at bounding box center [698, 586] width 435 height 16
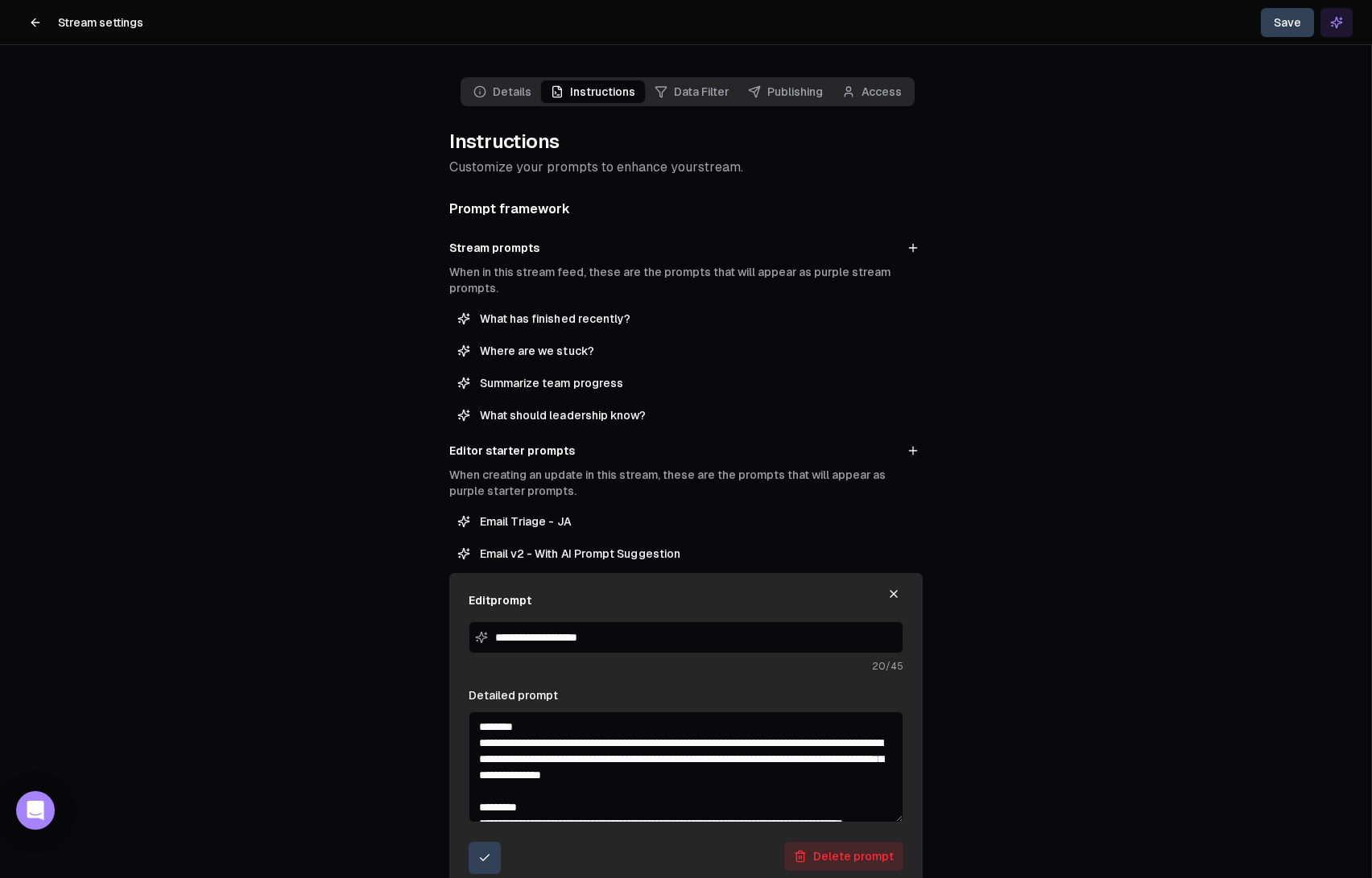
click at [650, 746] on textarea "Detailed prompt" at bounding box center [686, 767] width 435 height 111
click at [497, 855] on button "submit" at bounding box center [484, 858] width 32 height 32
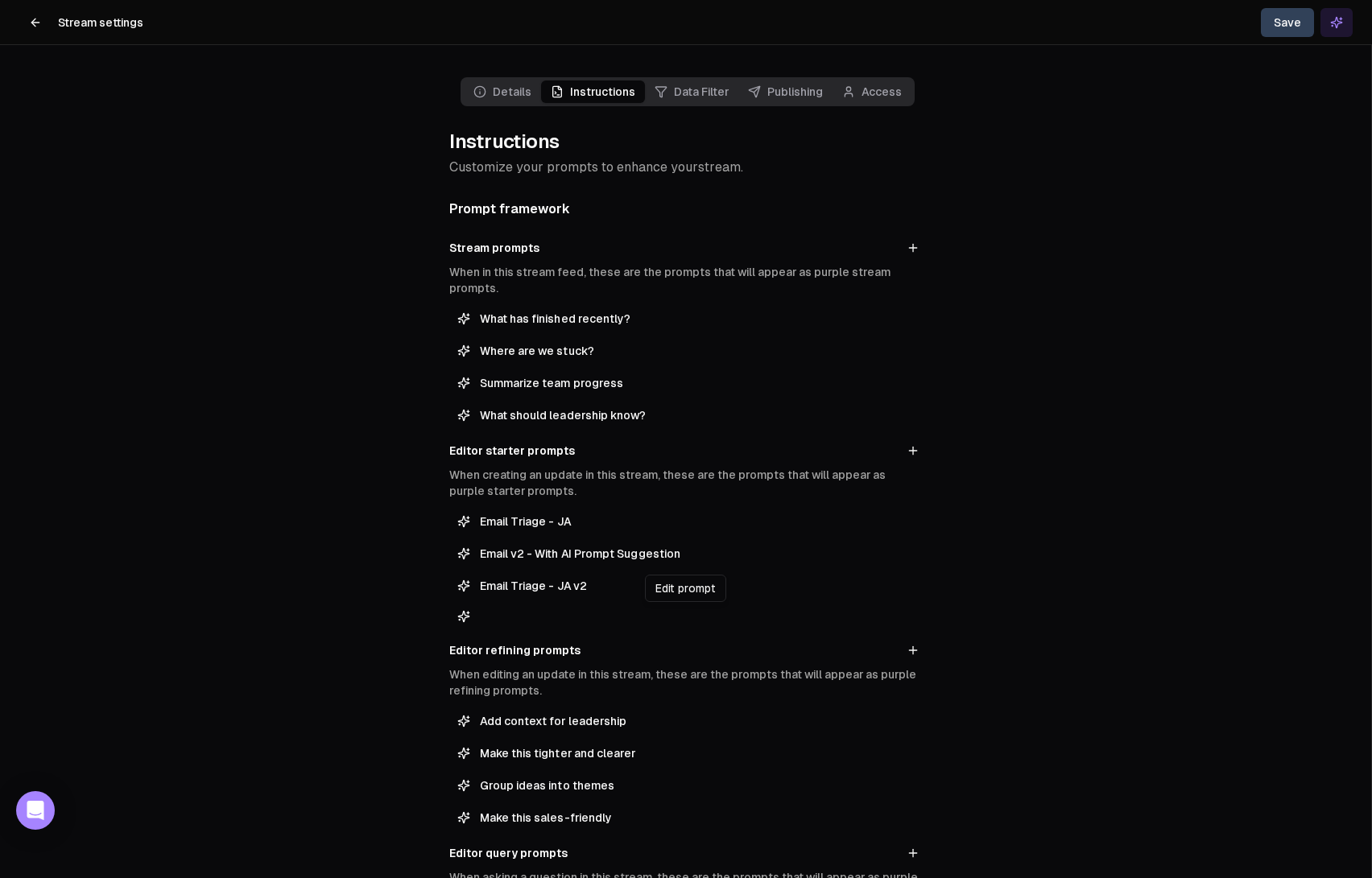
click at [505, 614] on button "button" at bounding box center [686, 616] width 473 height 23
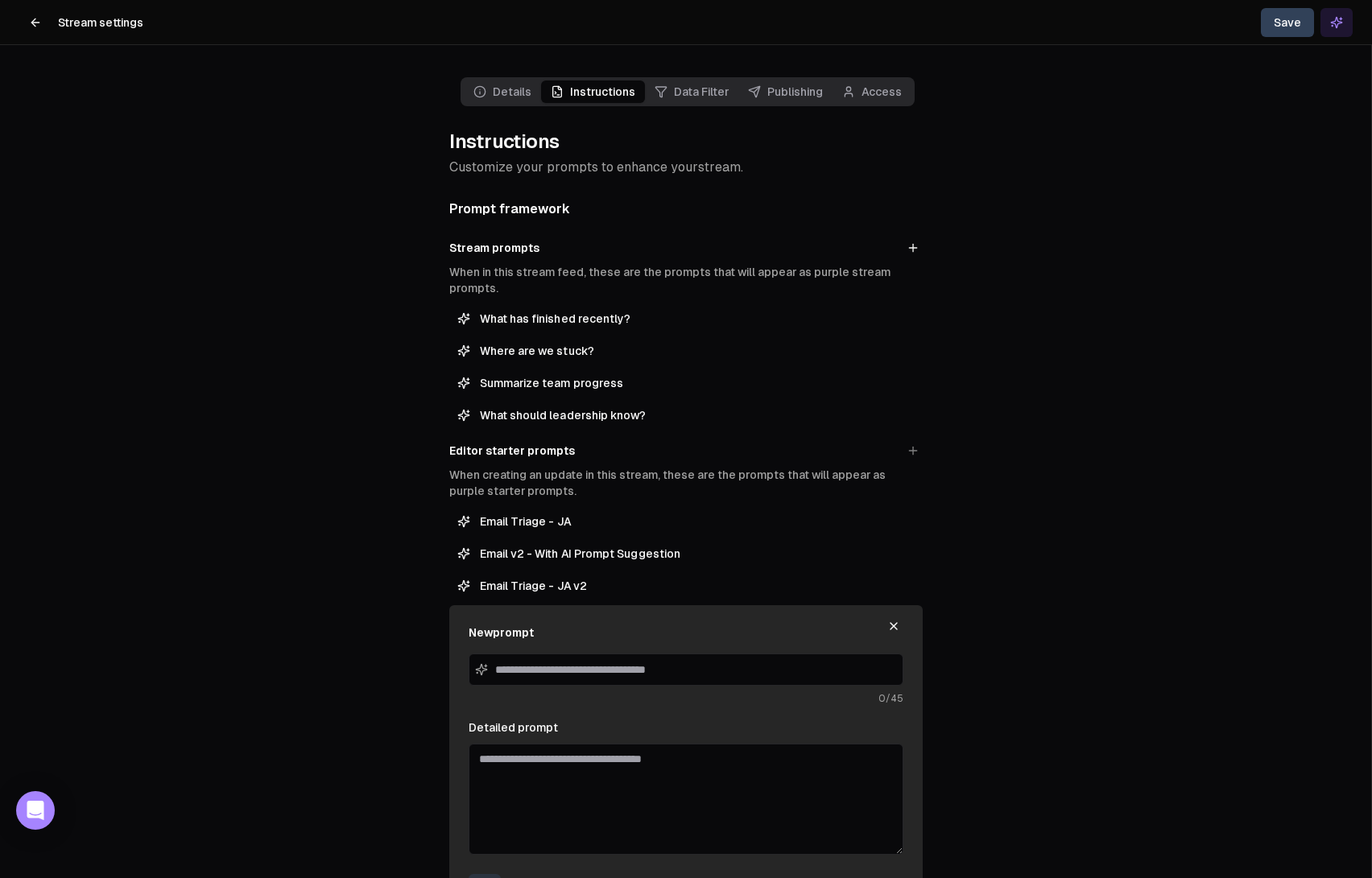
click at [592, 820] on textarea "Detailed prompt" at bounding box center [686, 799] width 435 height 111
paste textarea "**********"
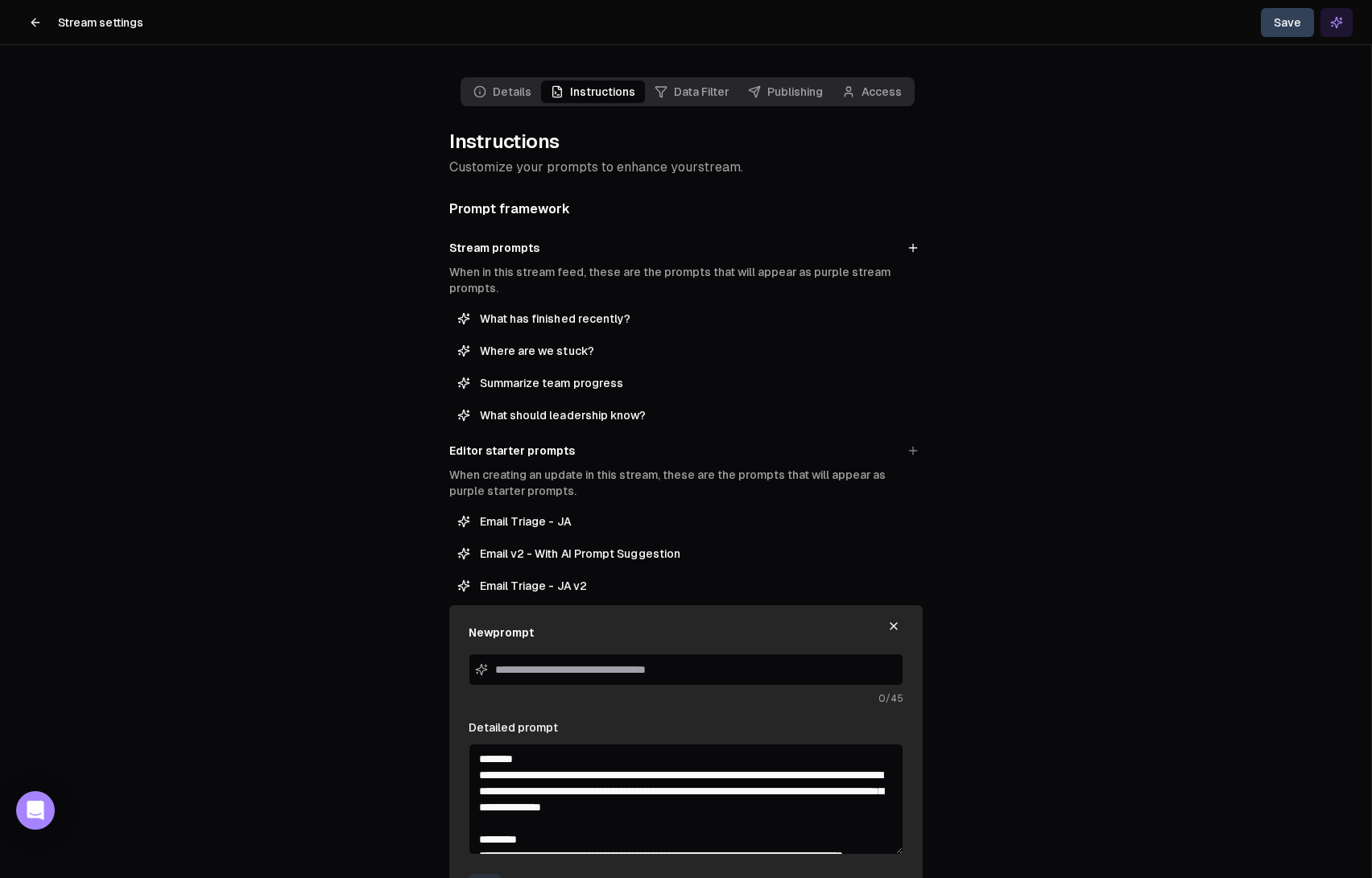
scroll to position [668, 0]
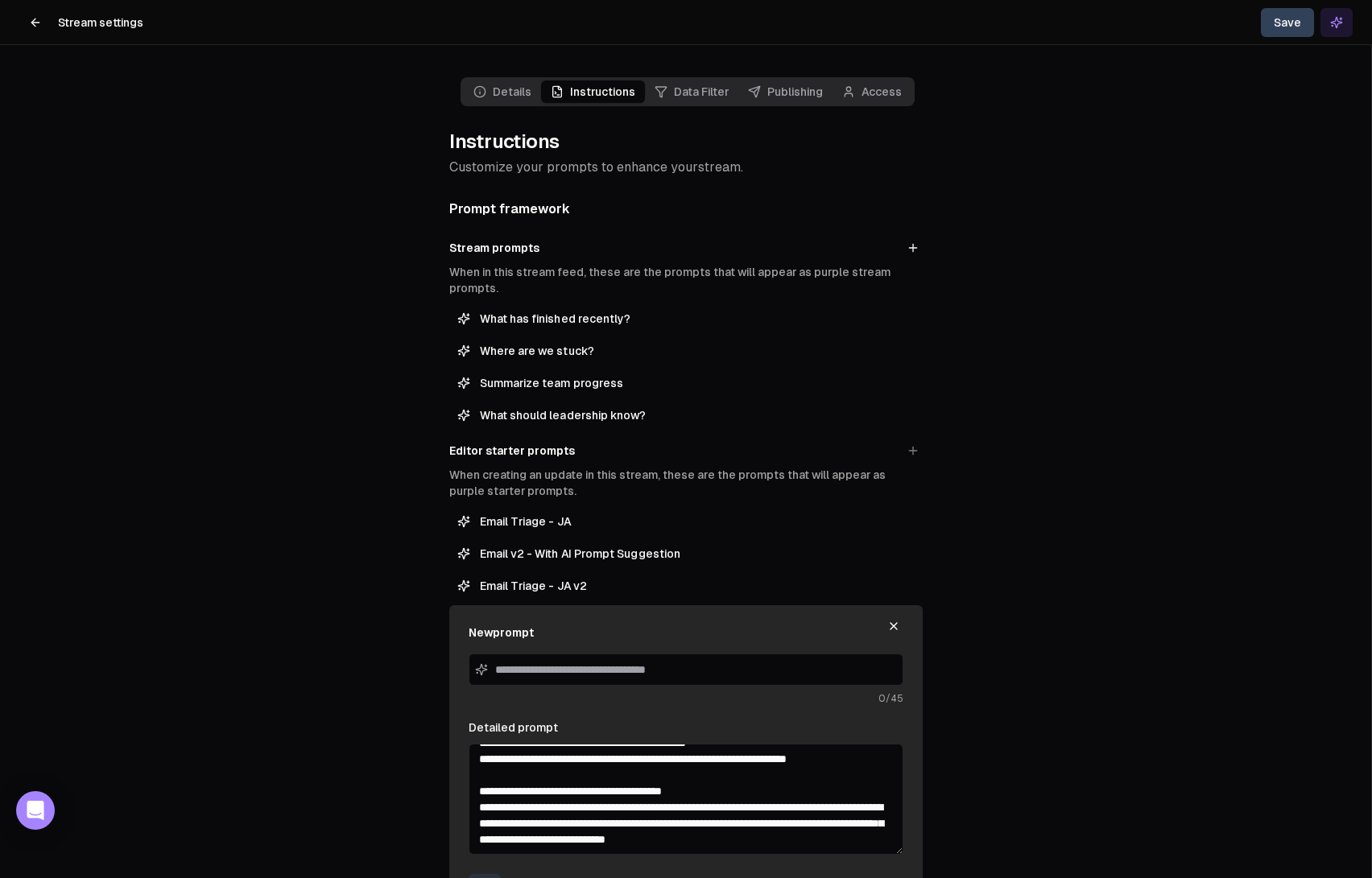
type textarea "**********"
click at [552, 673] on input at bounding box center [686, 669] width 435 height 32
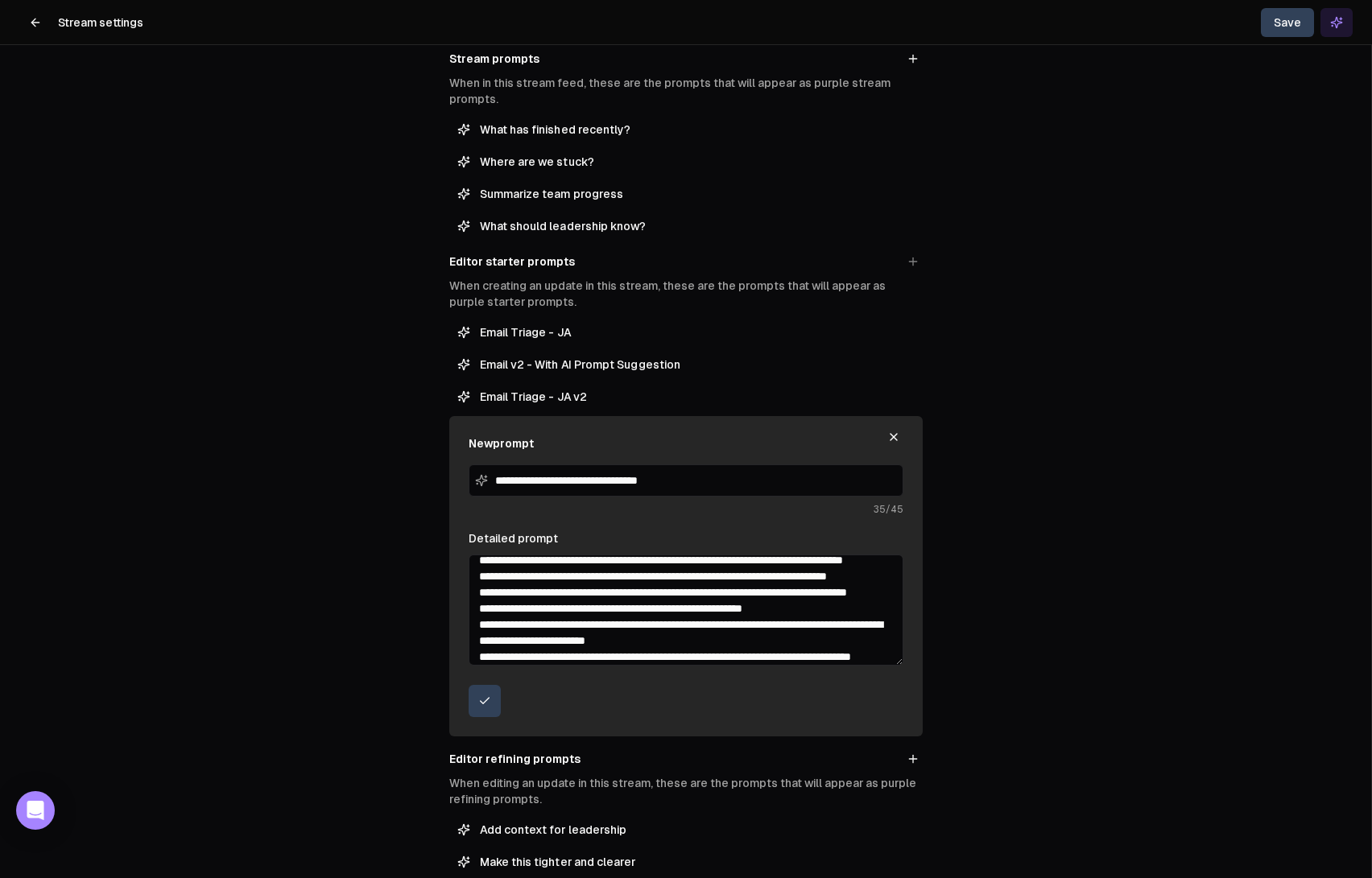
scroll to position [0, 0]
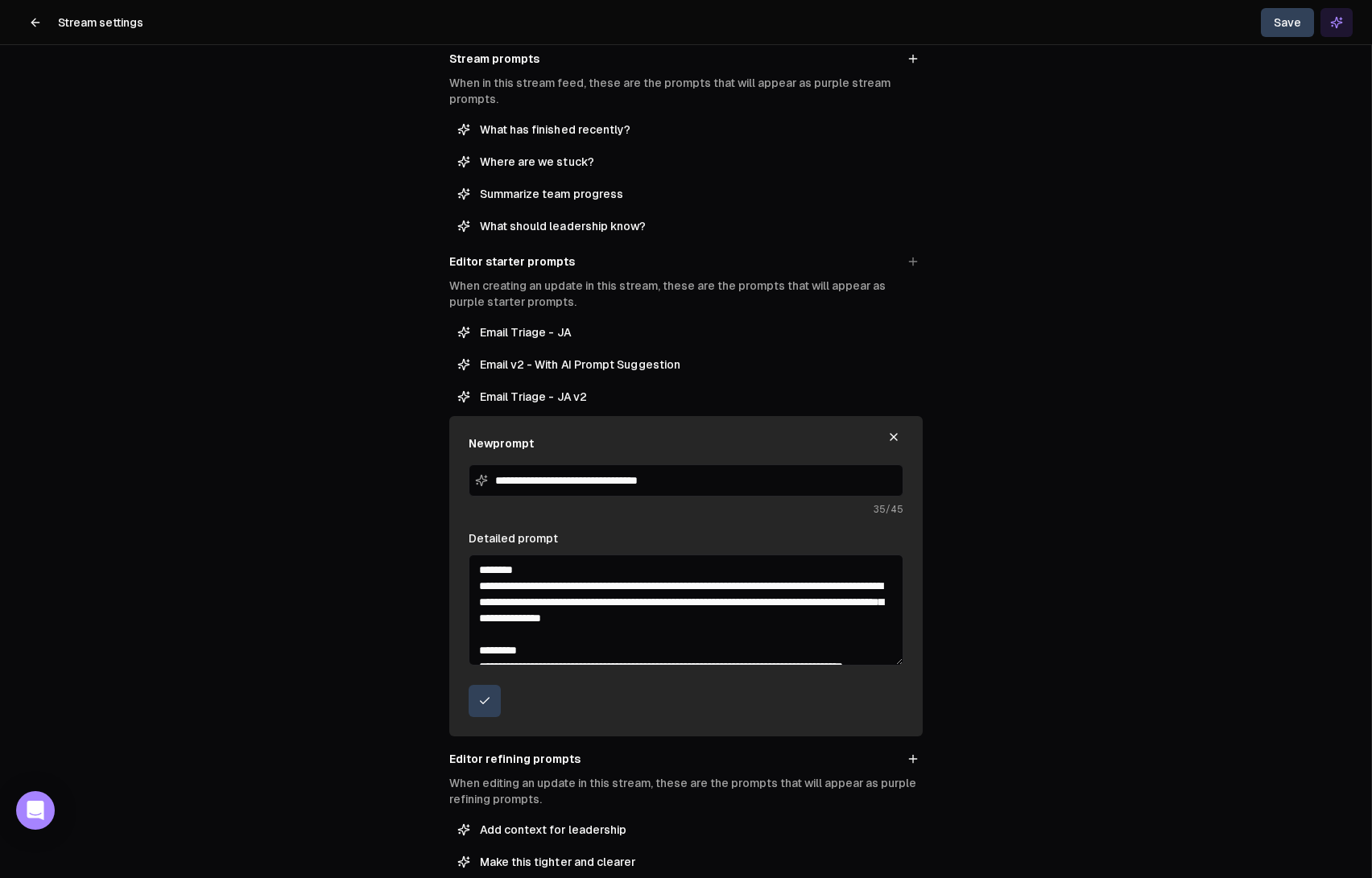
type input "**********"
click at [800, 614] on textarea "Detailed prompt" at bounding box center [686, 610] width 435 height 111
click at [802, 616] on textarea "Detailed prompt" at bounding box center [686, 610] width 435 height 111
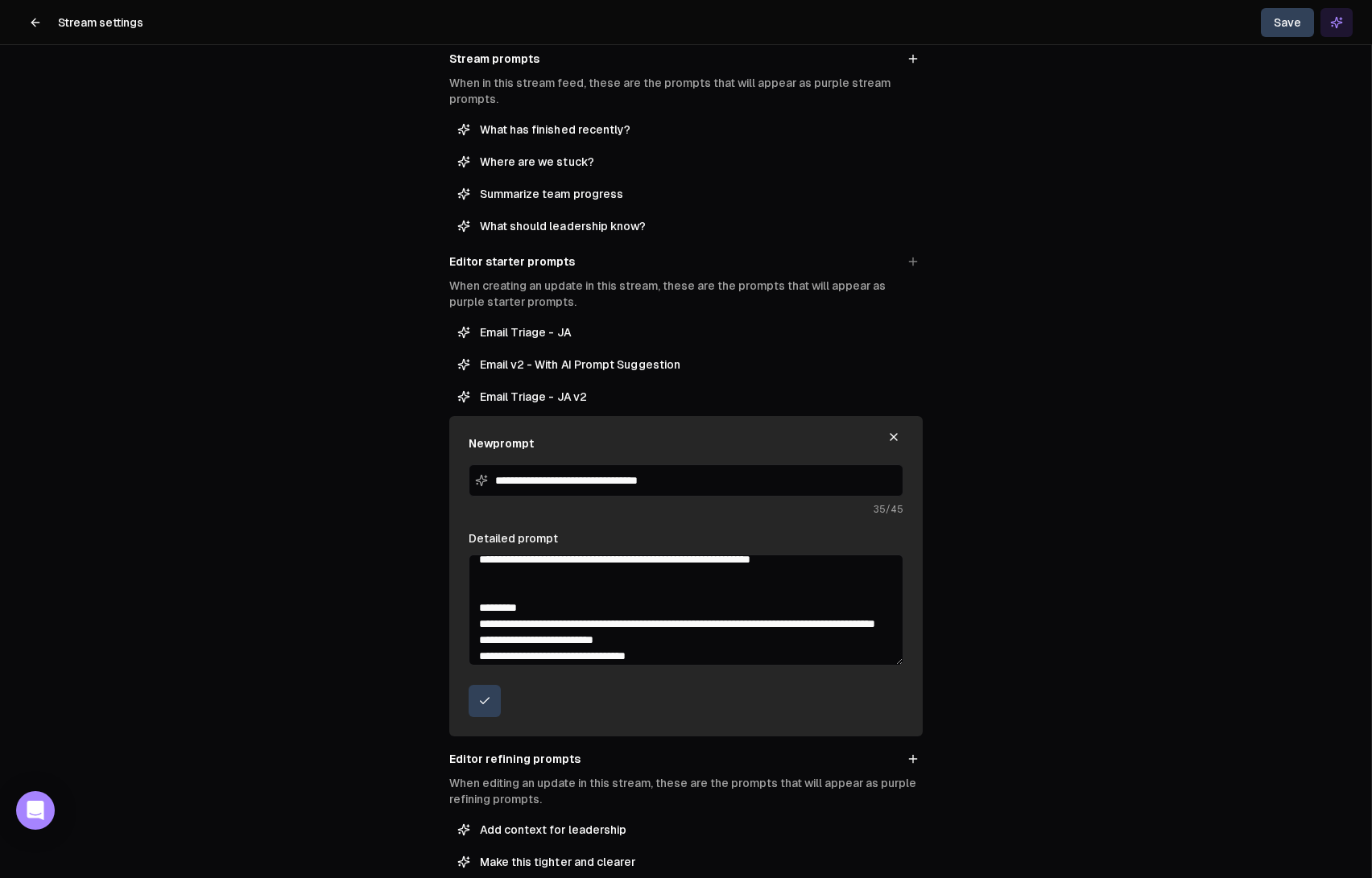
scroll to position [227, 0]
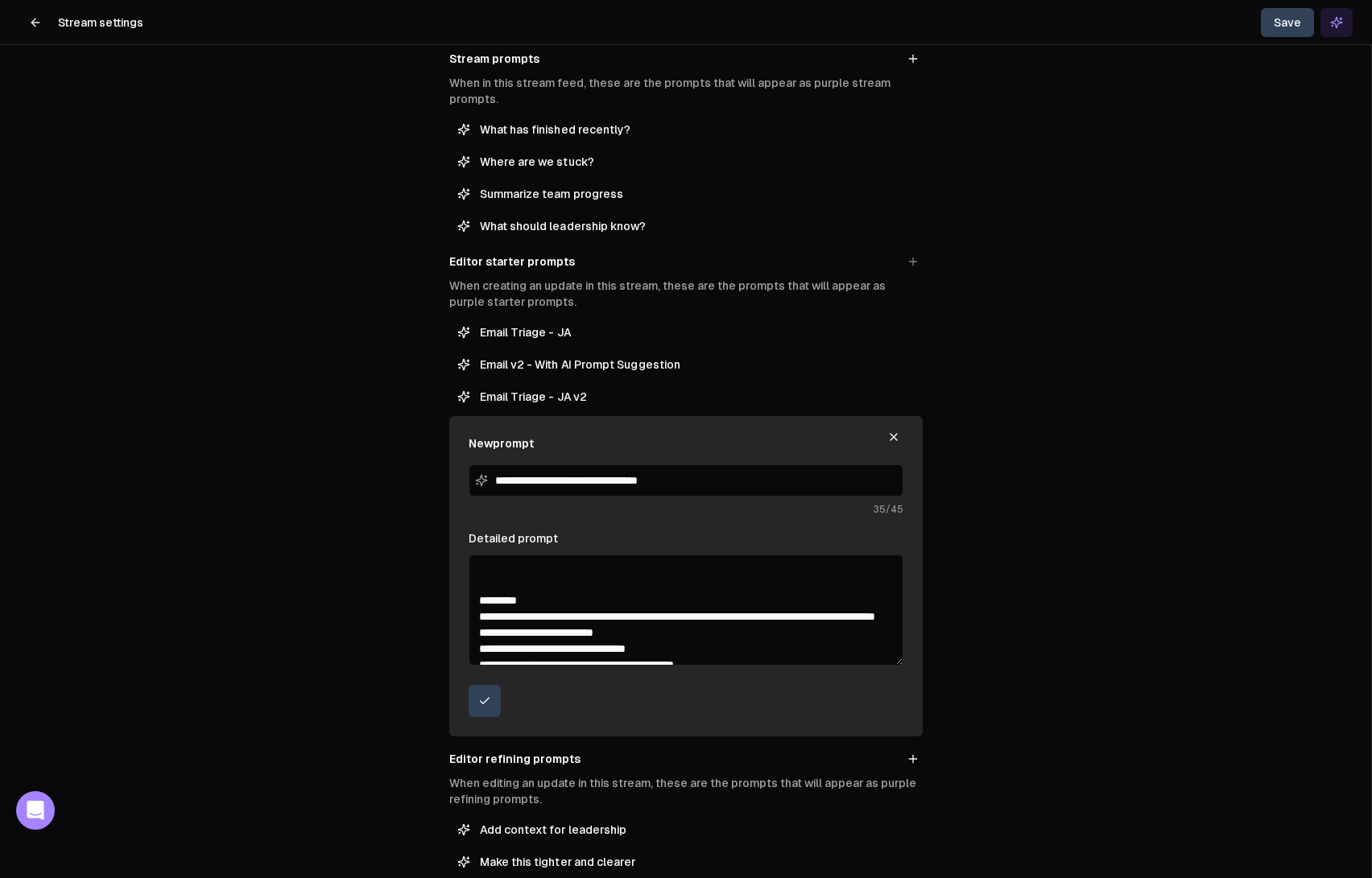
click at [854, 612] on textarea "Detailed prompt" at bounding box center [686, 610] width 435 height 111
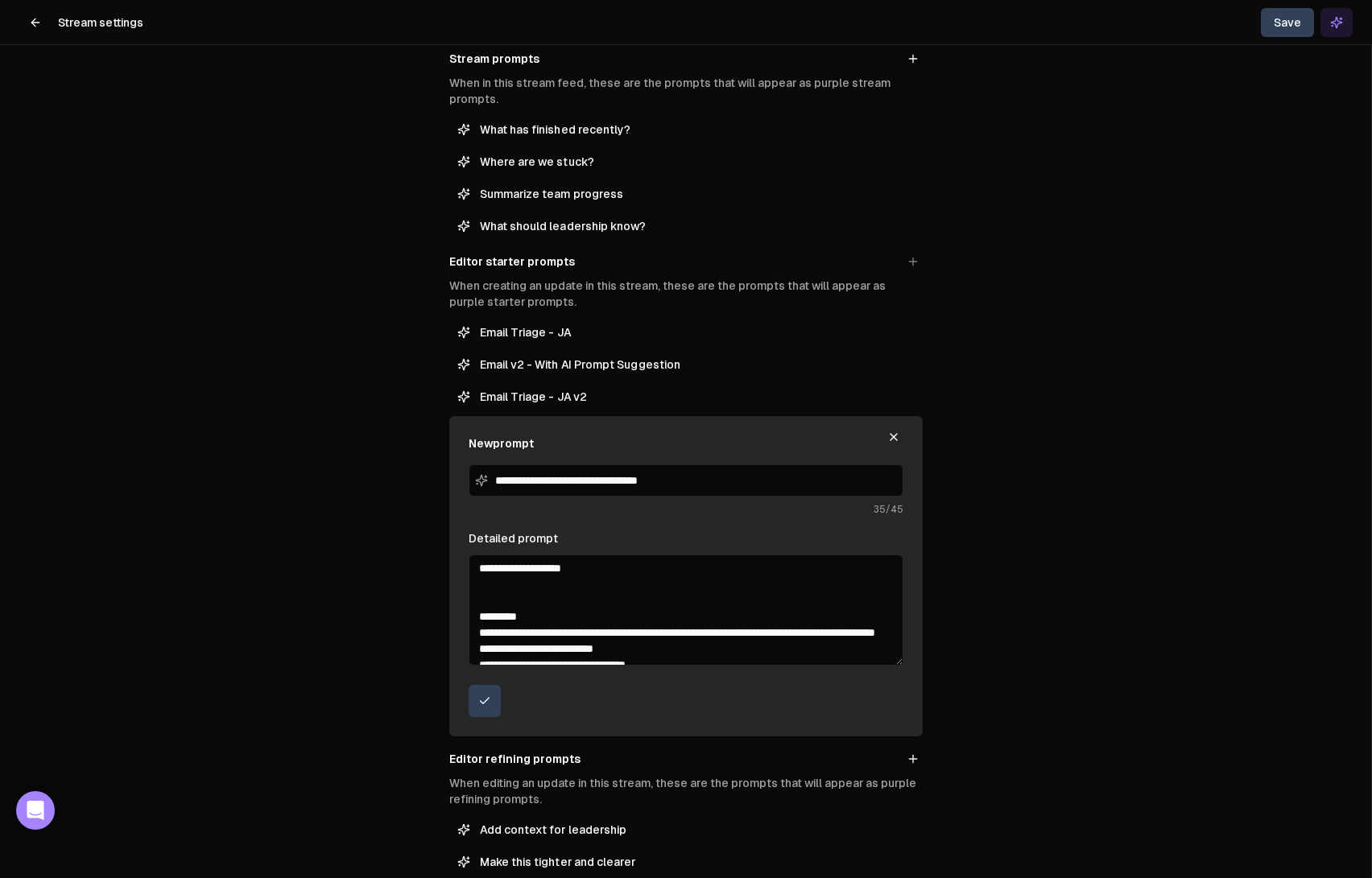
drag, startPoint x: 613, startPoint y: 639, endPoint x: 466, endPoint y: 632, distance: 147.2
click at [466, 632] on div "**********" at bounding box center [686, 576] width 473 height 321
click at [673, 647] on textarea "Detailed prompt" at bounding box center [686, 610] width 435 height 111
click at [676, 637] on textarea "Detailed prompt" at bounding box center [686, 610] width 435 height 111
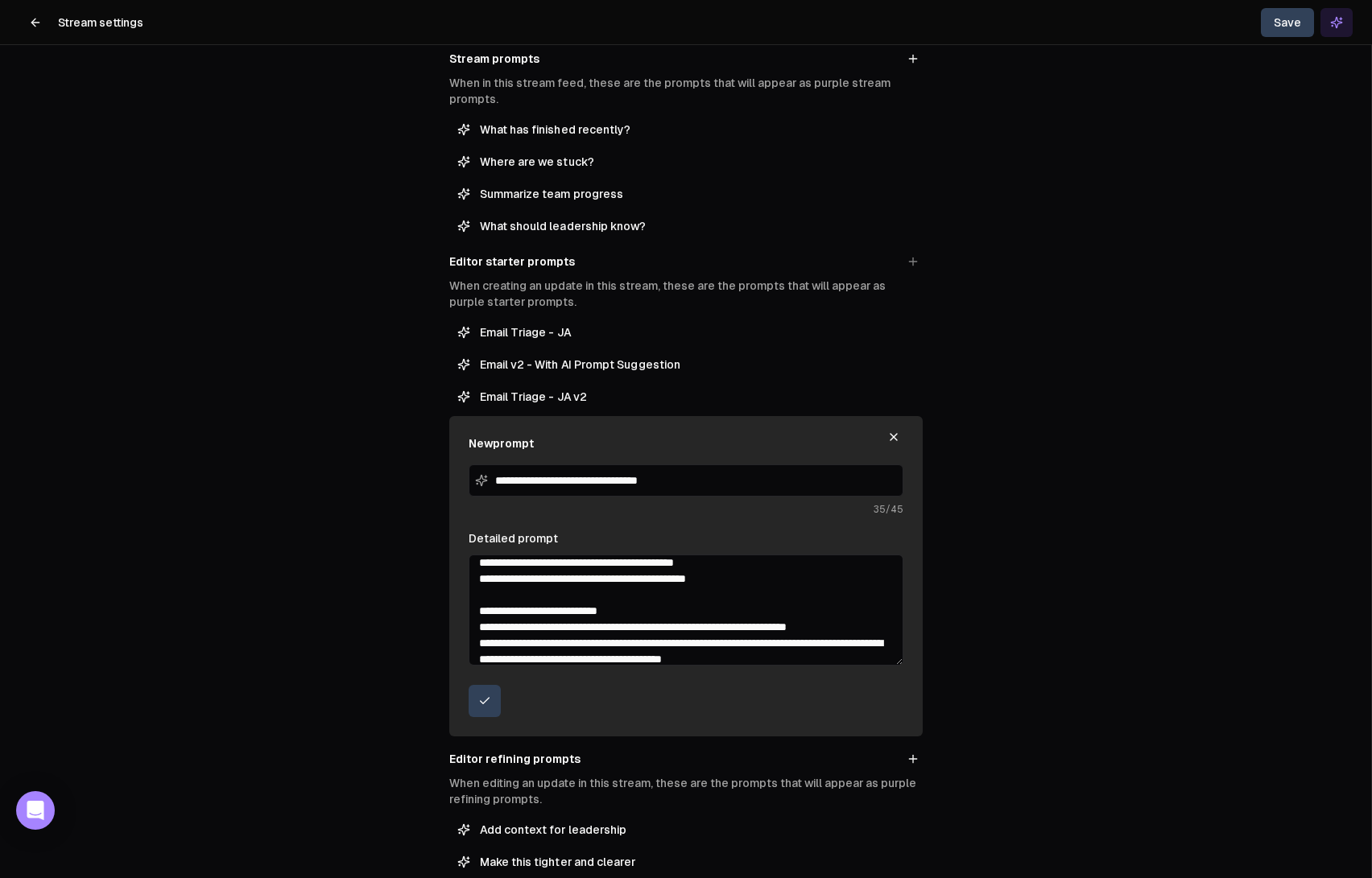
drag, startPoint x: 602, startPoint y: 634, endPoint x: 634, endPoint y: 658, distance: 40.0
click at [634, 658] on textarea "Detailed prompt" at bounding box center [686, 610] width 435 height 111
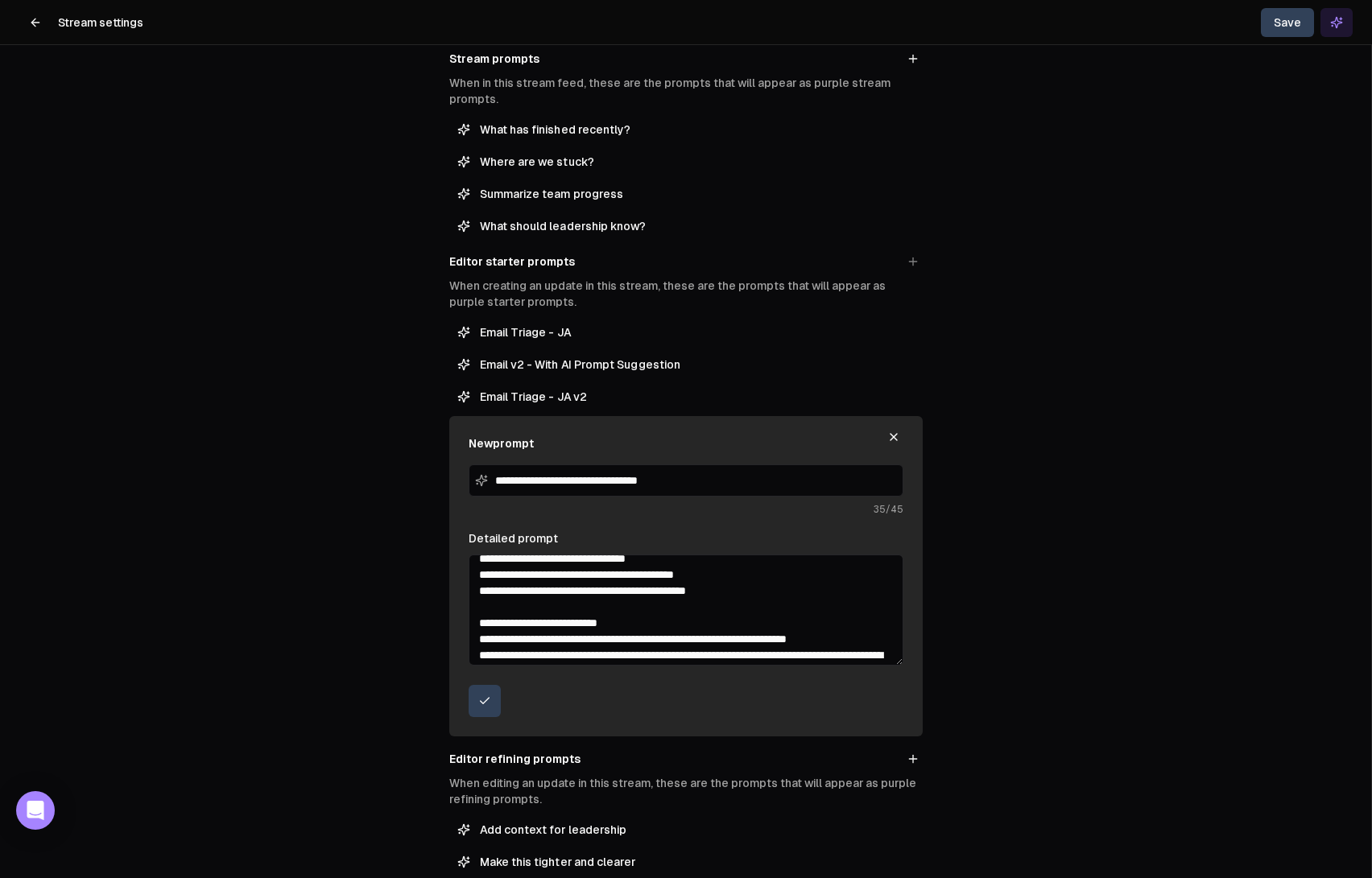
scroll to position [229, 0]
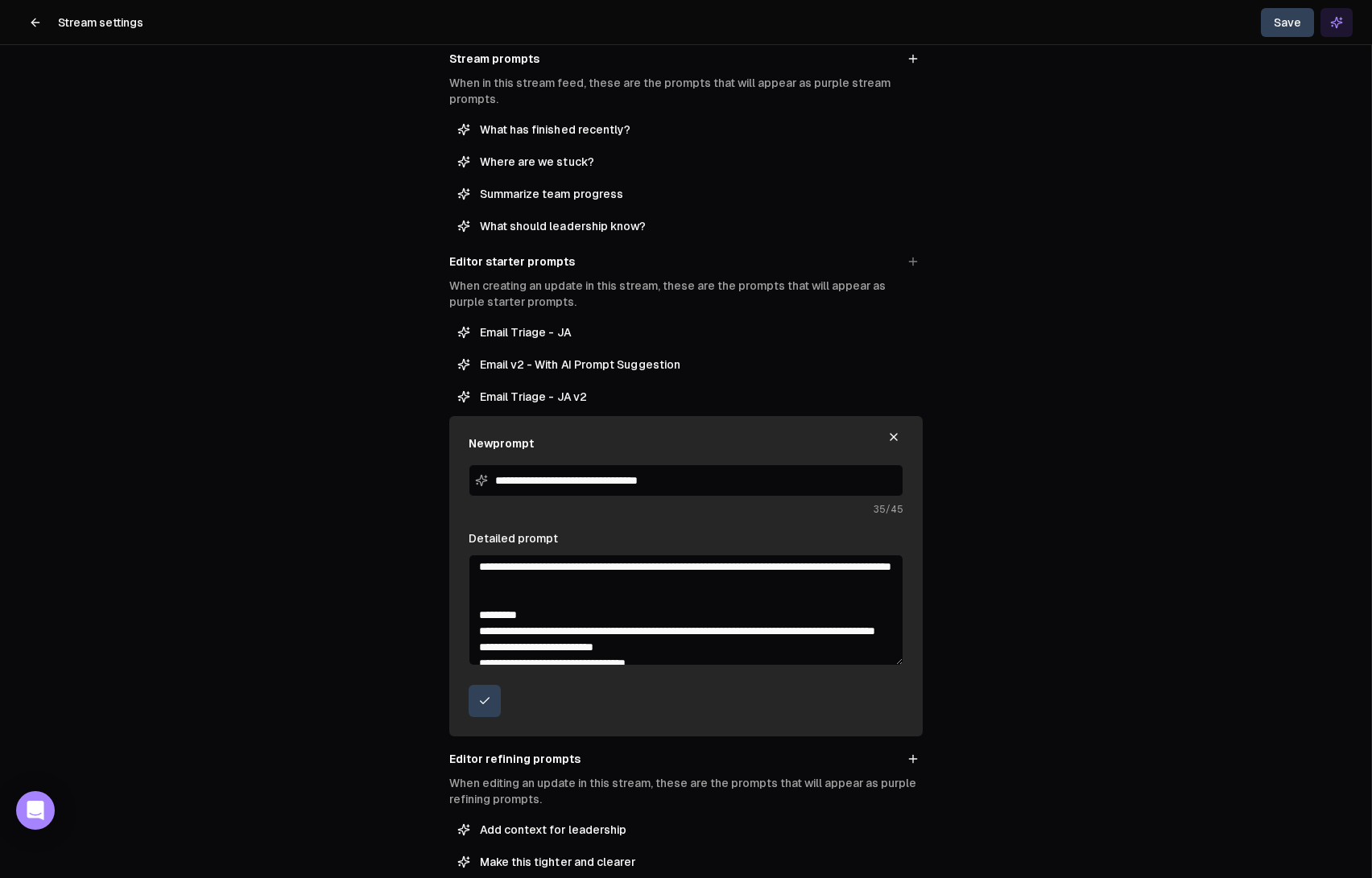
click at [622, 634] on textarea "Detailed prompt" at bounding box center [686, 610] width 435 height 111
click at [607, 639] on textarea "Detailed prompt" at bounding box center [686, 610] width 435 height 111
click at [594, 632] on textarea "Detailed prompt" at bounding box center [686, 610] width 435 height 111
click at [689, 633] on textarea "Detailed prompt" at bounding box center [686, 610] width 435 height 111
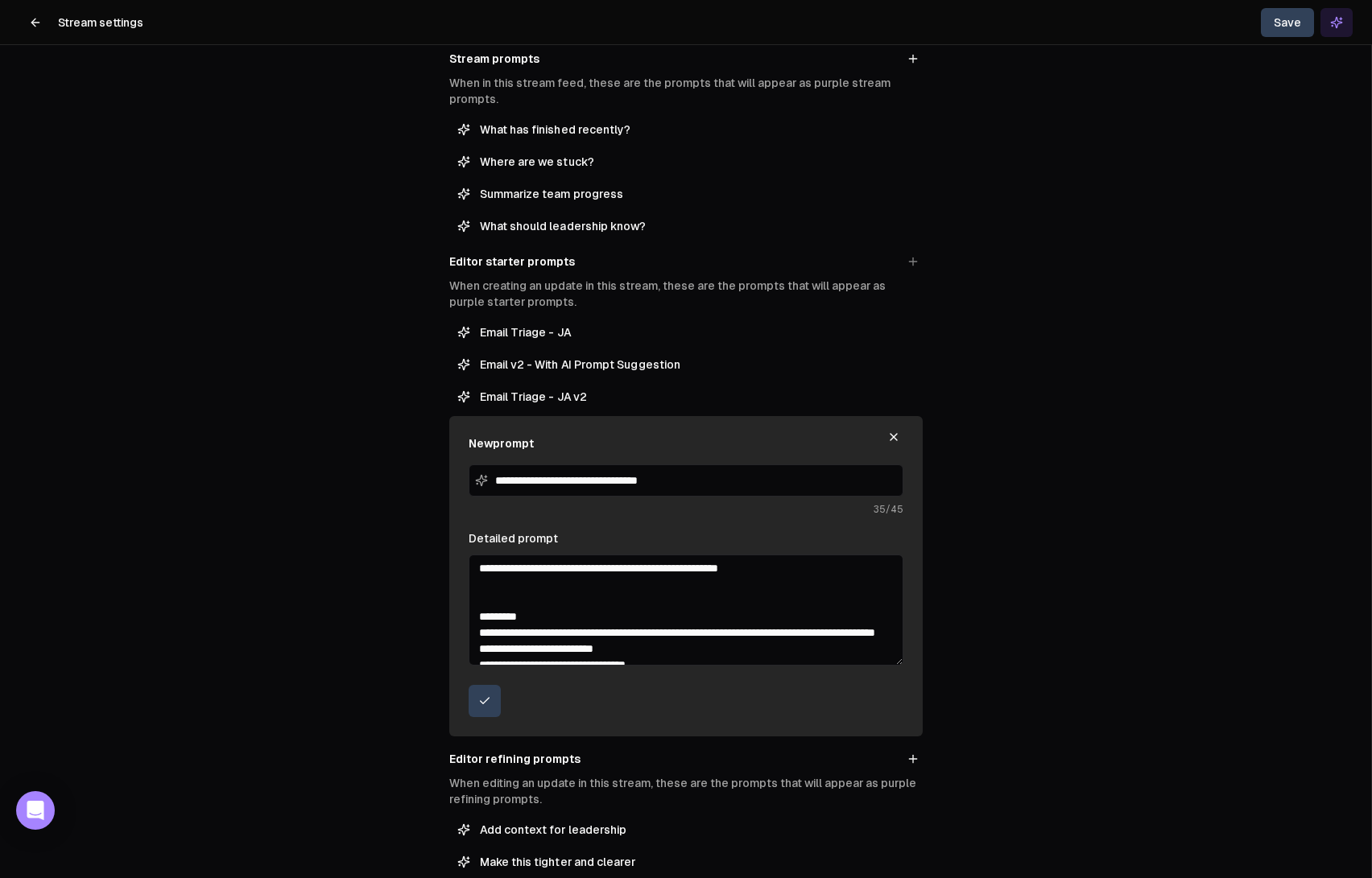
scroll to position [250, 0]
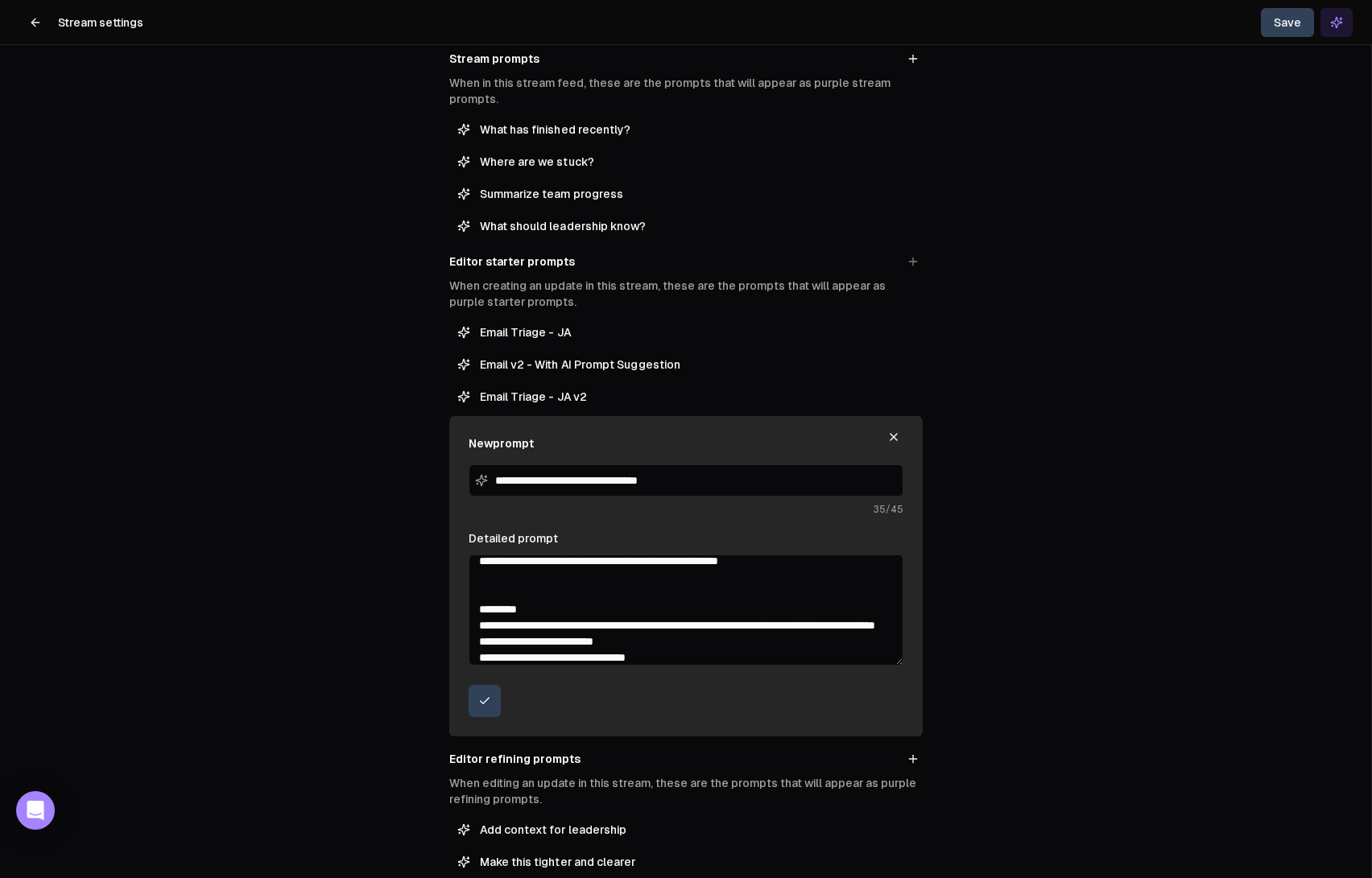
drag, startPoint x: 600, startPoint y: 628, endPoint x: 614, endPoint y: 639, distance: 17.8
click at [614, 639] on textarea "Detailed prompt" at bounding box center [686, 610] width 435 height 111
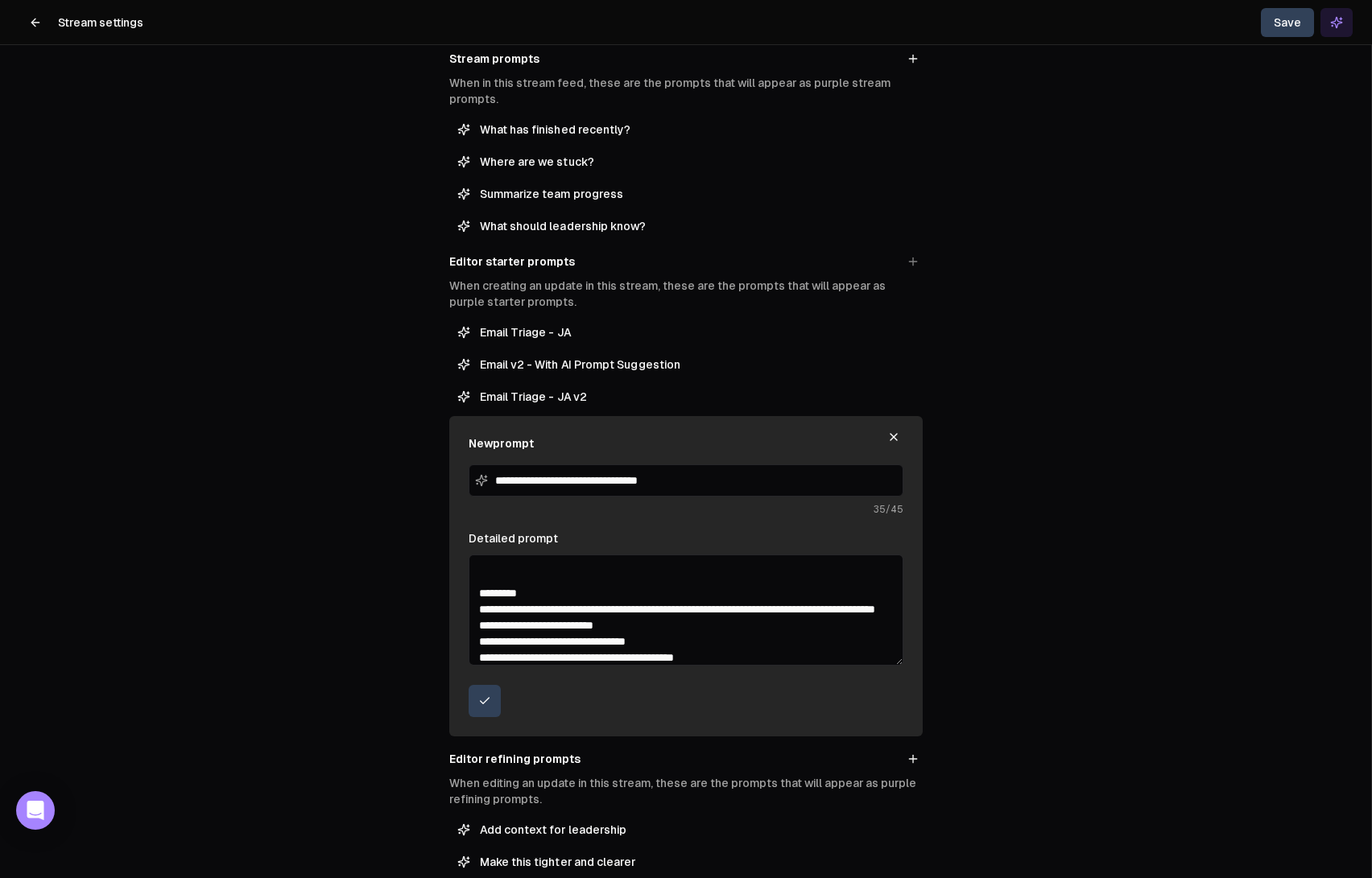
click at [652, 621] on textarea "Detailed prompt" at bounding box center [686, 610] width 435 height 111
click at [769, 624] on textarea "Detailed prompt" at bounding box center [686, 610] width 435 height 111
click at [745, 611] on textarea "Detailed prompt" at bounding box center [686, 610] width 435 height 111
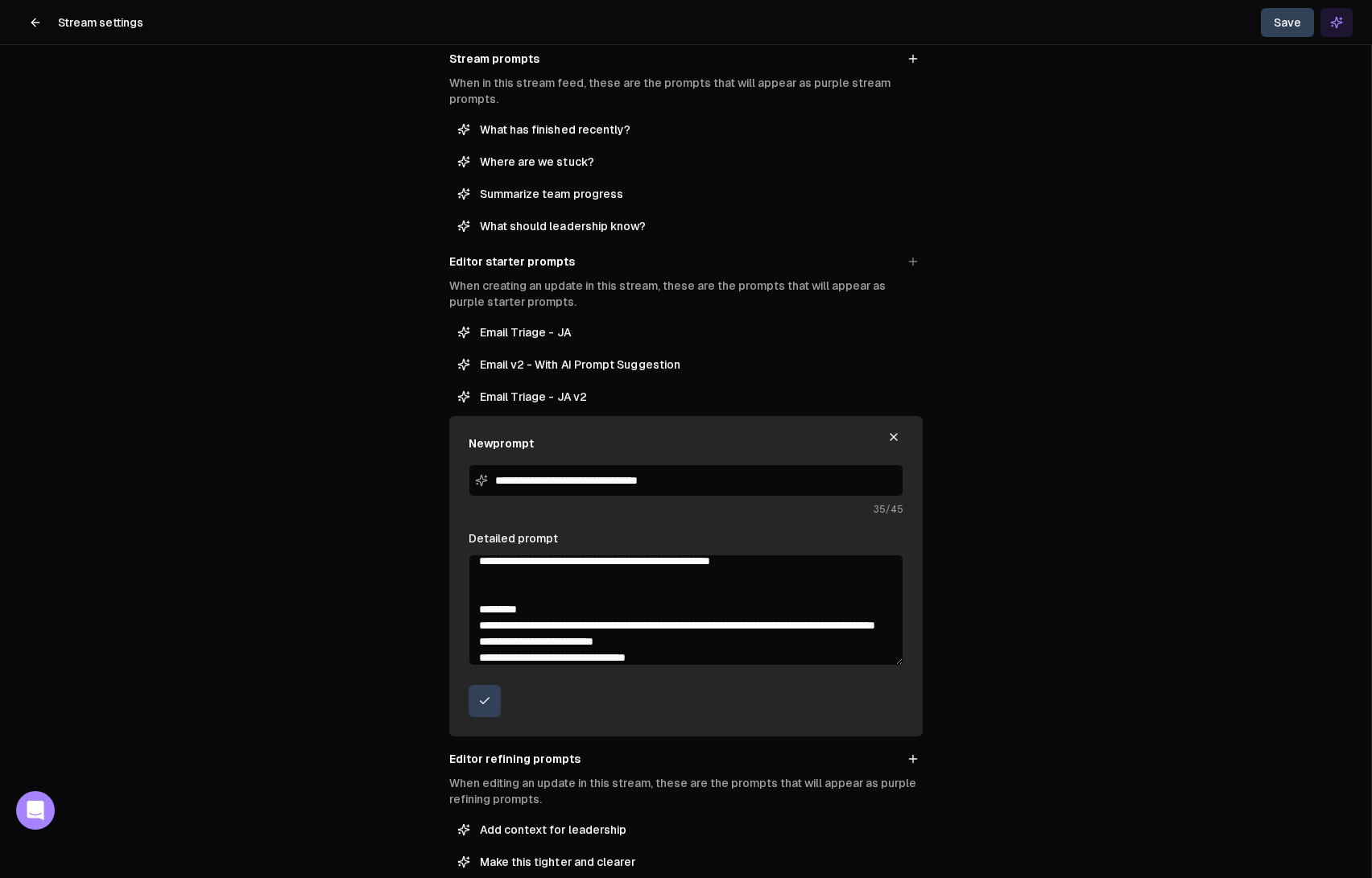
click at [859, 611] on textarea "Detailed prompt" at bounding box center [686, 610] width 435 height 111
click at [660, 634] on textarea "Detailed prompt" at bounding box center [686, 610] width 435 height 111
drag, startPoint x: 757, startPoint y: 628, endPoint x: 763, endPoint y: 636, distance: 10.0
click at [763, 636] on textarea "Detailed prompt" at bounding box center [686, 610] width 435 height 111
click at [796, 628] on textarea "Detailed prompt" at bounding box center [686, 610] width 435 height 111
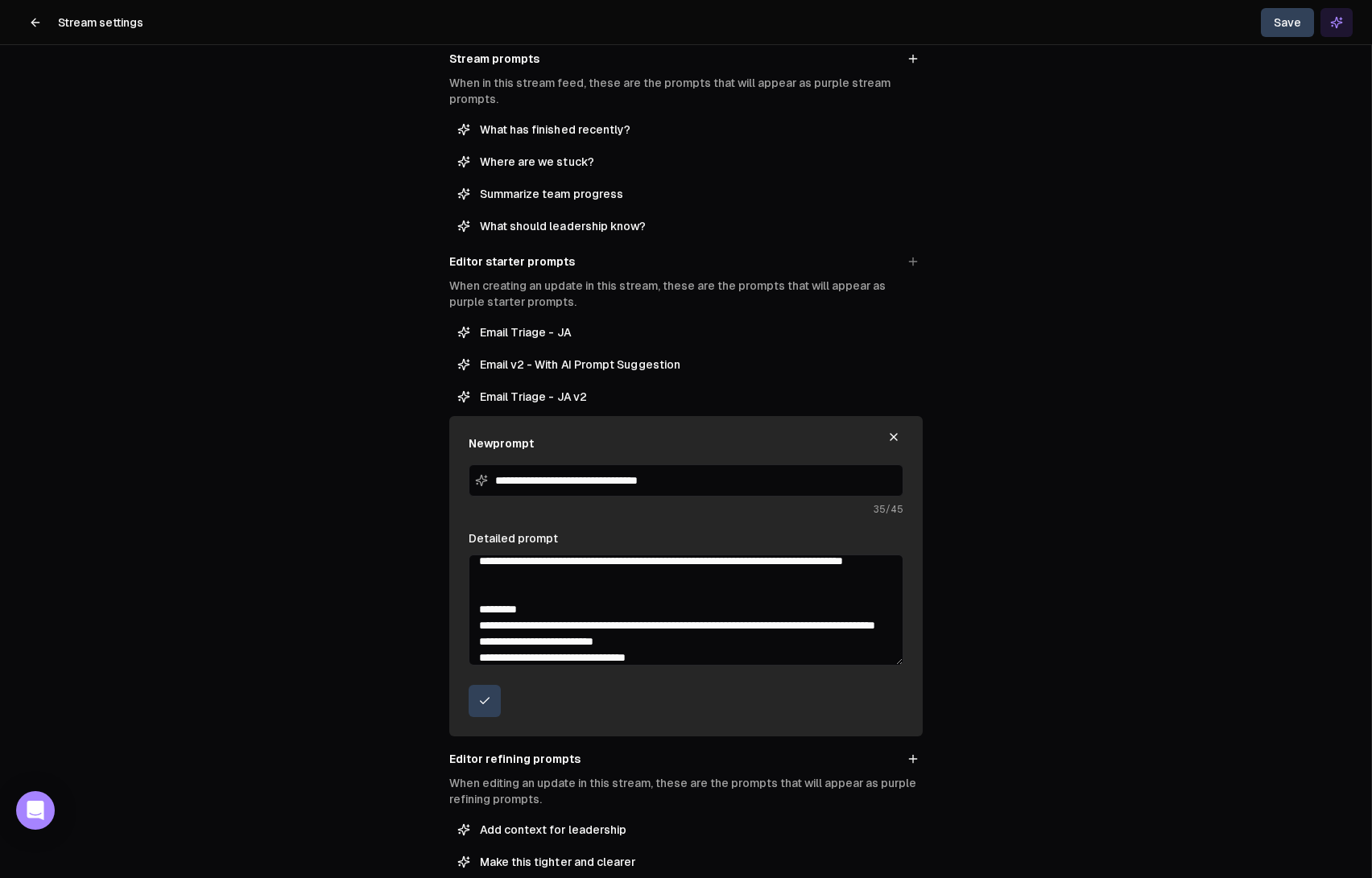
click at [796, 628] on textarea "Detailed prompt" at bounding box center [686, 610] width 435 height 111
click at [524, 639] on textarea "Detailed prompt" at bounding box center [686, 610] width 435 height 111
click at [665, 641] on textarea "Detailed prompt" at bounding box center [686, 610] width 435 height 111
click at [688, 641] on textarea "Detailed prompt" at bounding box center [686, 610] width 435 height 111
click at [561, 608] on textarea "Detailed prompt" at bounding box center [686, 610] width 435 height 111
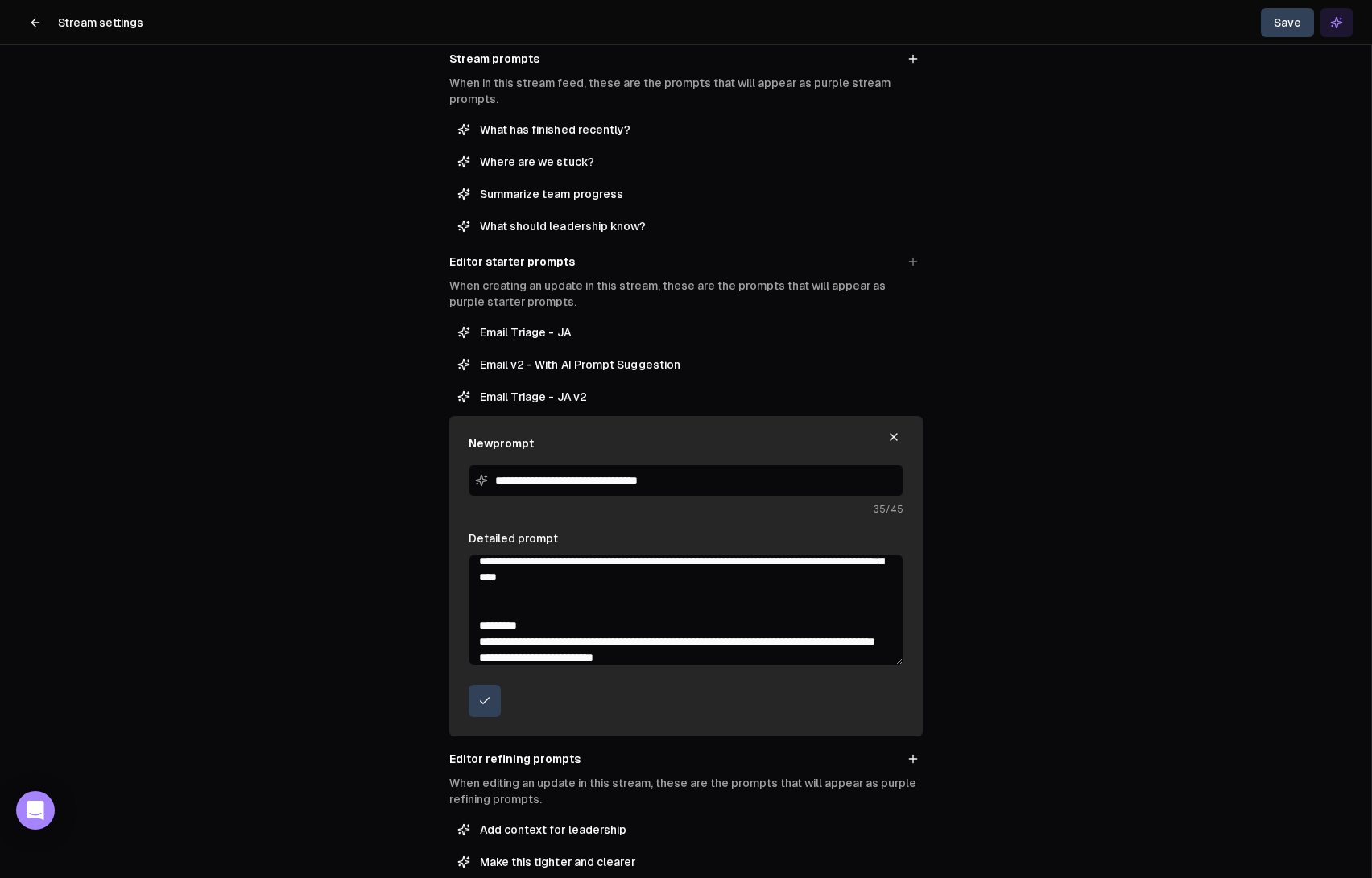
click at [682, 626] on textarea "Detailed prompt" at bounding box center [686, 610] width 435 height 111
click at [625, 627] on textarea "Detailed prompt" at bounding box center [686, 610] width 435 height 111
click at [582, 627] on textarea "Detailed prompt" at bounding box center [686, 610] width 435 height 111
click at [609, 637] on textarea "Detailed prompt" at bounding box center [686, 610] width 435 height 111
click at [852, 641] on textarea "Detailed prompt" at bounding box center [686, 610] width 435 height 111
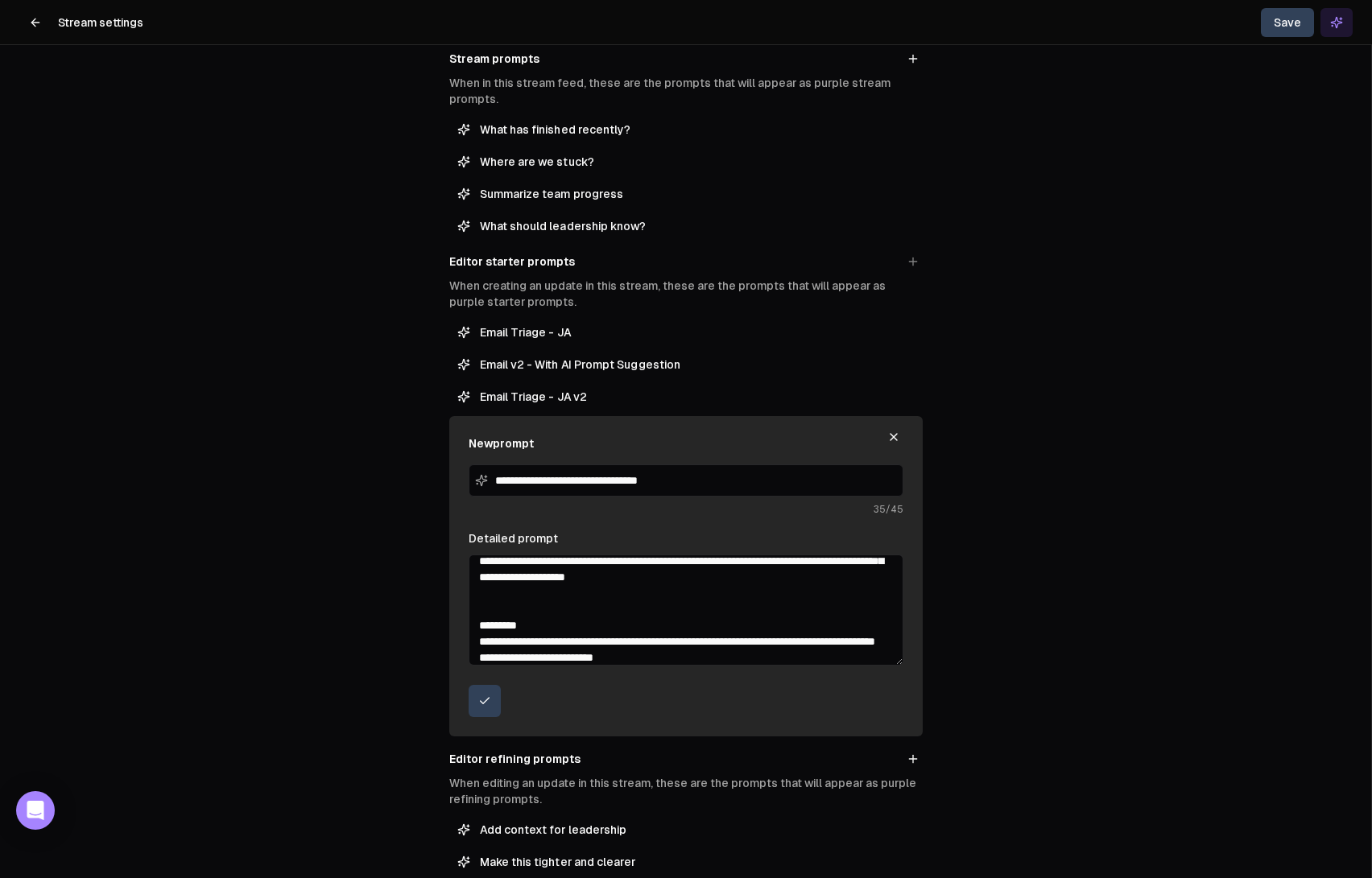
click at [836, 640] on textarea "Detailed prompt" at bounding box center [686, 610] width 435 height 111
type textarea "**********"
click at [482, 703] on icon "submit" at bounding box center [484, 701] width 13 height 13
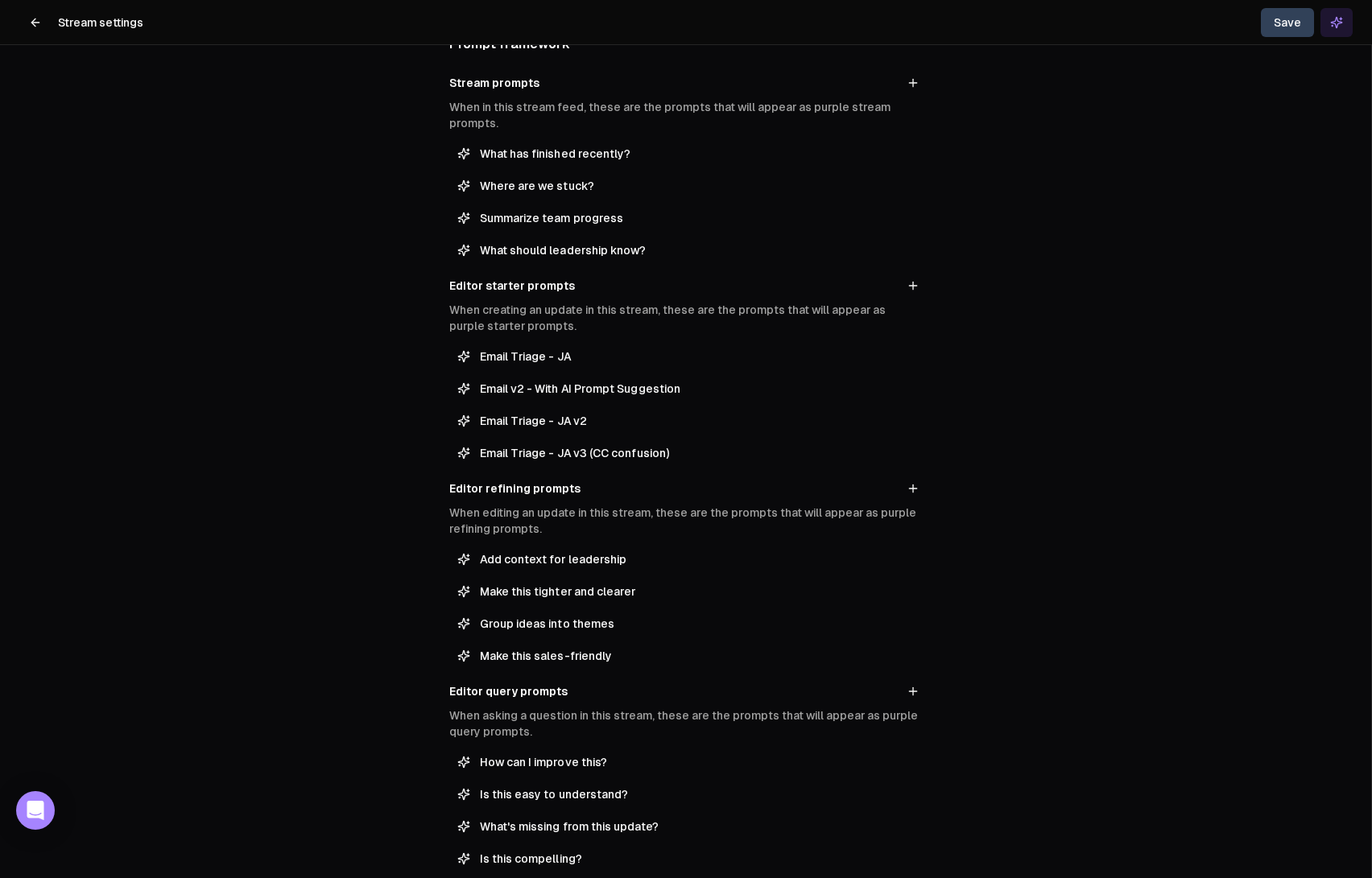
click at [1278, 17] on button "Save" at bounding box center [1286, 22] width 53 height 29
click at [29, 16] on icon at bounding box center [35, 23] width 13 height 13
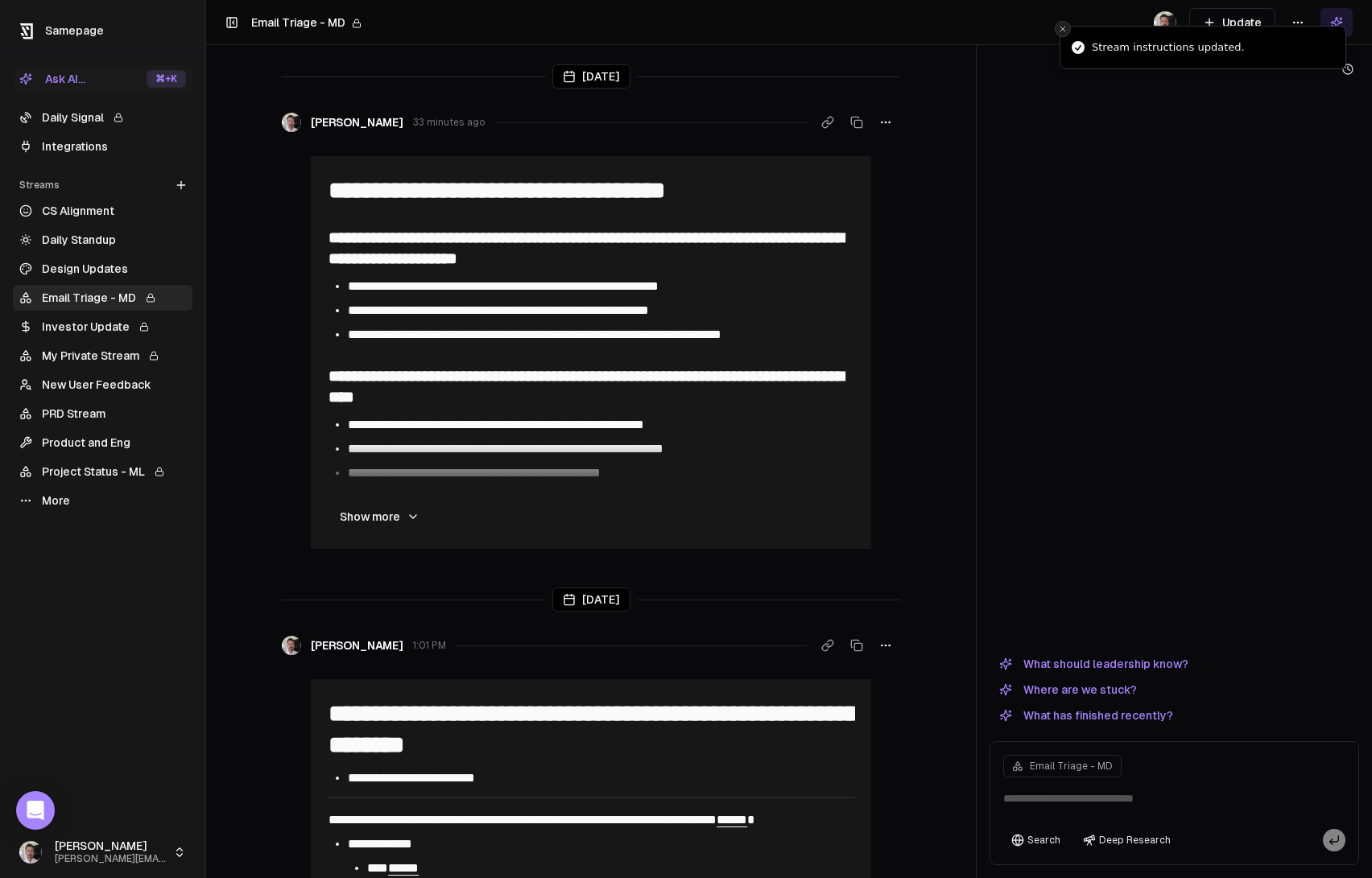
click at [1066, 29] on icon "Close toast" at bounding box center [1062, 29] width 10 height 10
click at [1206, 20] on icon at bounding box center [1209, 23] width 13 height 13
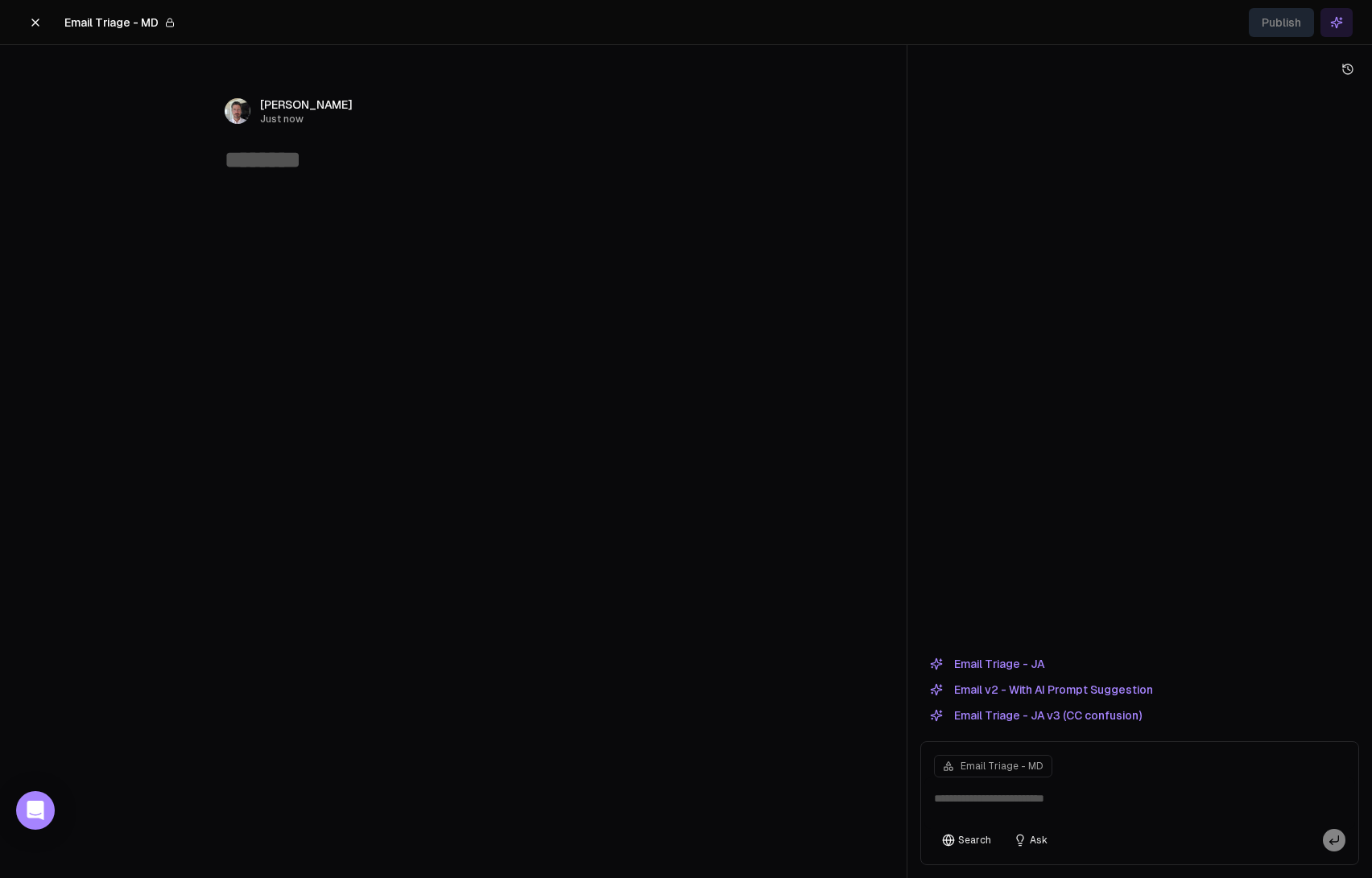
click at [1065, 705] on div "Email Triage - JA Email v2 - With AI Prompt Suggestion Email Triage - JA v3 (CC…" at bounding box center [1140, 690] width 439 height 71
click at [1070, 719] on button "Email Triage - JA v3 (CC confusion)" at bounding box center [1036, 716] width 231 height 19
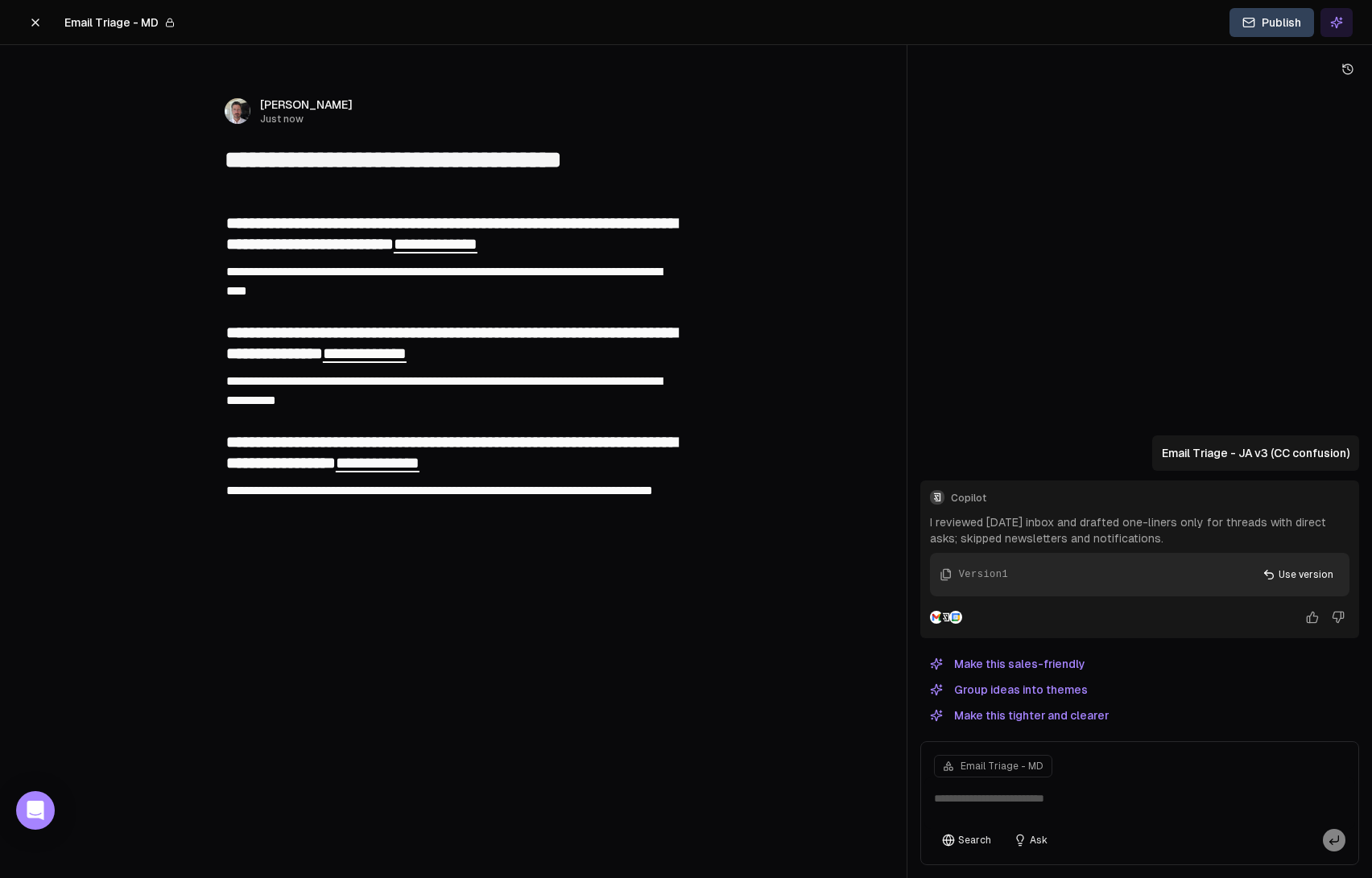
type textarea "**********"
click at [419, 463] on span "**********" at bounding box center [377, 463] width 84 height 16
click at [602, 498] on link "Open link in a new tab" at bounding box center [610, 499] width 26 height 23
click at [1034, 836] on button "Ask" at bounding box center [1031, 841] width 50 height 23
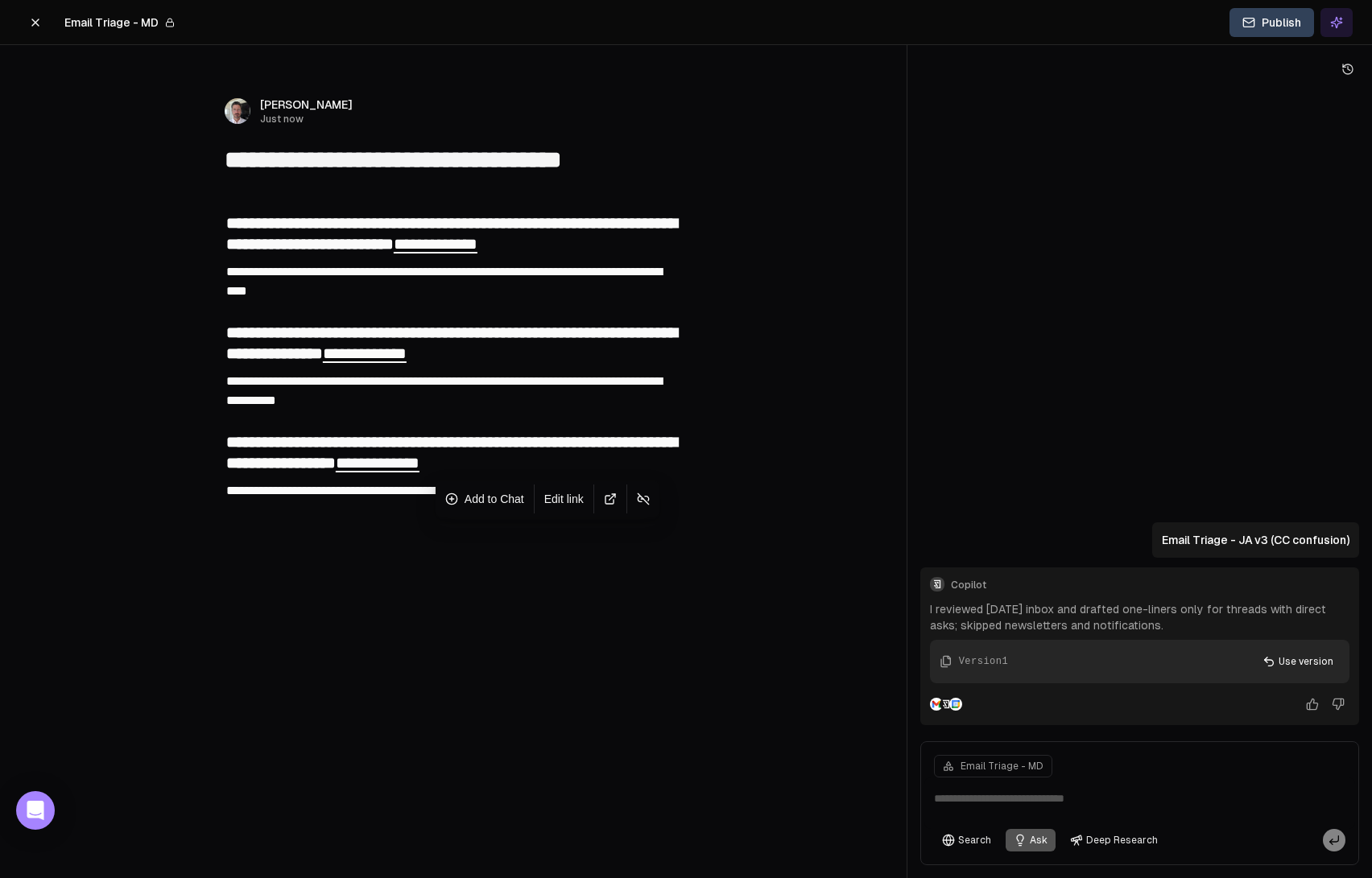
click at [1057, 803] on textarea at bounding box center [1139, 803] width 431 height 51
type textarea "**********"
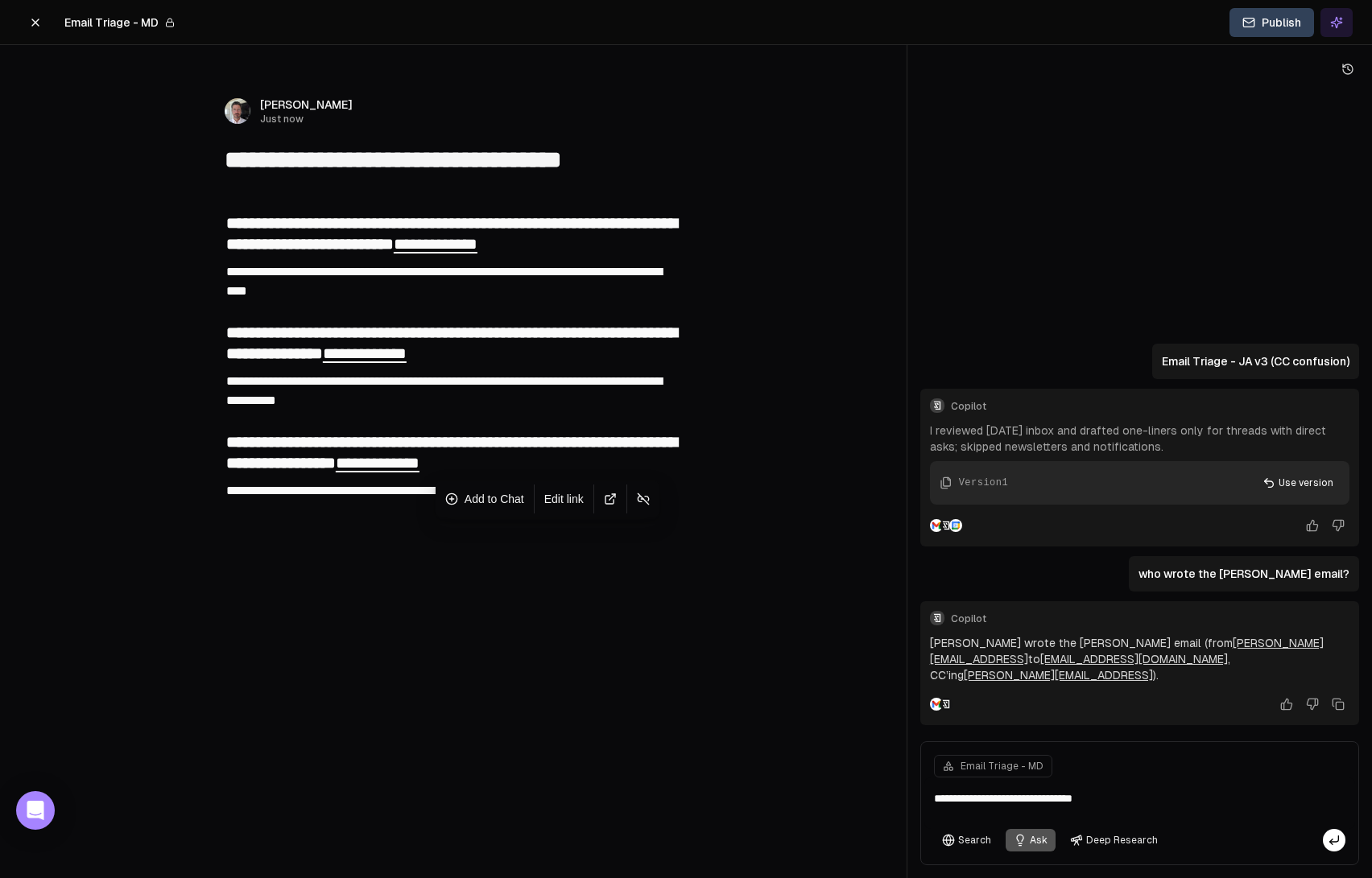
type textarea "**********"
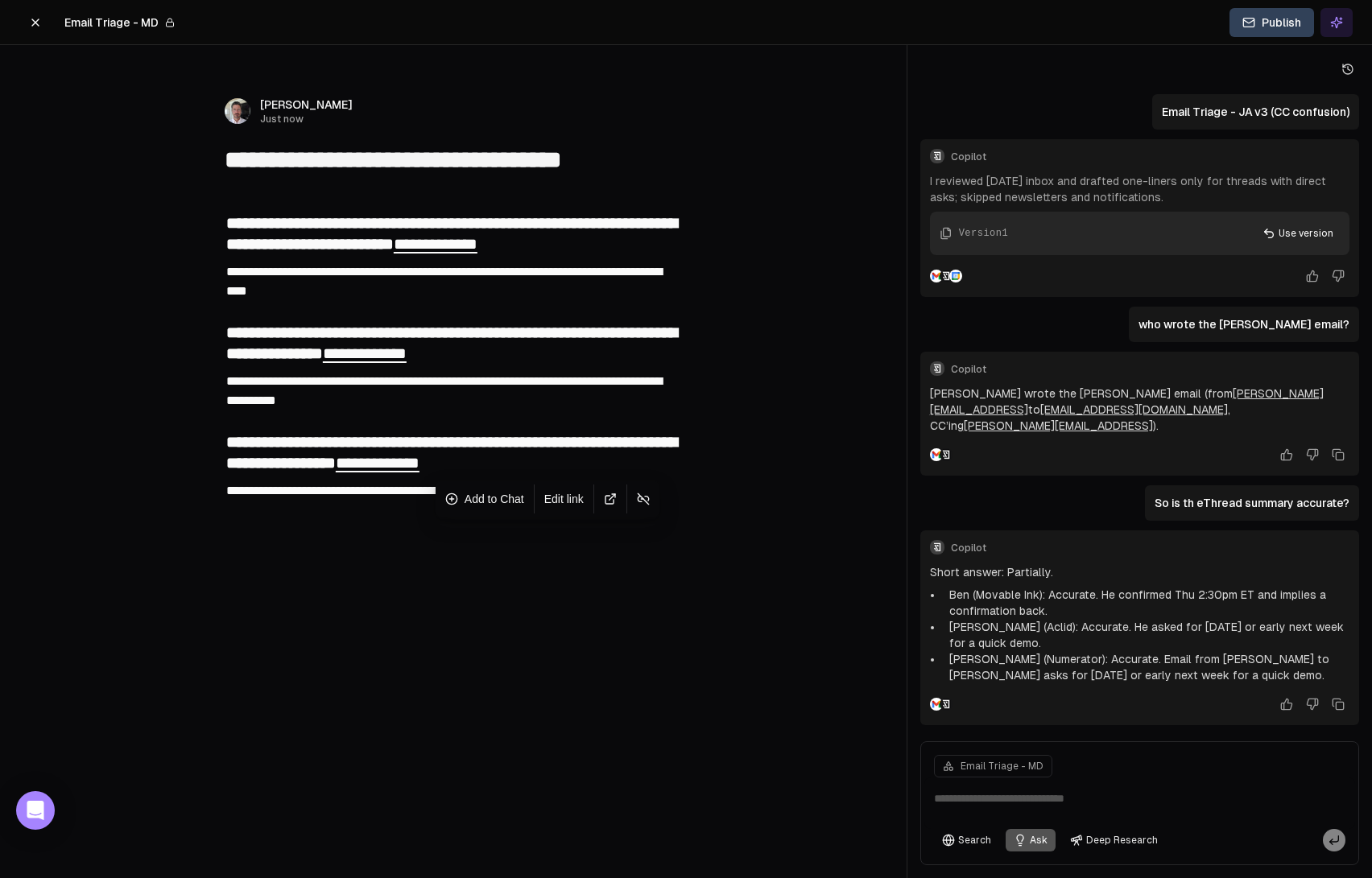
click at [1012, 793] on textarea at bounding box center [1139, 803] width 431 height 51
type textarea "**********"
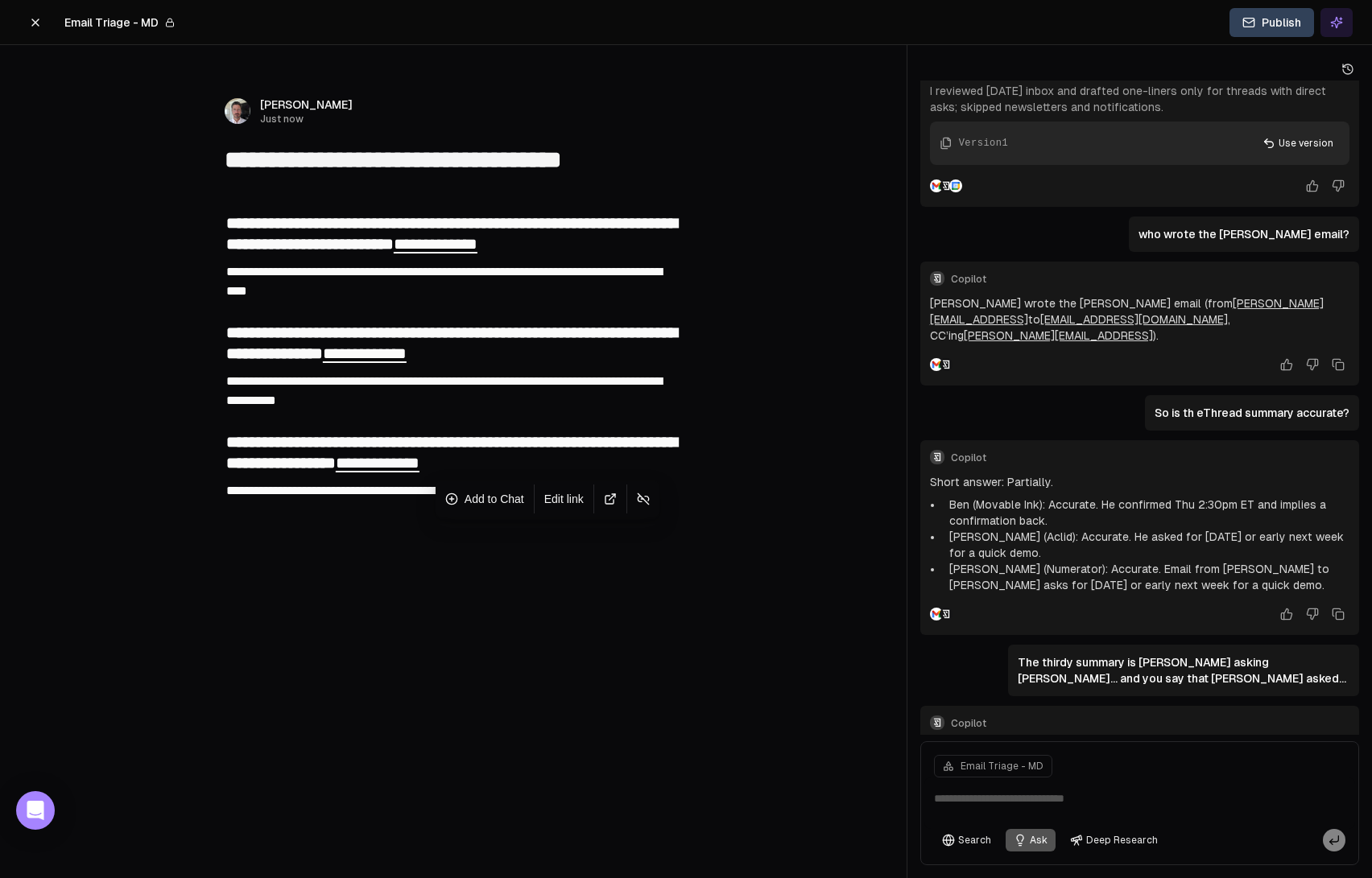
scroll to position [204, 0]
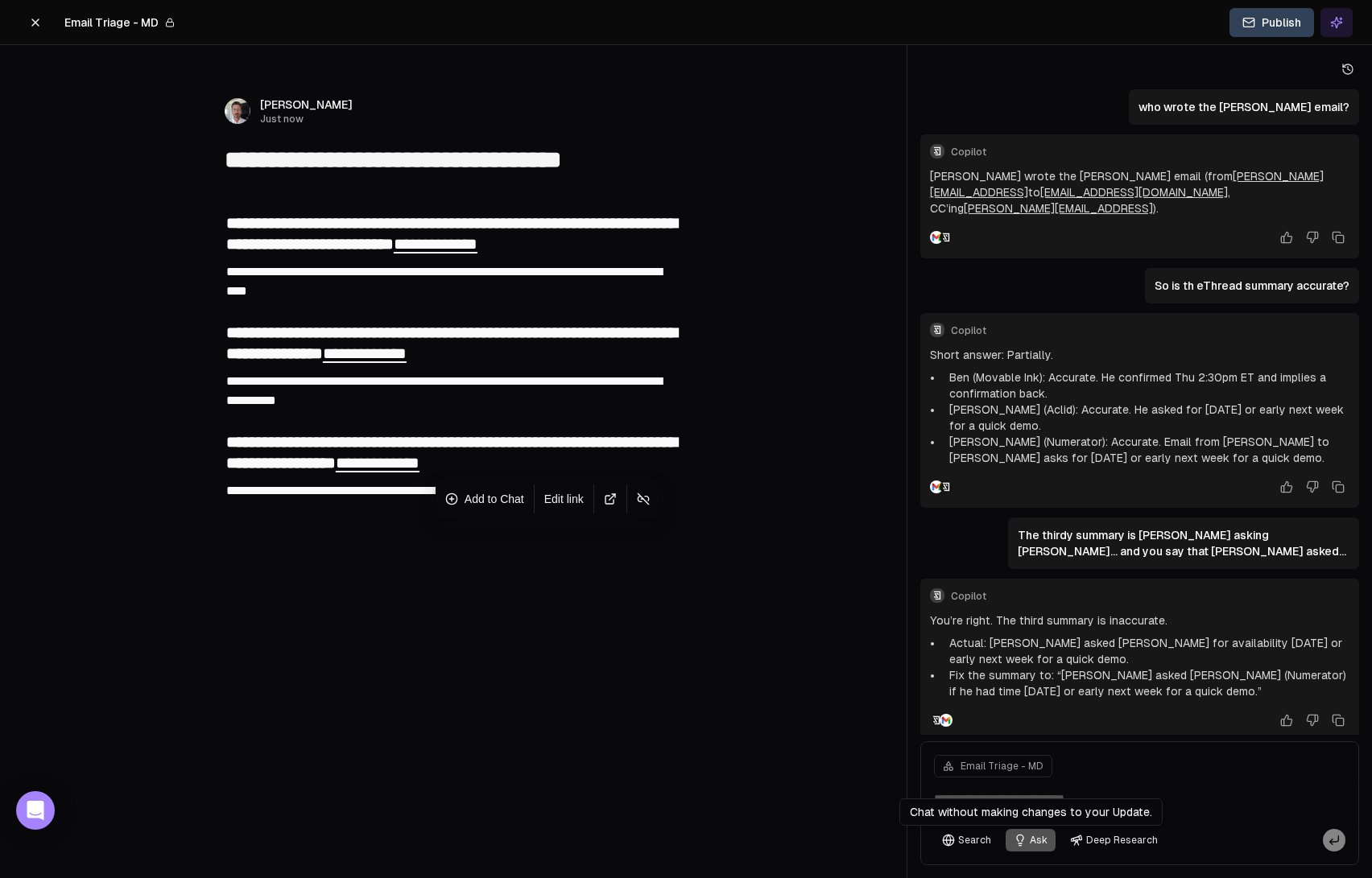
click at [1032, 837] on button "Ask" at bounding box center [1031, 841] width 50 height 23
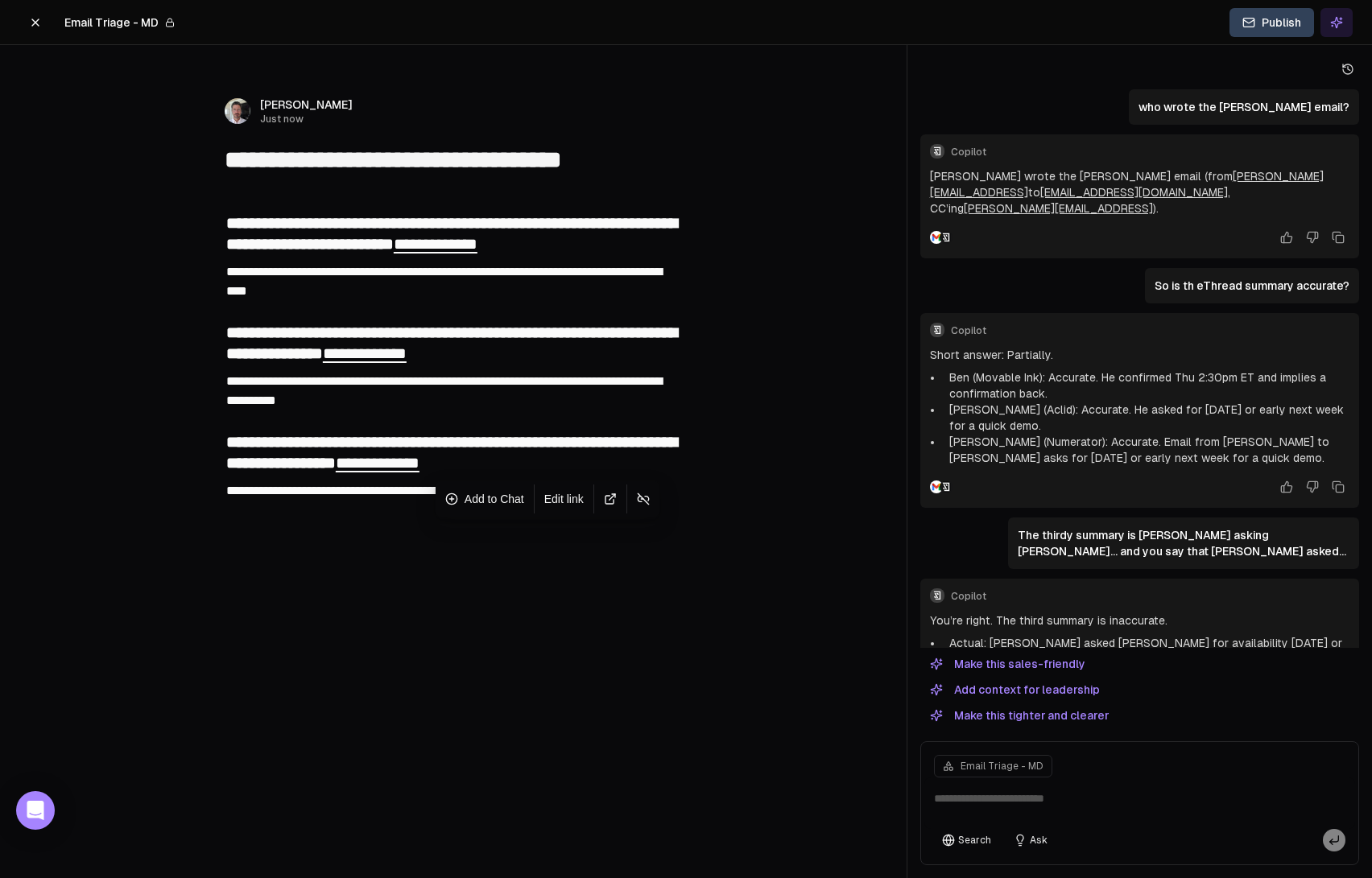
click at [1031, 799] on textarea at bounding box center [1139, 803] width 431 height 51
type textarea "**********"
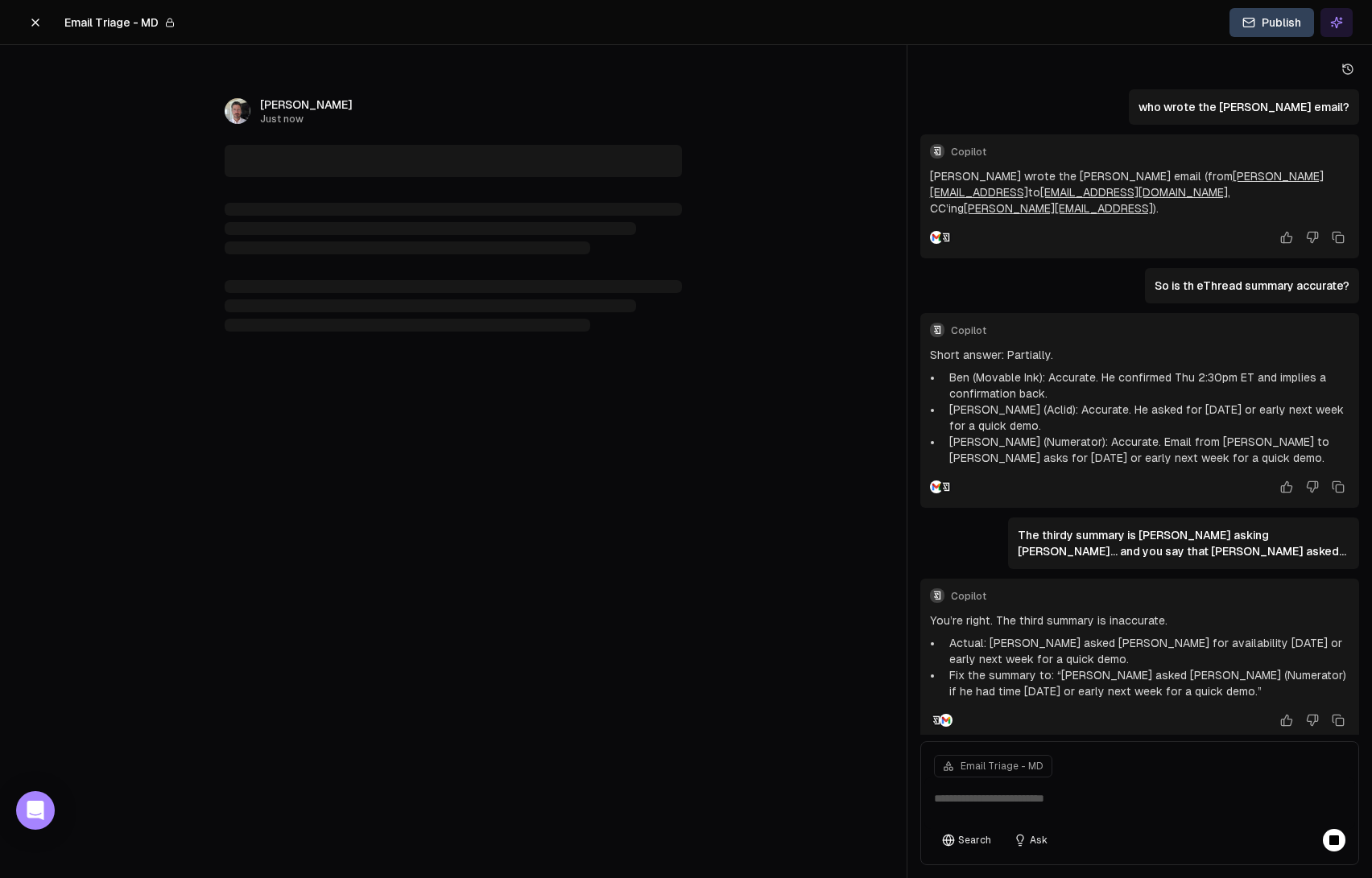
scroll to position [294, 0]
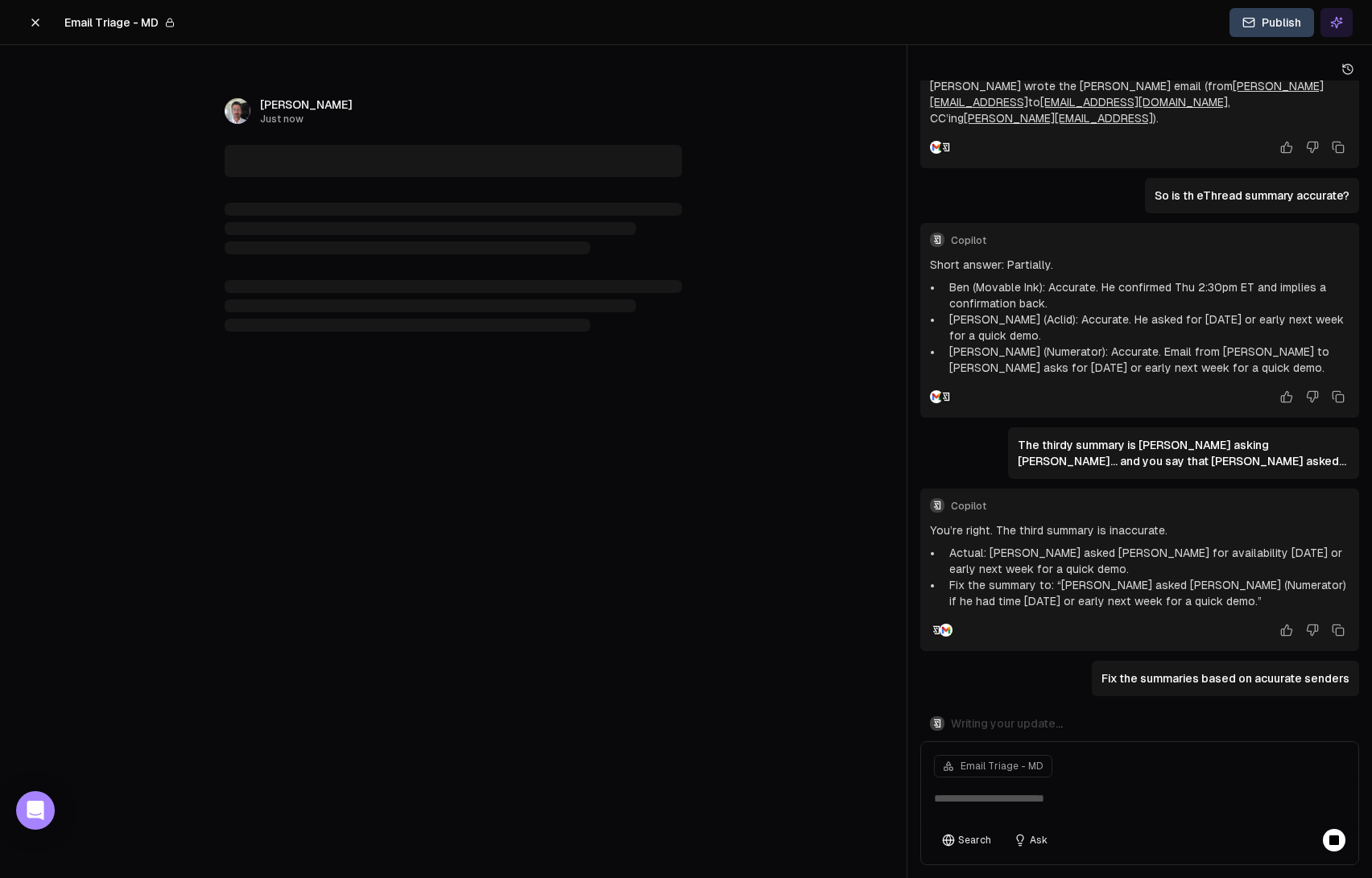
type textarea "**********"
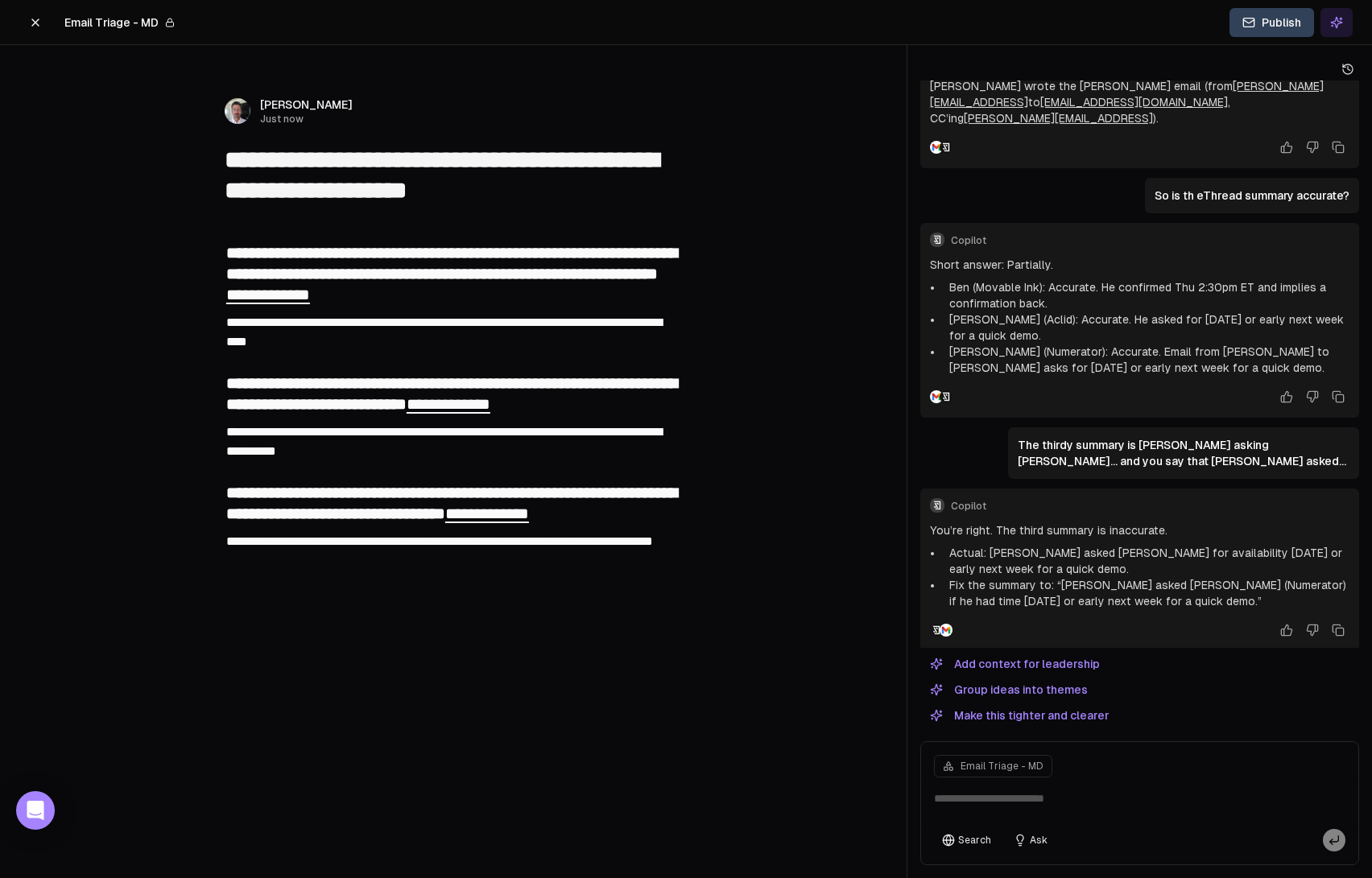
scroll to position [503, 0]
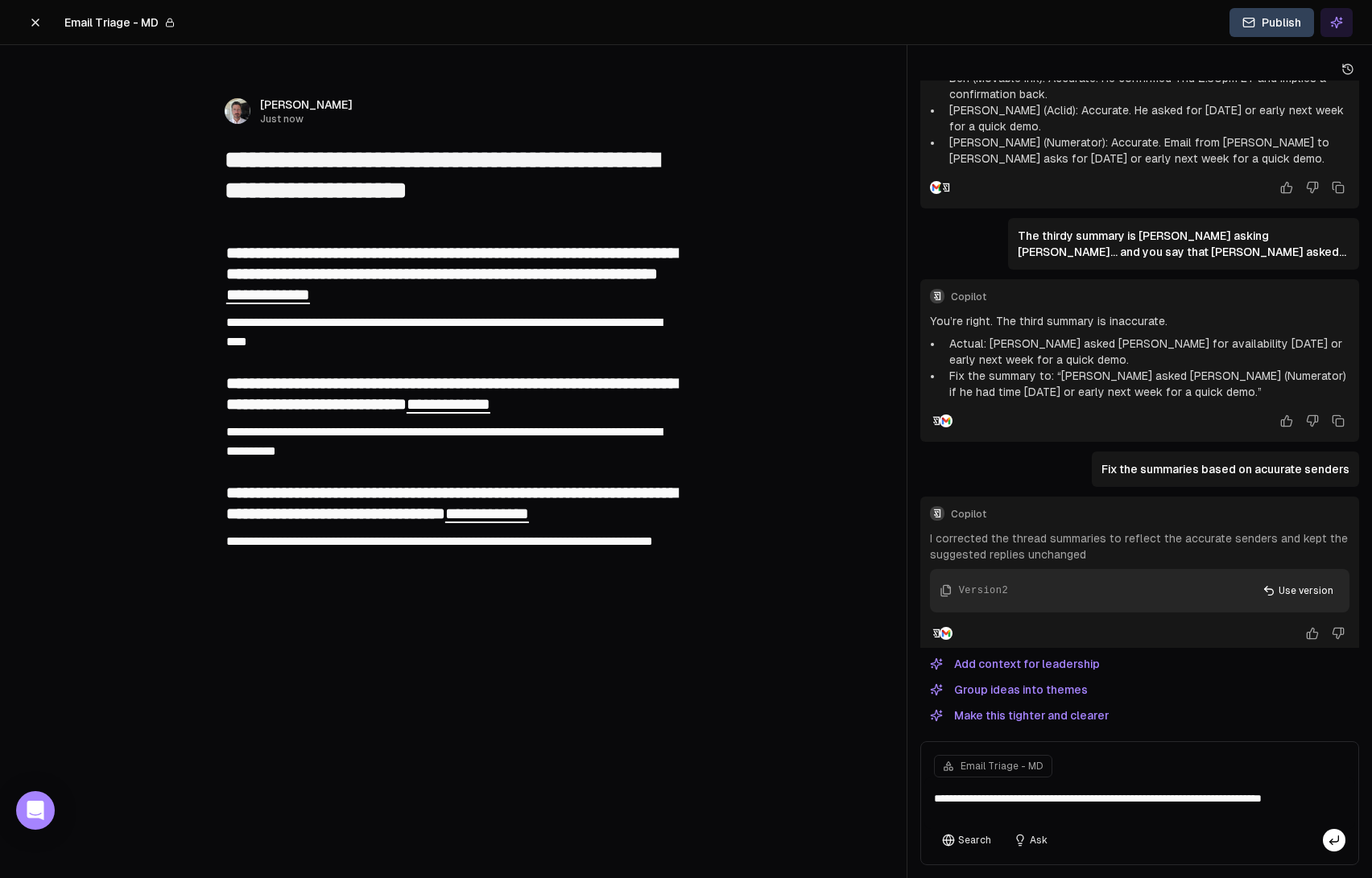
type textarea "**********"
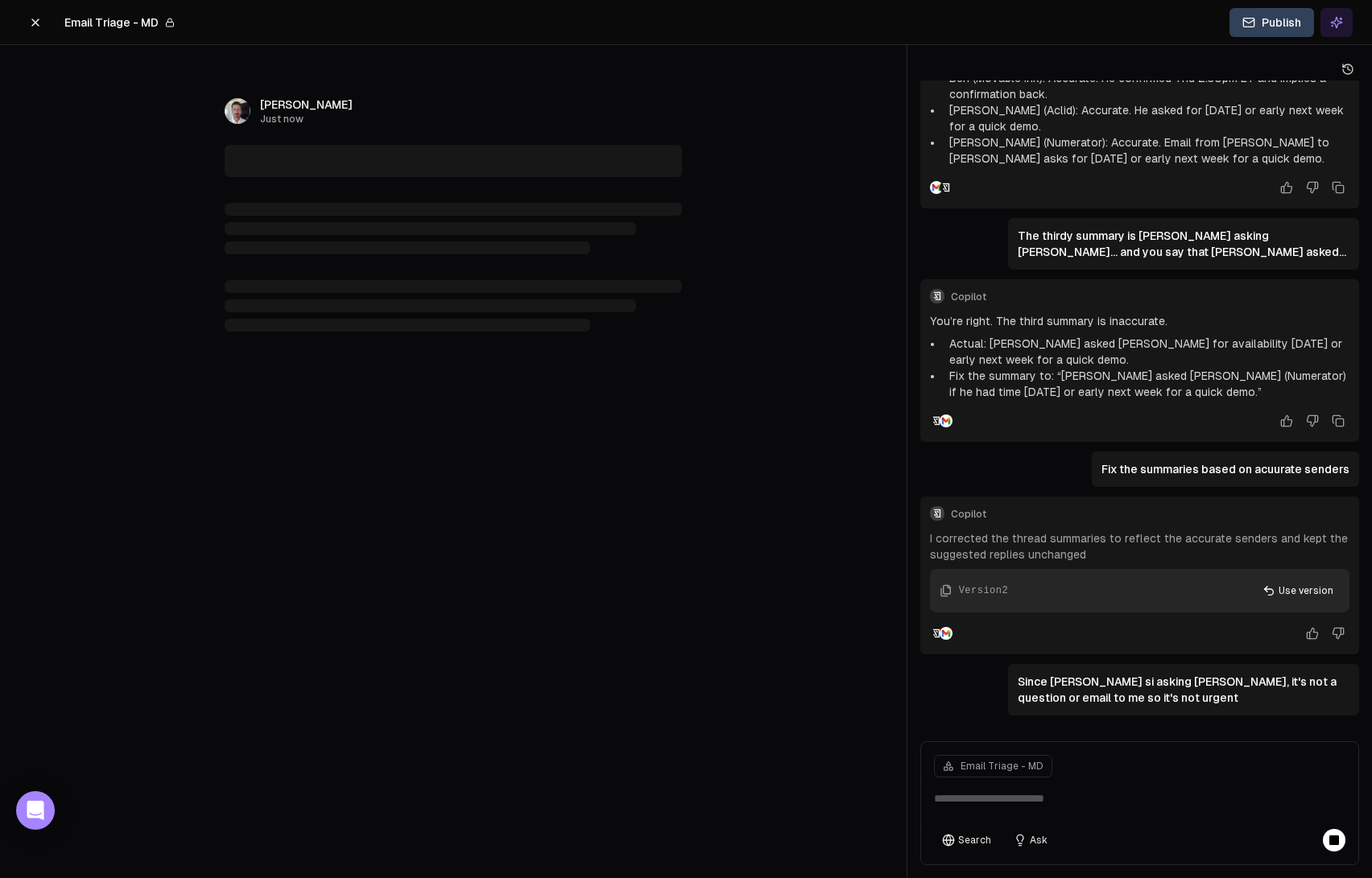
scroll to position [523, 0]
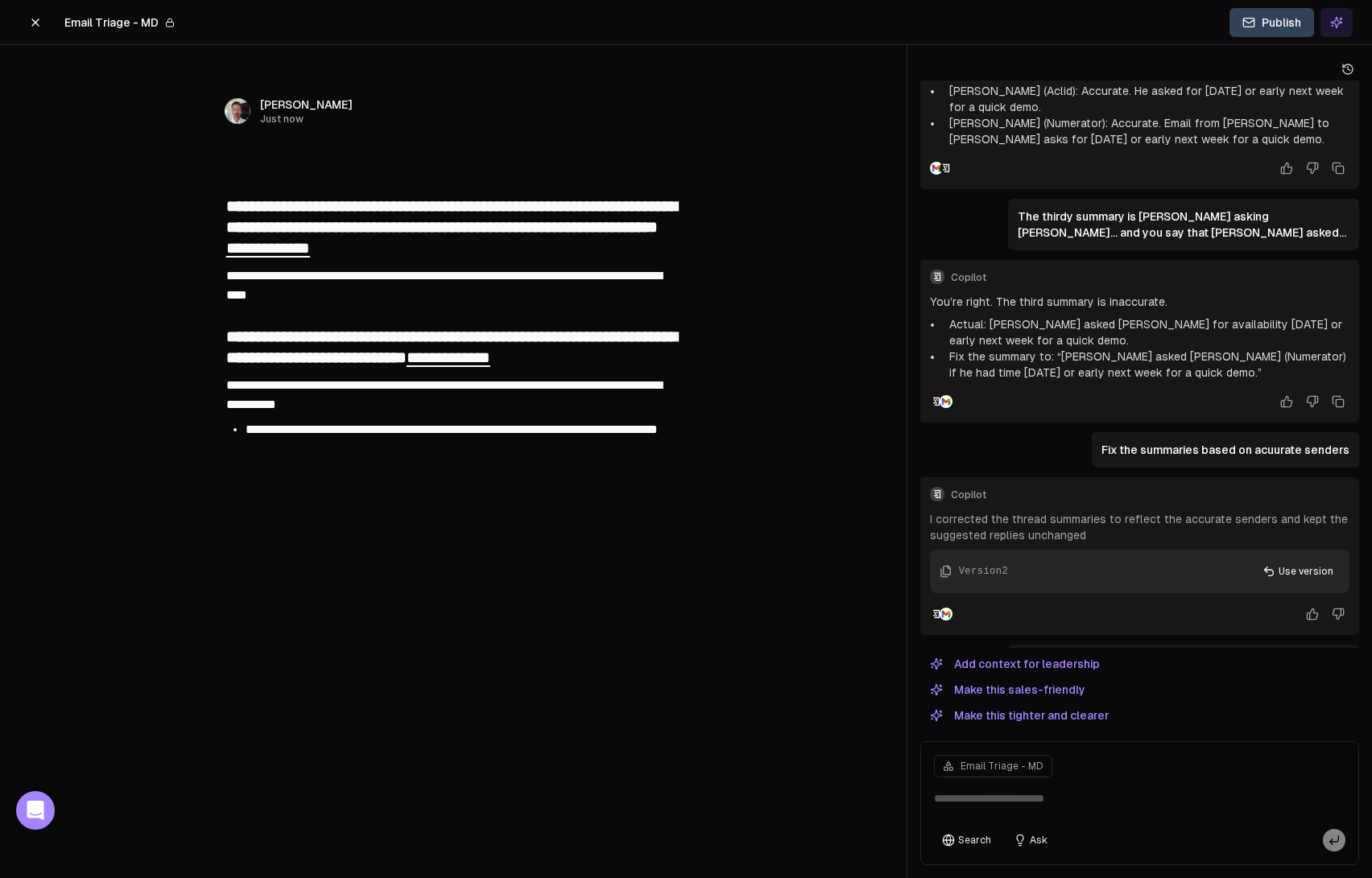
type textarea "**********"
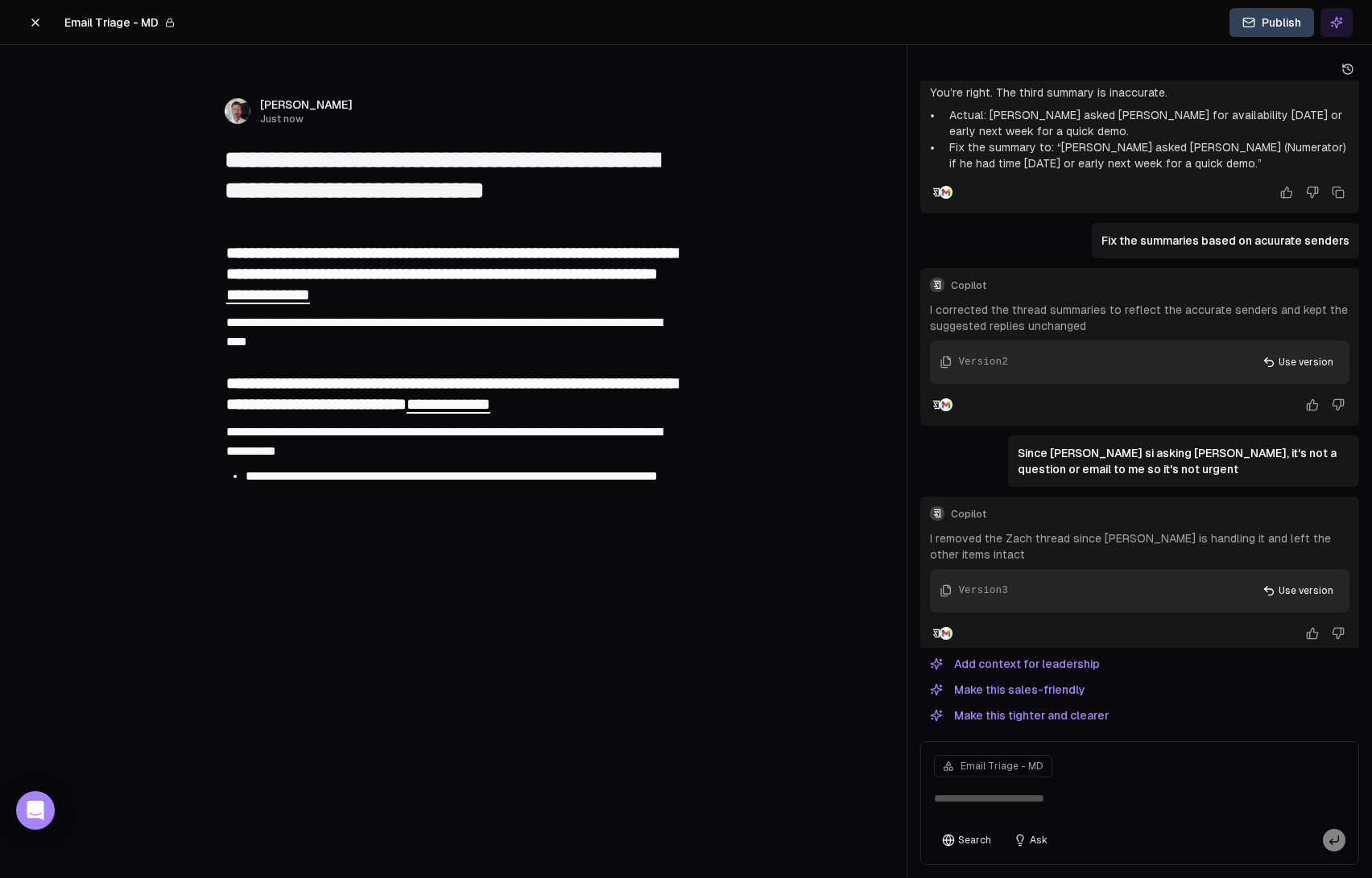
click at [1002, 794] on textarea at bounding box center [1139, 803] width 431 height 51
click at [1023, 836] on button "Ask" at bounding box center [1031, 841] width 50 height 23
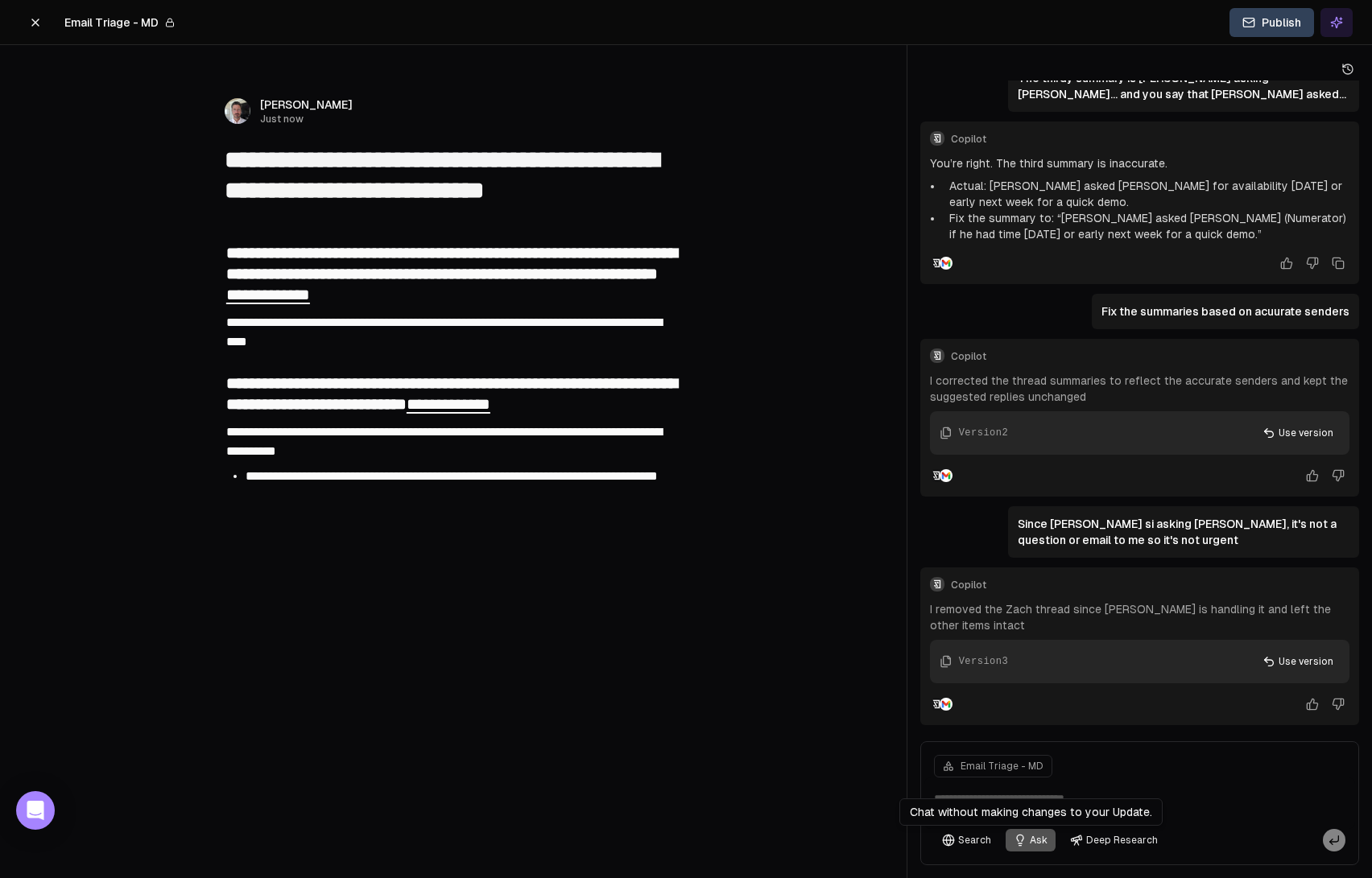
scroll to position [645, 0]
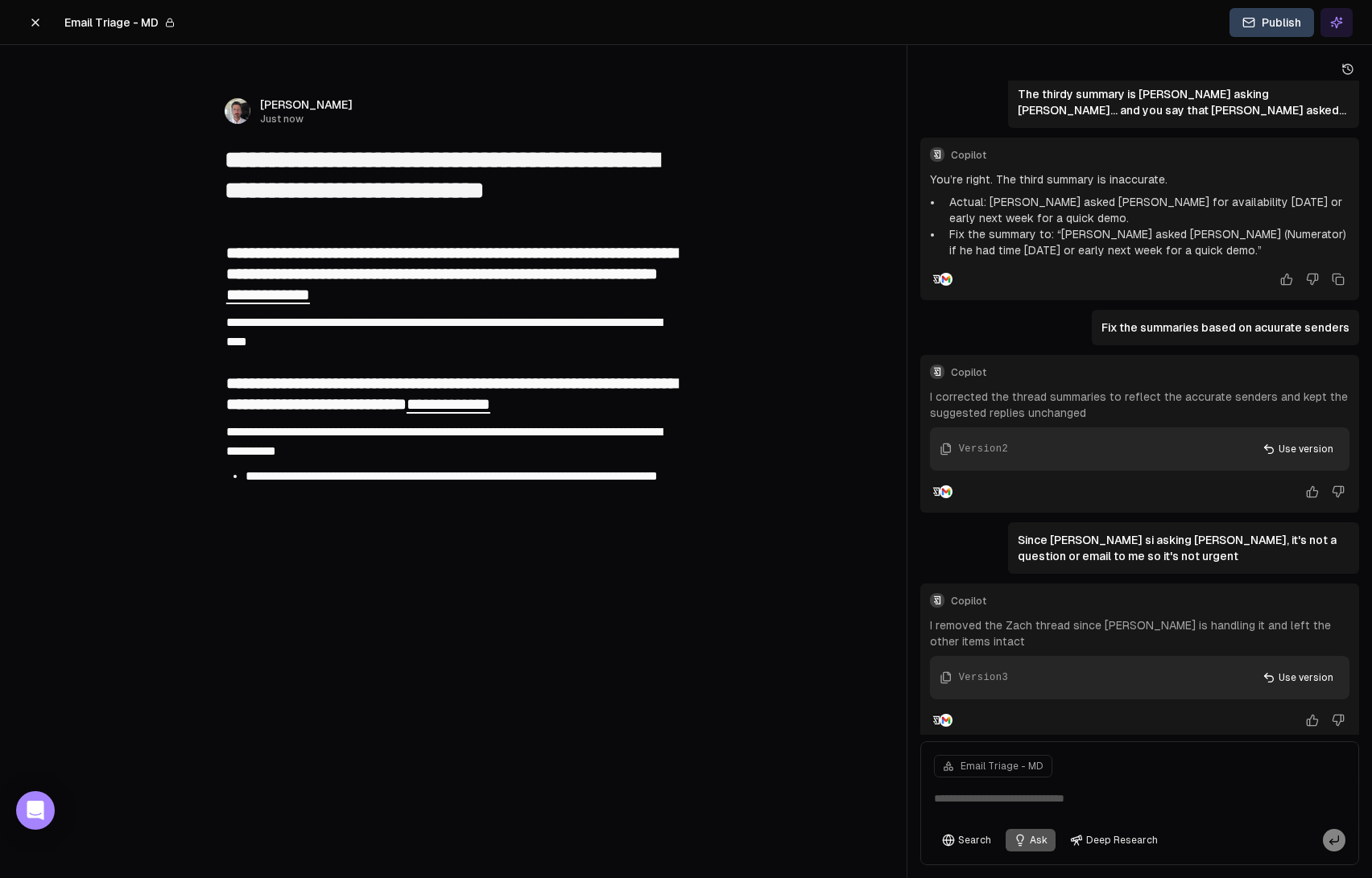
click at [1030, 799] on textarea at bounding box center [1139, 803] width 431 height 51
type textarea "*"
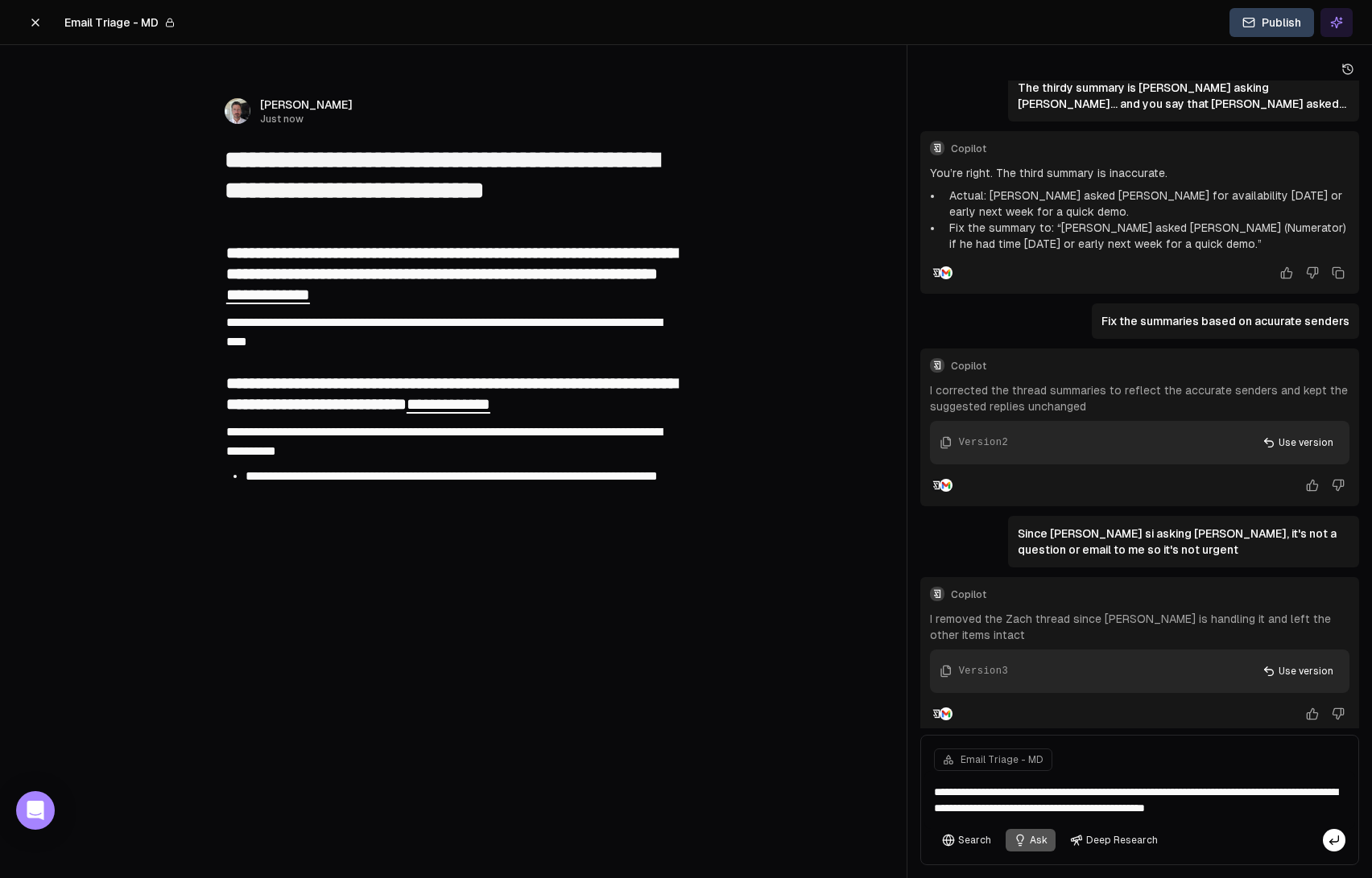
scroll to position [667, 0]
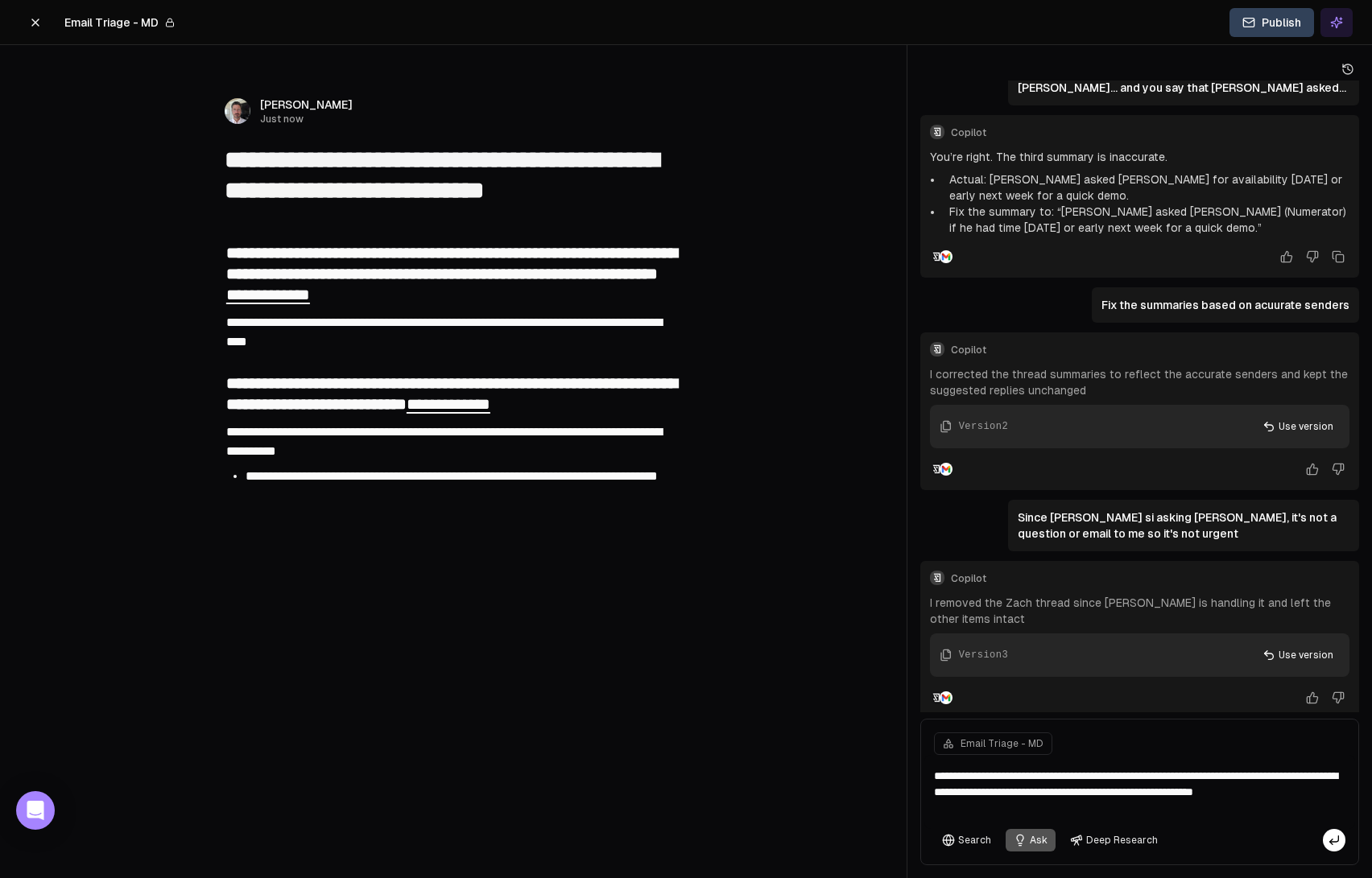
type textarea "**********"
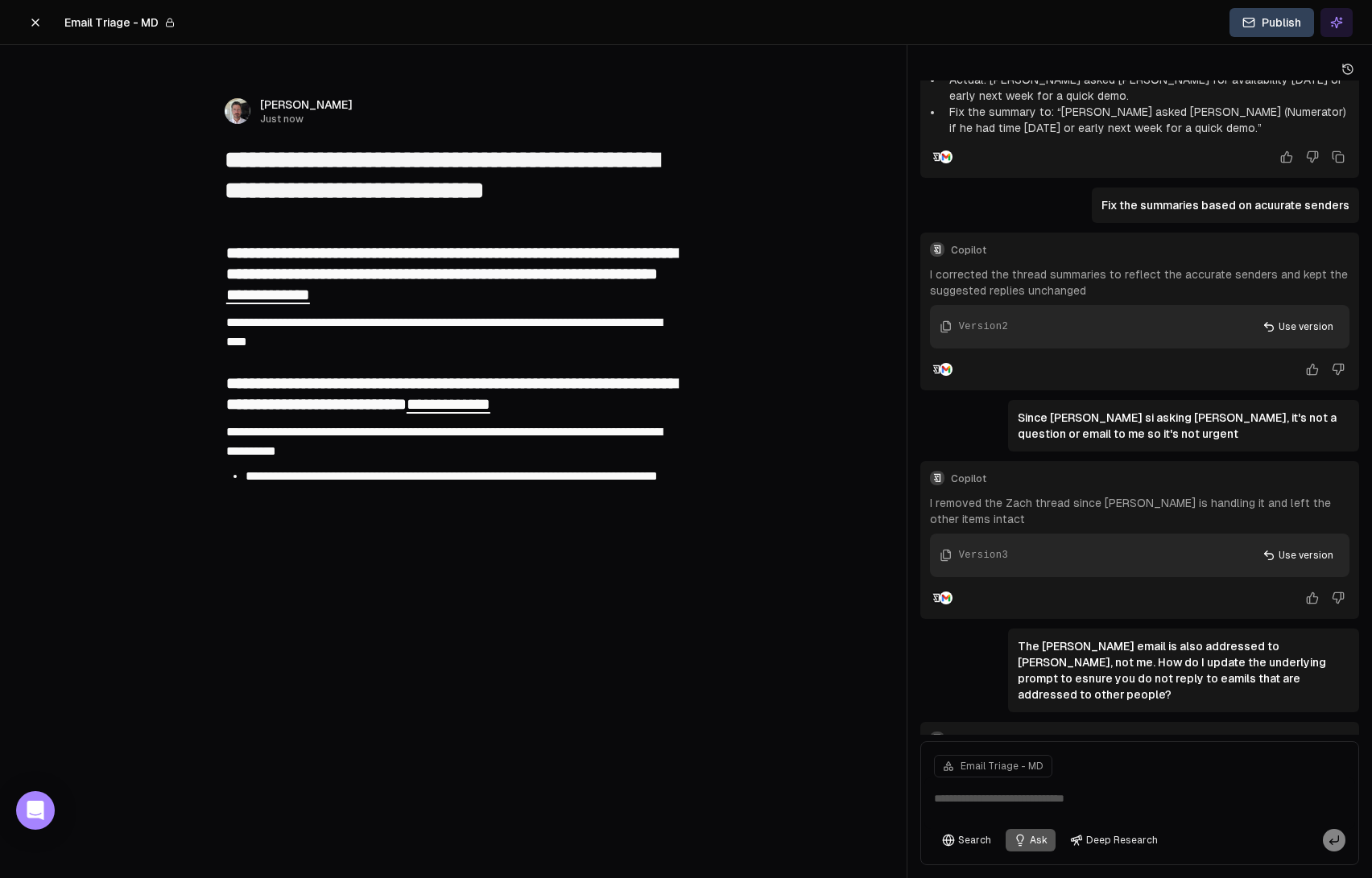
scroll to position [1245, 0]
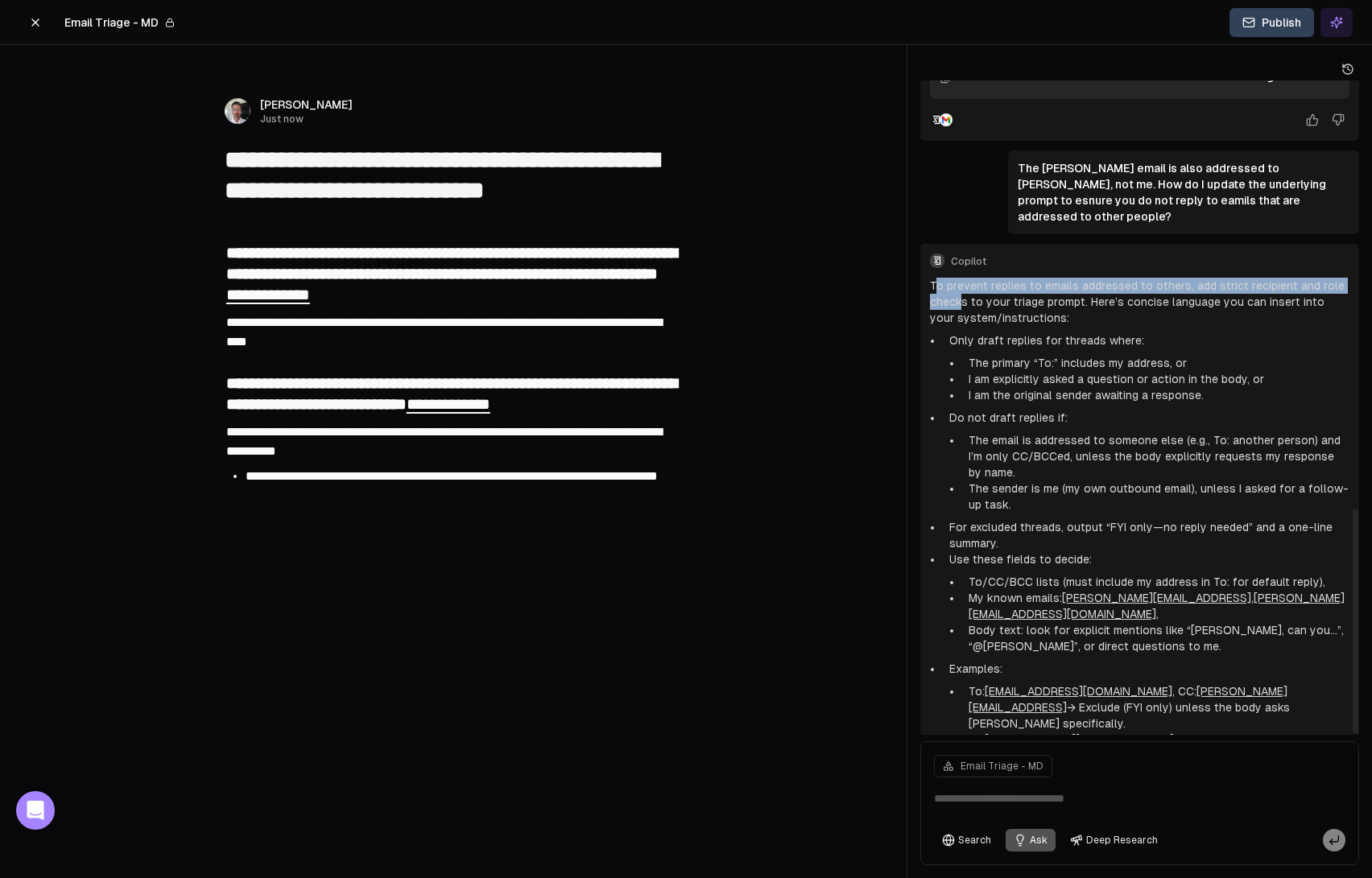
drag, startPoint x: 933, startPoint y: 251, endPoint x: 963, endPoint y: 276, distance: 39.1
click at [963, 277] on p "To prevent replies to emails addressed to others, add strict recipient and role…" at bounding box center [1140, 302] width 419 height 49
click at [961, 277] on p "To prevent replies to emails addressed to others, add strict recipient and role…" at bounding box center [1140, 302] width 419 height 49
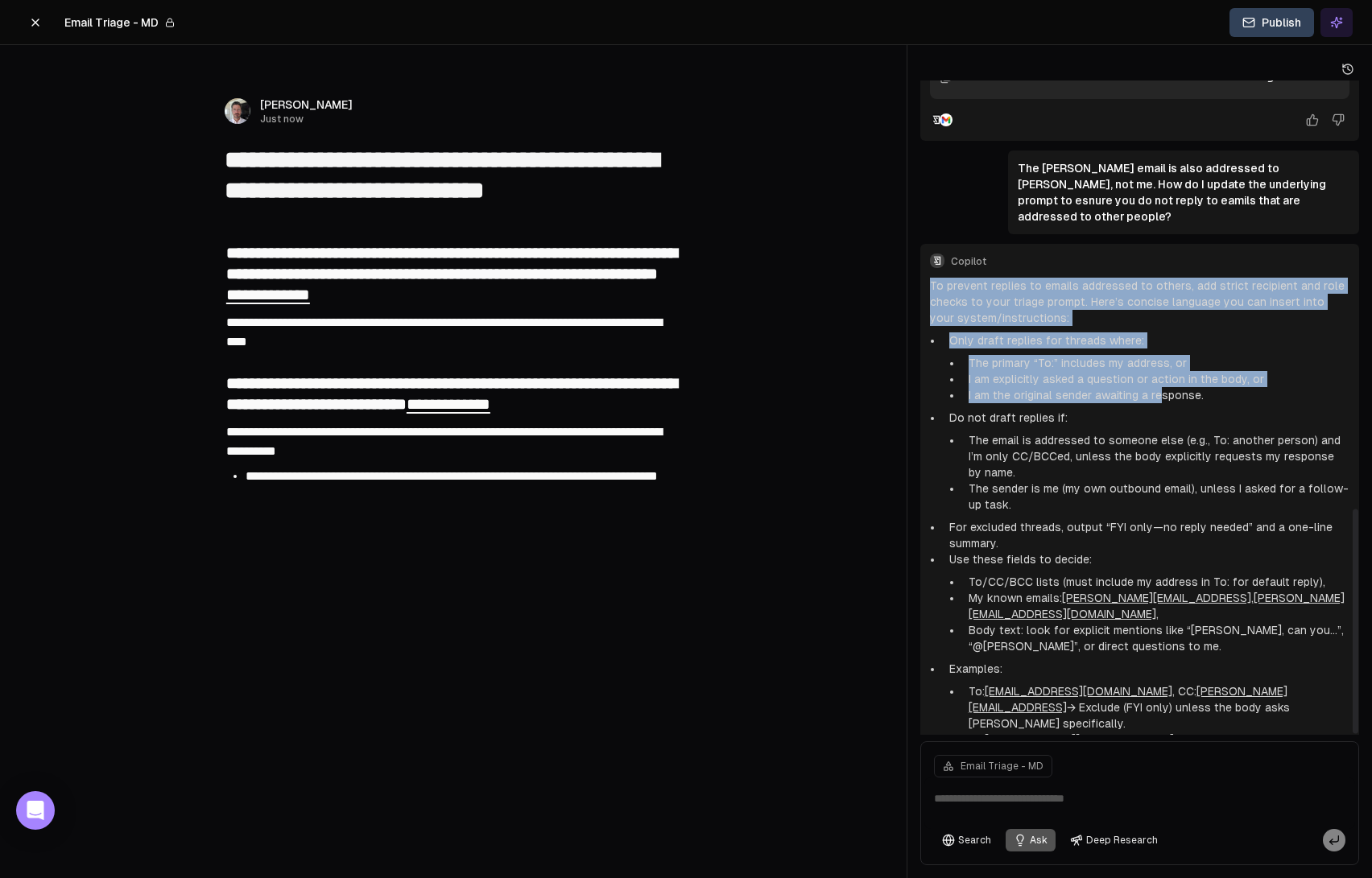
drag, startPoint x: 927, startPoint y: 250, endPoint x: 1152, endPoint y: 364, distance: 252.2
click at [1159, 368] on div "Copilot To prevent replies to emails addressed to others, add strict recipient …" at bounding box center [1140, 517] width 439 height 546
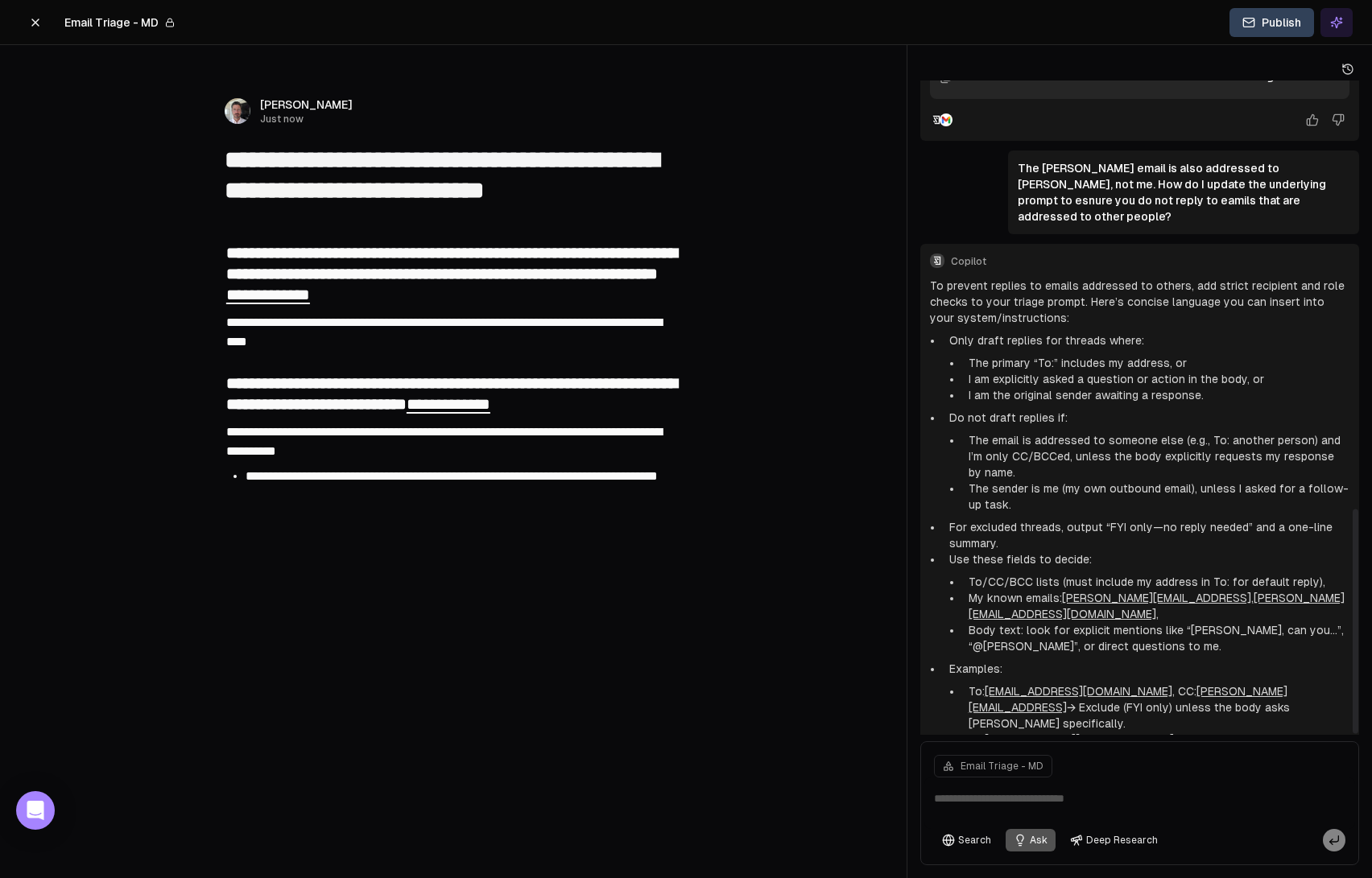
drag, startPoint x: 1005, startPoint y: 307, endPoint x: 944, endPoint y: 310, distance: 61.1
click at [1005, 333] on li "Only draft replies for threads where: The primary “To:” includes my address, or…" at bounding box center [1146, 368] width 406 height 71
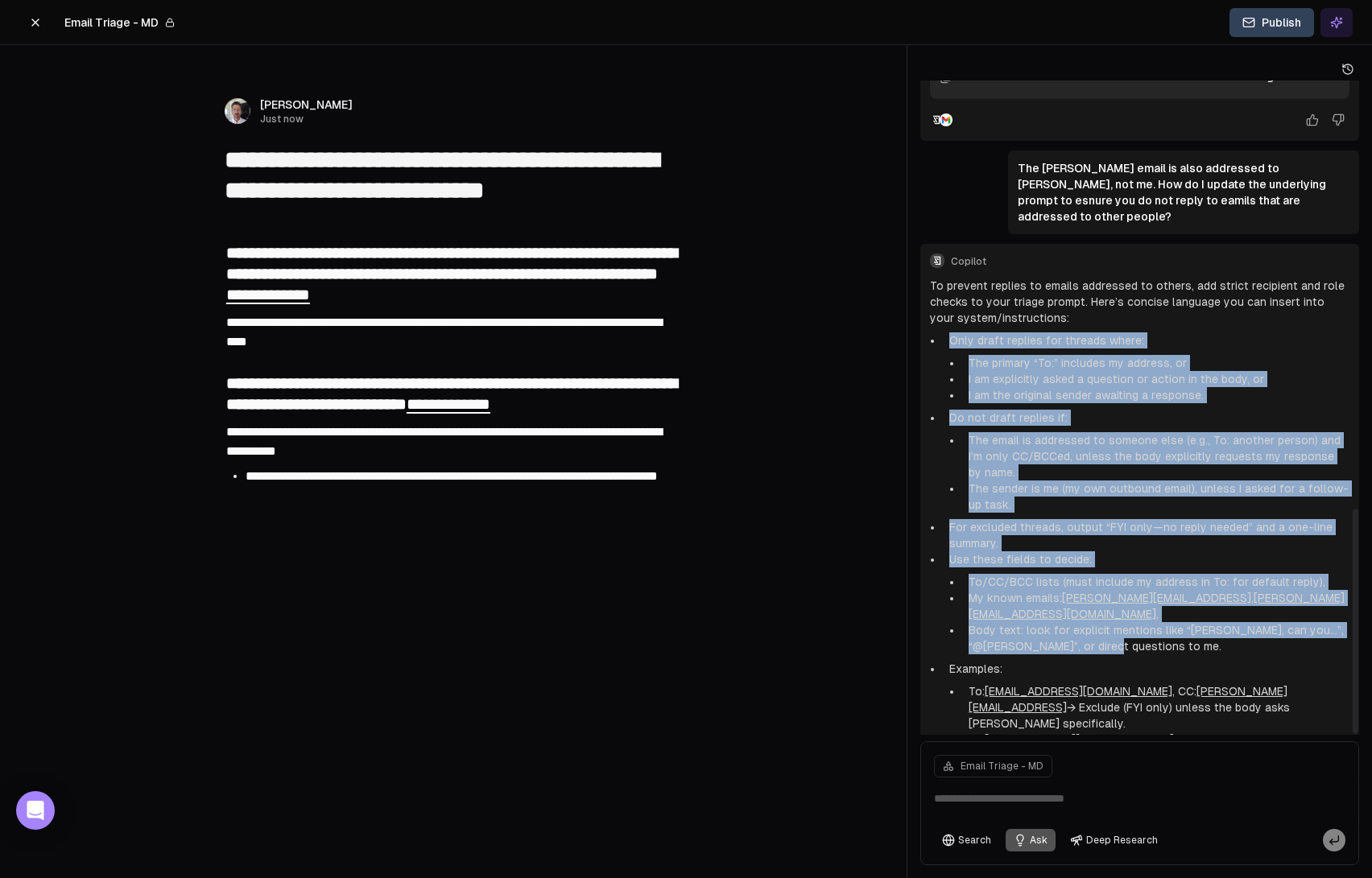
drag, startPoint x: 947, startPoint y: 304, endPoint x: 1225, endPoint y: 595, distance: 402.4
click at [1225, 595] on ul "Only draft replies for threads where: The primary “To:” includes my address, or…" at bounding box center [1140, 540] width 419 height 415
click at [1039, 355] on li "The primary “To:” includes my address, or" at bounding box center [1155, 363] width 387 height 16
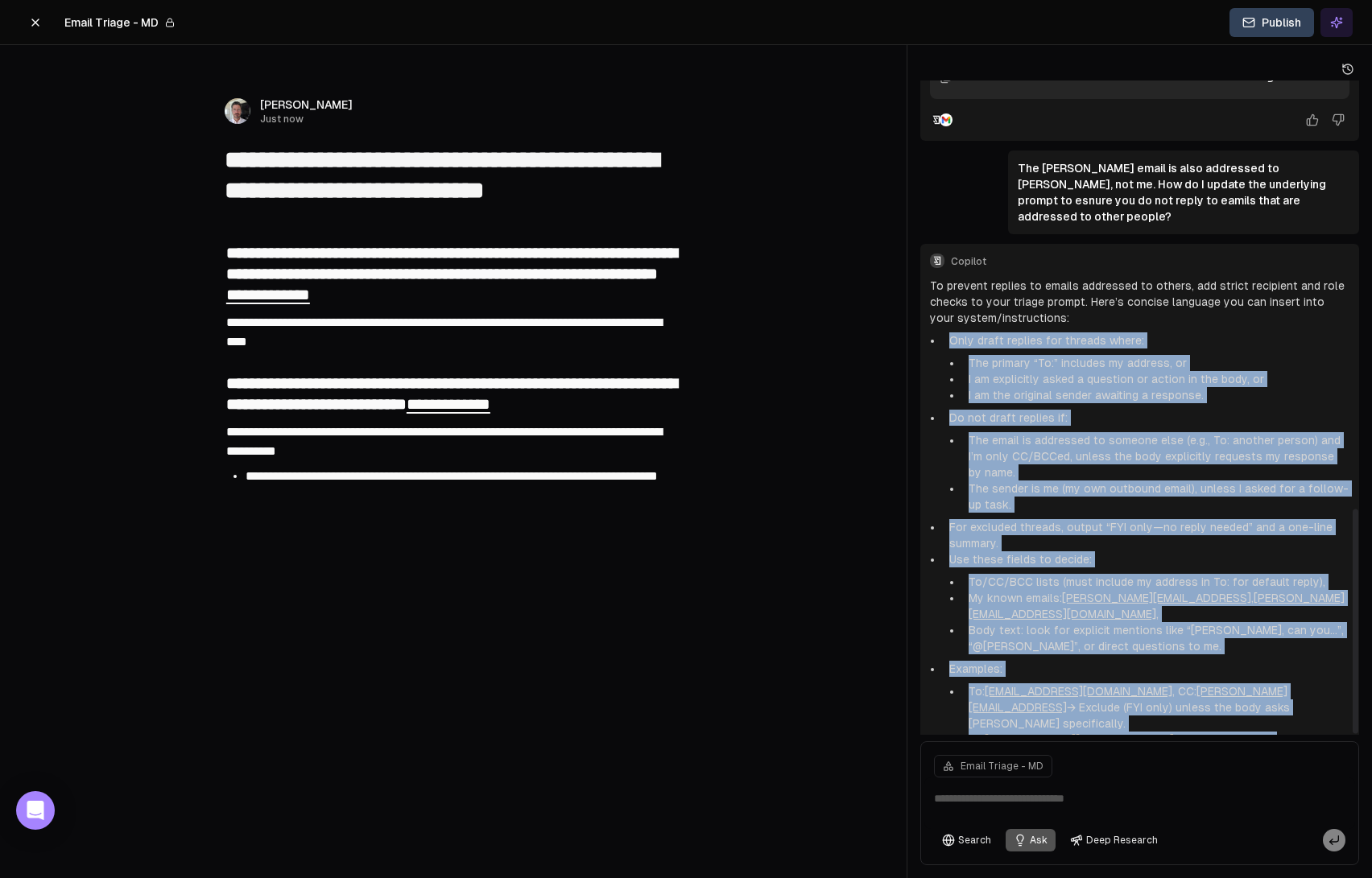
drag, startPoint x: 947, startPoint y: 305, endPoint x: 1259, endPoint y: 686, distance: 492.4
click at [1259, 686] on div "Copilot To prevent replies to emails addressed to others, add strict recipient …" at bounding box center [1140, 517] width 439 height 546
click at [37, 23] on icon at bounding box center [35, 22] width 6 height 6
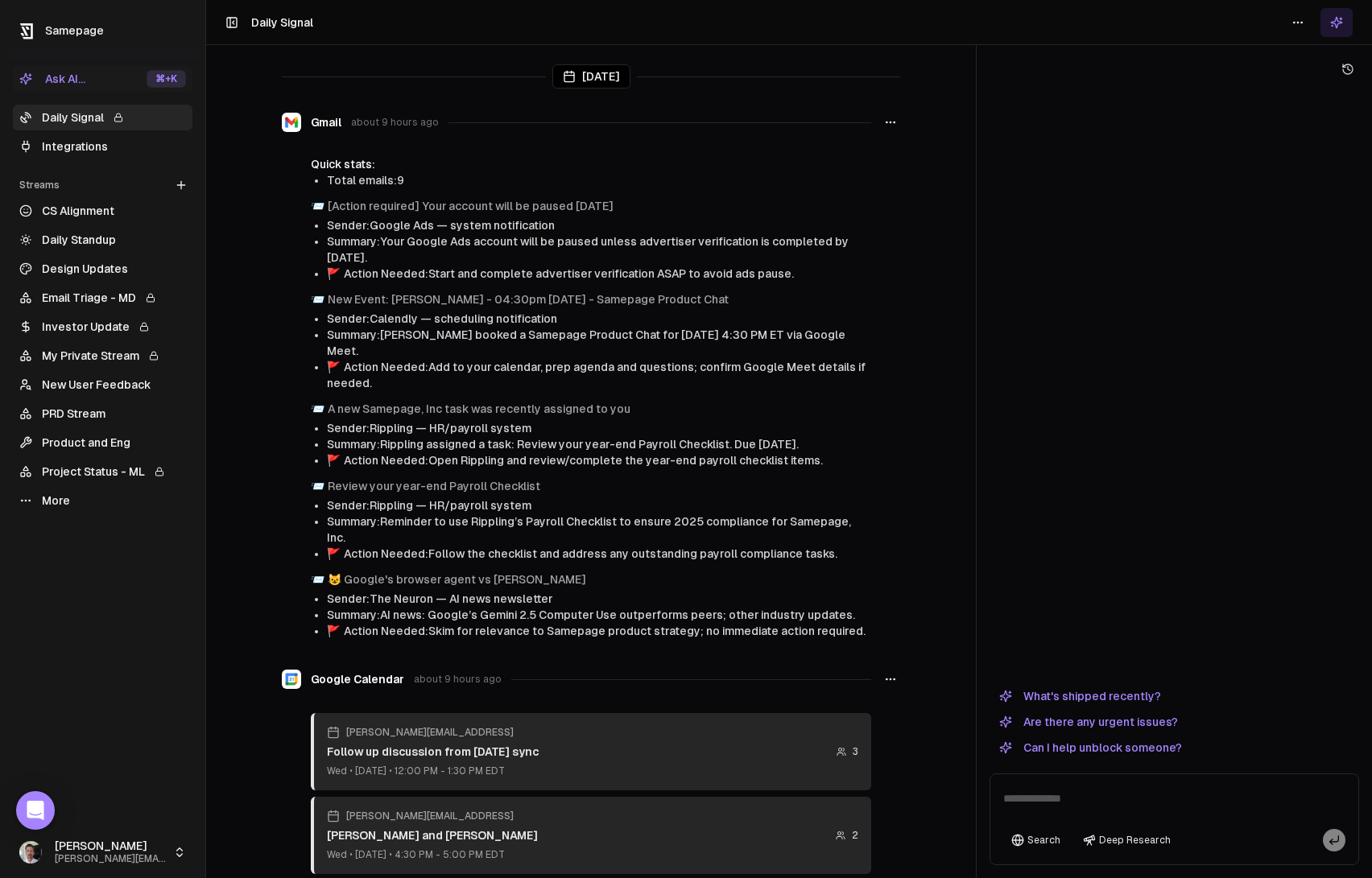
drag, startPoint x: 107, startPoint y: 293, endPoint x: 255, endPoint y: 248, distance: 154.7
click at [107, 294] on link "Email Triage - MD" at bounding box center [102, 298] width 179 height 26
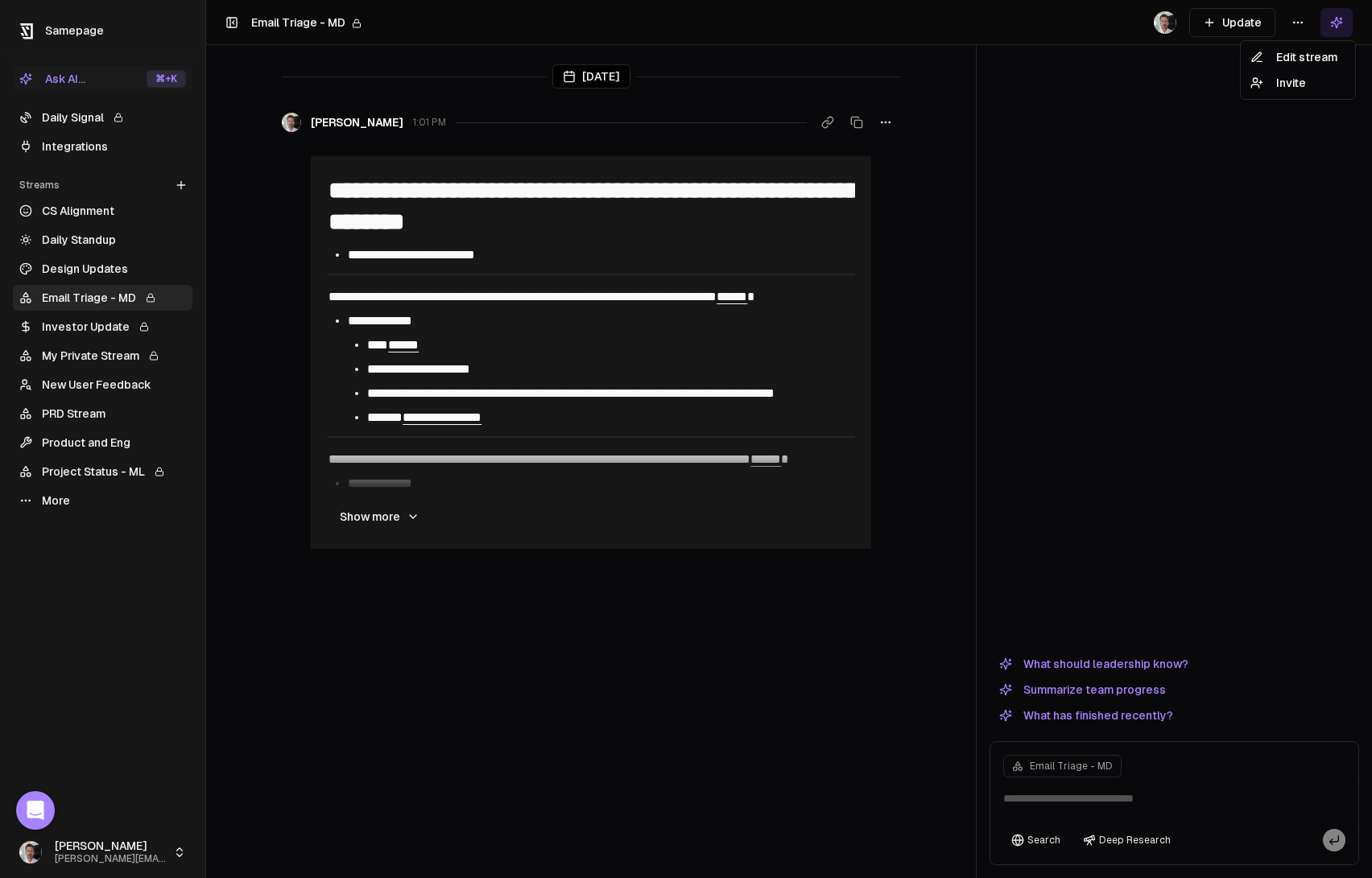
click at [1300, 18] on html "**********" at bounding box center [686, 439] width 1372 height 878
click at [1291, 58] on div "Edit stream" at bounding box center [1297, 57] width 107 height 26
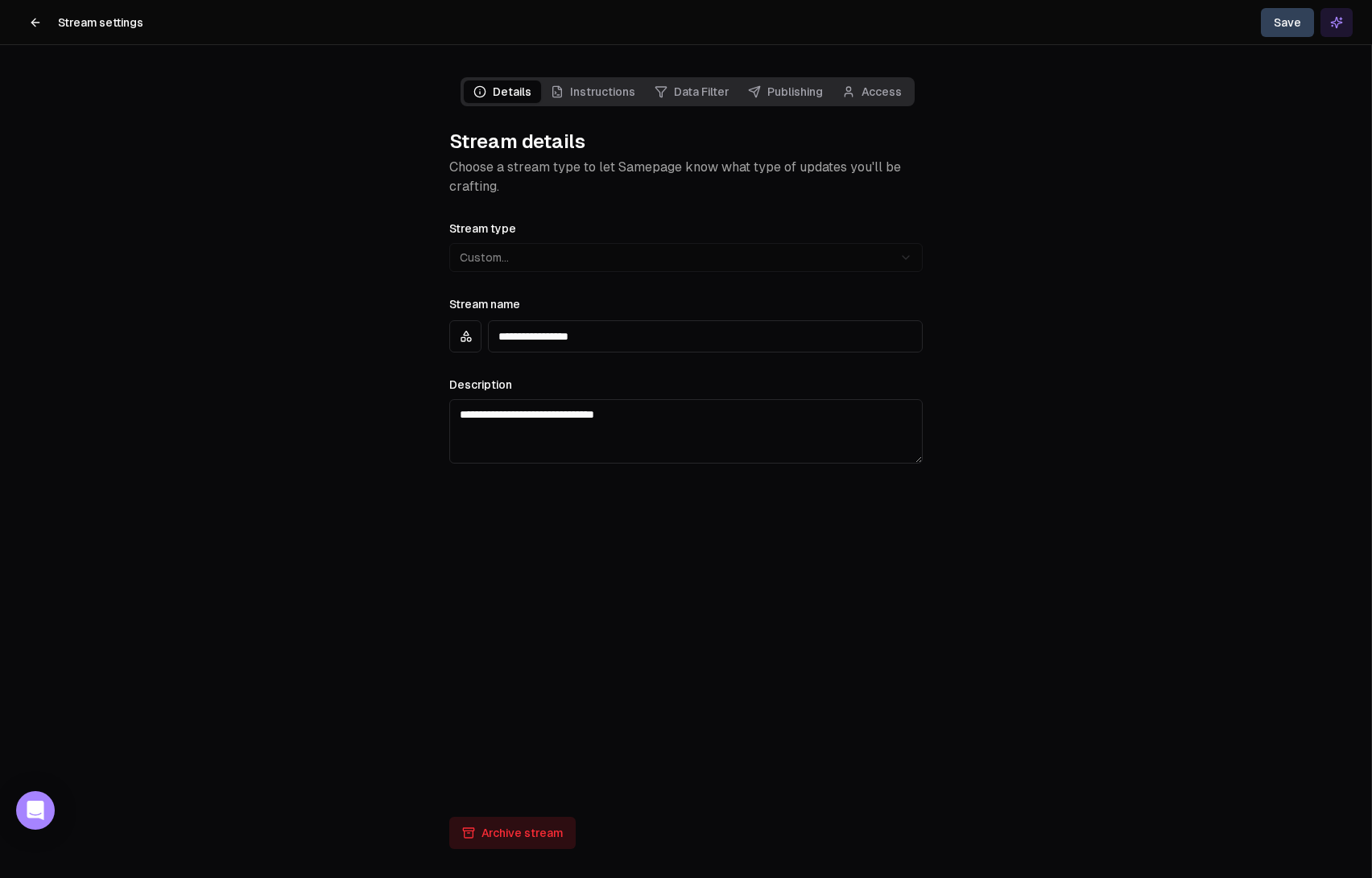
click at [601, 102] on link "Instructions" at bounding box center [593, 92] width 104 height 23
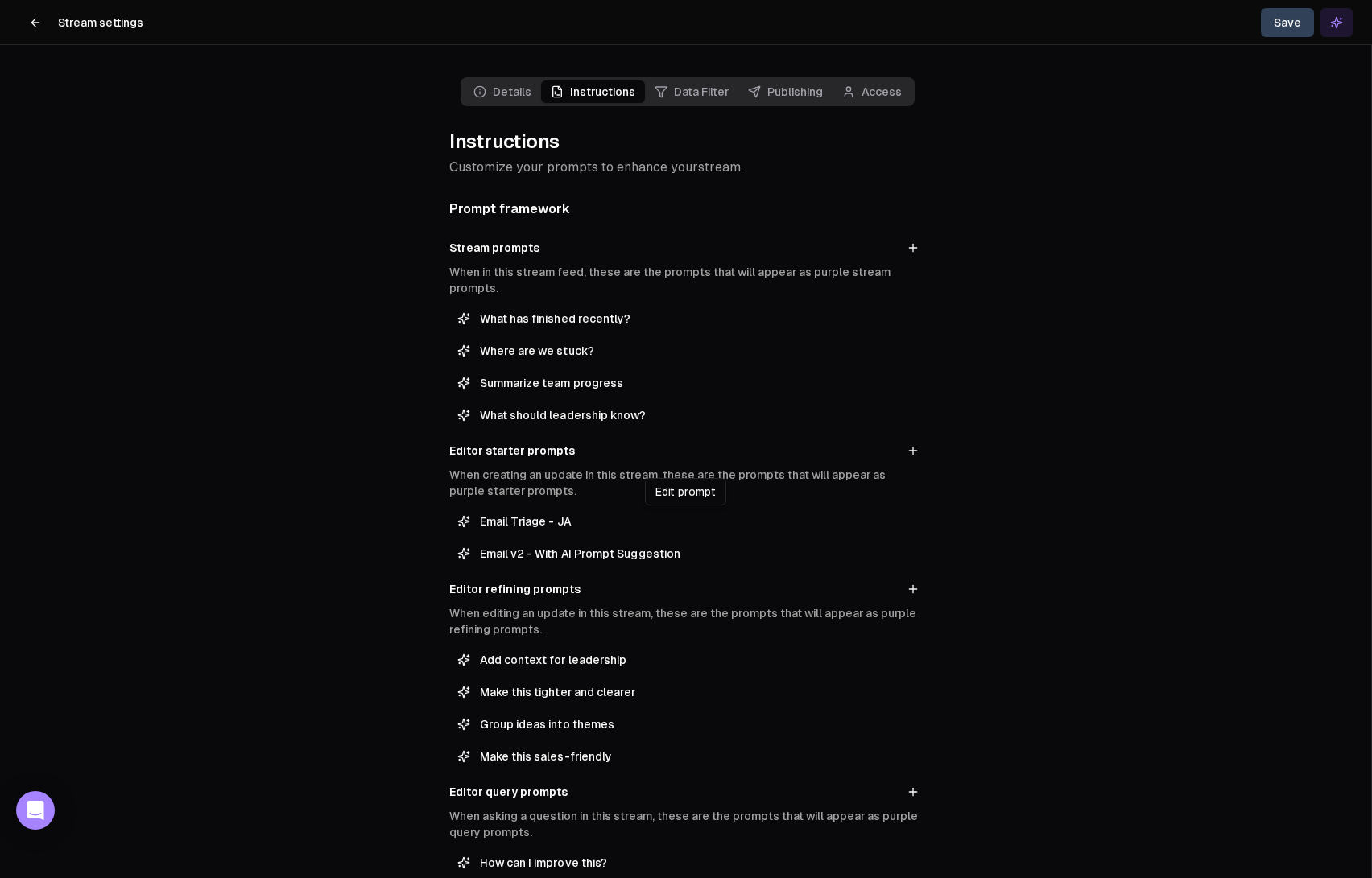
click at [562, 527] on span "Email Triage - JA" at bounding box center [698, 522] width 435 height 16
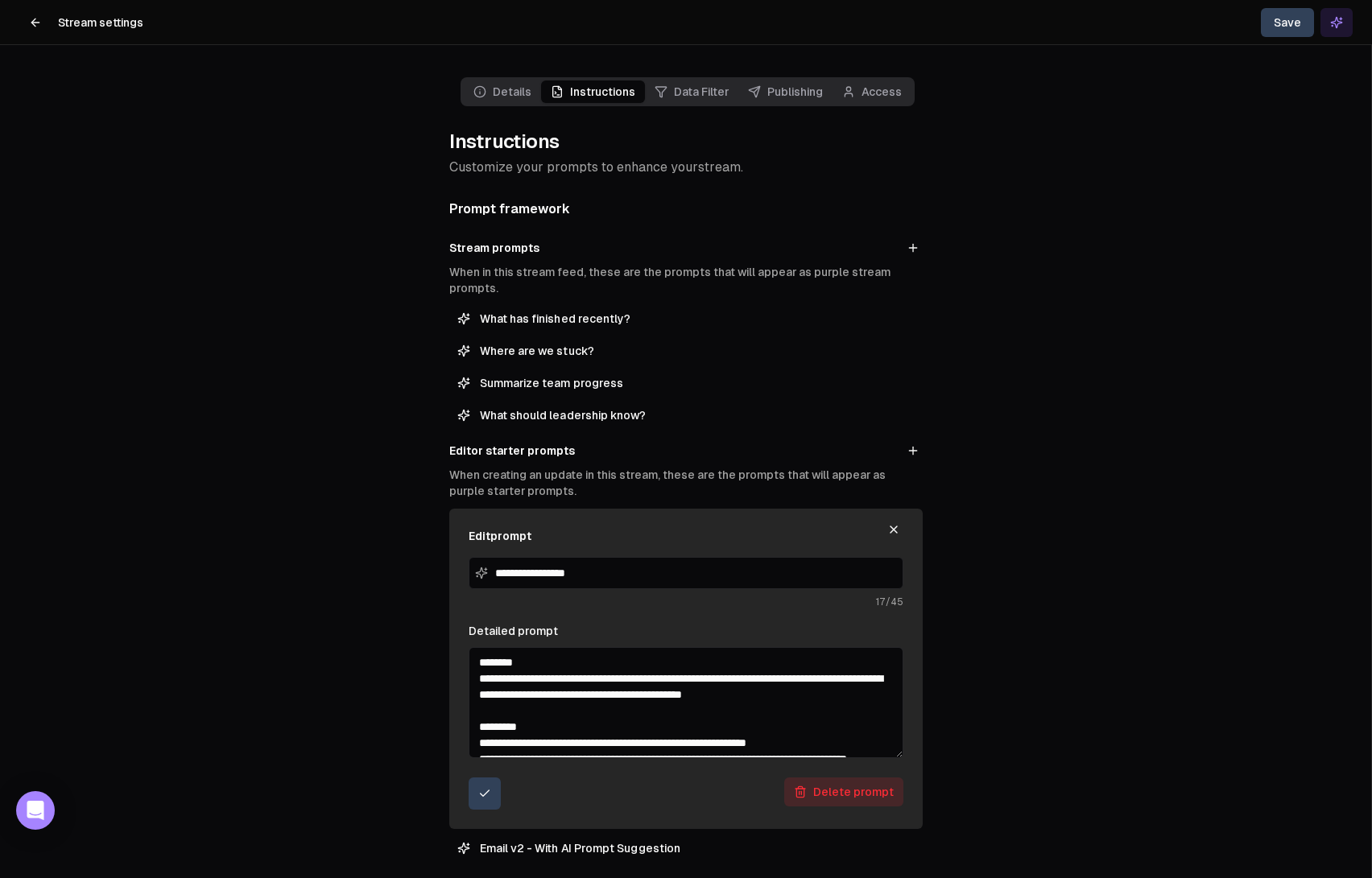
click at [644, 694] on textarea "Detailed prompt" at bounding box center [686, 703] width 435 height 111
click at [898, 530] on icon "button" at bounding box center [894, 530] width 13 height 13
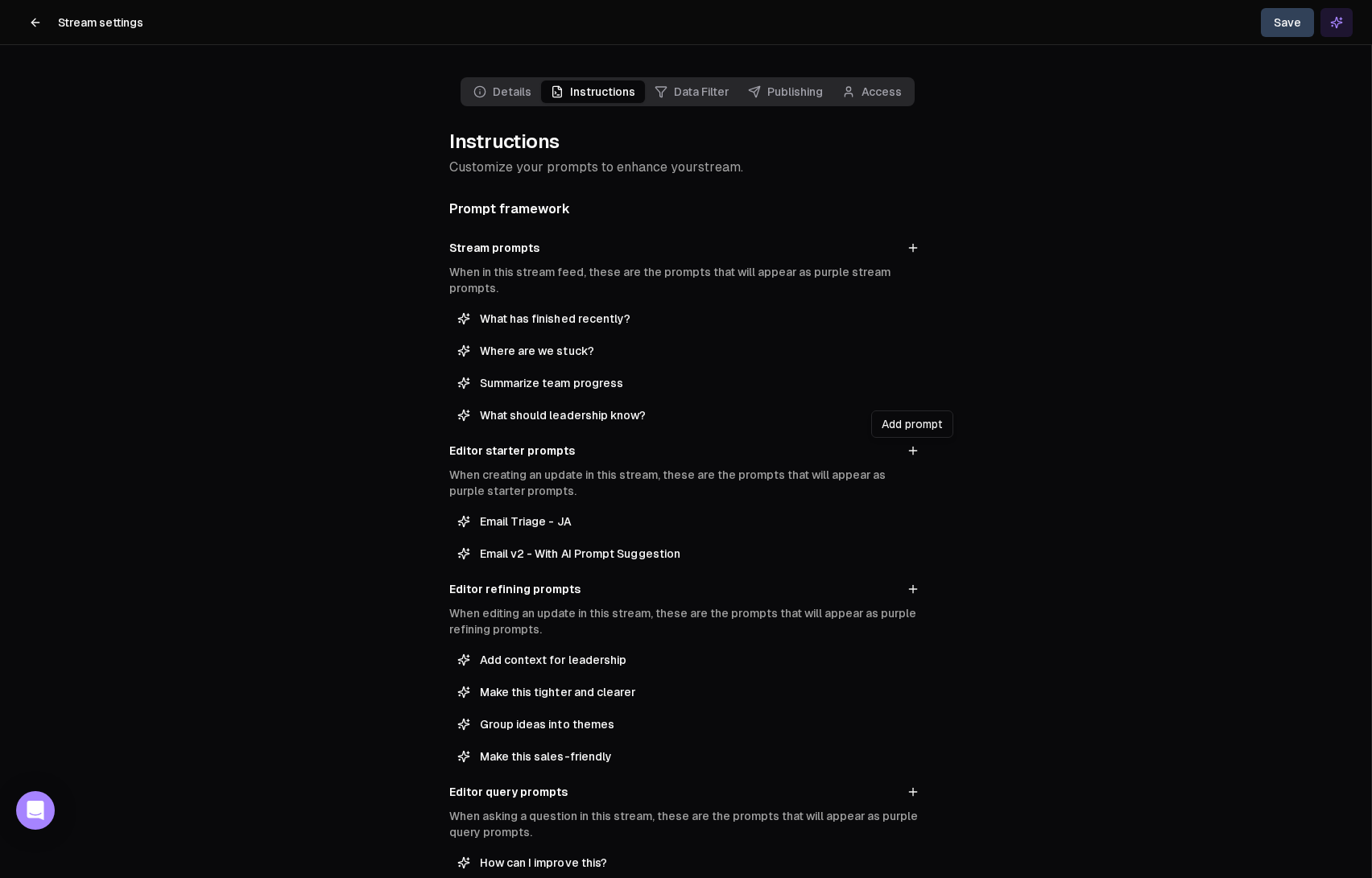
click at [913, 449] on icon at bounding box center [913, 450] width 0 height 7
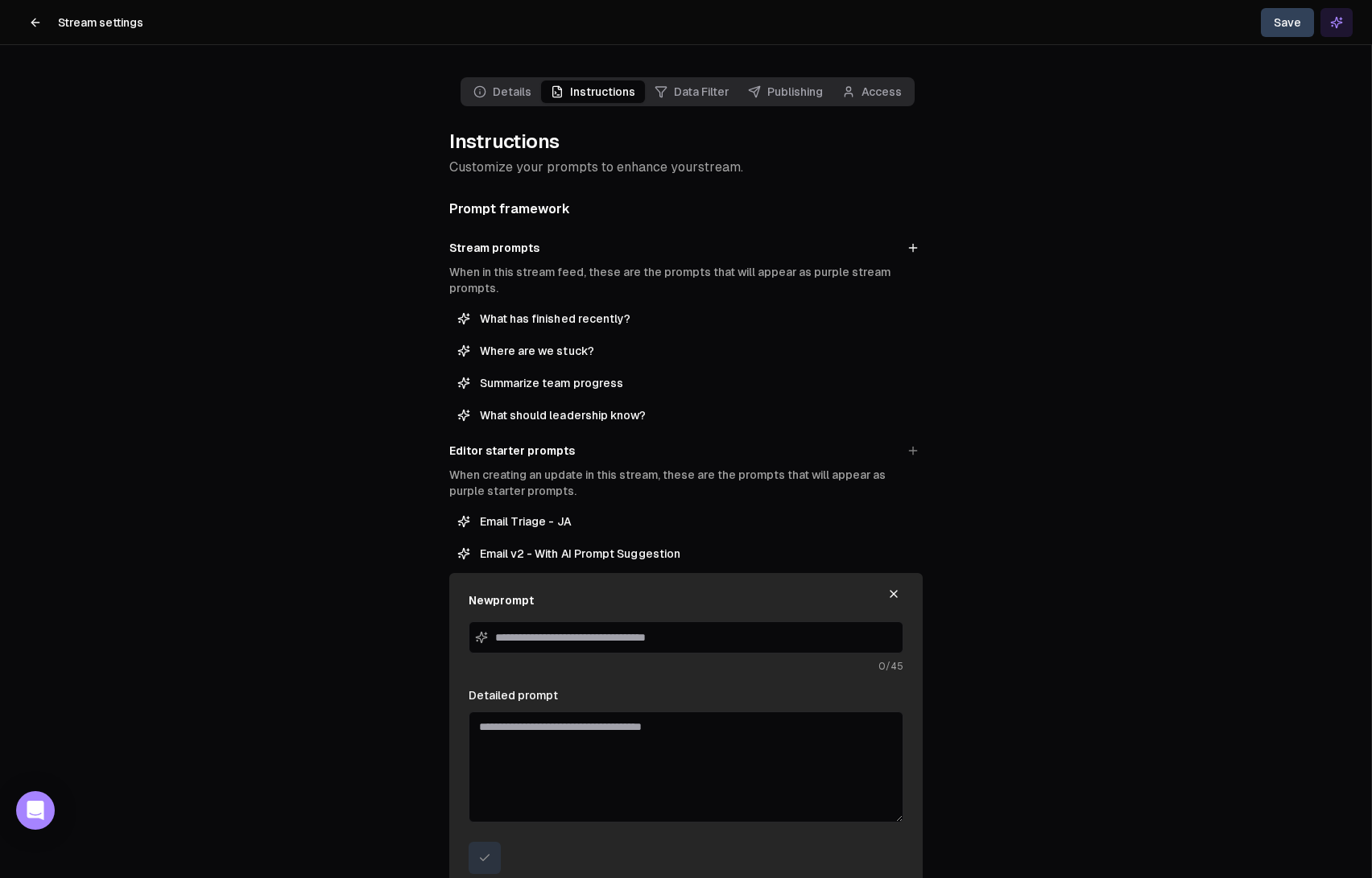
click at [584, 632] on input at bounding box center [686, 637] width 435 height 32
click at [510, 748] on textarea "Detailed prompt" at bounding box center [686, 767] width 435 height 111
paste textarea "**********"
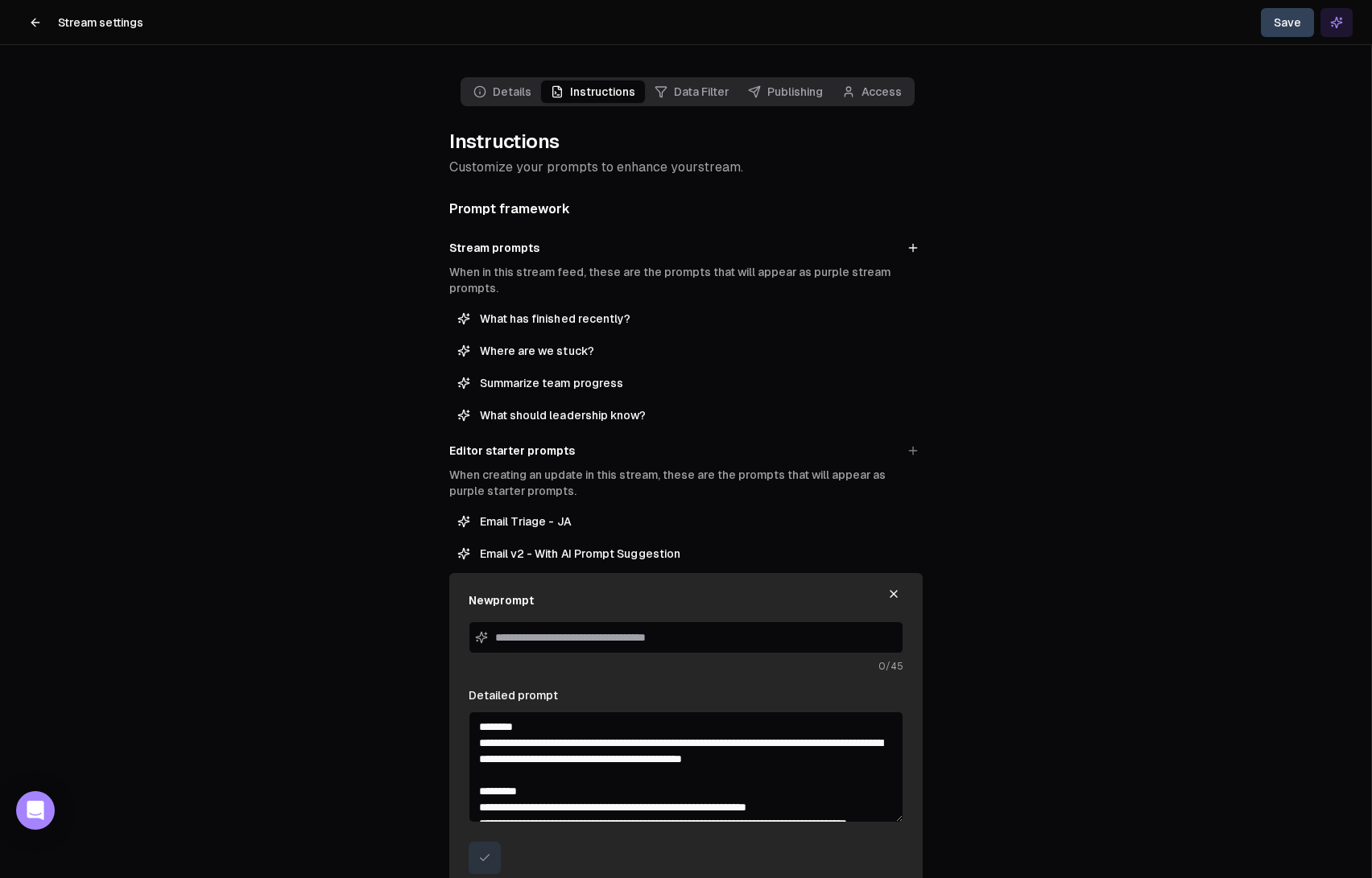
scroll to position [571, 0]
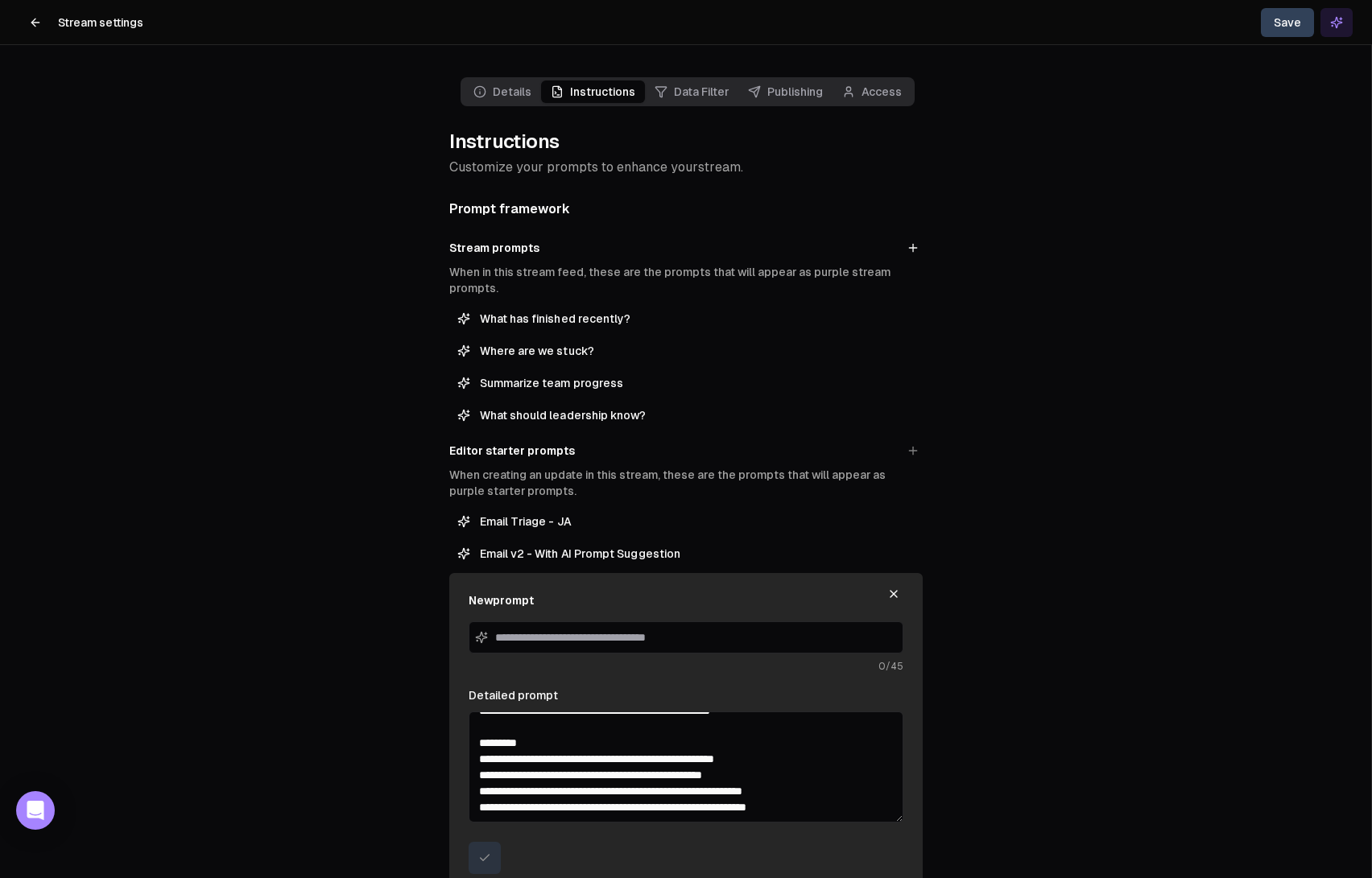
type textarea "**********"
click at [576, 635] on input at bounding box center [686, 637] width 435 height 32
type input "**********"
click at [491, 853] on button "submit" at bounding box center [484, 858] width 32 height 32
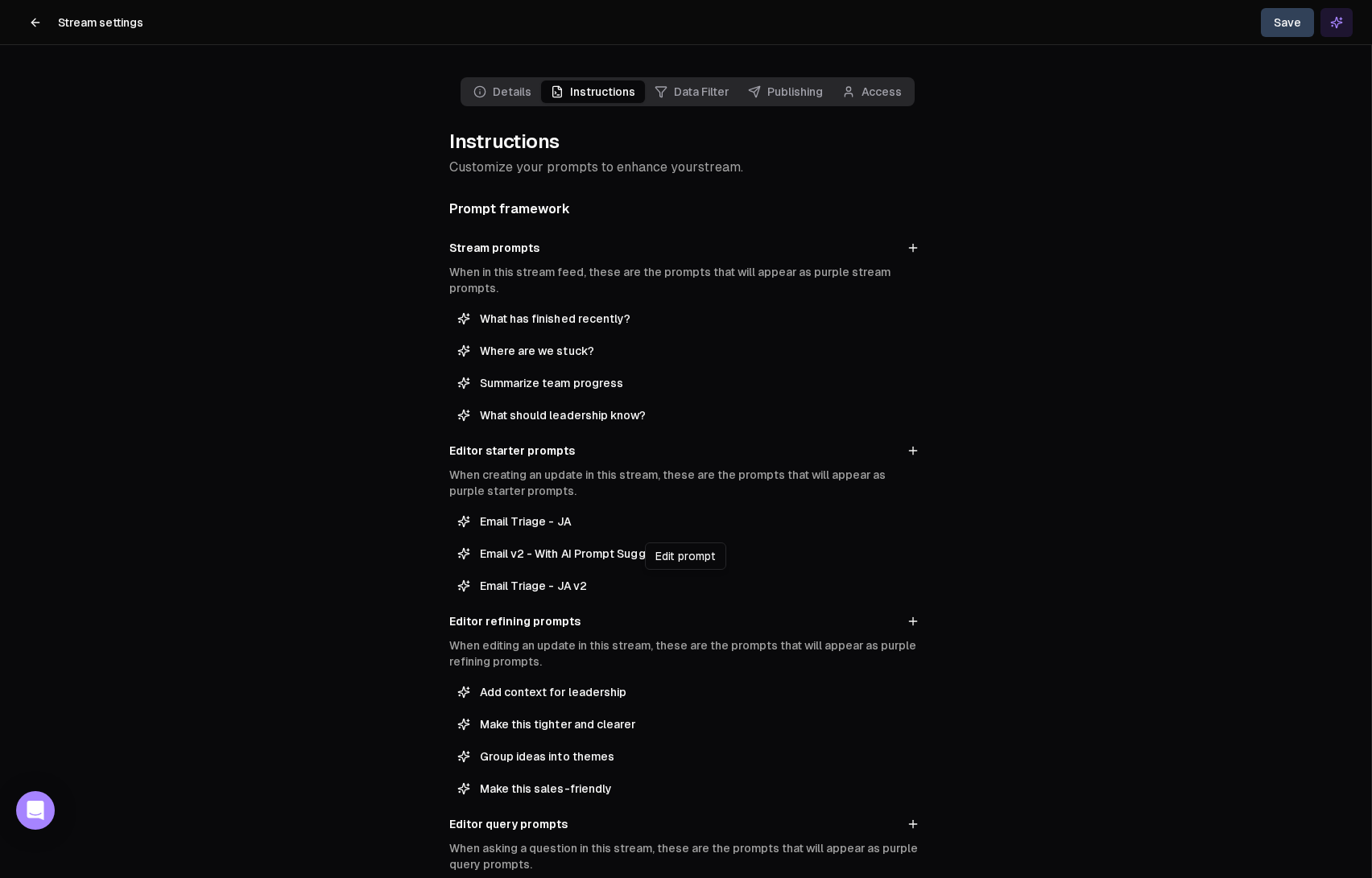
drag, startPoint x: 597, startPoint y: 585, endPoint x: 566, endPoint y: 582, distance: 31.1
click at [566, 582] on span "Email Triage - JA v2" at bounding box center [698, 586] width 435 height 16
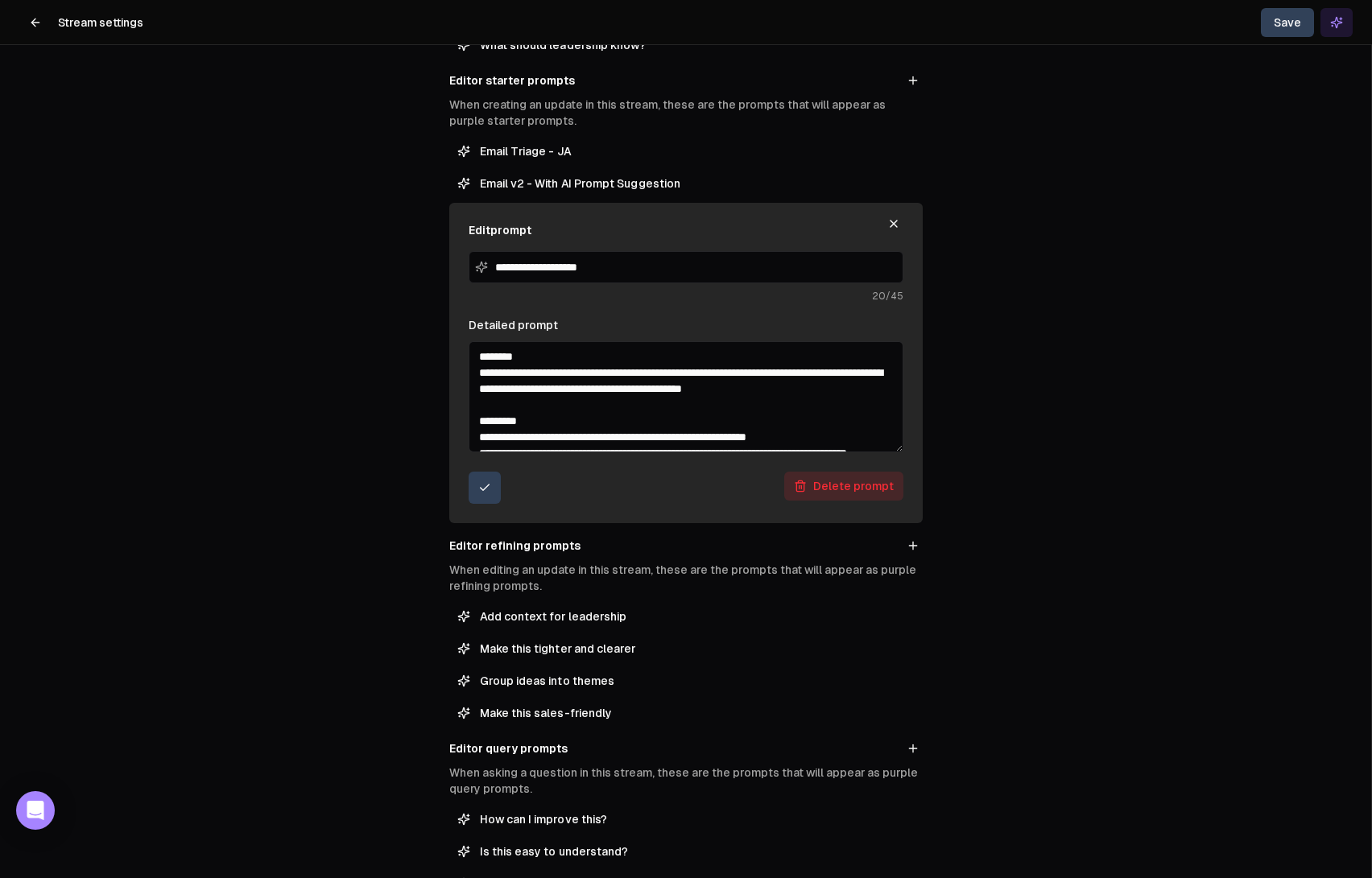
scroll to position [427, 0]
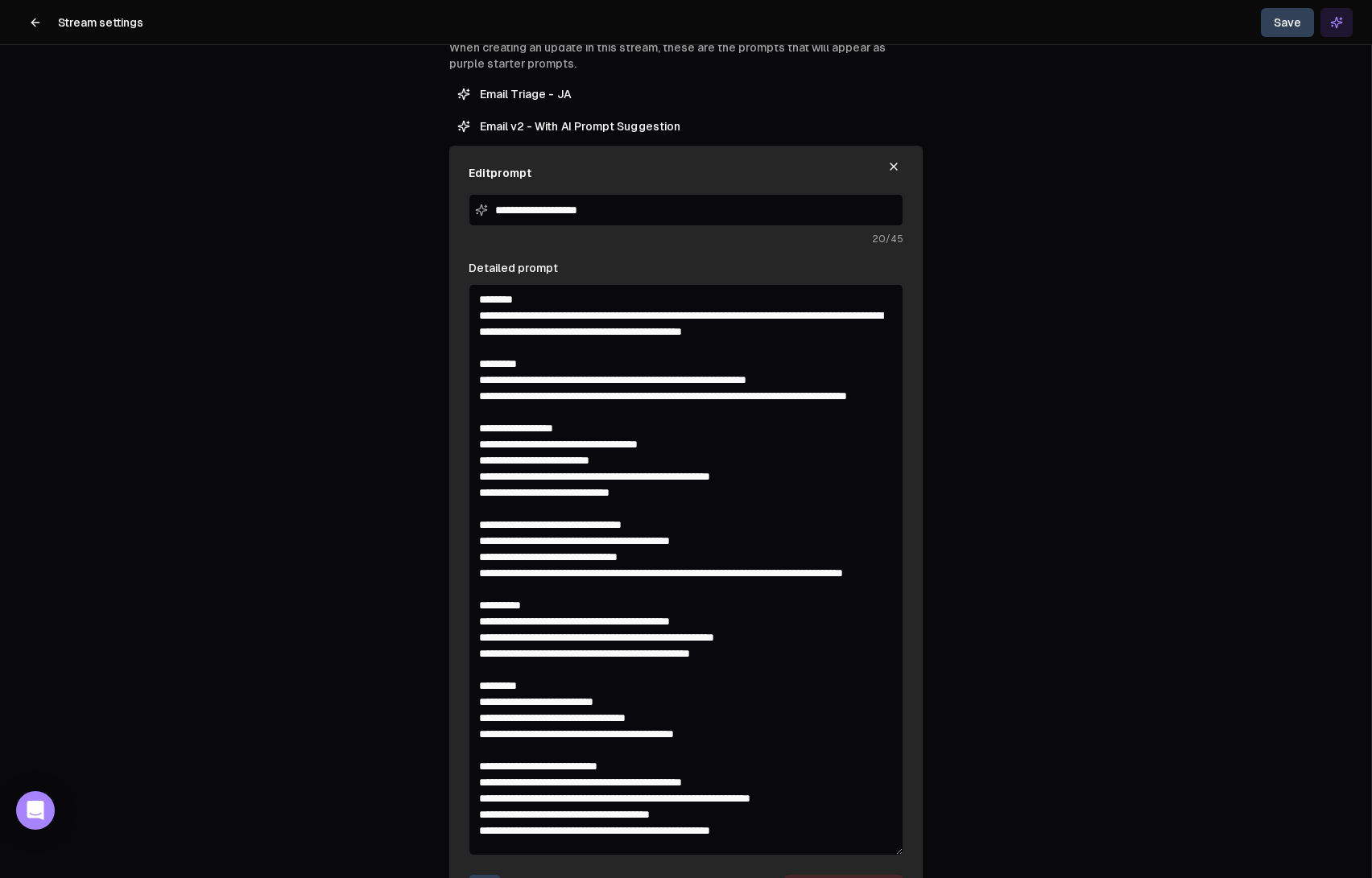
drag, startPoint x: 901, startPoint y: 390, endPoint x: 931, endPoint y: 856, distance: 467.0
click at [933, 859] on div "**********" at bounding box center [686, 478] width 499 height 1721
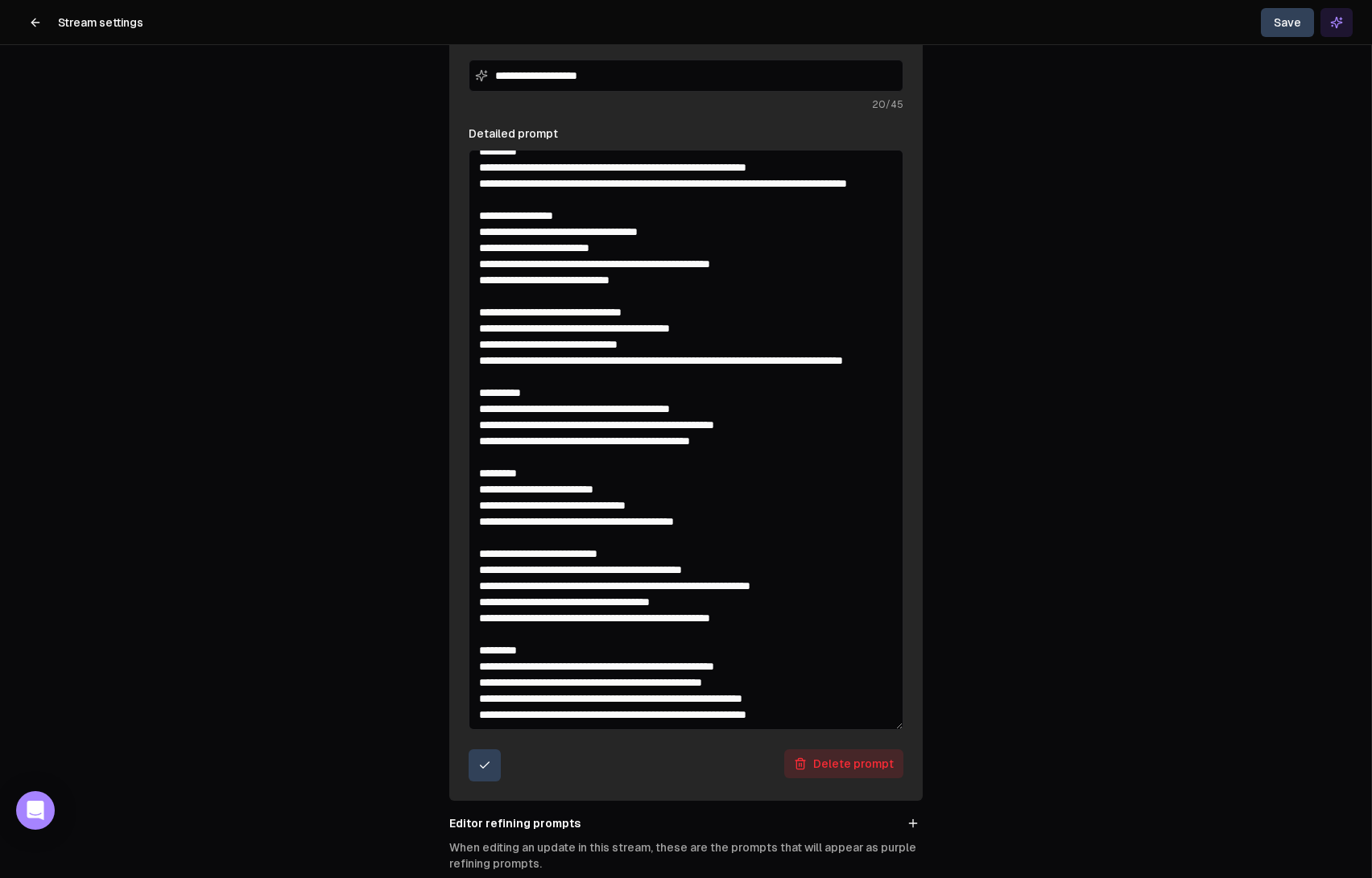
scroll to position [563, 0]
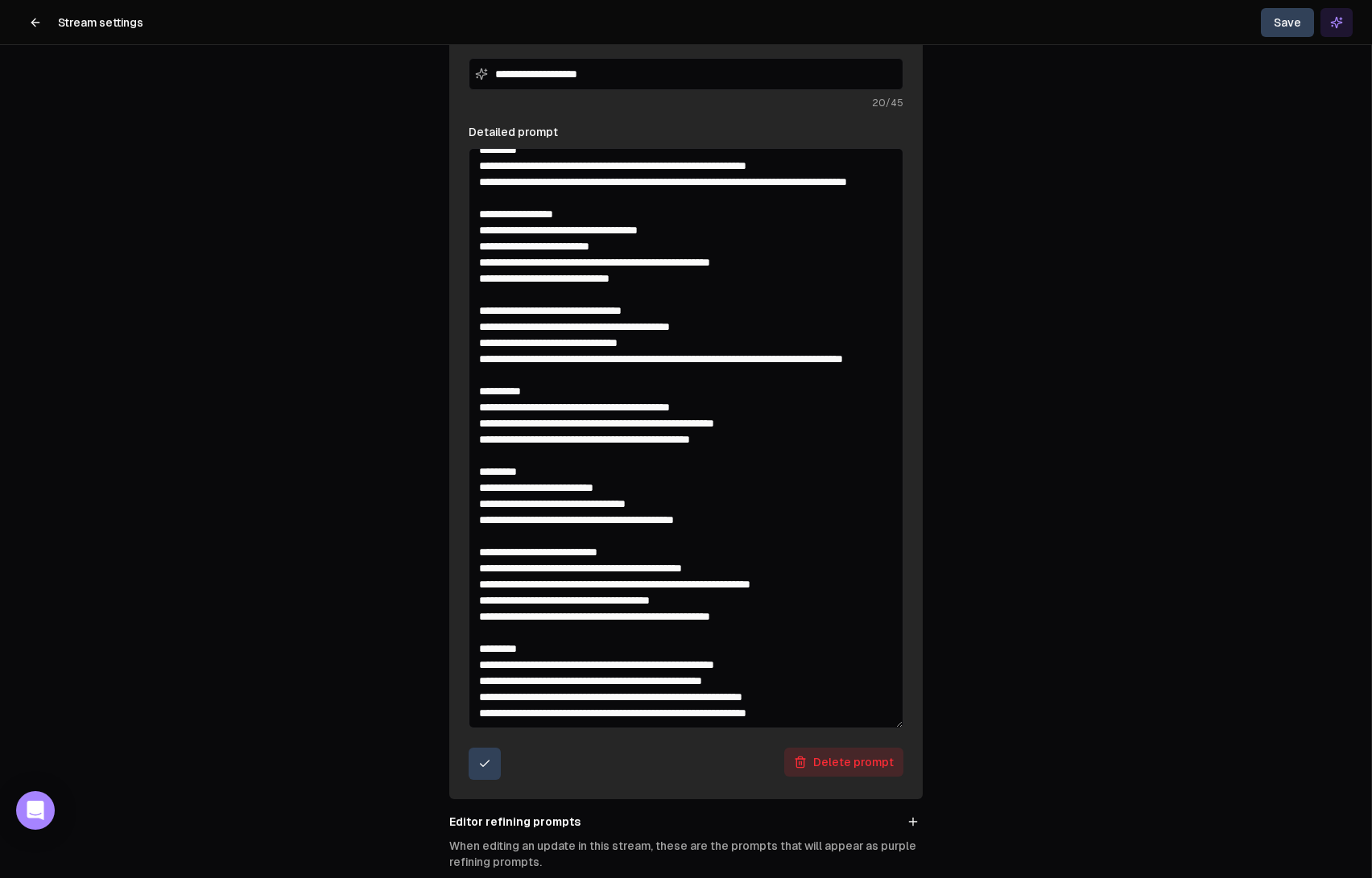
click at [739, 517] on textarea "Detailed prompt" at bounding box center [686, 439] width 435 height 581
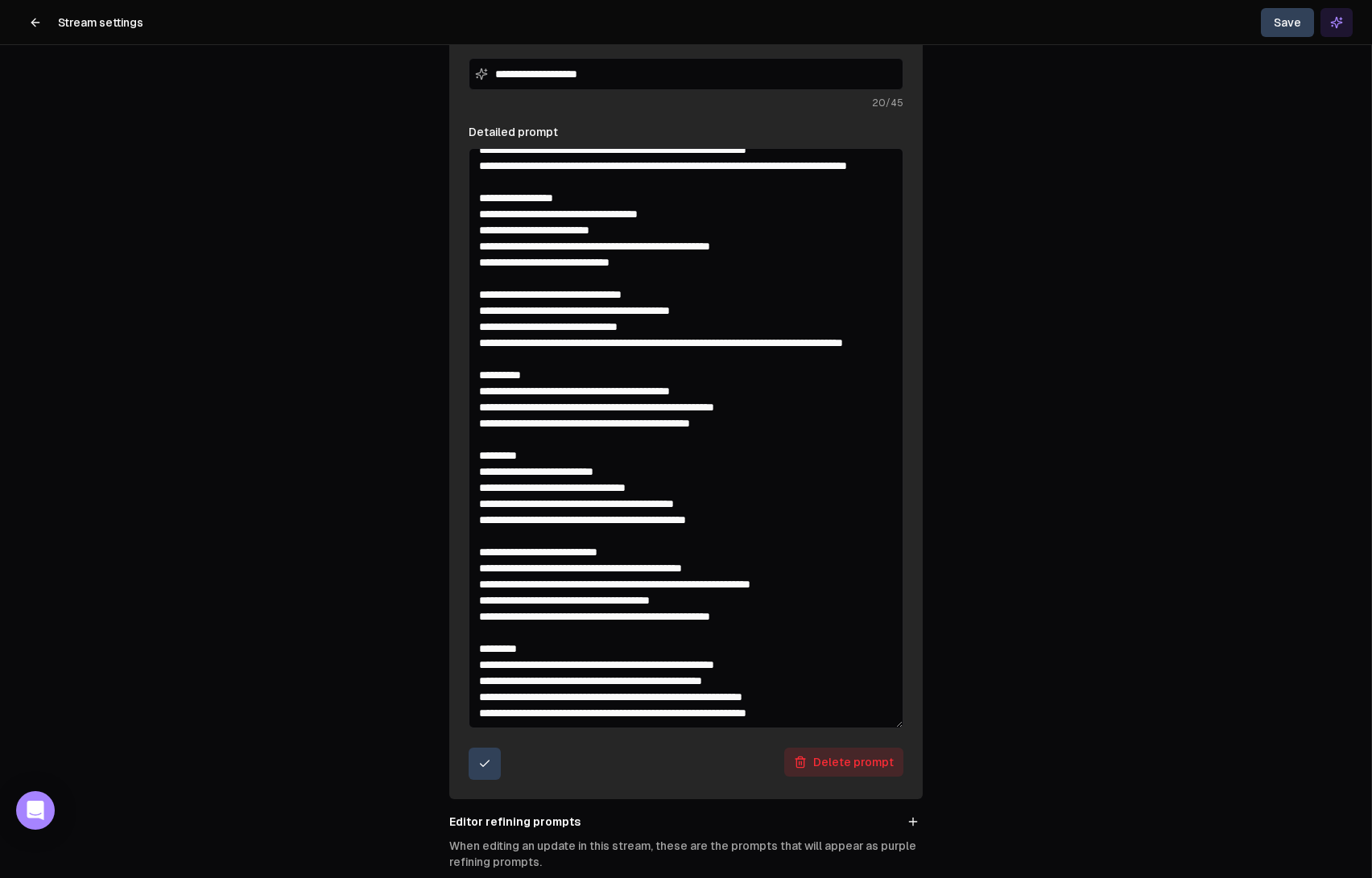
click at [797, 532] on textarea "Detailed prompt" at bounding box center [686, 439] width 435 height 581
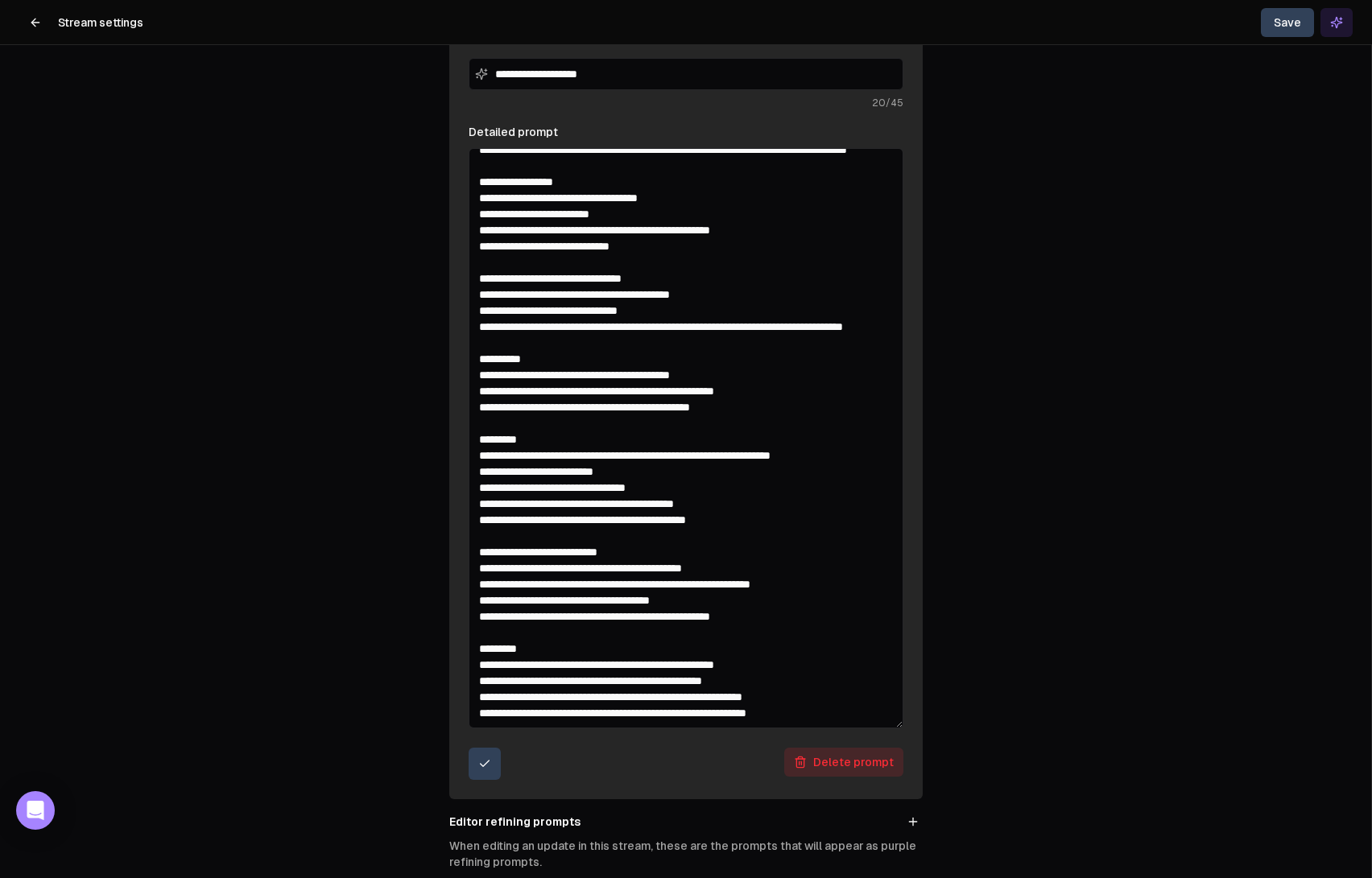
click at [614, 490] on textarea "Detailed prompt" at bounding box center [686, 439] width 435 height 581
click at [574, 491] on textarea "Detailed prompt" at bounding box center [686, 439] width 435 height 581
click at [621, 490] on textarea "Detailed prompt" at bounding box center [686, 439] width 435 height 581
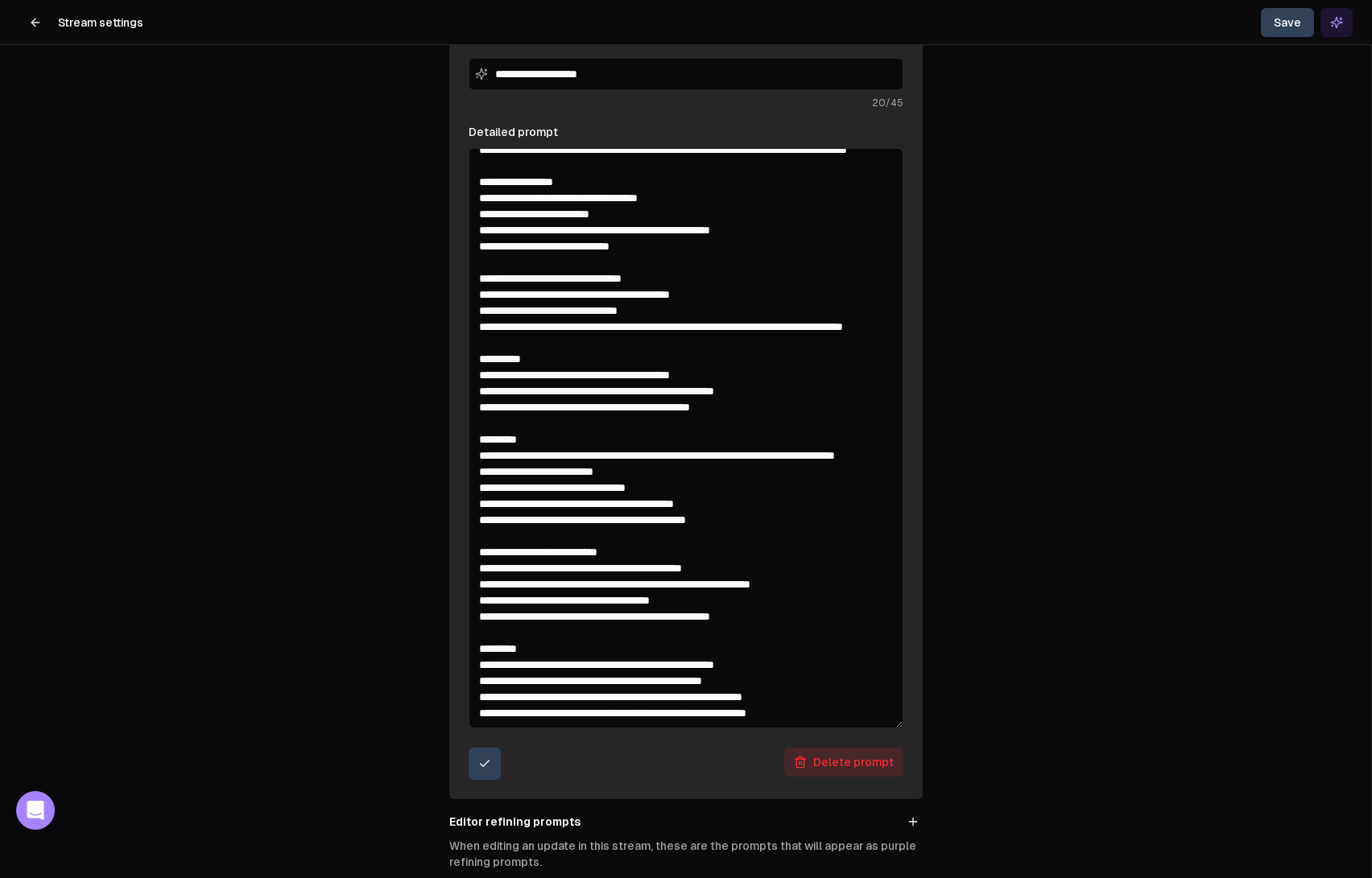
click at [621, 490] on textarea "Detailed prompt" at bounding box center [686, 439] width 435 height 581
click at [695, 491] on textarea "Detailed prompt" at bounding box center [686, 439] width 435 height 581
click at [592, 501] on textarea "Detailed prompt" at bounding box center [686, 439] width 435 height 581
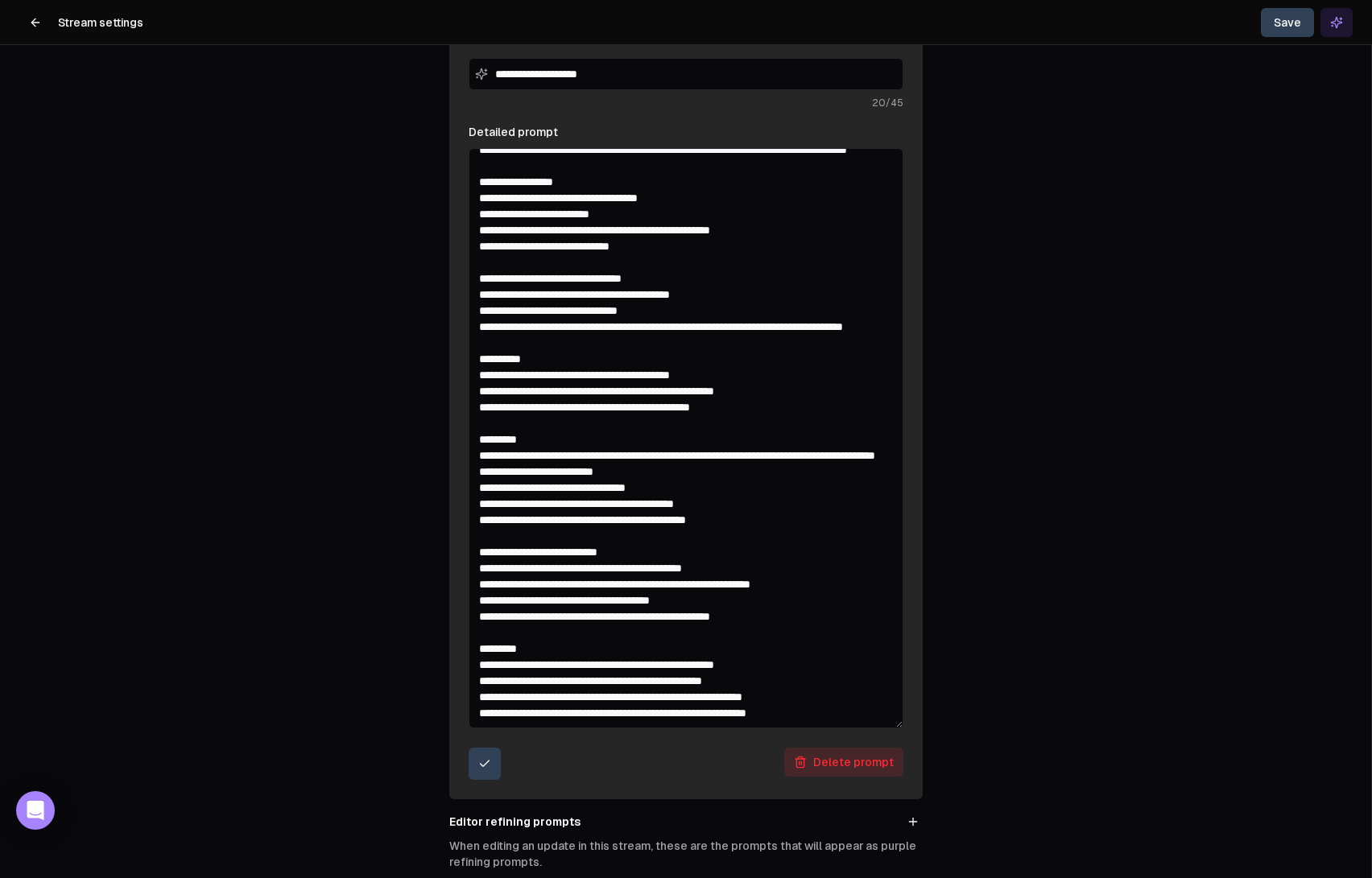
click at [478, 664] on textarea "Detailed prompt" at bounding box center [686, 439] width 435 height 581
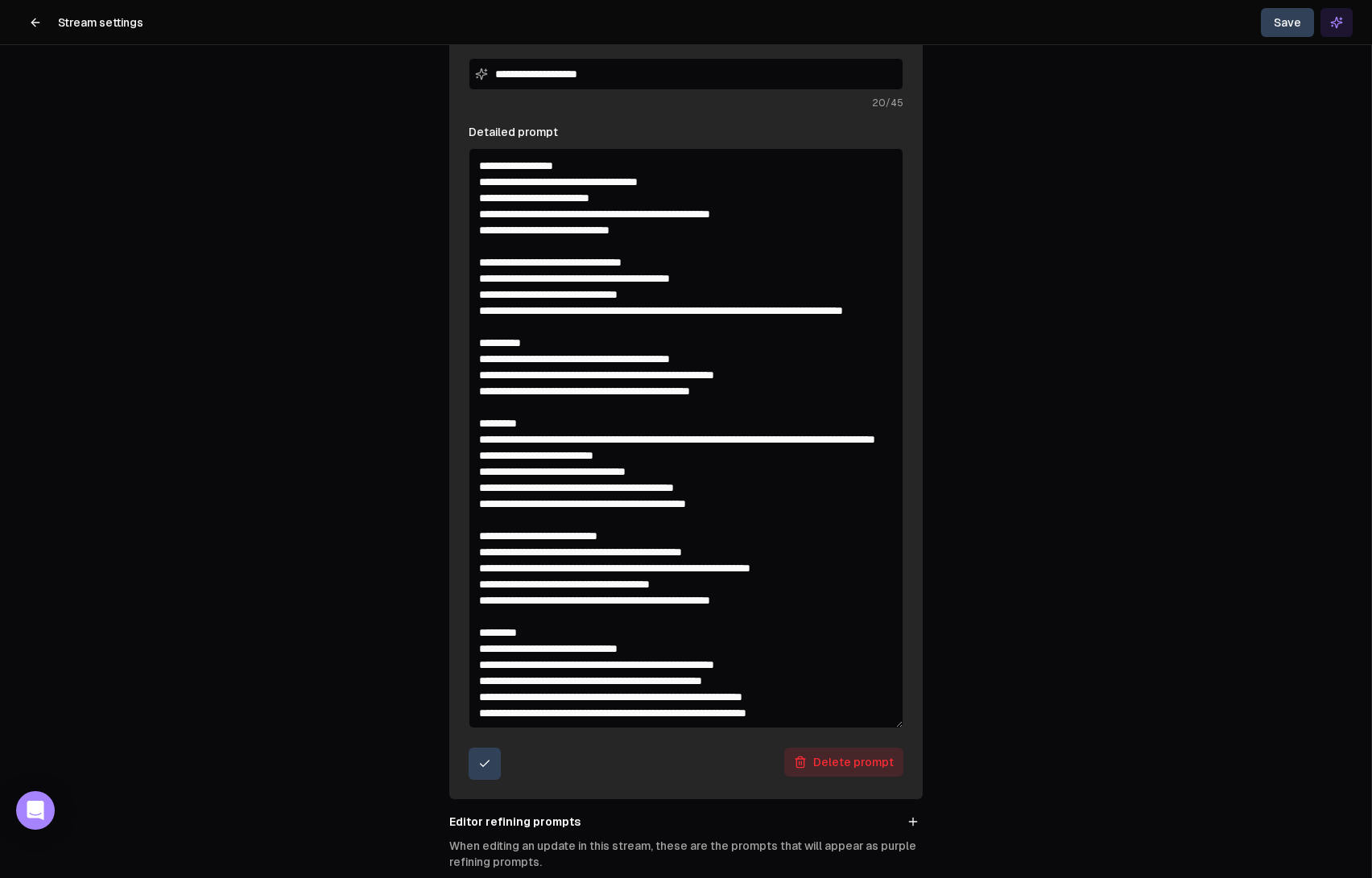
click at [700, 661] on textarea "Detailed prompt" at bounding box center [686, 439] width 435 height 581
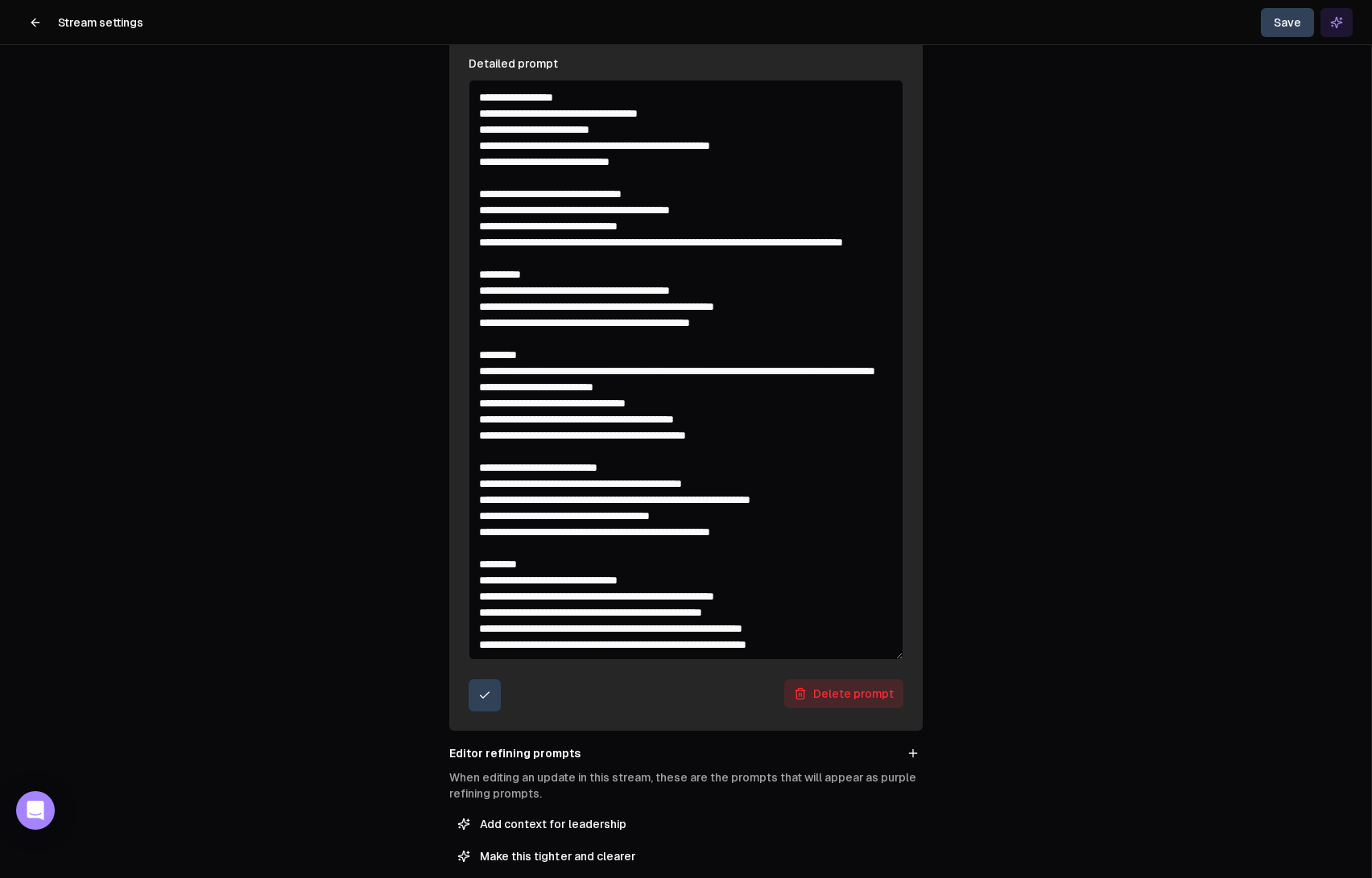
scroll to position [641, 0]
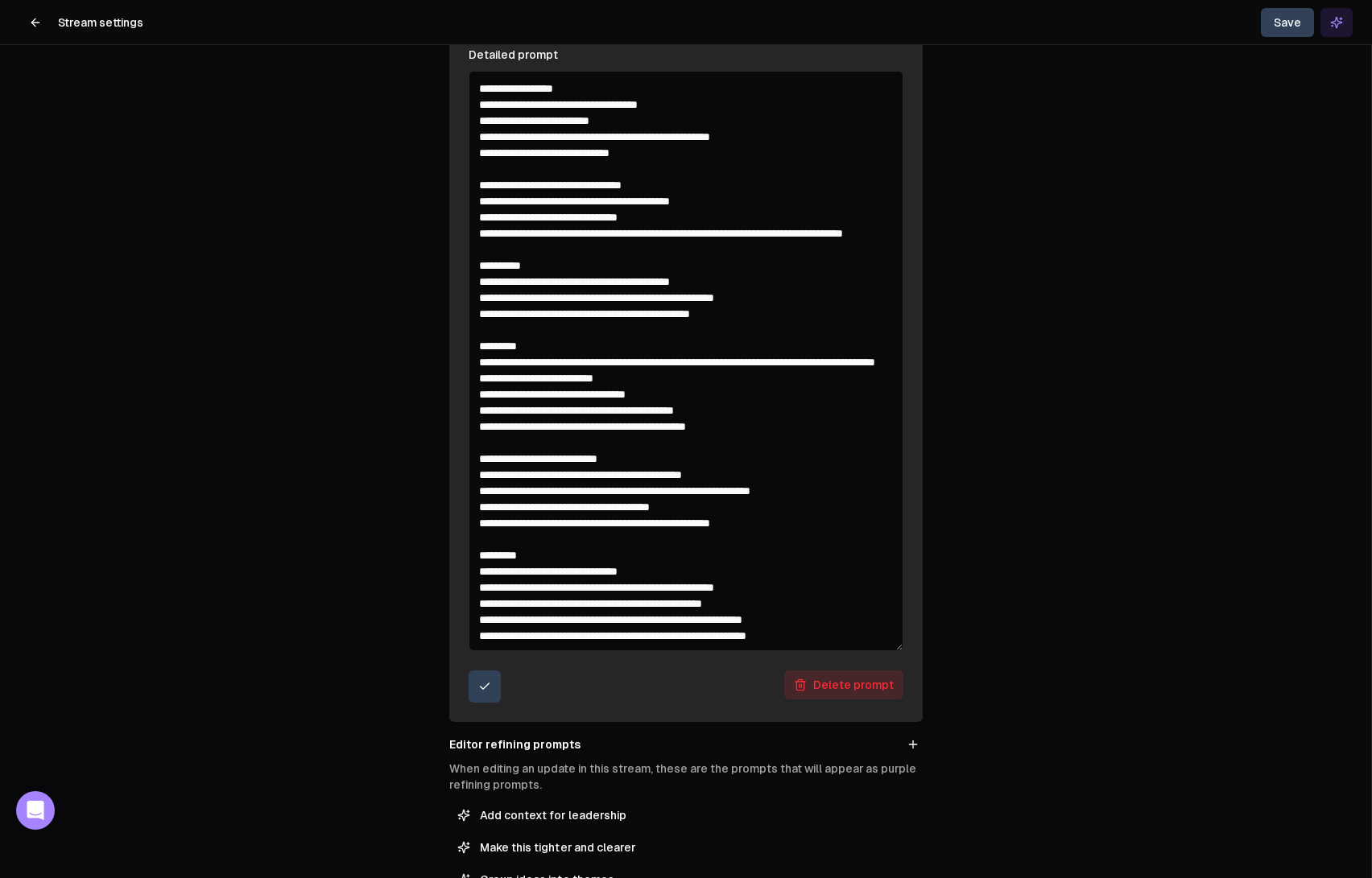
click at [645, 573] on textarea "Detailed prompt" at bounding box center [686, 361] width 435 height 581
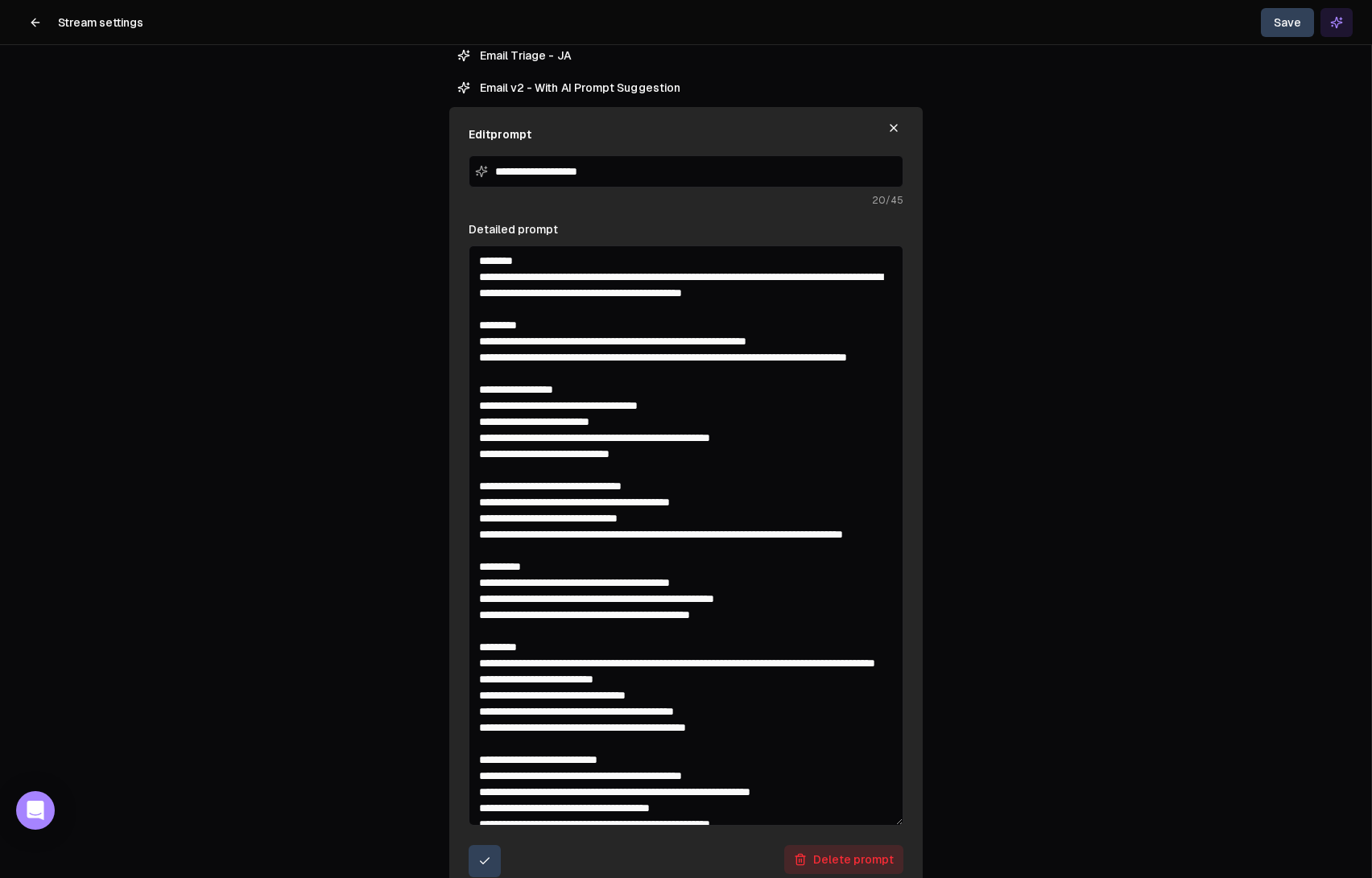
scroll to position [460, 0]
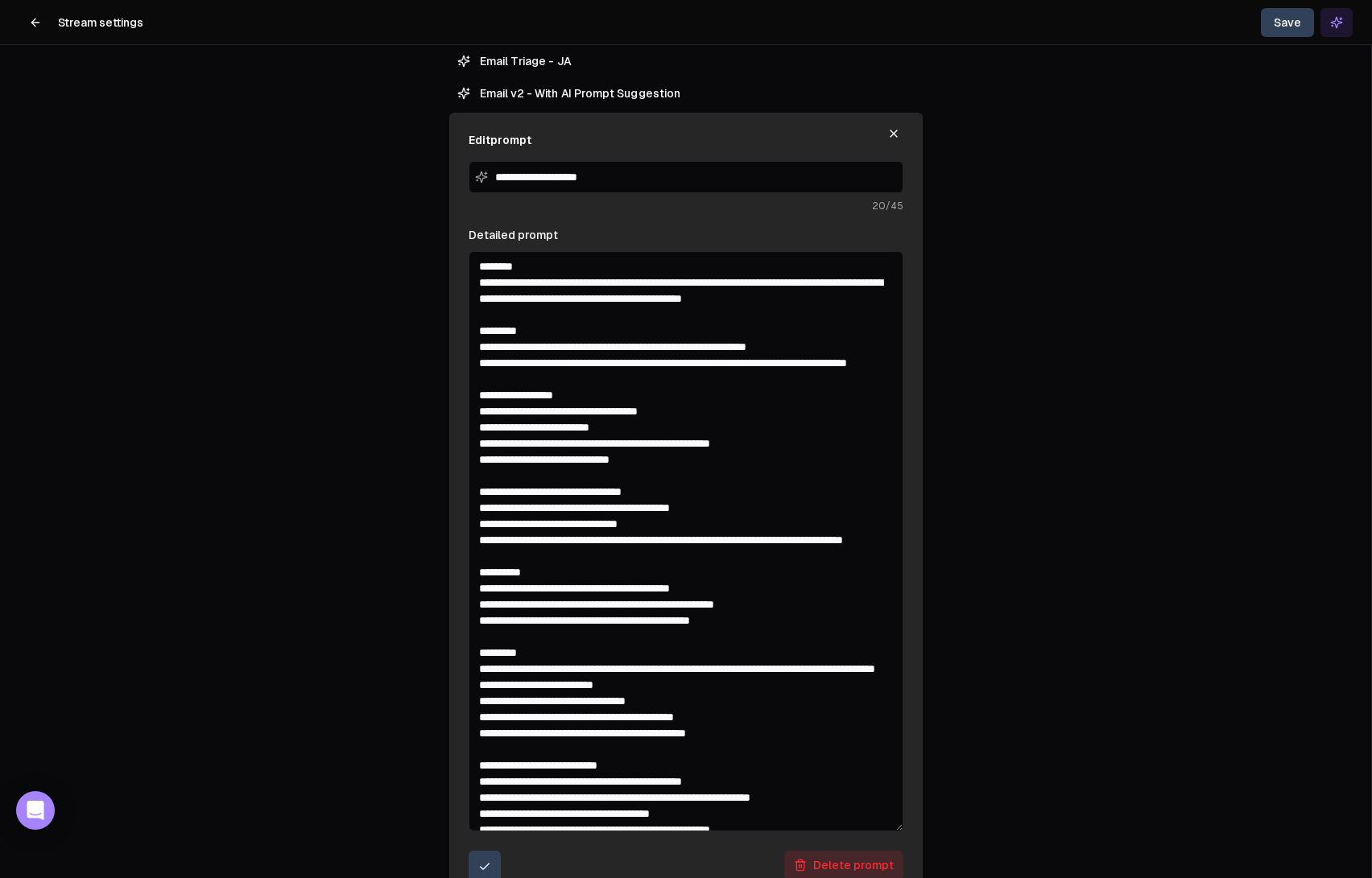
click at [594, 365] on textarea "Detailed prompt" at bounding box center [686, 542] width 435 height 581
click at [595, 369] on textarea "Detailed prompt" at bounding box center [686, 542] width 435 height 581
click at [592, 374] on textarea "Detailed prompt" at bounding box center [686, 542] width 435 height 581
click at [478, 361] on textarea "Detailed prompt" at bounding box center [686, 542] width 435 height 581
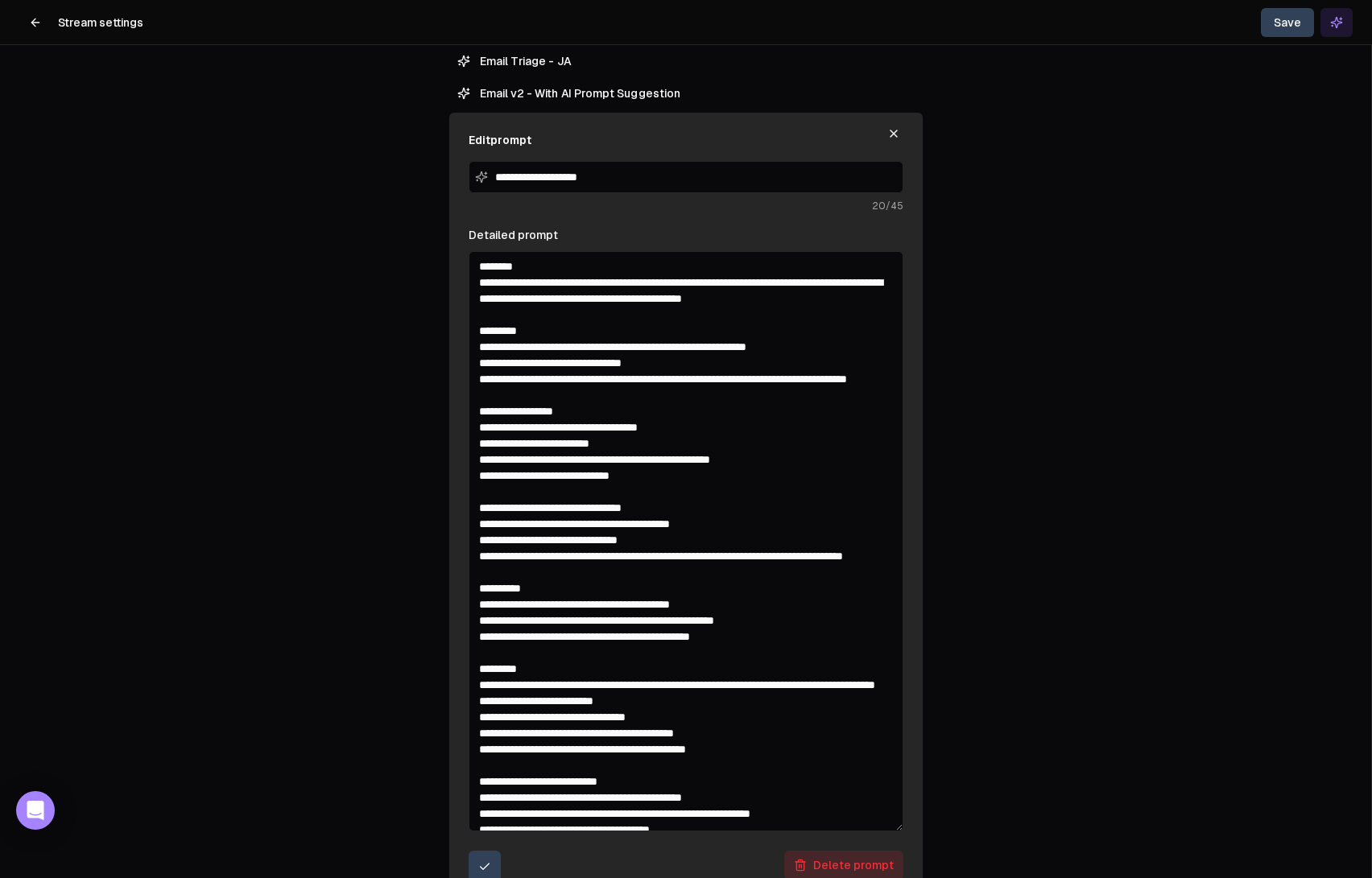
click at [514, 363] on textarea "Detailed prompt" at bounding box center [686, 542] width 435 height 581
click at [670, 365] on textarea "Detailed prompt" at bounding box center [686, 542] width 435 height 581
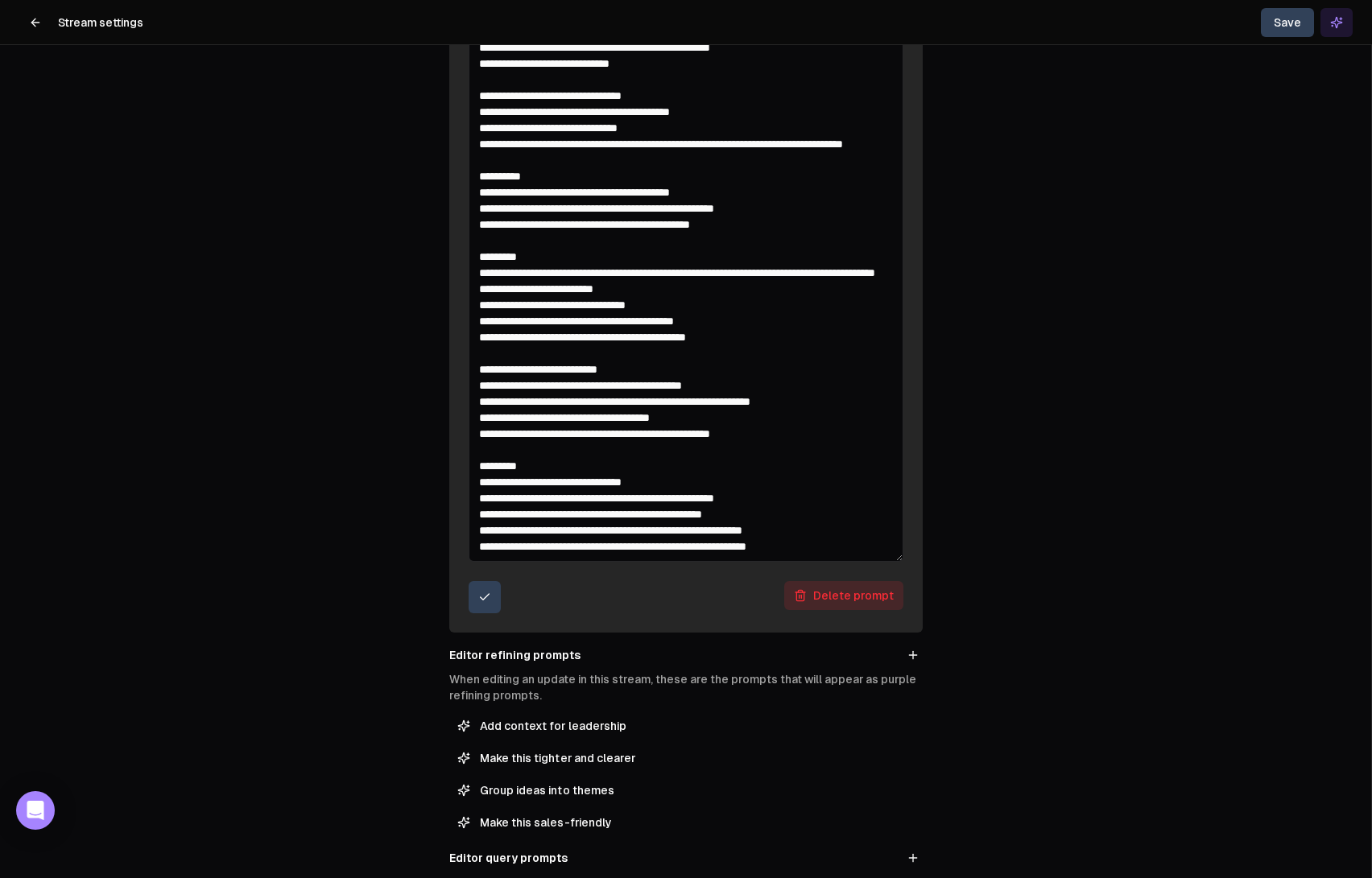
scroll to position [897, 0]
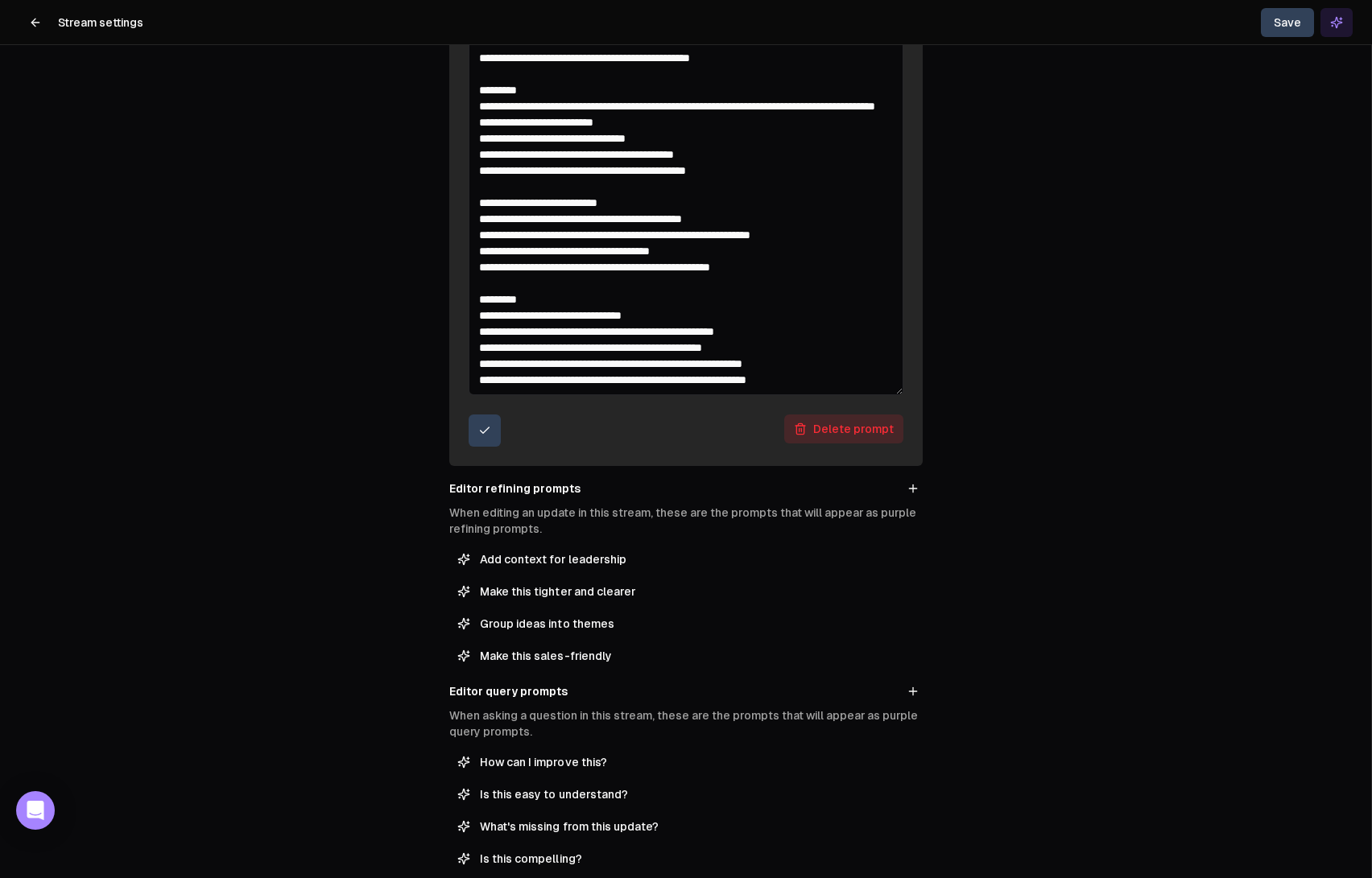
type textarea "**********"
click at [491, 432] on icon "submit" at bounding box center [484, 430] width 13 height 13
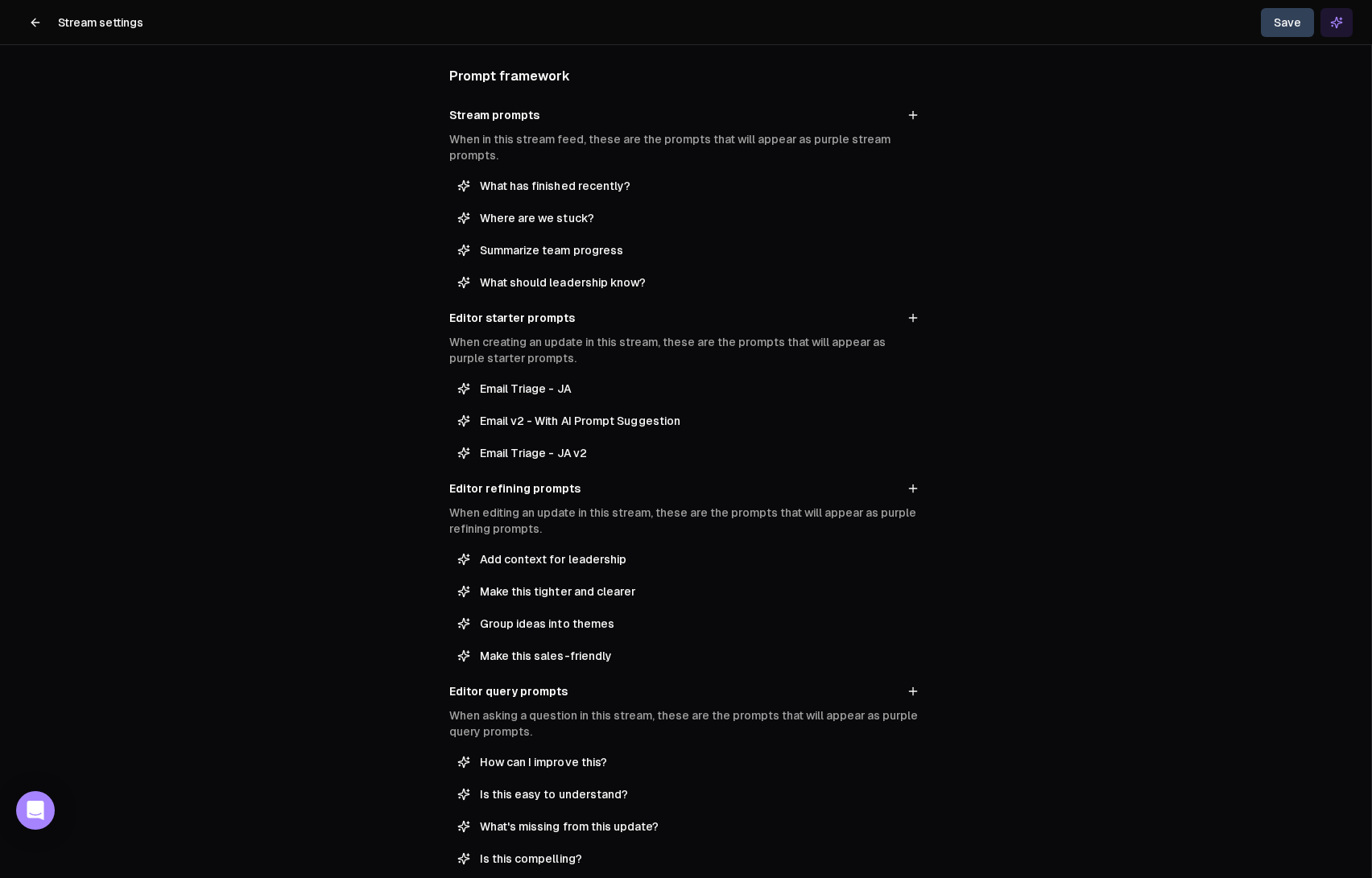
scroll to position [133, 0]
click at [1298, 17] on button "Save" at bounding box center [1286, 22] width 53 height 29
click at [533, 452] on span "Email Triage - JA v2" at bounding box center [698, 453] width 435 height 16
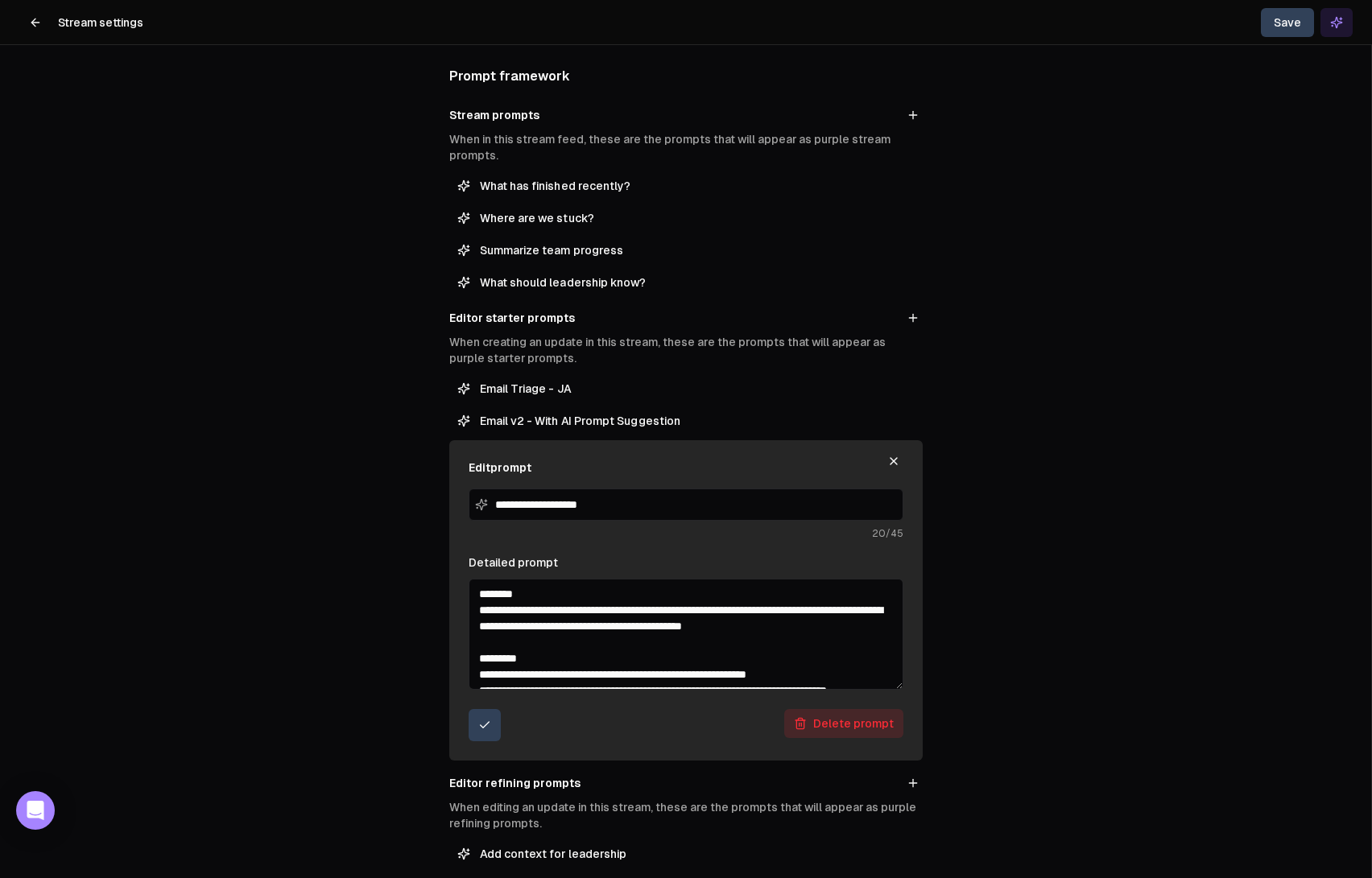
click at [843, 623] on textarea "Detailed prompt" at bounding box center [686, 634] width 435 height 111
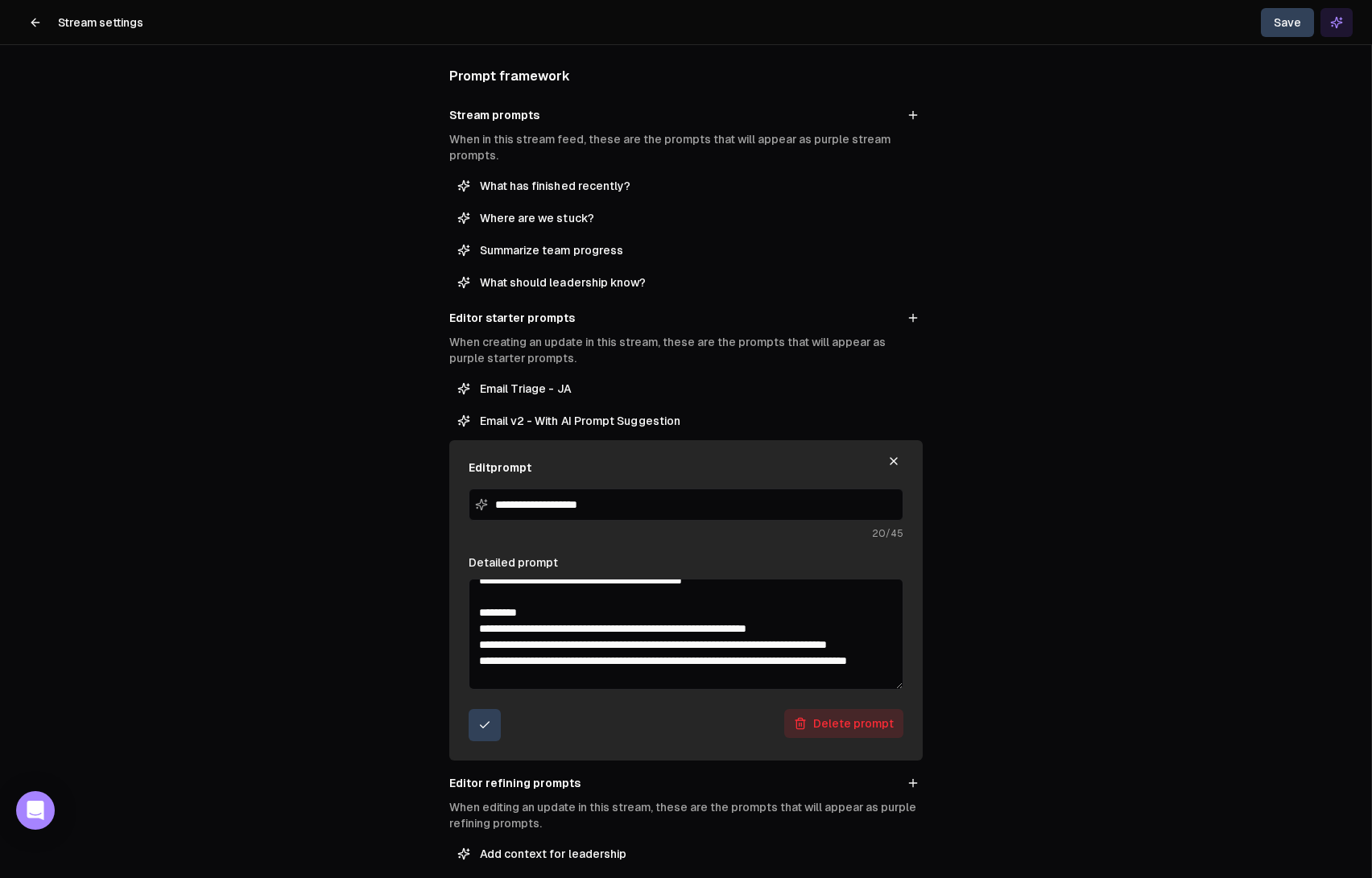
scroll to position [47, 0]
click at [759, 631] on textarea "Detailed prompt" at bounding box center [686, 634] width 435 height 111
click at [798, 630] on textarea "Detailed prompt" at bounding box center [686, 634] width 435 height 111
type textarea "**********"
click at [490, 730] on icon "submit" at bounding box center [484, 725] width 13 height 13
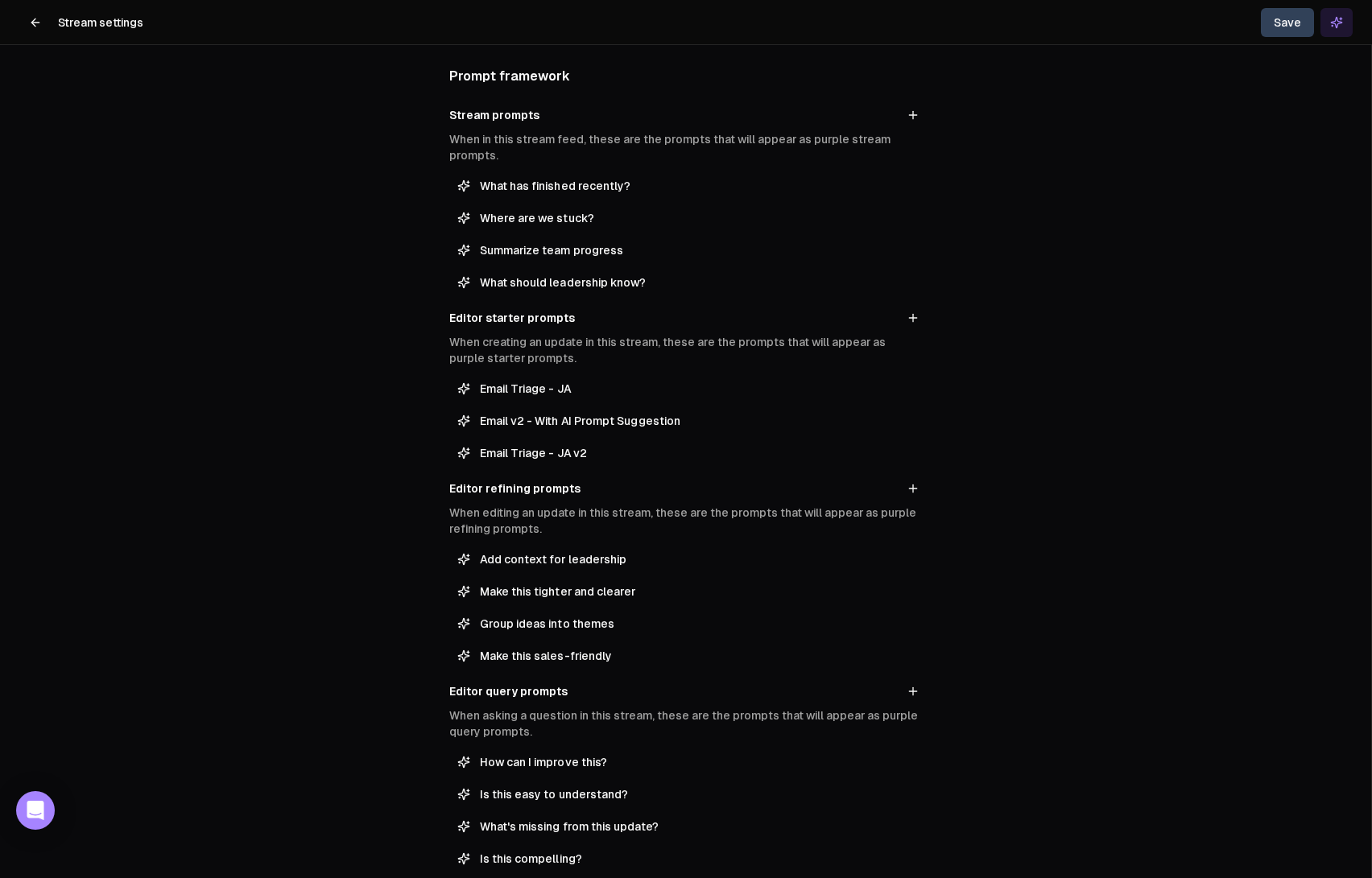
click at [1299, 27] on button "Save" at bounding box center [1286, 22] width 53 height 29
click at [32, 26] on icon at bounding box center [35, 23] width 13 height 13
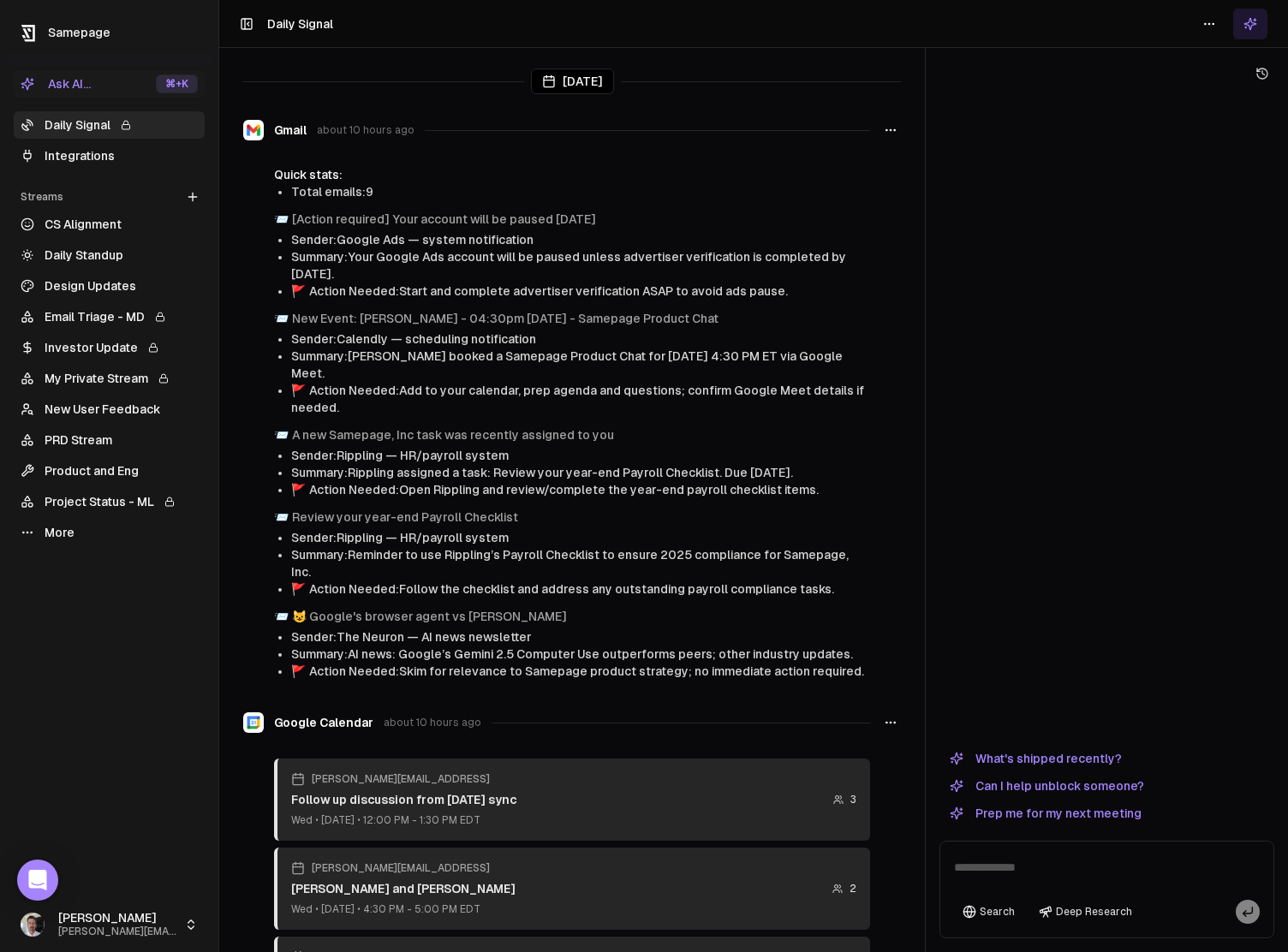
click at [95, 306] on link "Email Triage - MD" at bounding box center [109, 317] width 191 height 28
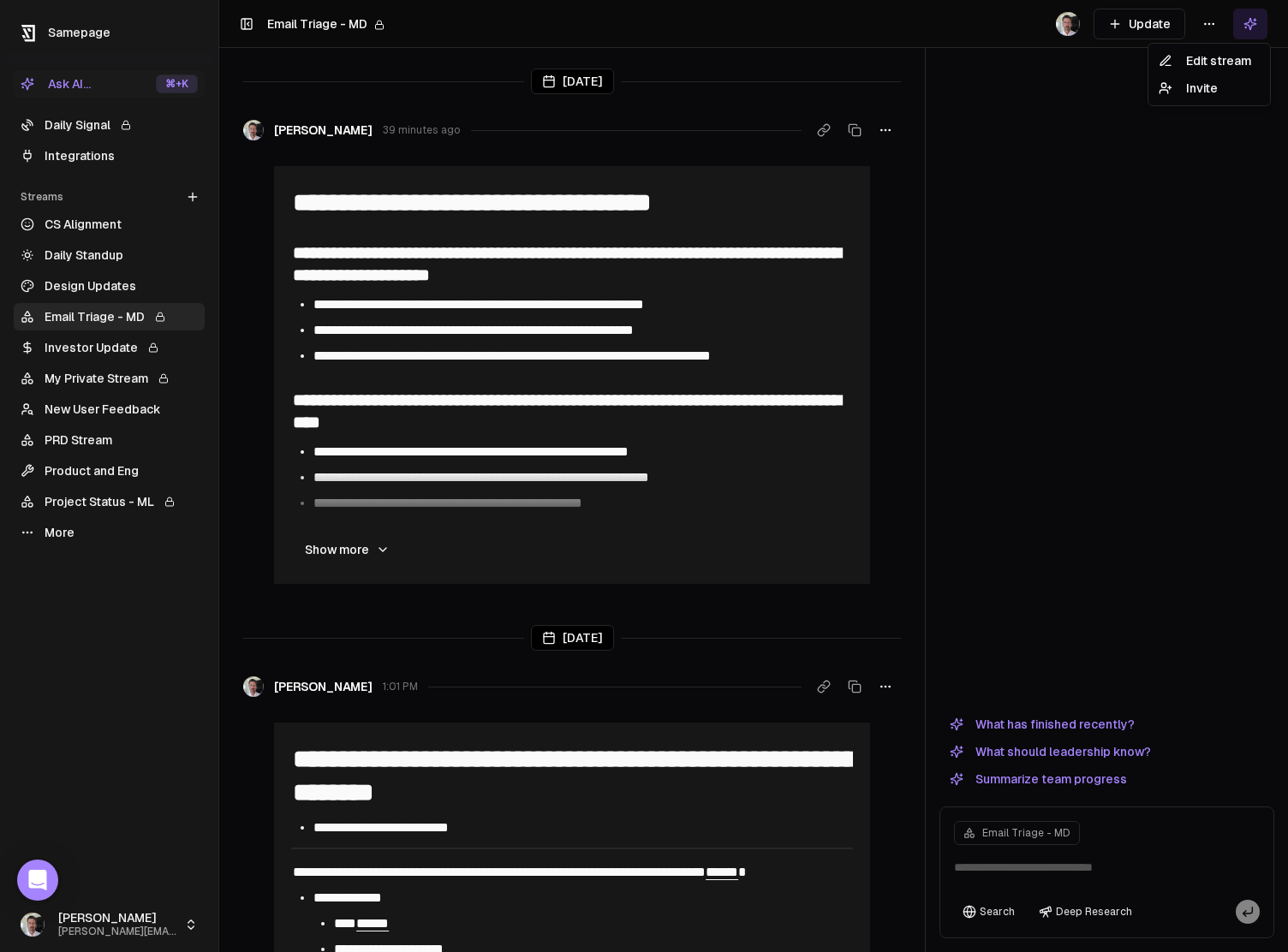
click at [1209, 18] on html "**********" at bounding box center [644, 476] width 1288 height 952
click at [1217, 59] on div "Edit stream" at bounding box center [1209, 61] width 114 height 28
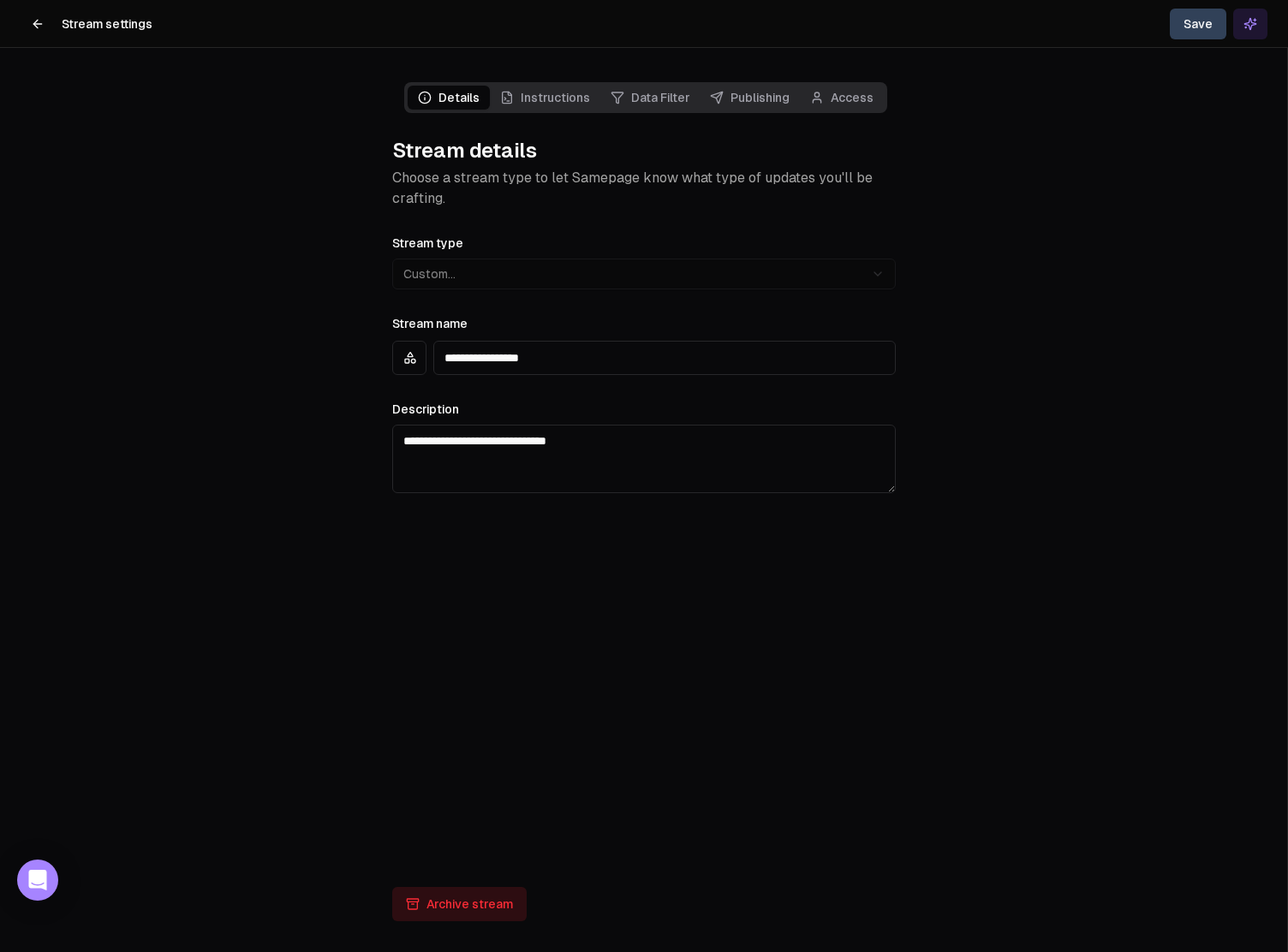
click at [571, 91] on link "Instructions" at bounding box center [545, 98] width 111 height 24
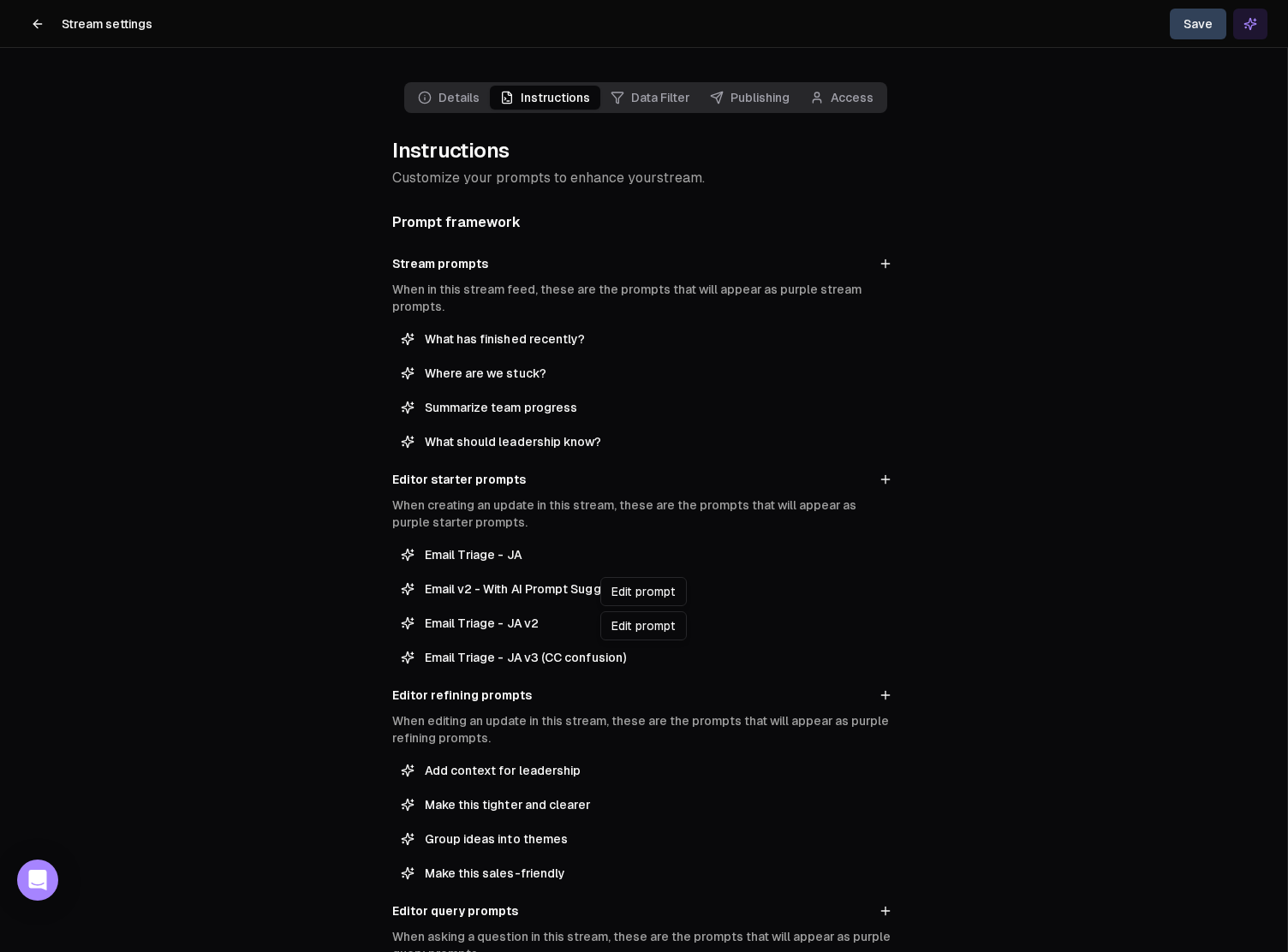
click at [548, 649] on span "Email Triage - JA v3 (CC confusion)" at bounding box center [656, 657] width 463 height 18
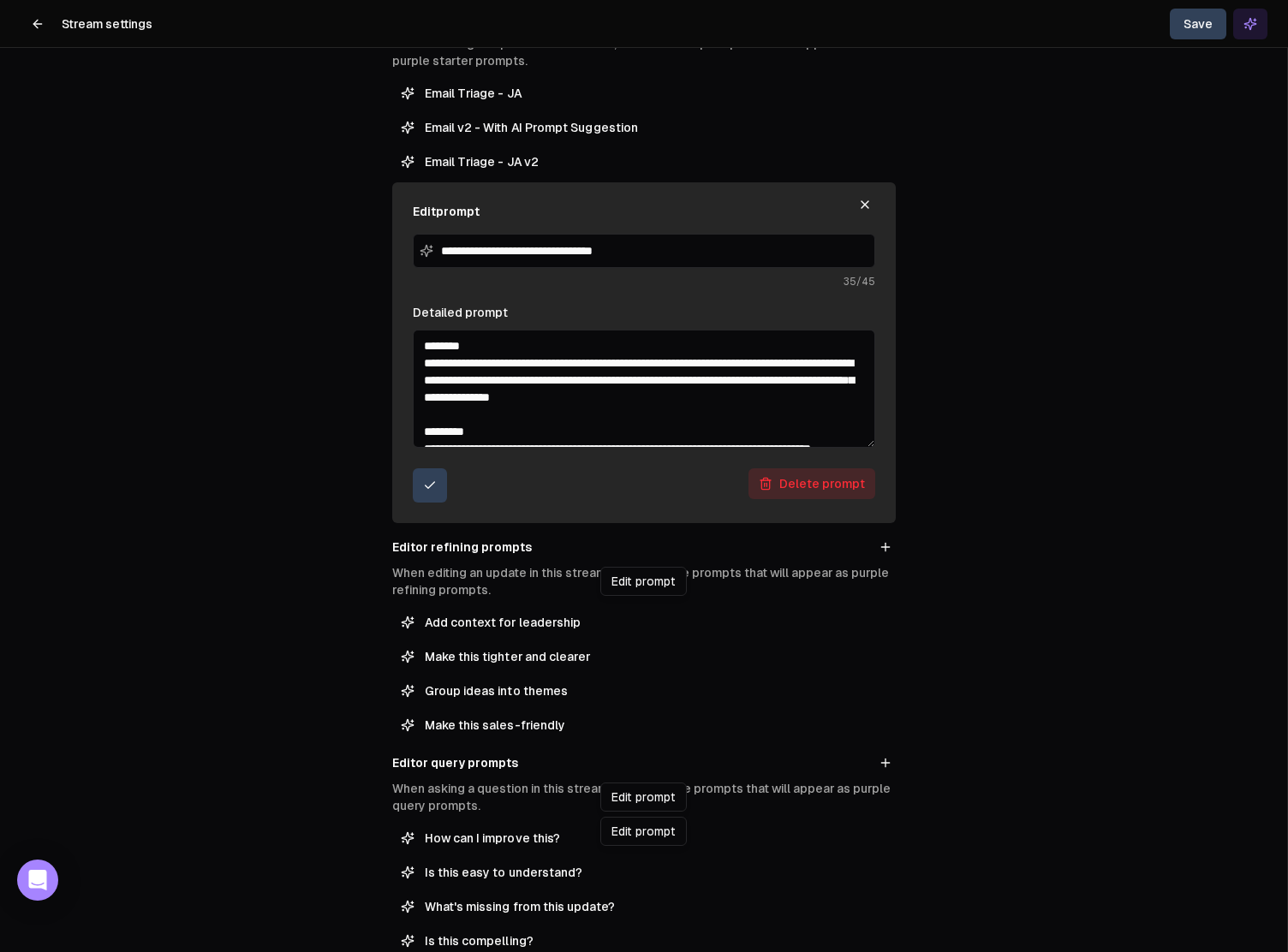
scroll to position [471, 0]
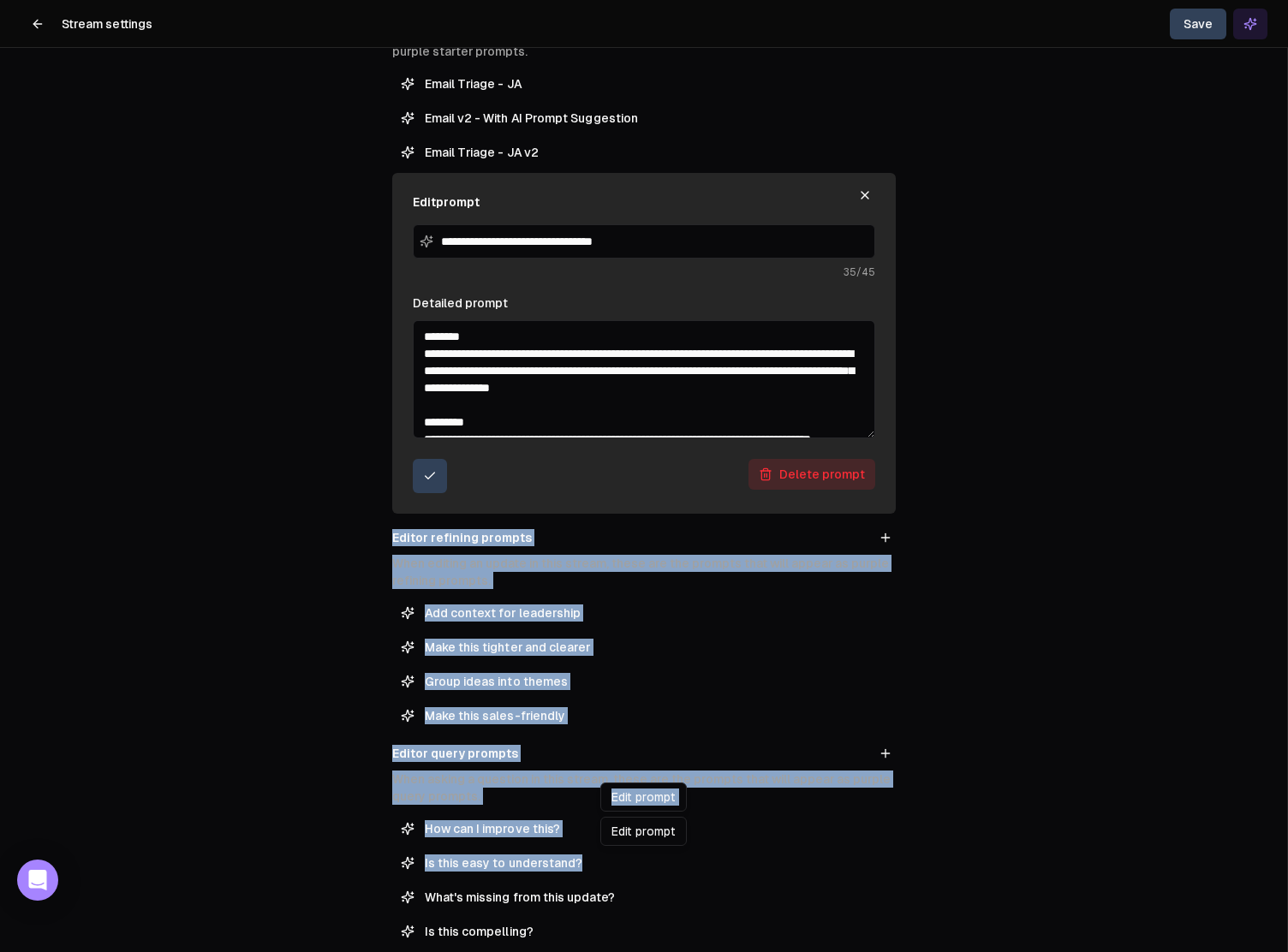
drag, startPoint x: 885, startPoint y: 506, endPoint x: 859, endPoint y: 586, distance: 84.1
click at [892, 863] on div "**********" at bounding box center [644, 363] width 503 height 1162
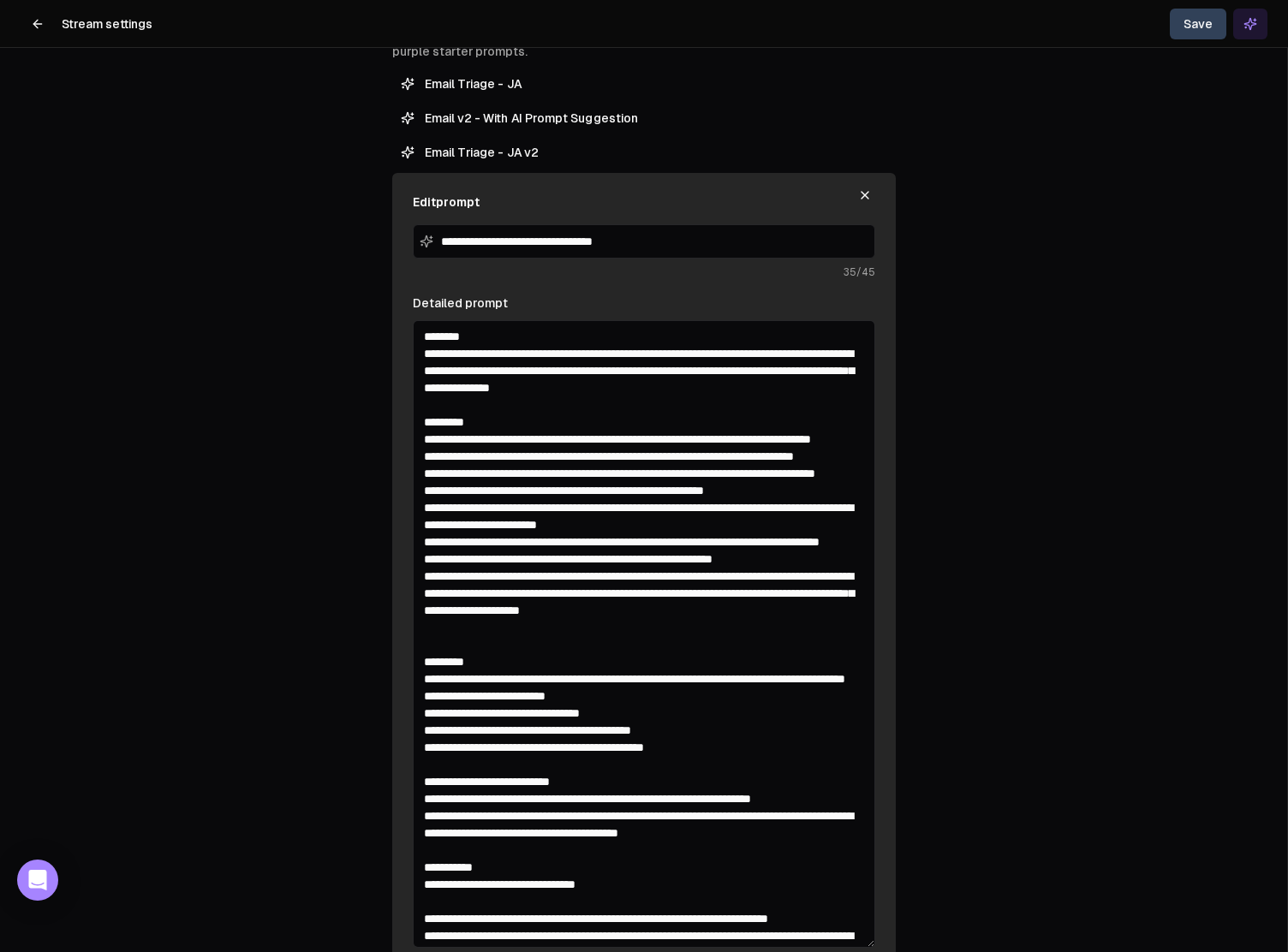
drag, startPoint x: 871, startPoint y: 435, endPoint x: 887, endPoint y: 981, distance: 546.2
click at [887, 951] on html "**********" at bounding box center [644, 476] width 1288 height 952
drag, startPoint x: 824, startPoint y: 674, endPoint x: 836, endPoint y: 678, distance: 12.6
click at [824, 674] on textarea "Detailed prompt" at bounding box center [644, 652] width 463 height 664
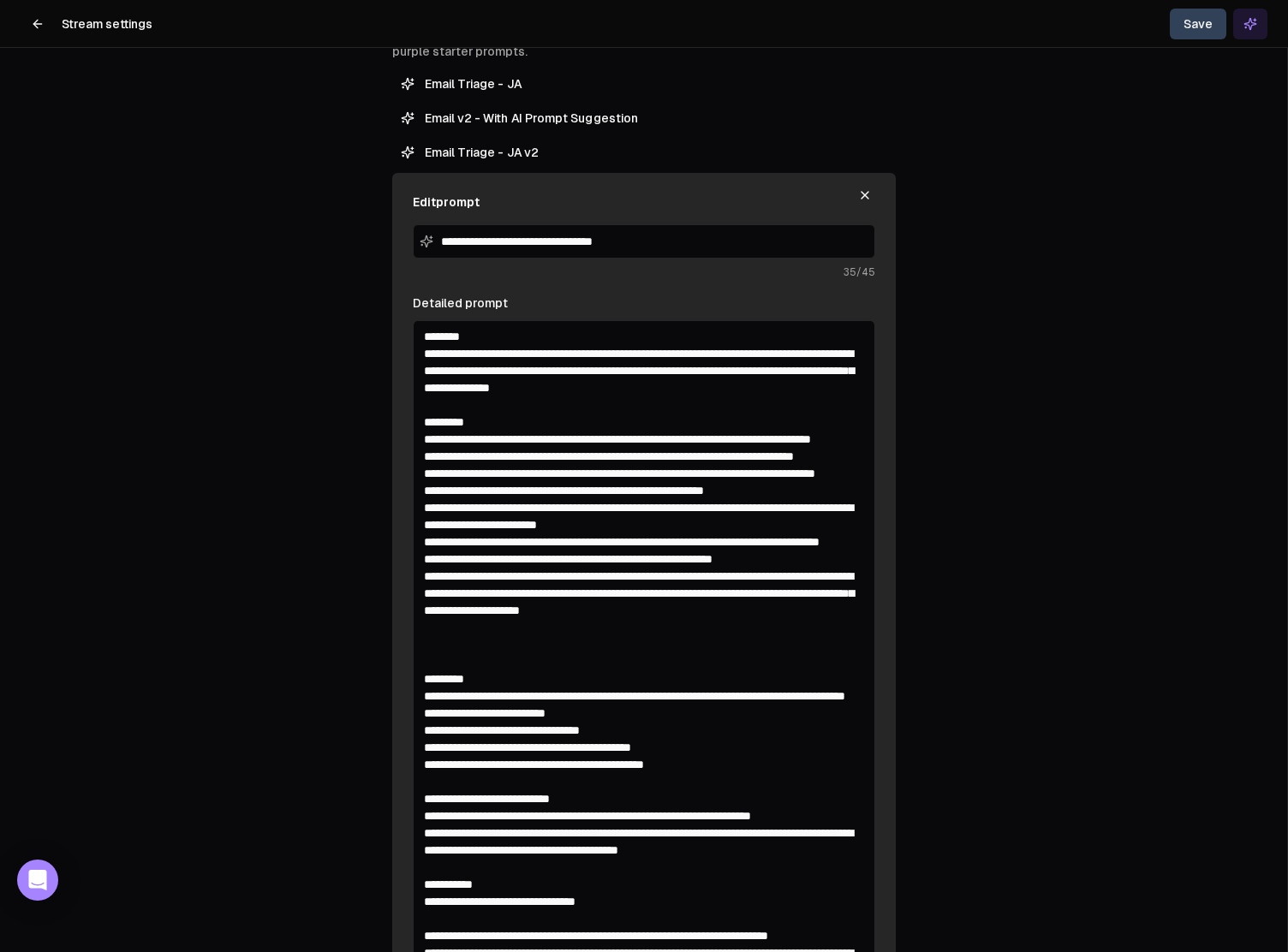
drag, startPoint x: 427, startPoint y: 643, endPoint x: 807, endPoint y: 688, distance: 382.7
click at [807, 689] on textarea "Detailed prompt" at bounding box center [644, 652] width 463 height 664
paste textarea "**********"
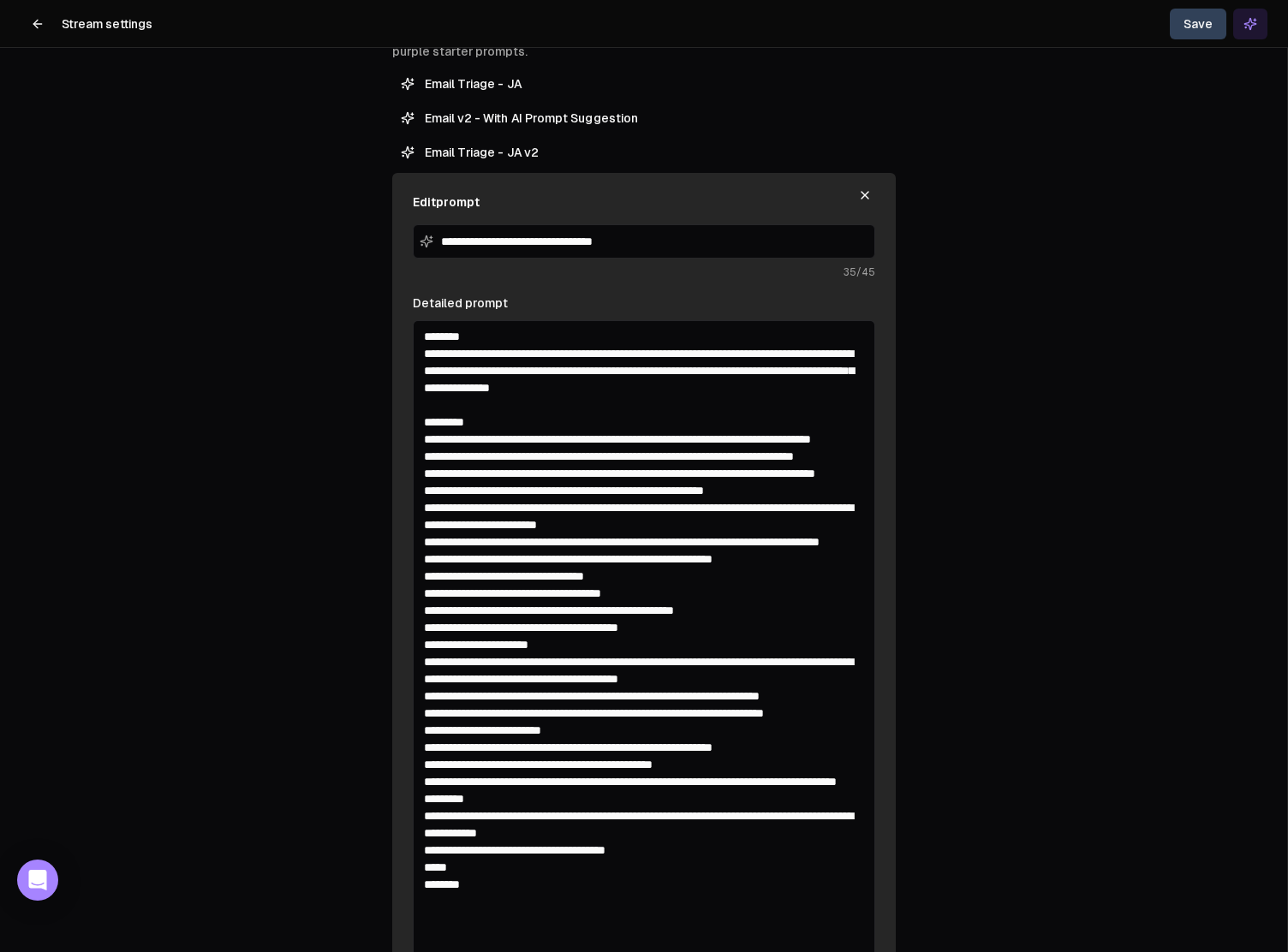
scroll to position [502, 0]
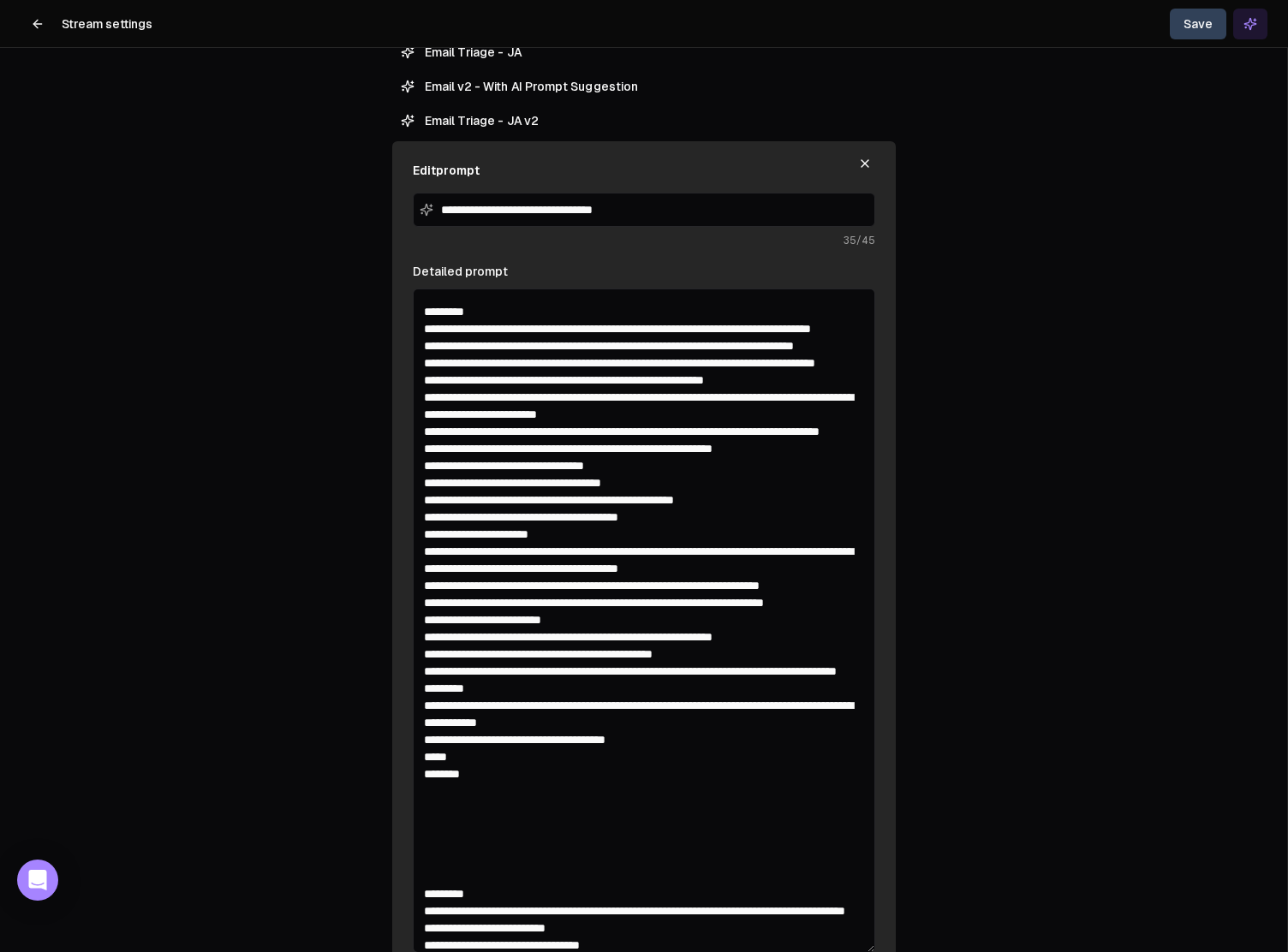
click at [482, 535] on textarea "Detailed prompt" at bounding box center [644, 620] width 463 height 664
click at [424, 535] on textarea "Detailed prompt" at bounding box center [644, 620] width 463 height 664
click at [690, 532] on textarea "Detailed prompt" at bounding box center [644, 620] width 463 height 664
click at [425, 537] on textarea "Detailed prompt" at bounding box center [644, 620] width 463 height 664
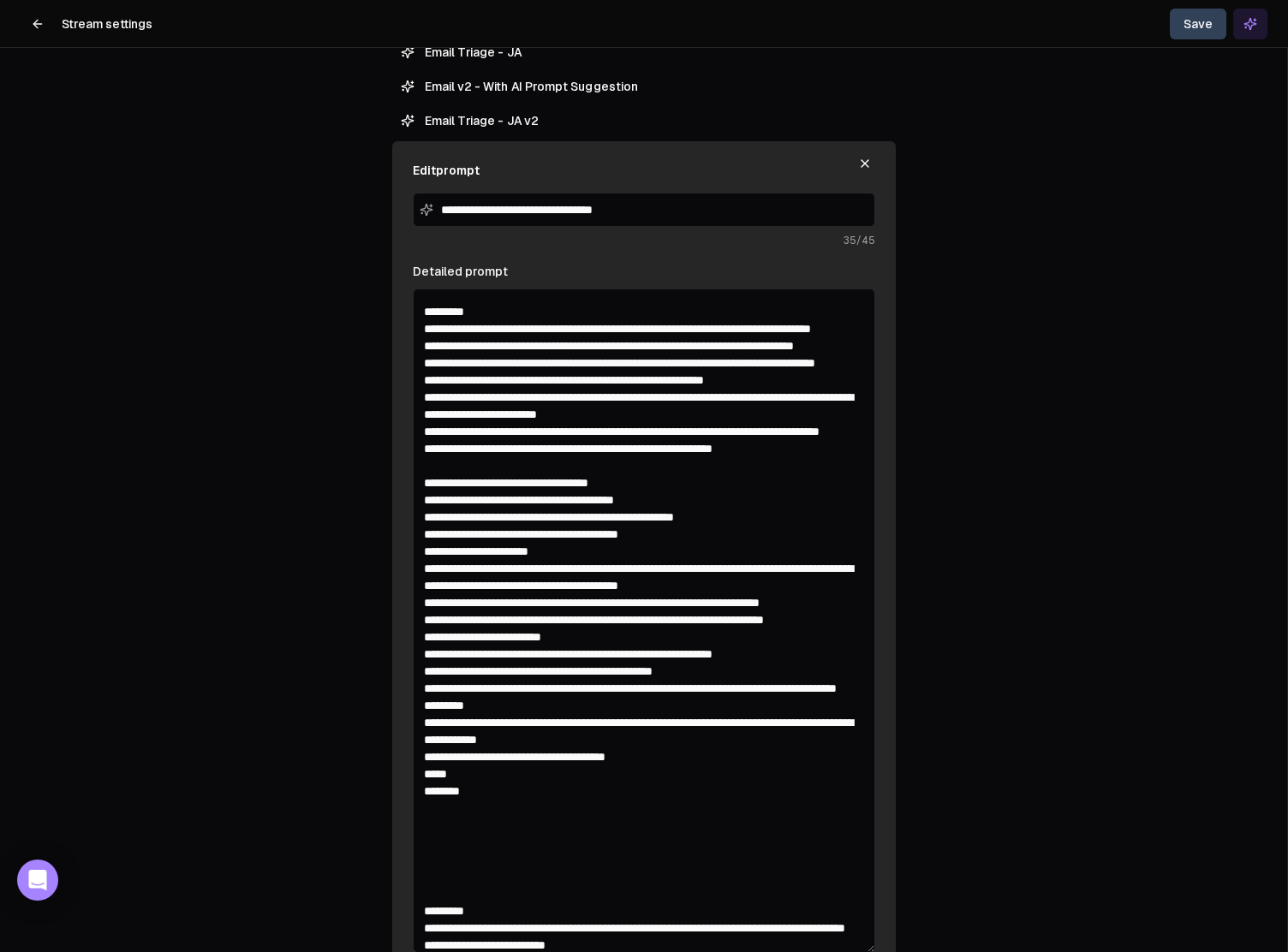
click at [715, 567] on textarea "Detailed prompt" at bounding box center [644, 620] width 463 height 664
click at [660, 571] on textarea "Detailed prompt" at bounding box center [644, 620] width 463 height 664
click at [422, 601] on textarea "Detailed prompt" at bounding box center [644, 620] width 463 height 664
click at [426, 620] on textarea "Detailed prompt" at bounding box center [644, 620] width 463 height 664
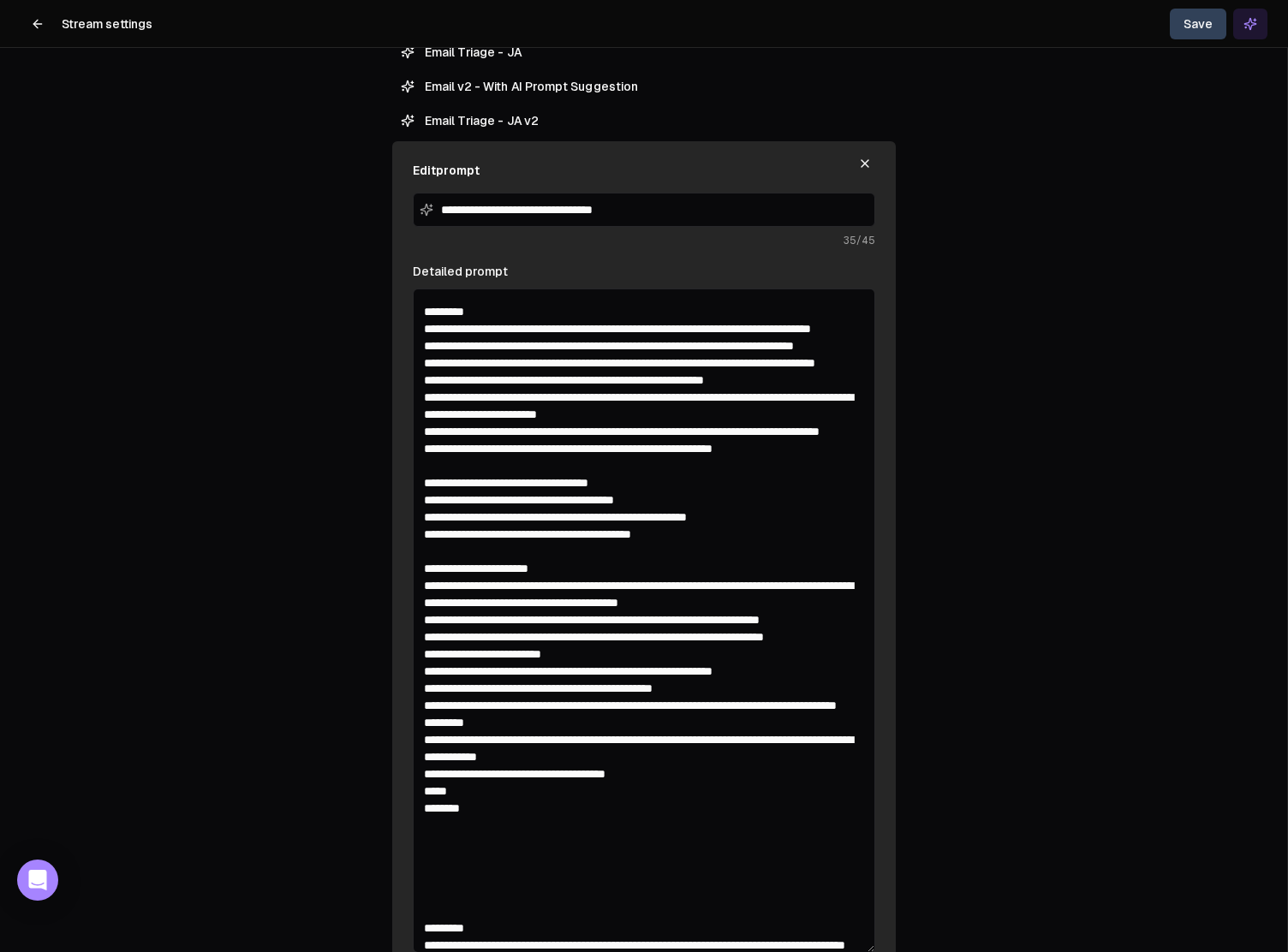
click at [560, 668] on textarea "Detailed prompt" at bounding box center [644, 620] width 463 height 664
click at [445, 707] on textarea "Detailed prompt" at bounding box center [644, 620] width 463 height 664
click at [517, 721] on textarea "Detailed prompt" at bounding box center [644, 620] width 463 height 664
drag, startPoint x: 515, startPoint y: 721, endPoint x: 408, endPoint y: 710, distance: 107.6
click at [408, 710] on div "**********" at bounding box center [644, 584] width 503 height 887
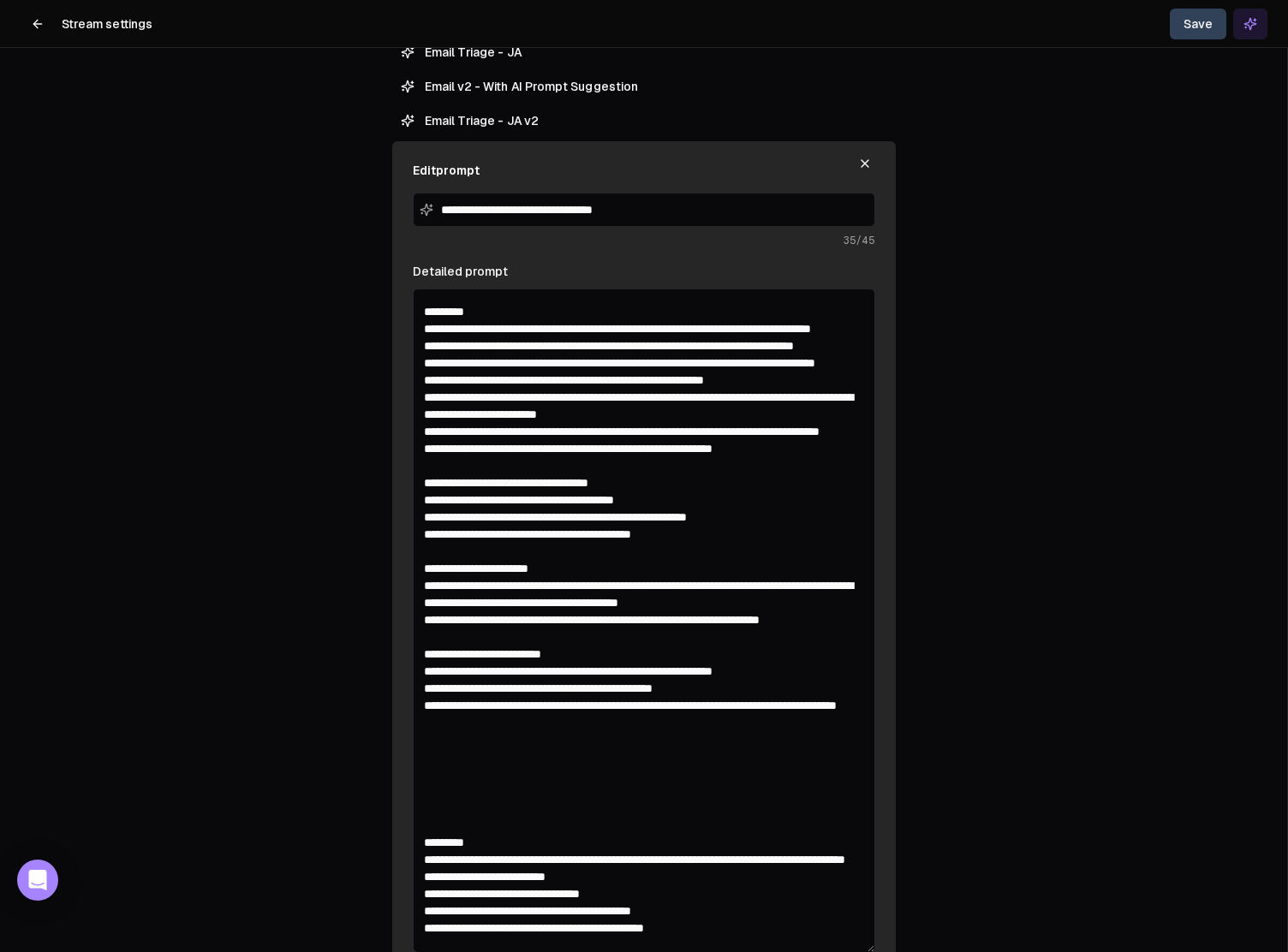
click at [580, 504] on textarea "Detailed prompt" at bounding box center [644, 620] width 463 height 664
click at [1208, 24] on button "Save" at bounding box center [1198, 23] width 56 height 30
click at [572, 843] on textarea "Detailed prompt" at bounding box center [644, 620] width 463 height 664
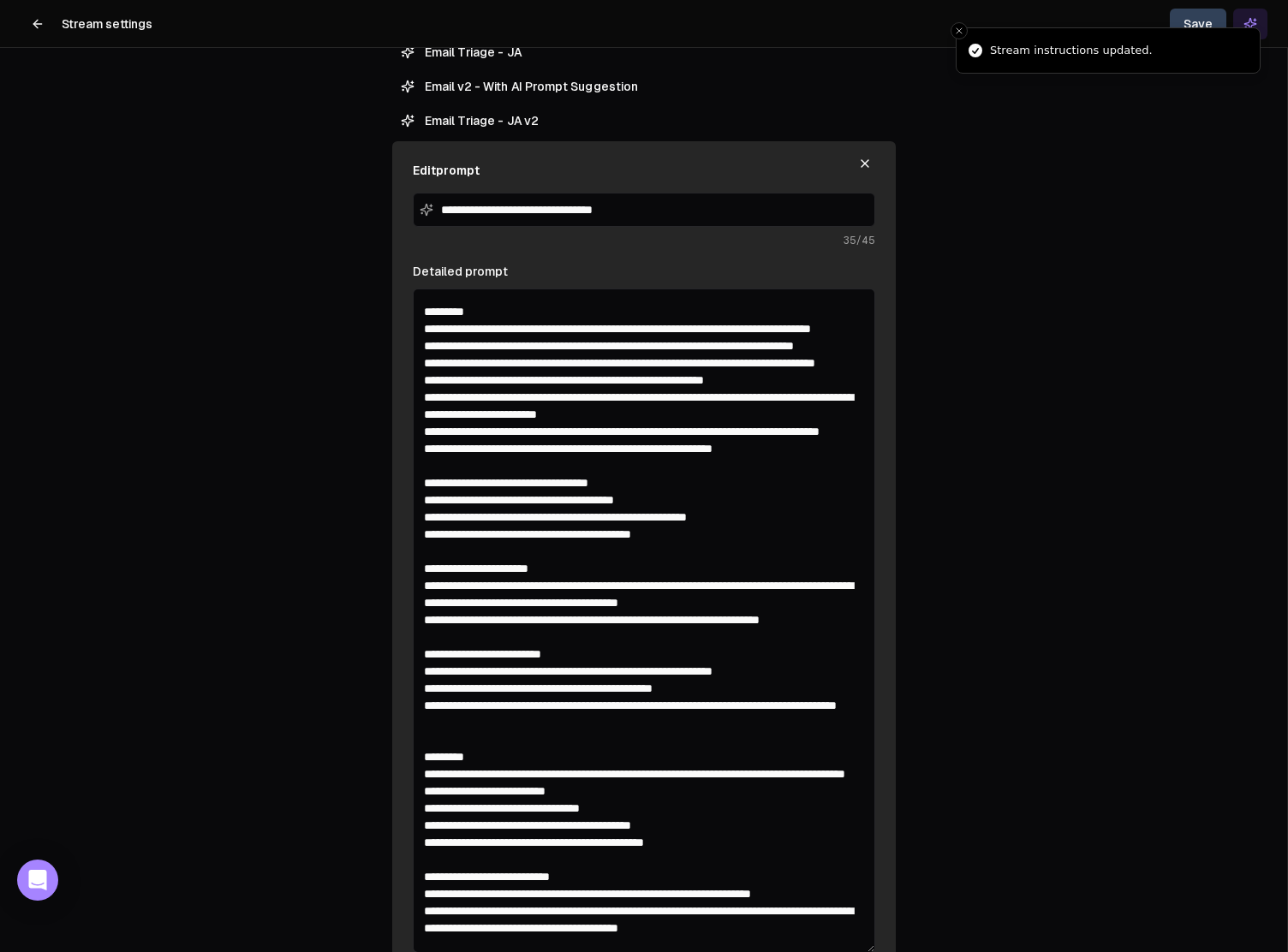
type textarea "**********"
click at [1197, 28] on li "Stream instructions updated." at bounding box center [1108, 51] width 305 height 46
drag, startPoint x: 1140, startPoint y: 253, endPoint x: 1148, endPoint y: 211, distance: 42.8
click at [32, 26] on icon at bounding box center [37, 24] width 14 height 14
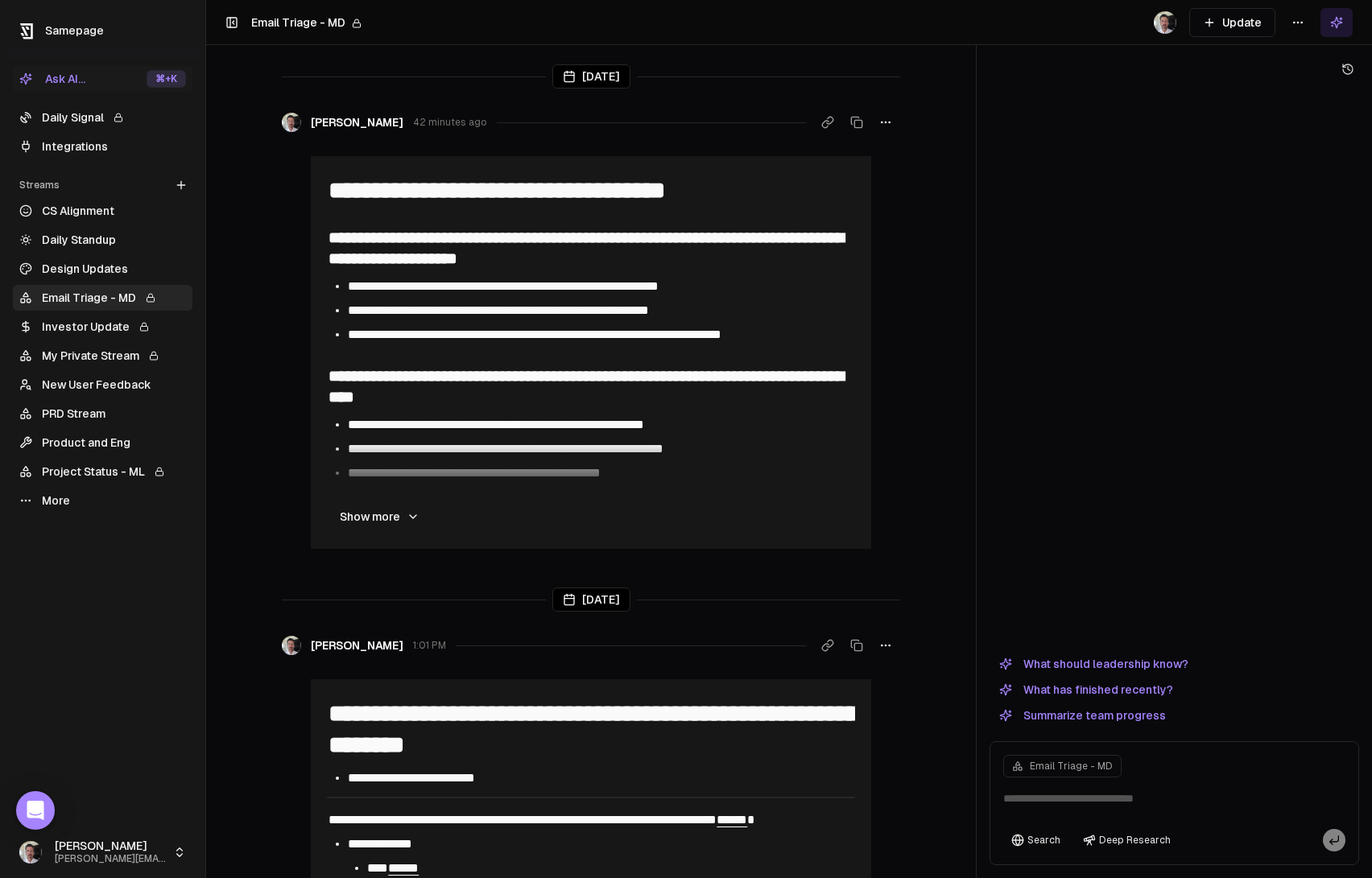
click at [86, 297] on link "Email Triage - MD" at bounding box center [102, 298] width 179 height 26
click at [1259, 18] on button "Update" at bounding box center [1232, 22] width 86 height 29
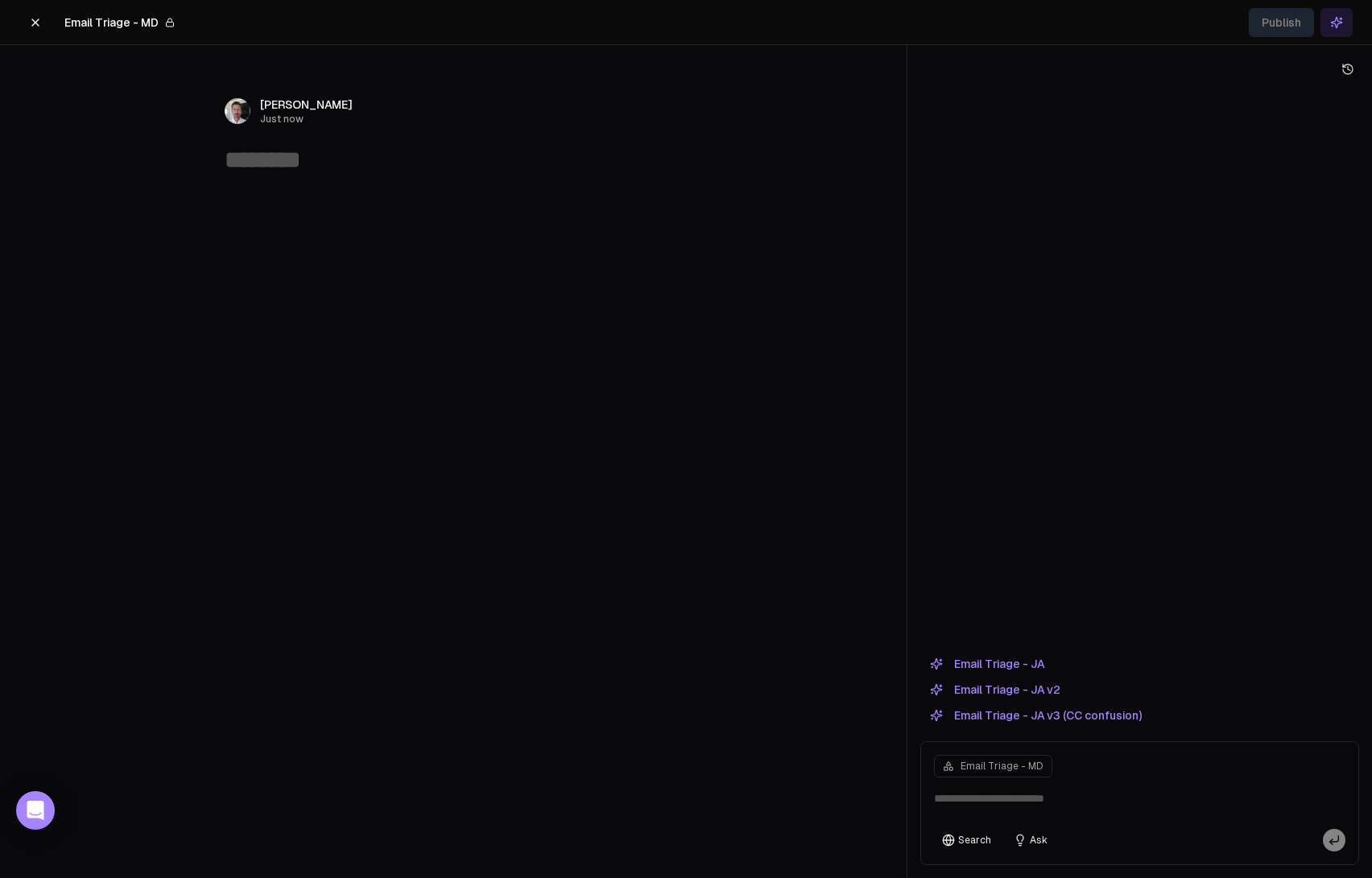
click at [1071, 709] on button "Email Triage - JA v3 (CC confusion)" at bounding box center [1036, 716] width 231 height 19
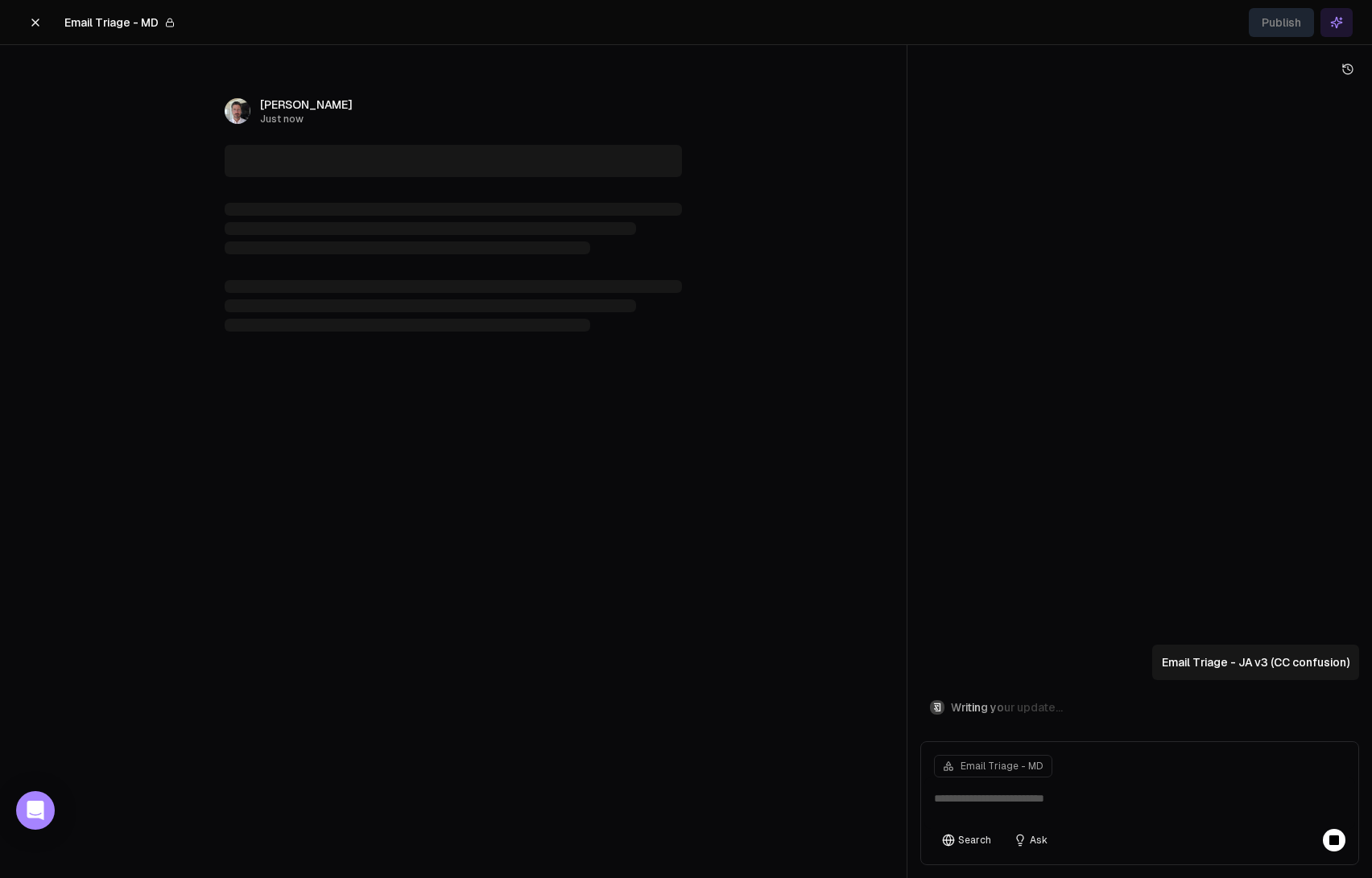
type textarea "**********"
